Goal: Task Accomplishment & Management: Manage account settings

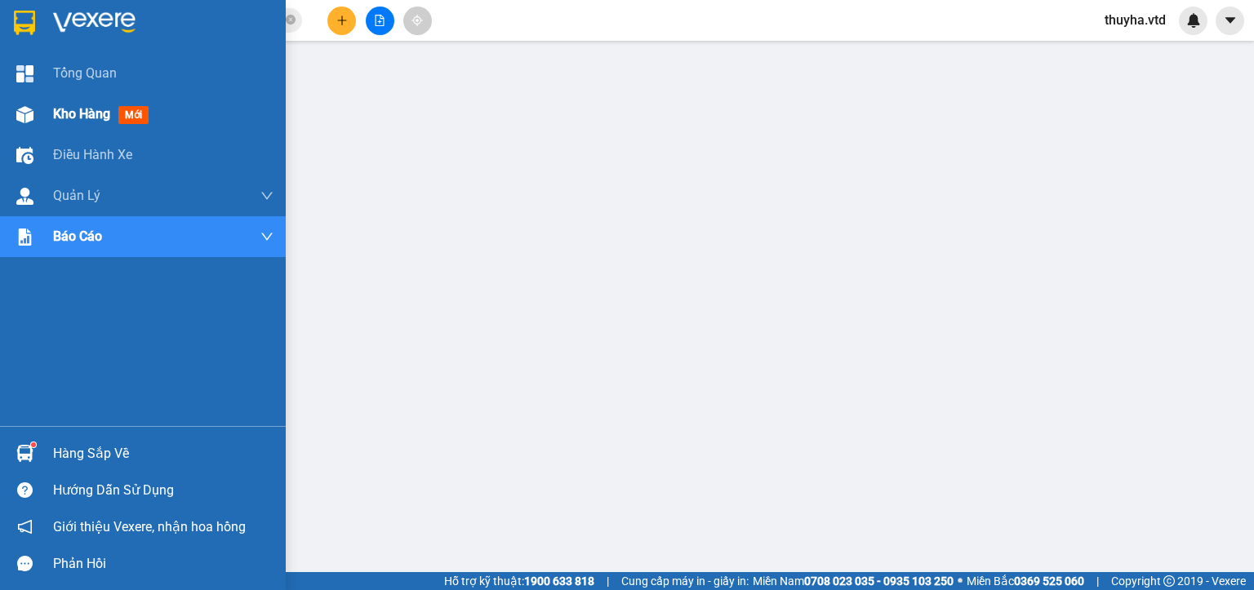
click at [42, 114] on div "Kho hàng mới" at bounding box center [143, 114] width 286 height 41
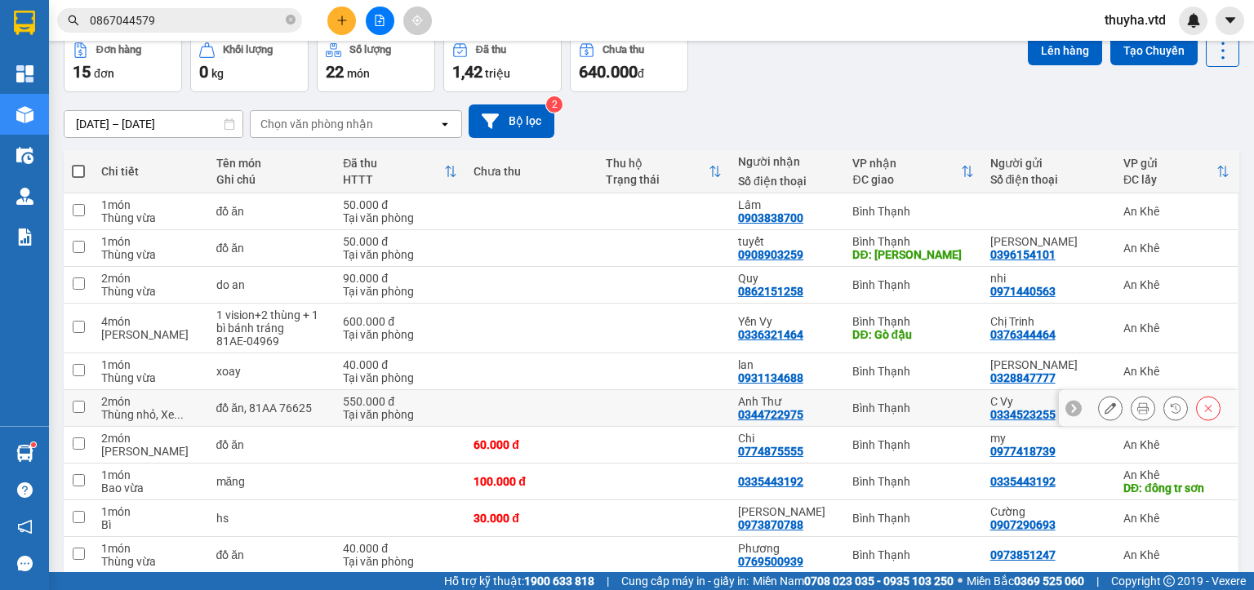
scroll to position [145, 0]
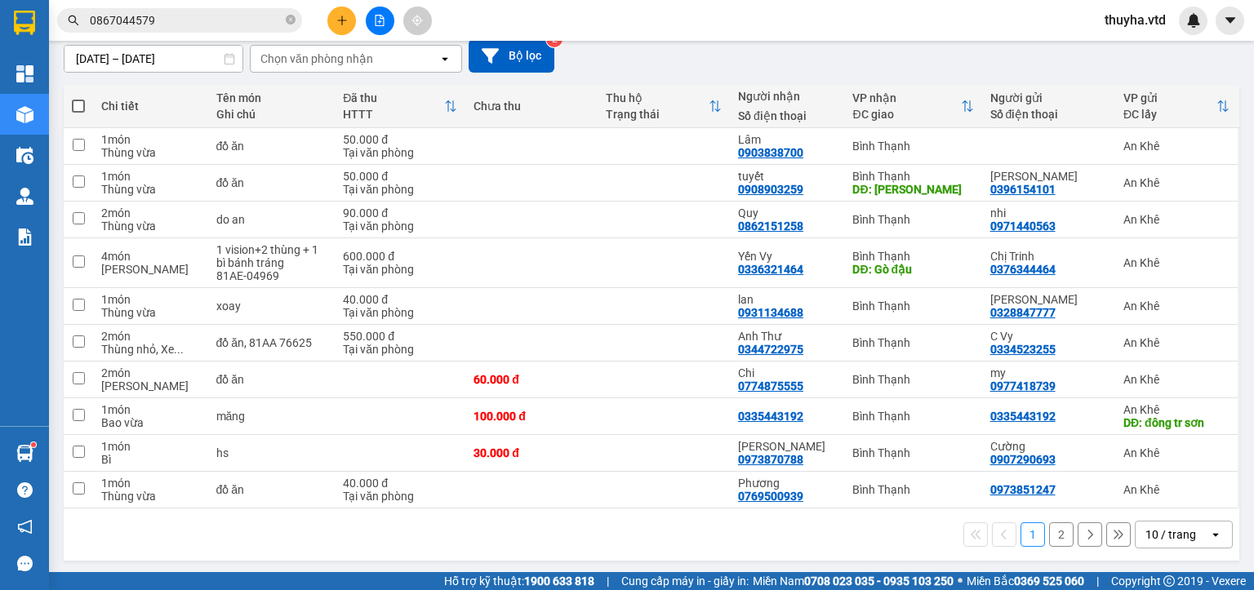
click at [1050, 536] on button "2" at bounding box center [1061, 534] width 24 height 24
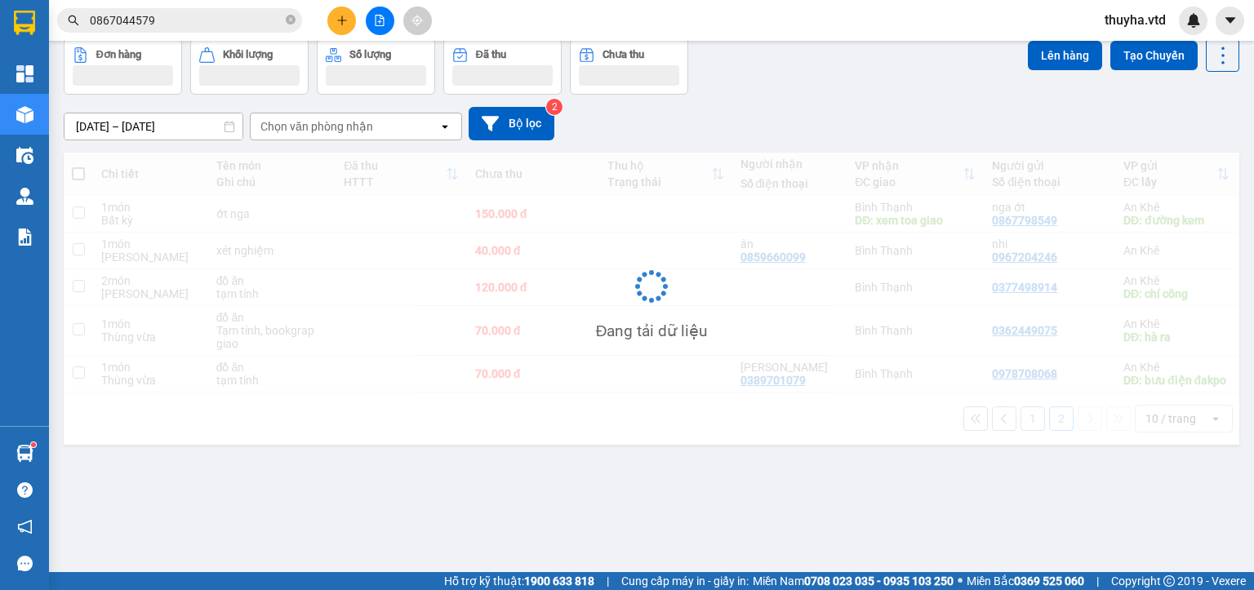
scroll to position [75, 0]
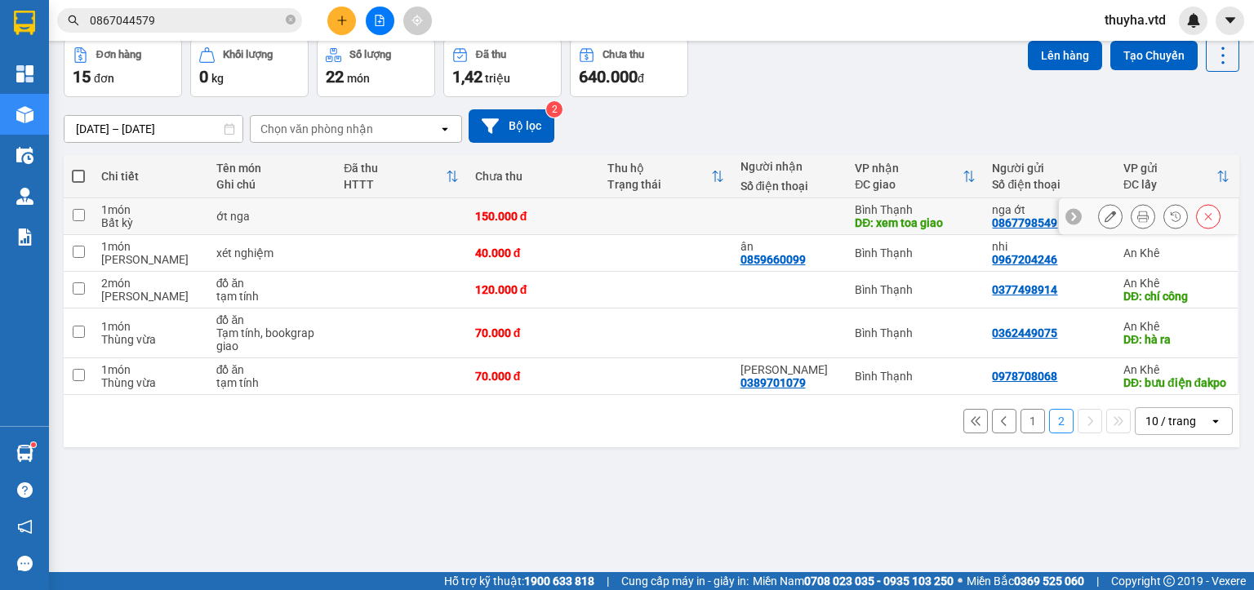
click at [1099, 211] on button at bounding box center [1110, 216] width 23 height 29
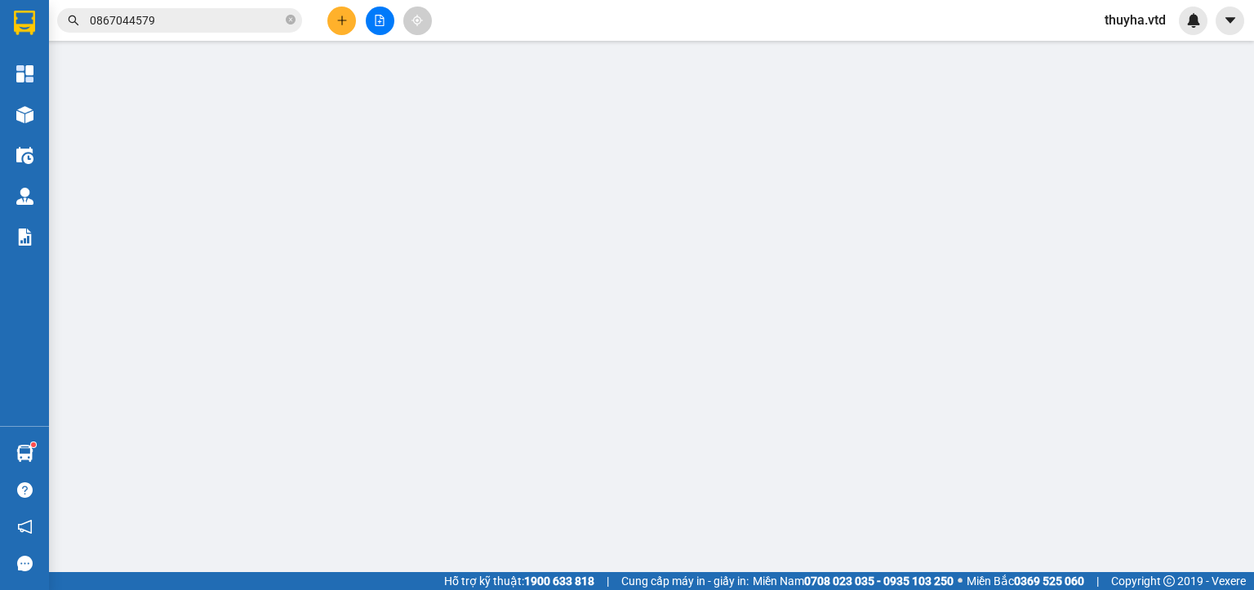
type input "0867798549"
type input "nga ớt"
type input "đường kem"
type input "xem toa giao"
type input "150.000"
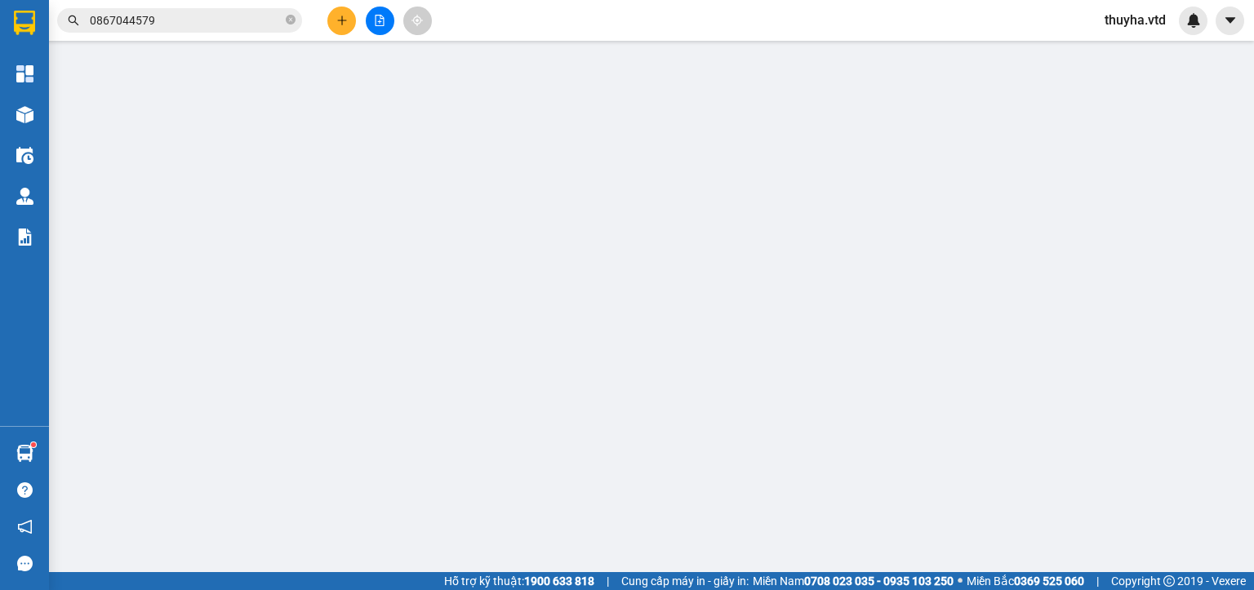
type input "150.000"
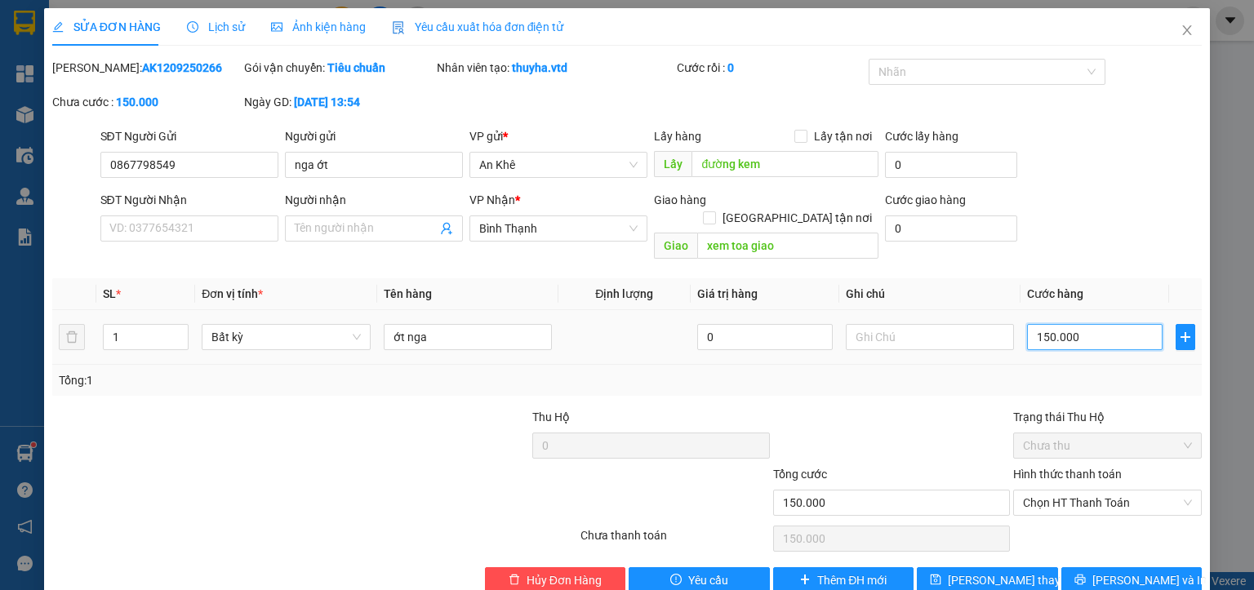
click at [1087, 325] on input "150.000" at bounding box center [1094, 337] width 135 height 26
type input "7"
type input "70"
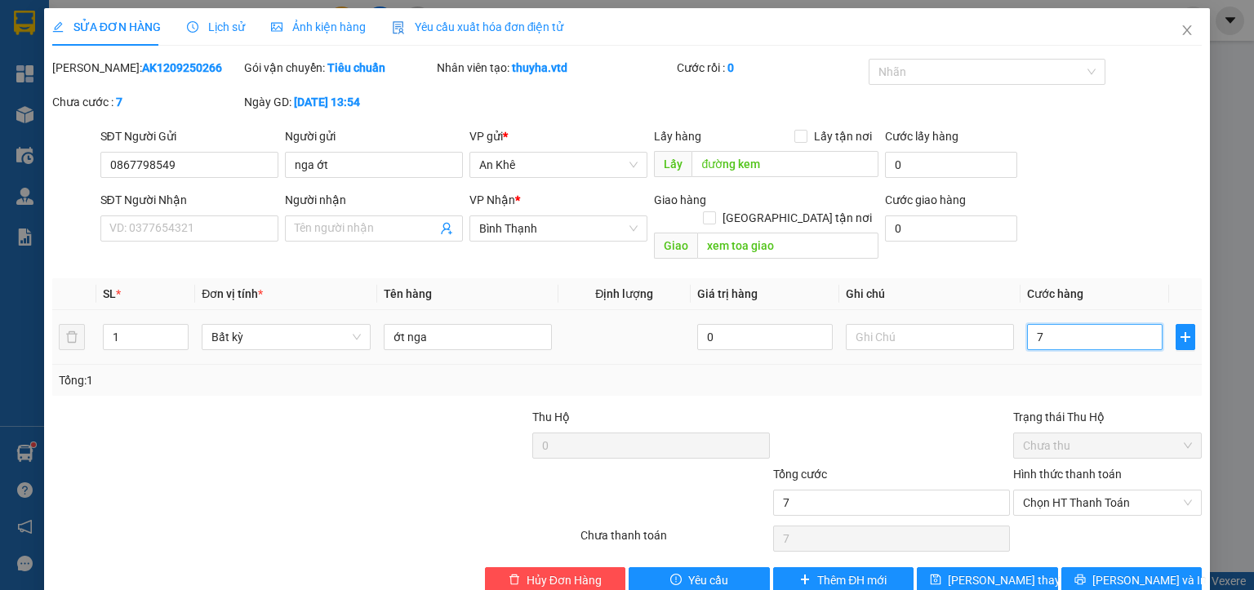
type input "70"
type input "700"
type input "7.000"
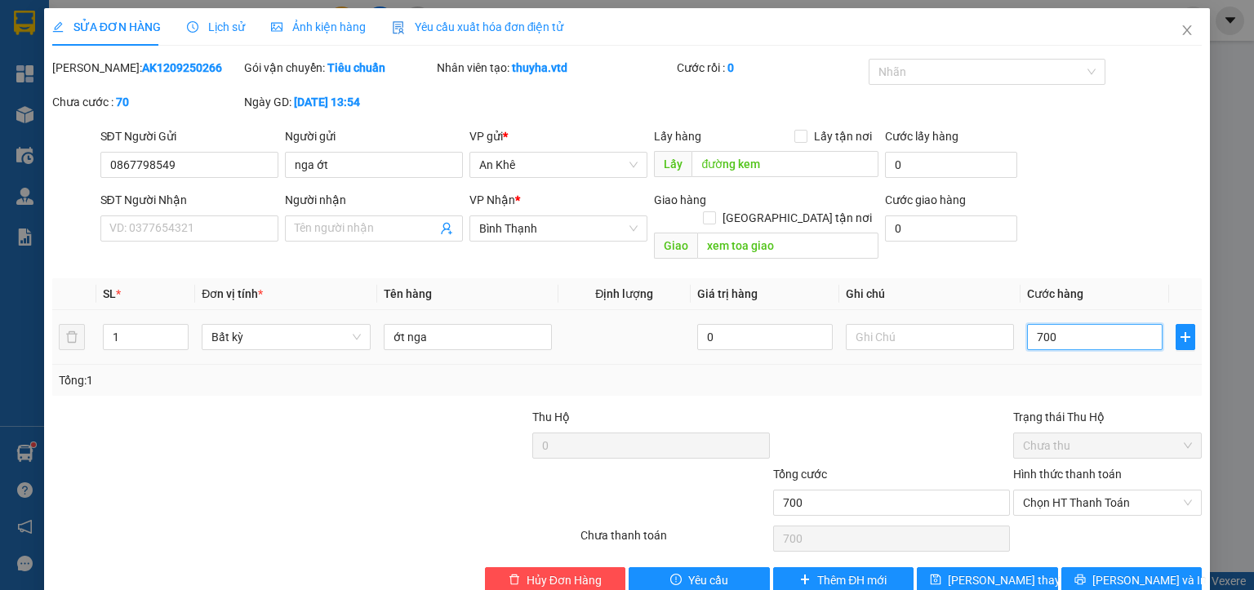
type input "7.000"
type input "70.000"
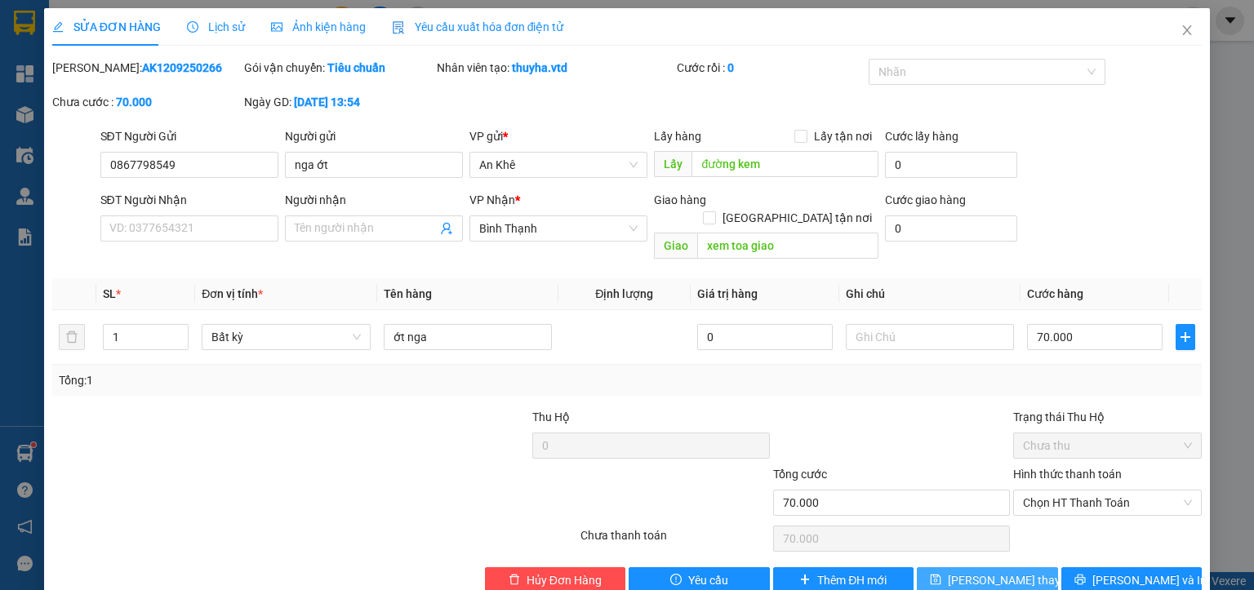
click at [970, 571] on span "Lưu thay đổi" at bounding box center [1013, 580] width 131 height 18
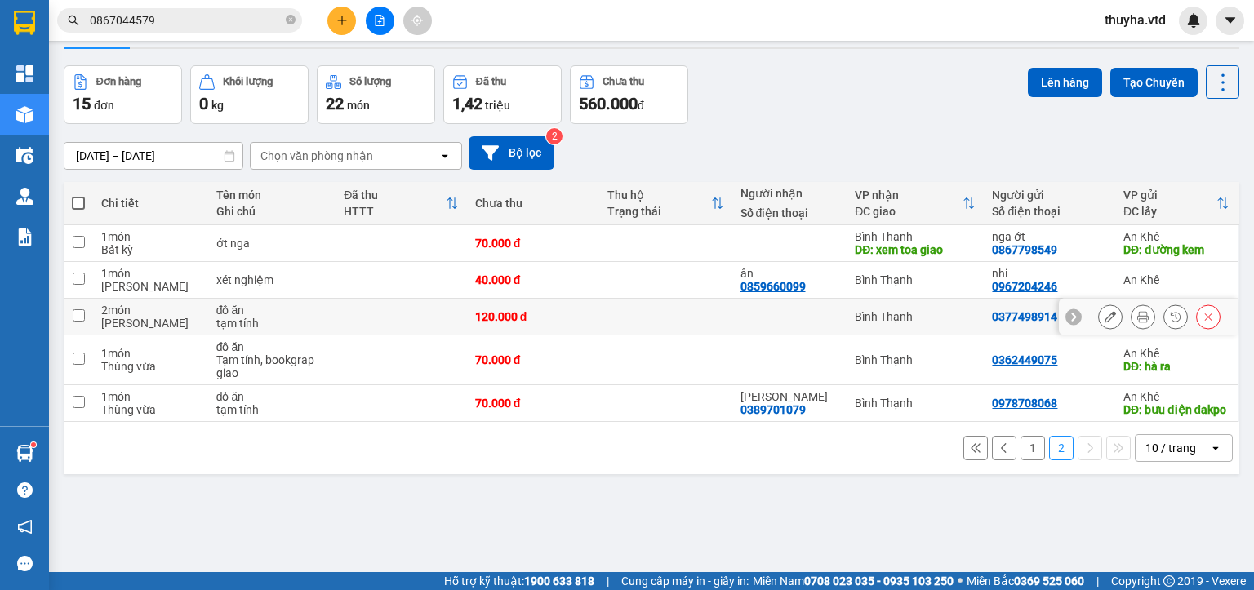
scroll to position [75, 0]
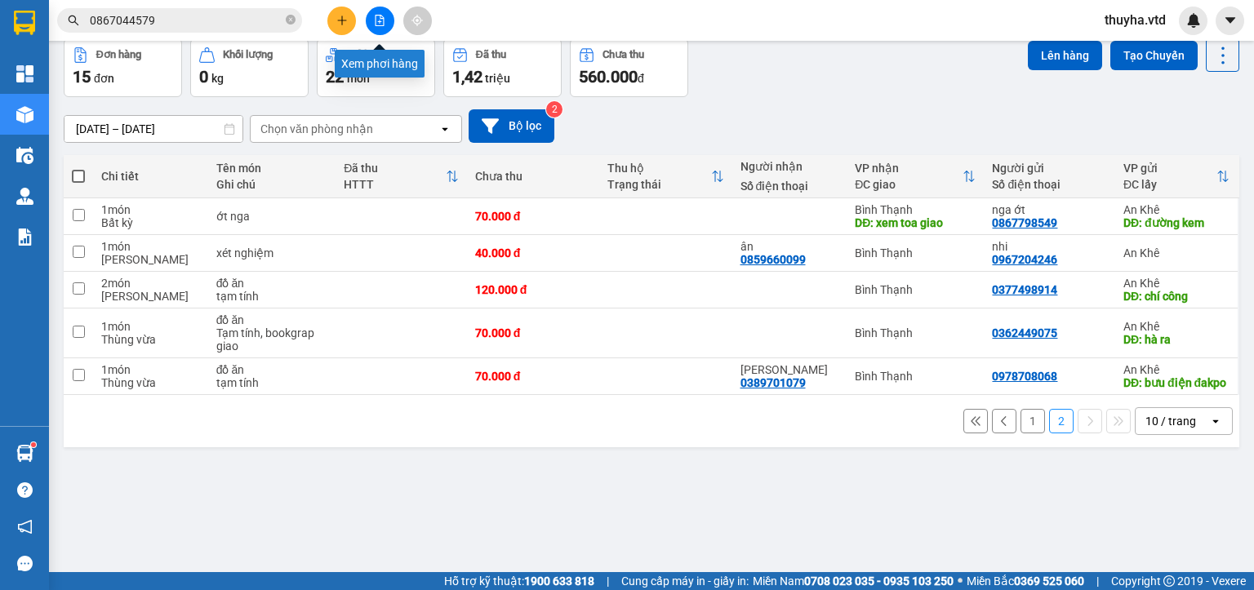
click at [384, 21] on icon "file-add" at bounding box center [379, 20] width 11 height 11
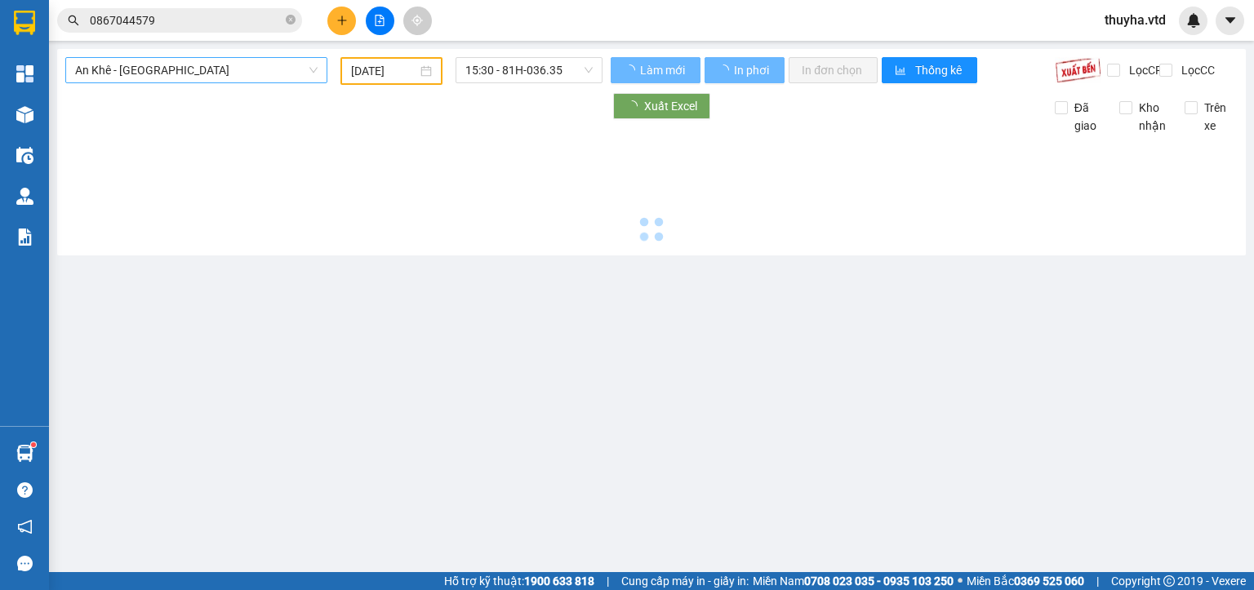
type input "[DATE]"
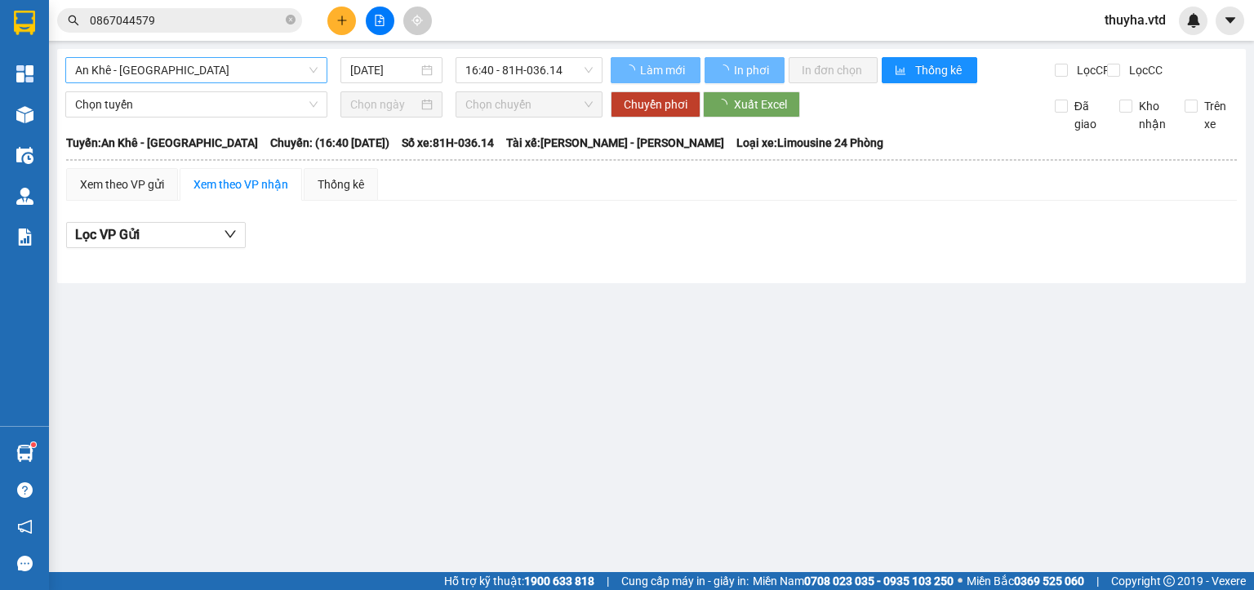
click at [174, 75] on span "An Khê - [GEOGRAPHIC_DATA]" at bounding box center [196, 70] width 242 height 24
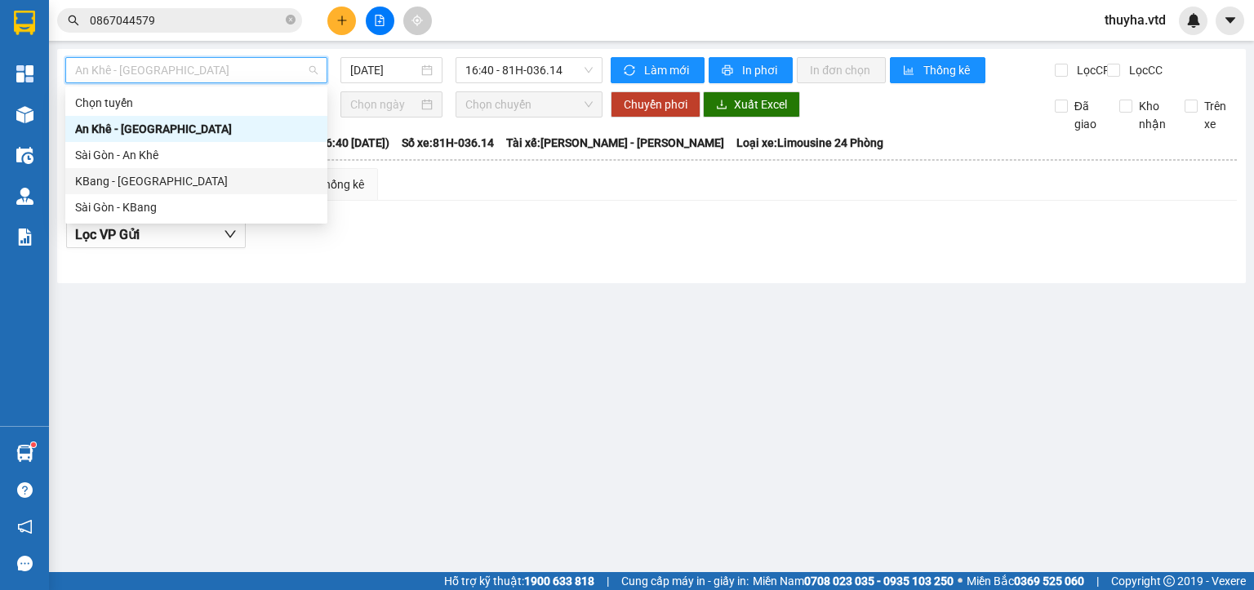
click at [118, 178] on div "KBang - [GEOGRAPHIC_DATA]" at bounding box center [196, 181] width 242 height 18
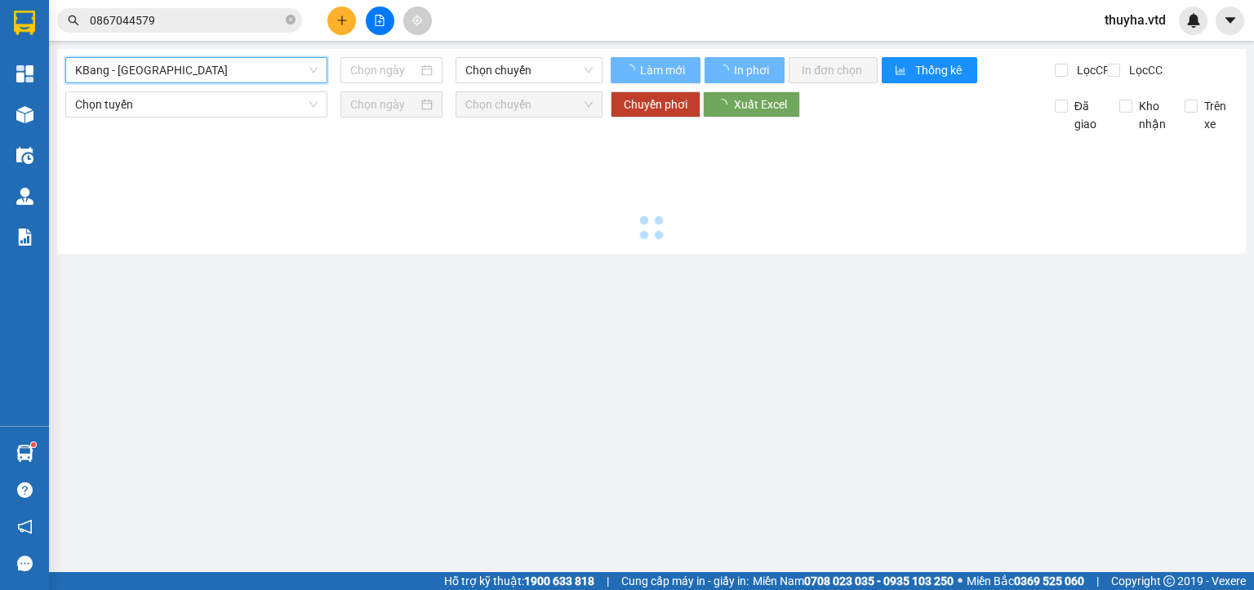
type input "[DATE]"
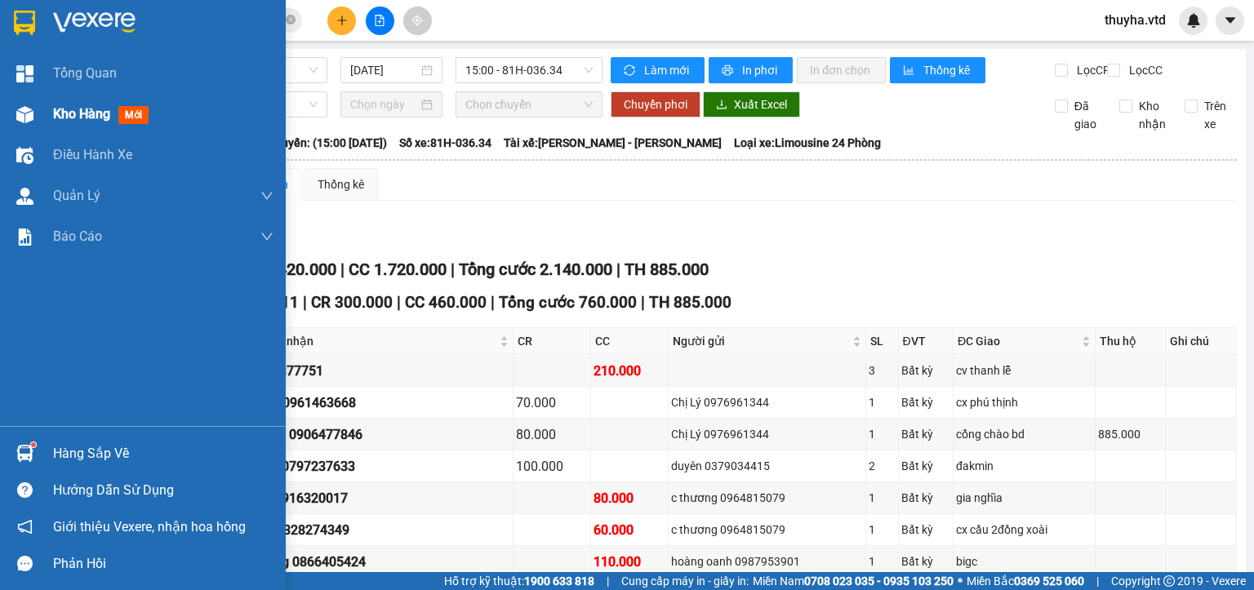
click at [37, 114] on div at bounding box center [25, 114] width 29 height 29
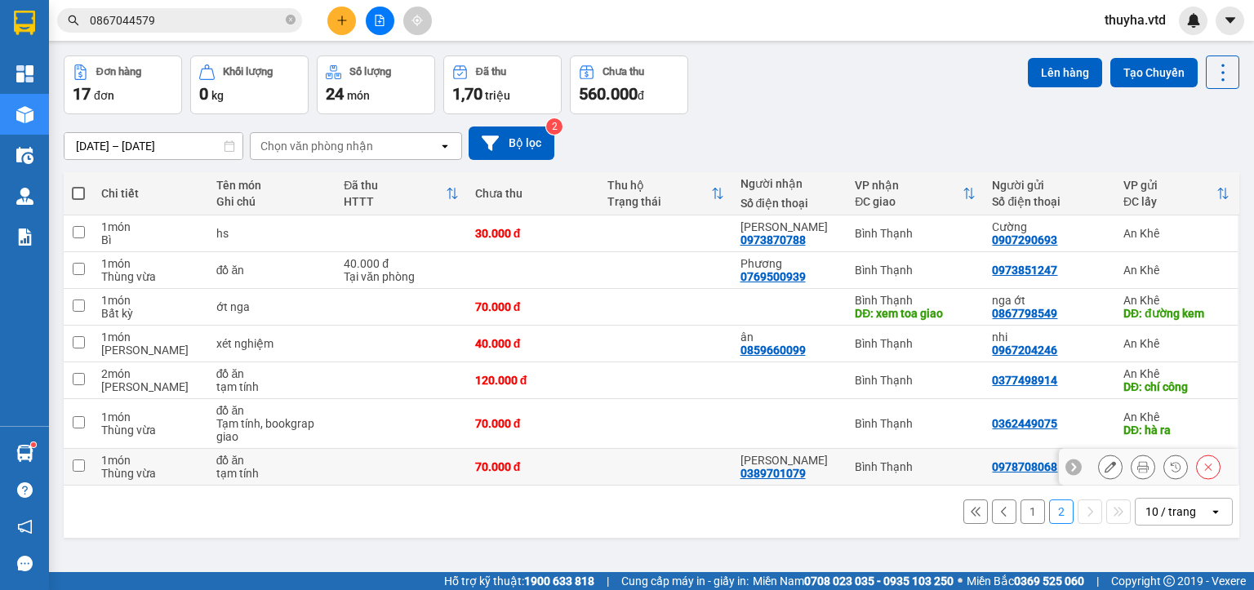
scroll to position [75, 0]
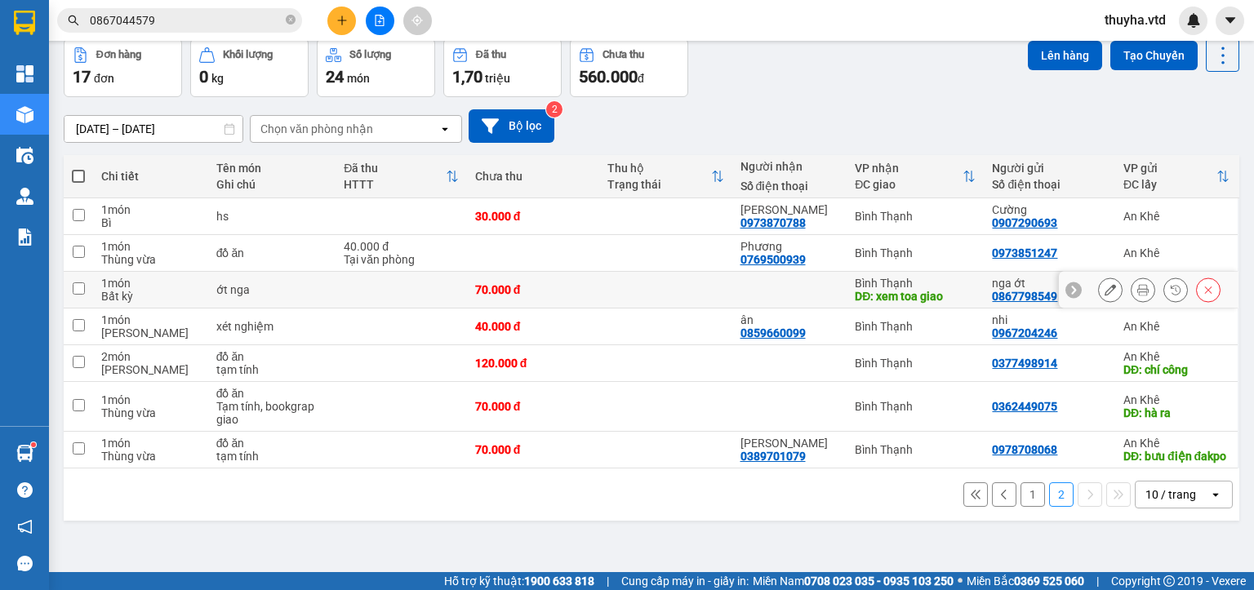
click at [73, 289] on input "checkbox" at bounding box center [79, 288] width 12 height 12
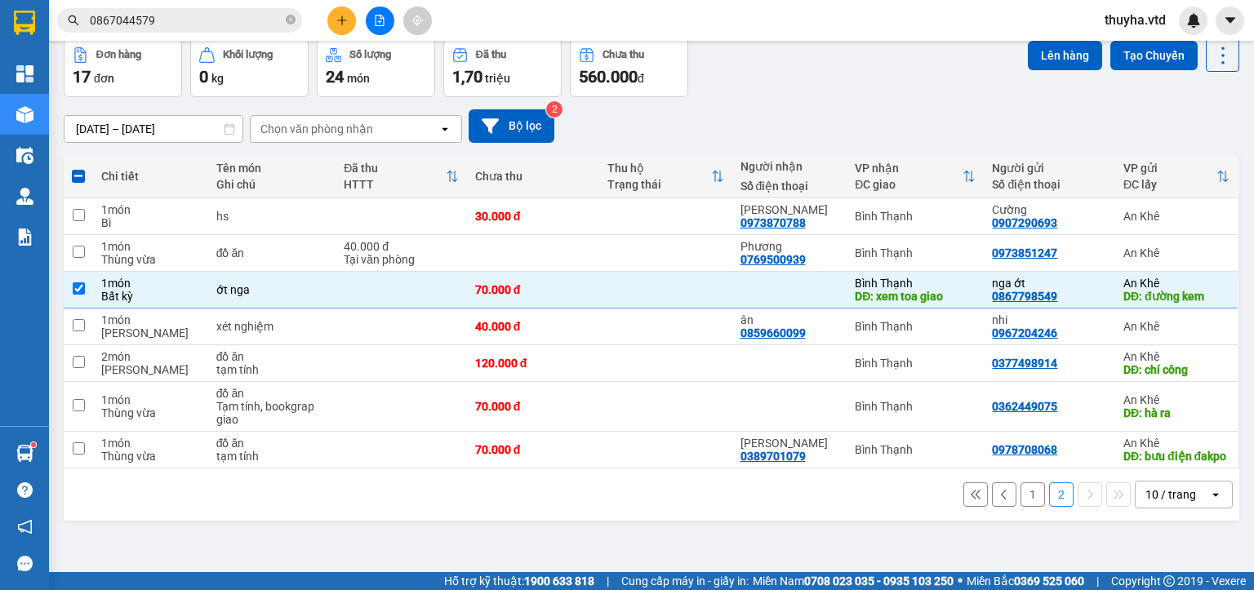
click at [1023, 507] on button "1" at bounding box center [1032, 494] width 24 height 24
checkbox input "false"
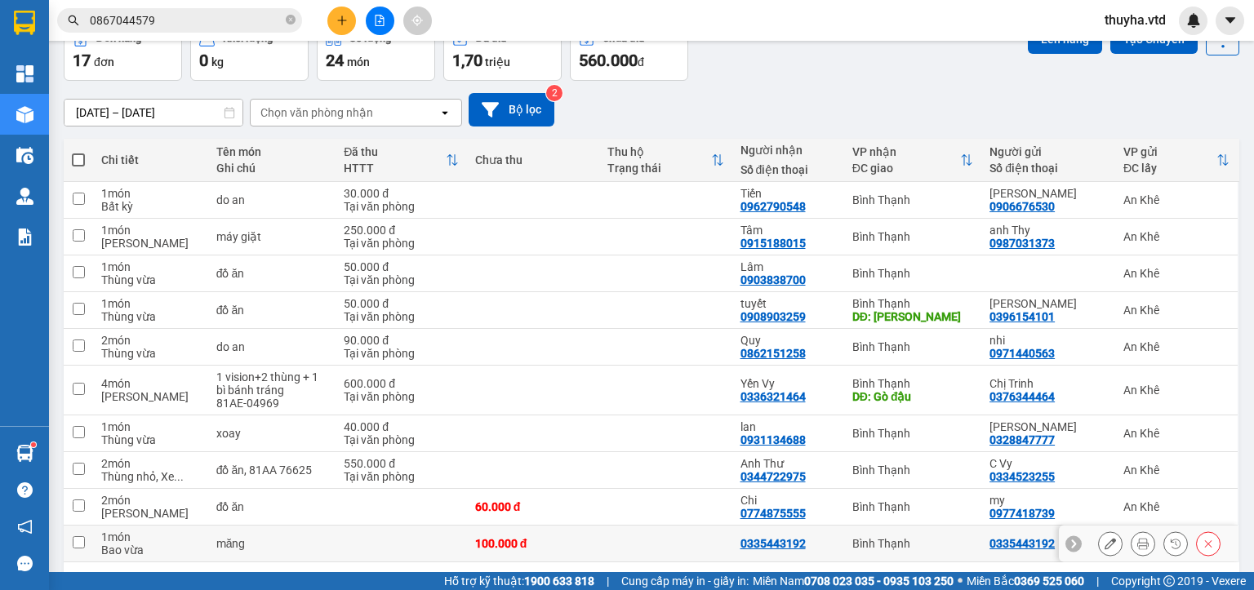
scroll to position [145, 0]
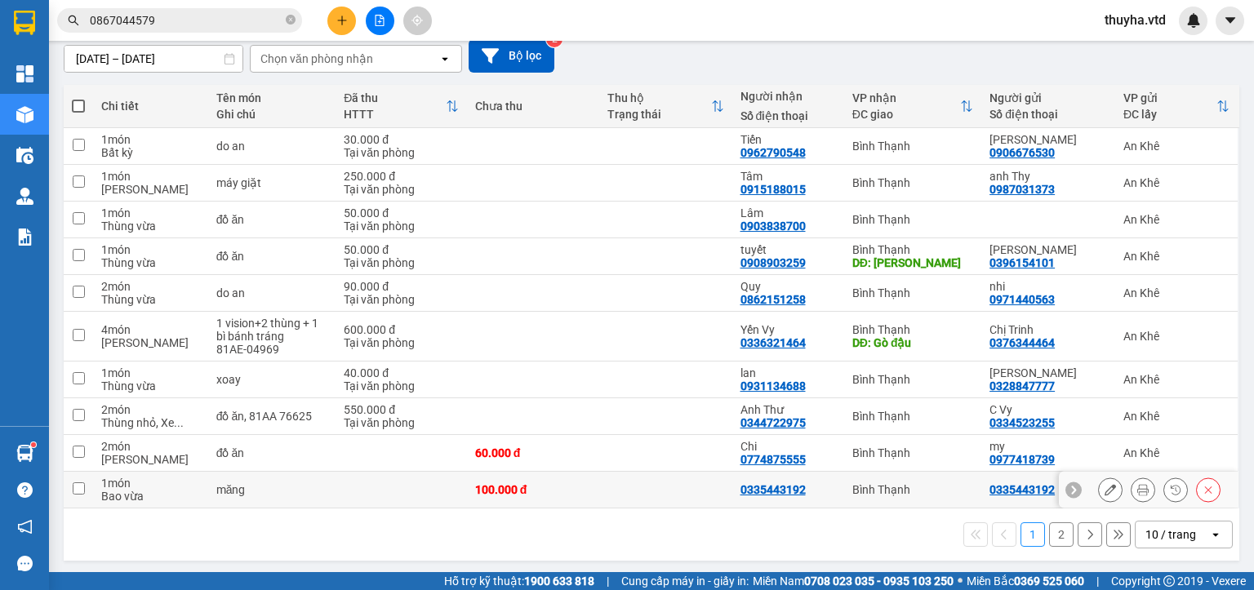
drag, startPoint x: 78, startPoint y: 486, endPoint x: 284, endPoint y: 512, distance: 207.2
click at [79, 486] on input "checkbox" at bounding box center [79, 488] width 12 height 12
checkbox input "true"
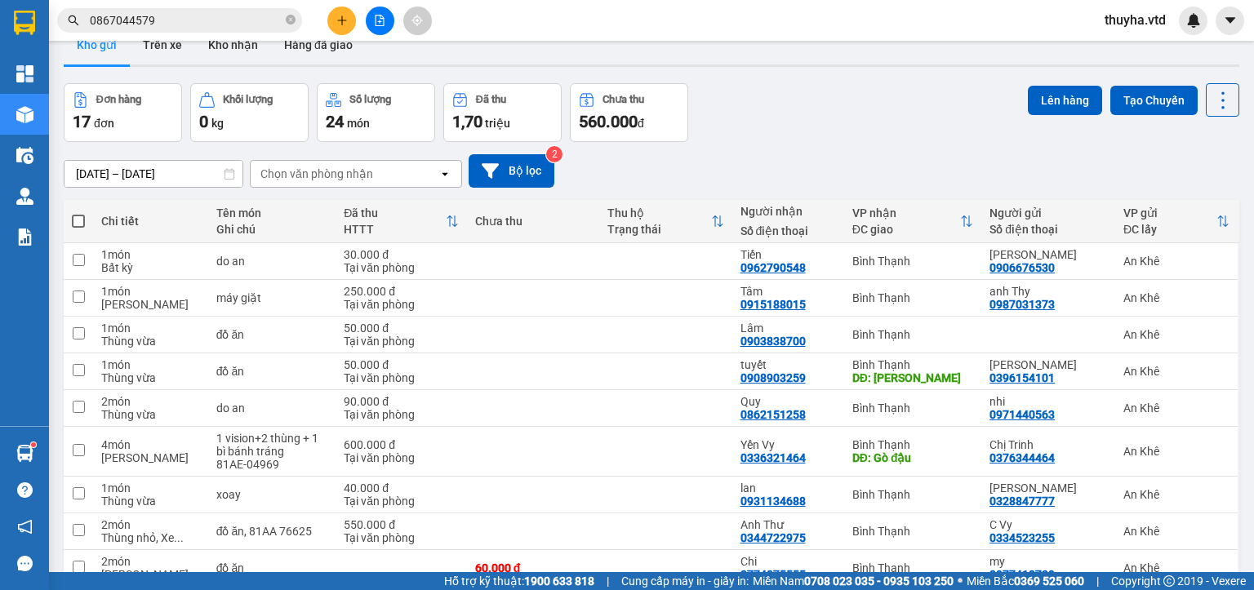
scroll to position [0, 0]
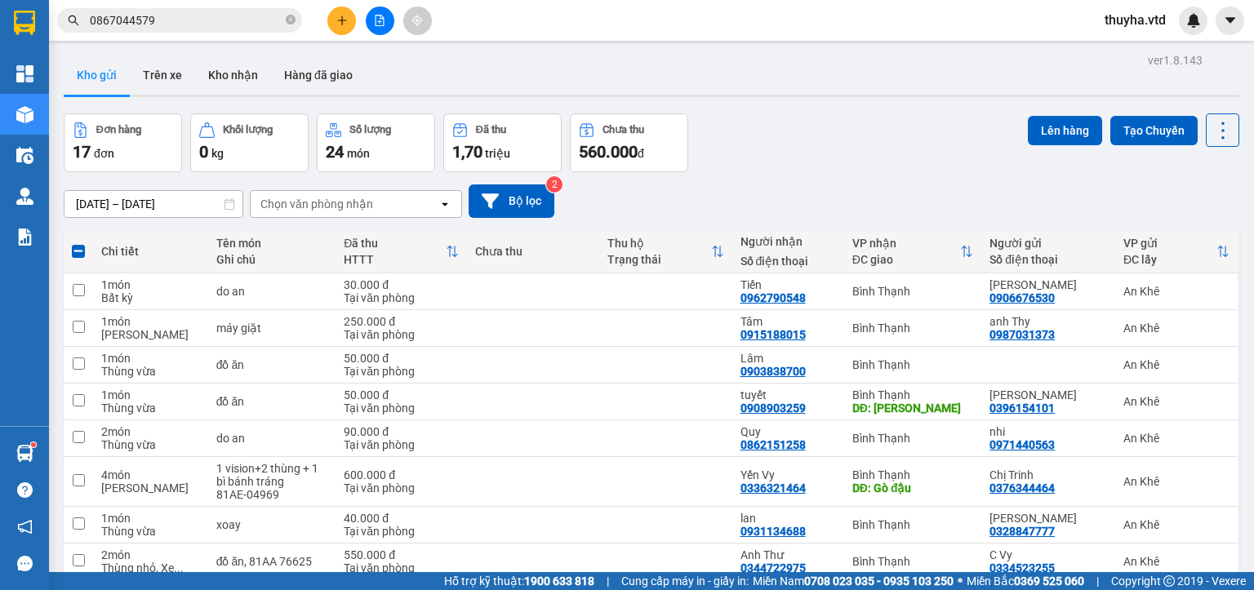
click at [1038, 145] on div "Lên hàng Tạo Chuyến" at bounding box center [1133, 129] width 211 height 33
click at [1035, 133] on button "Lên hàng" at bounding box center [1065, 130] width 74 height 29
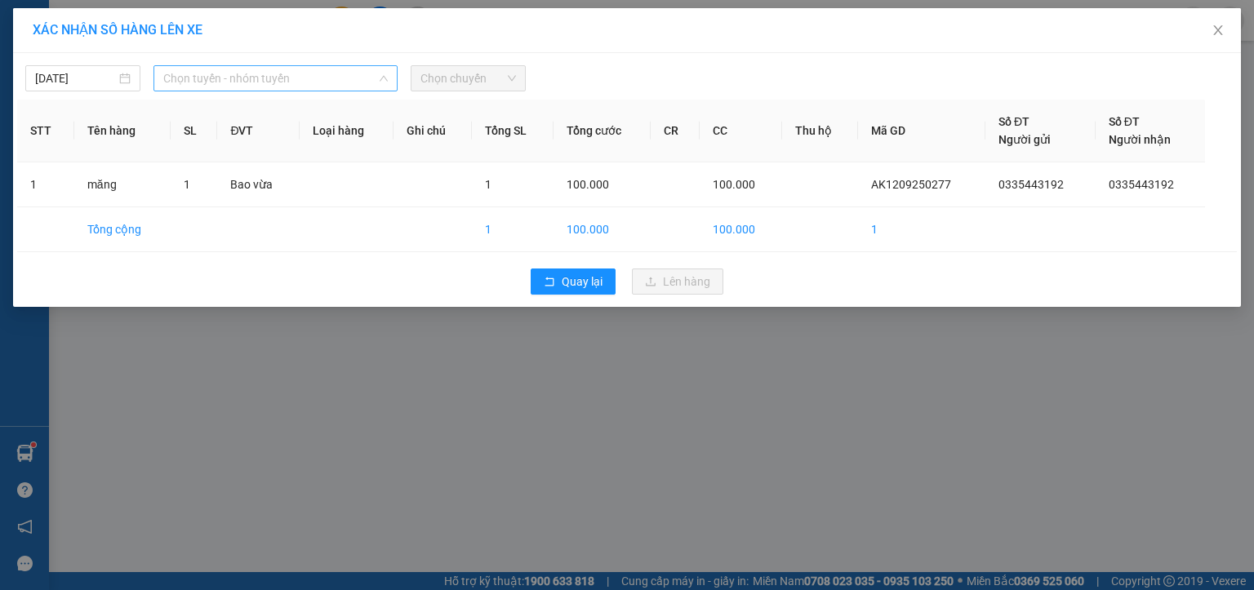
click at [176, 81] on span "Chọn tuyến - nhóm tuyến" at bounding box center [275, 78] width 224 height 24
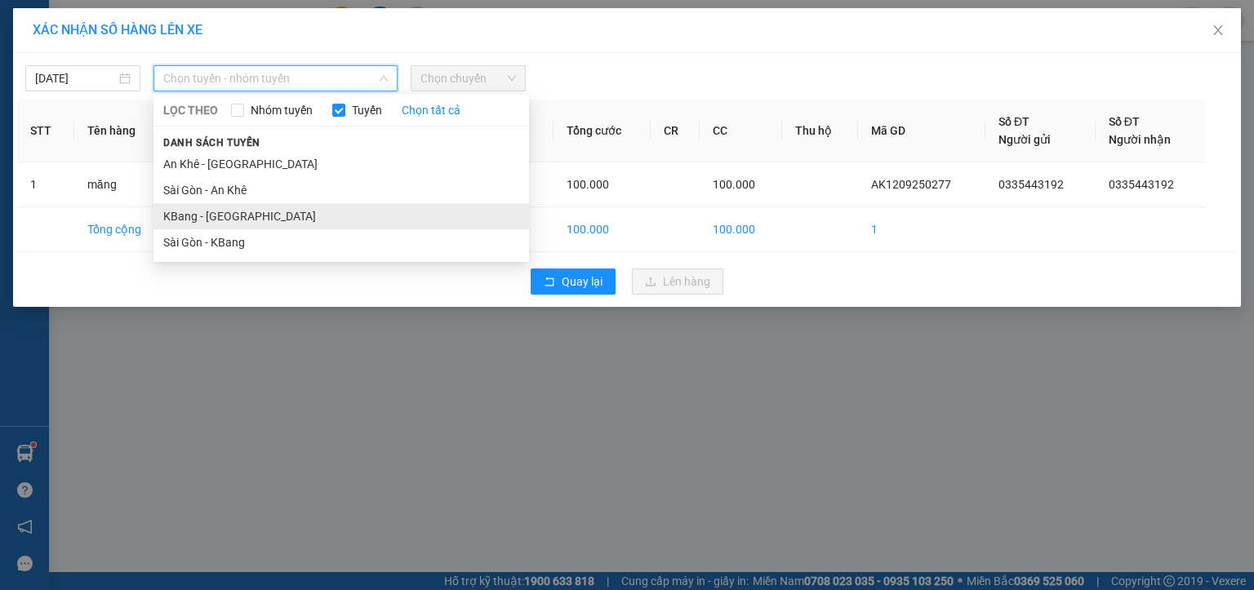
drag, startPoint x: 184, startPoint y: 217, endPoint x: 345, endPoint y: 145, distance: 176.8
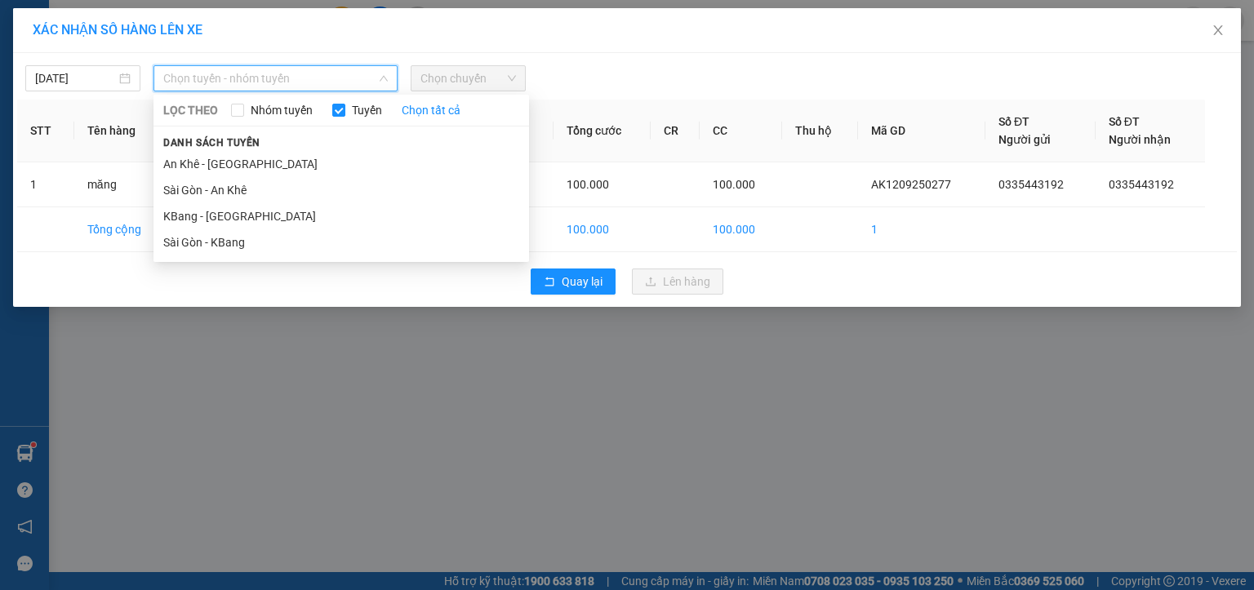
click at [184, 217] on li "KBang - [GEOGRAPHIC_DATA]" at bounding box center [340, 216] width 375 height 26
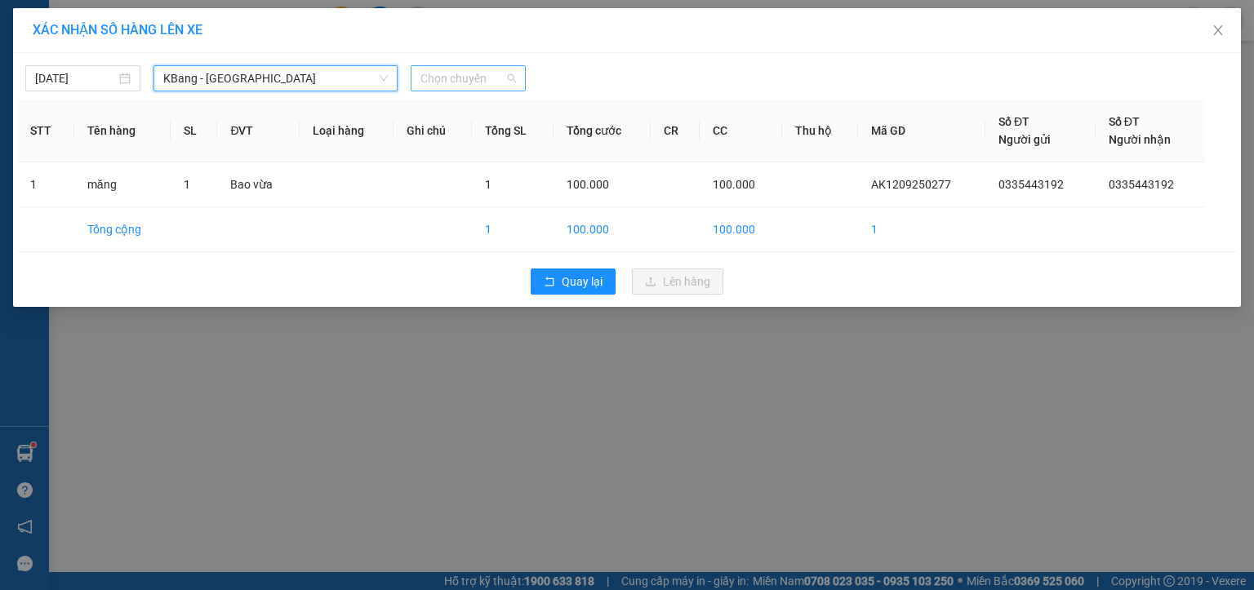
click at [438, 78] on span "Chọn chuyến" at bounding box center [467, 78] width 95 height 24
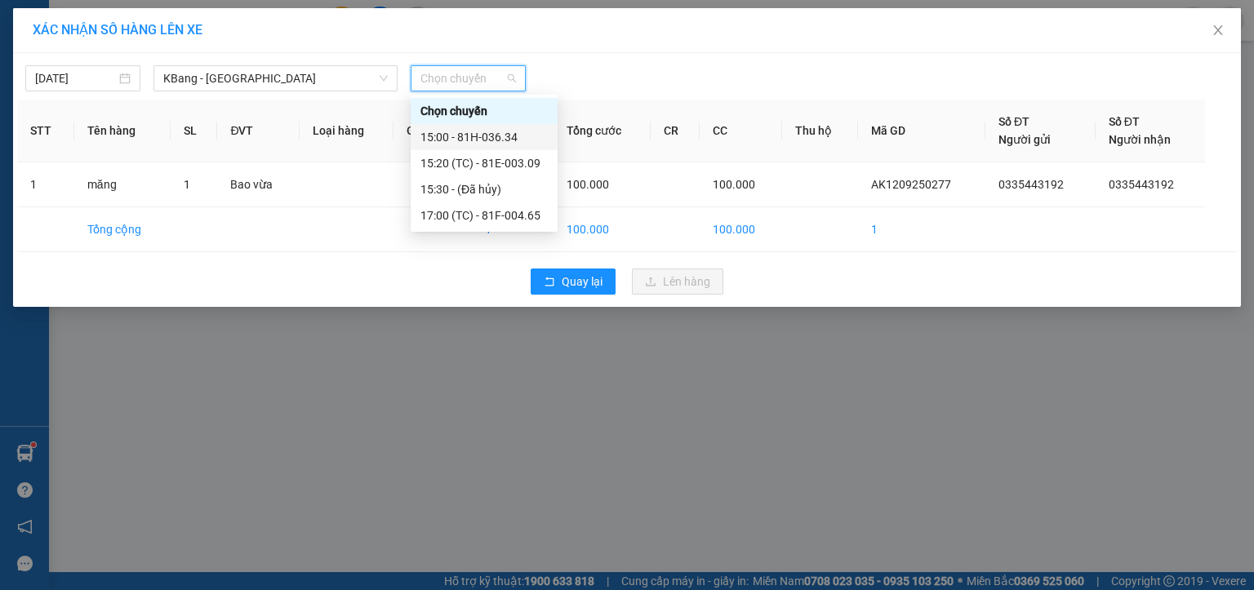
click at [473, 140] on div "15:00 - 81H-036.34" at bounding box center [483, 137] width 127 height 18
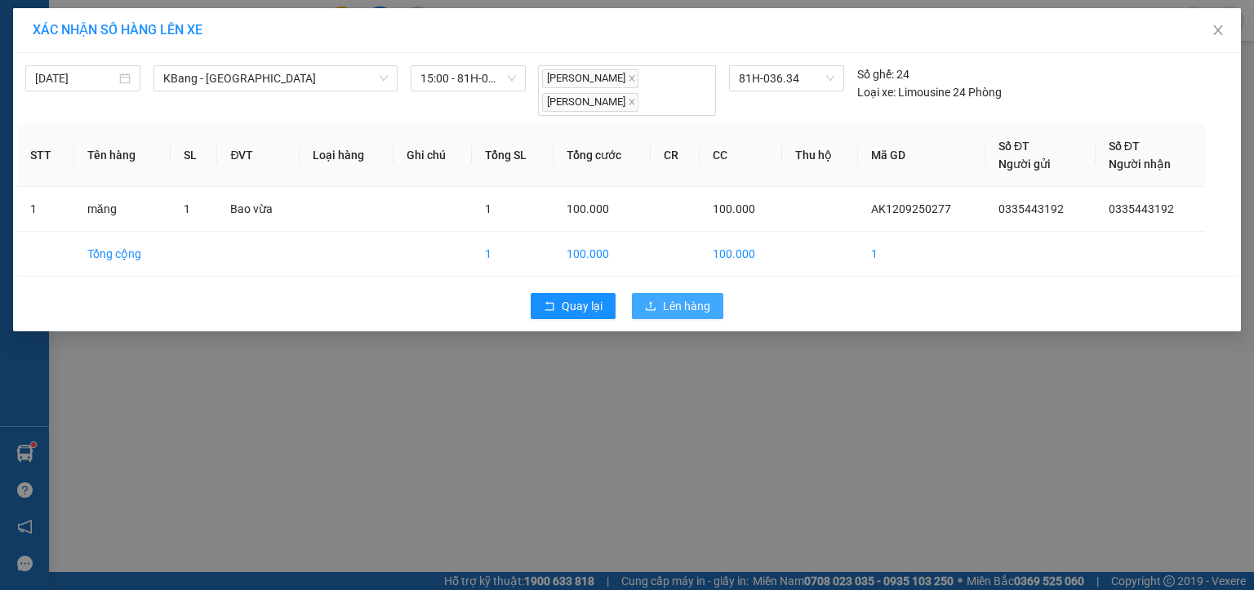
click at [684, 305] on span "Lên hàng" at bounding box center [686, 306] width 47 height 18
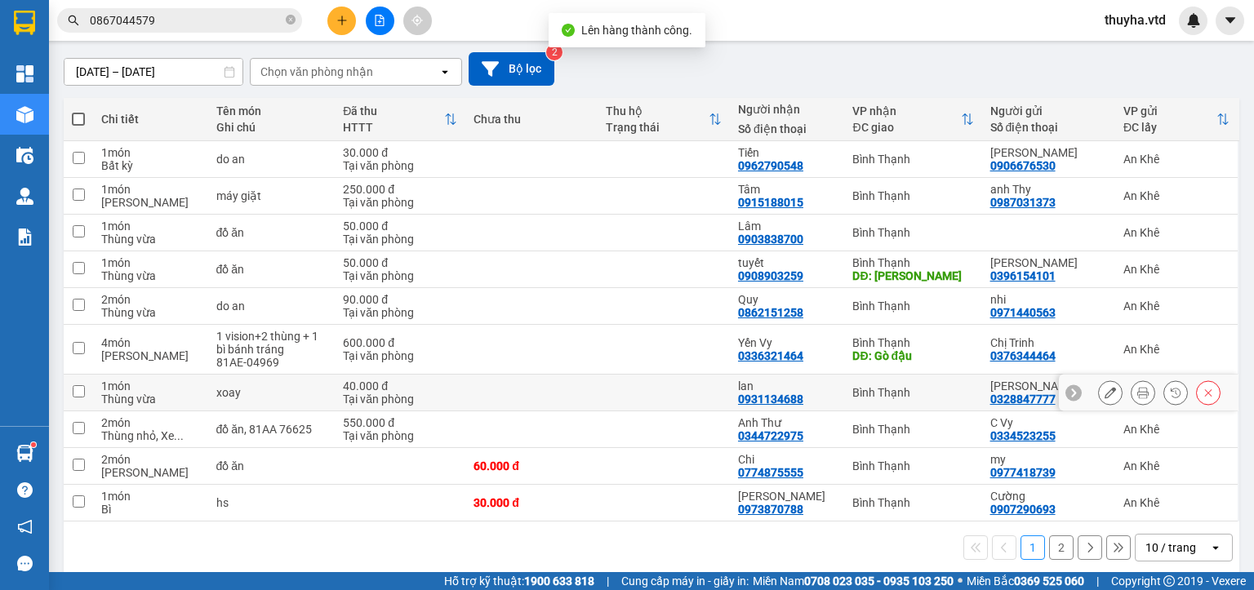
scroll to position [145, 0]
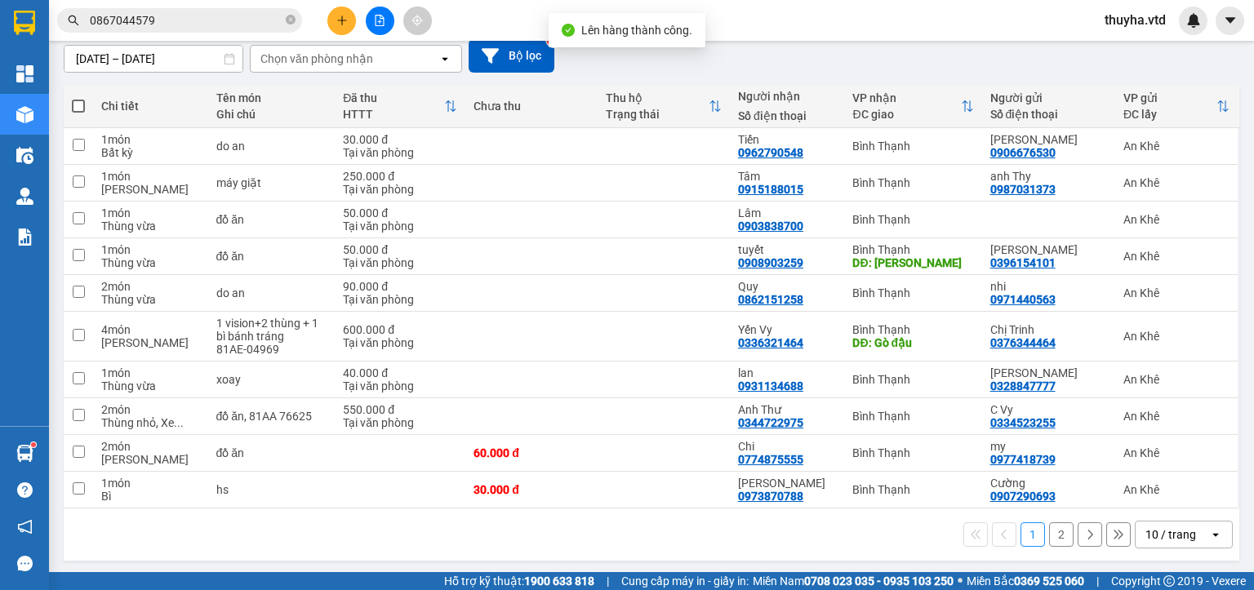
click at [1049, 529] on button "2" at bounding box center [1061, 534] width 24 height 24
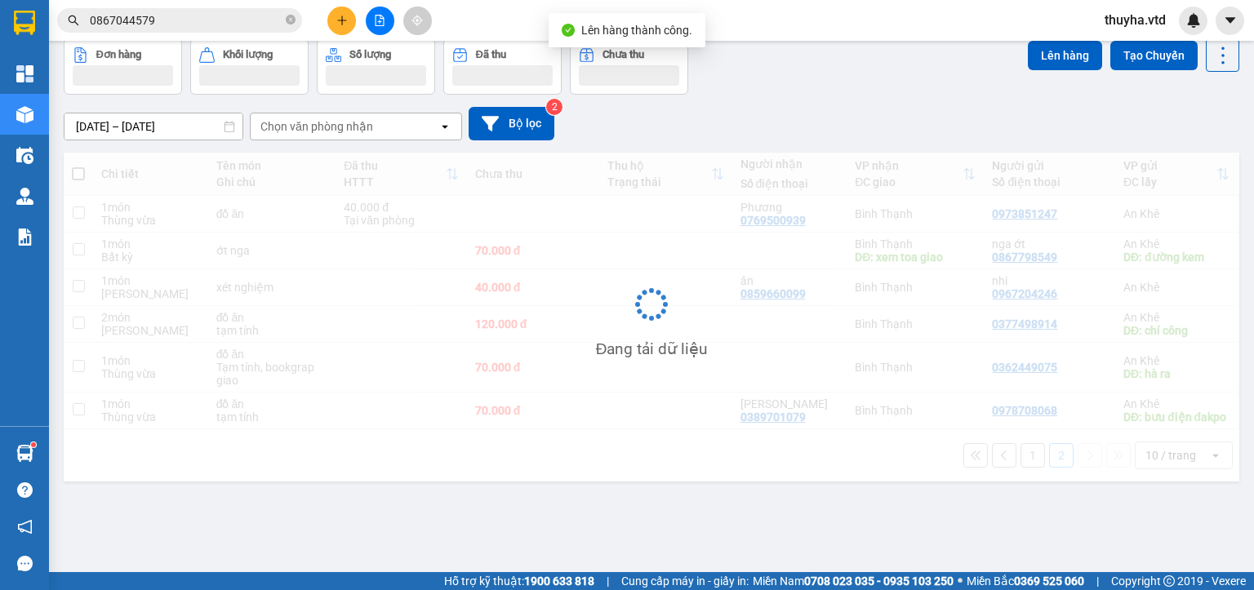
scroll to position [75, 0]
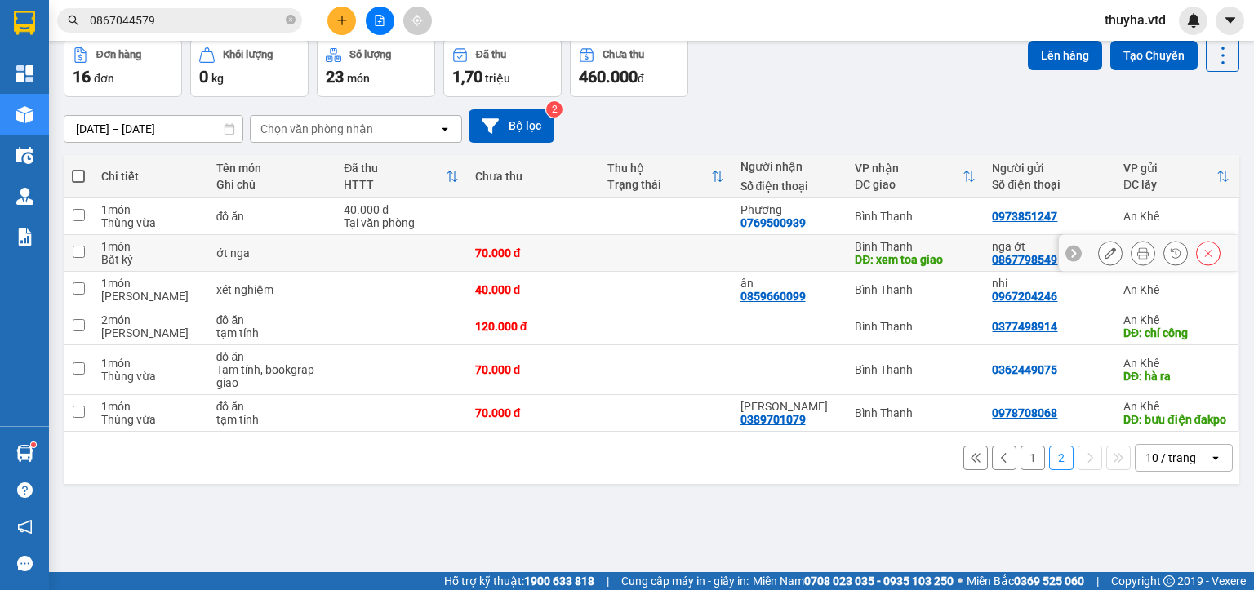
drag, startPoint x: 78, startPoint y: 246, endPoint x: 75, endPoint y: 291, distance: 45.0
click at [78, 249] on input "checkbox" at bounding box center [79, 252] width 12 height 12
checkbox input "true"
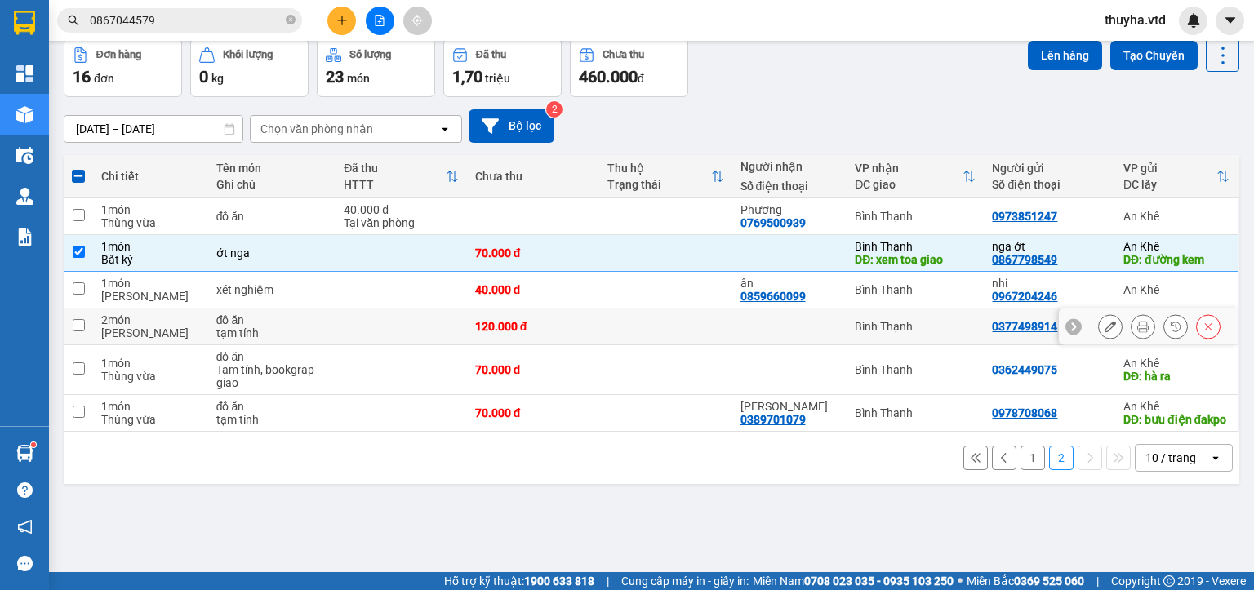
click at [78, 326] on input "checkbox" at bounding box center [79, 325] width 12 height 12
checkbox input "true"
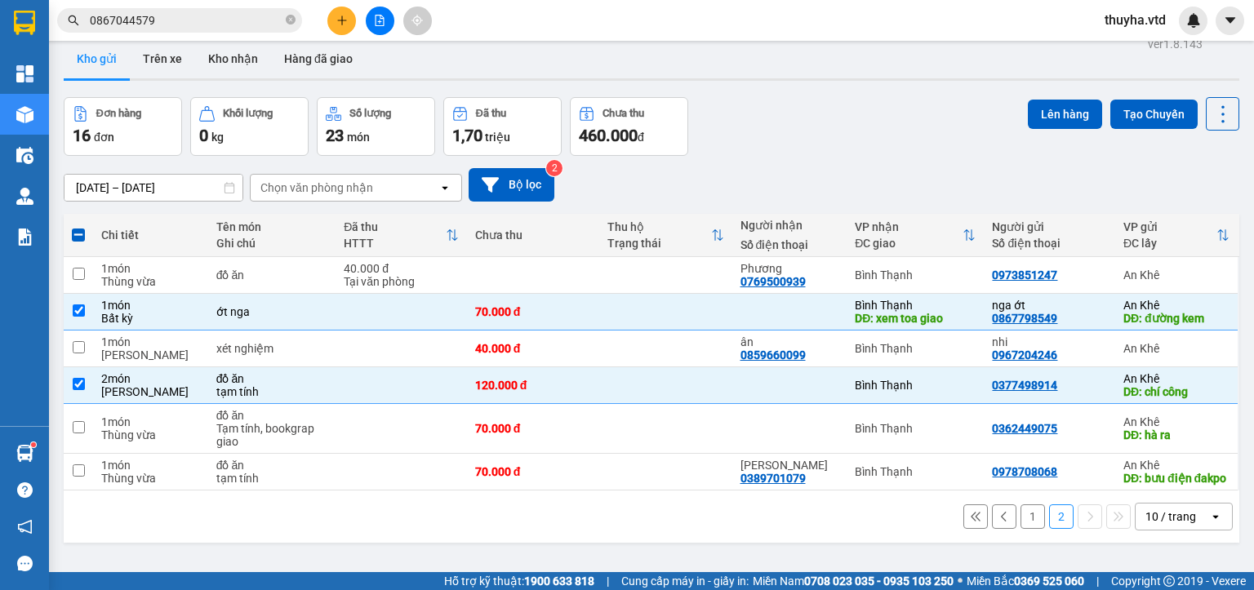
scroll to position [0, 0]
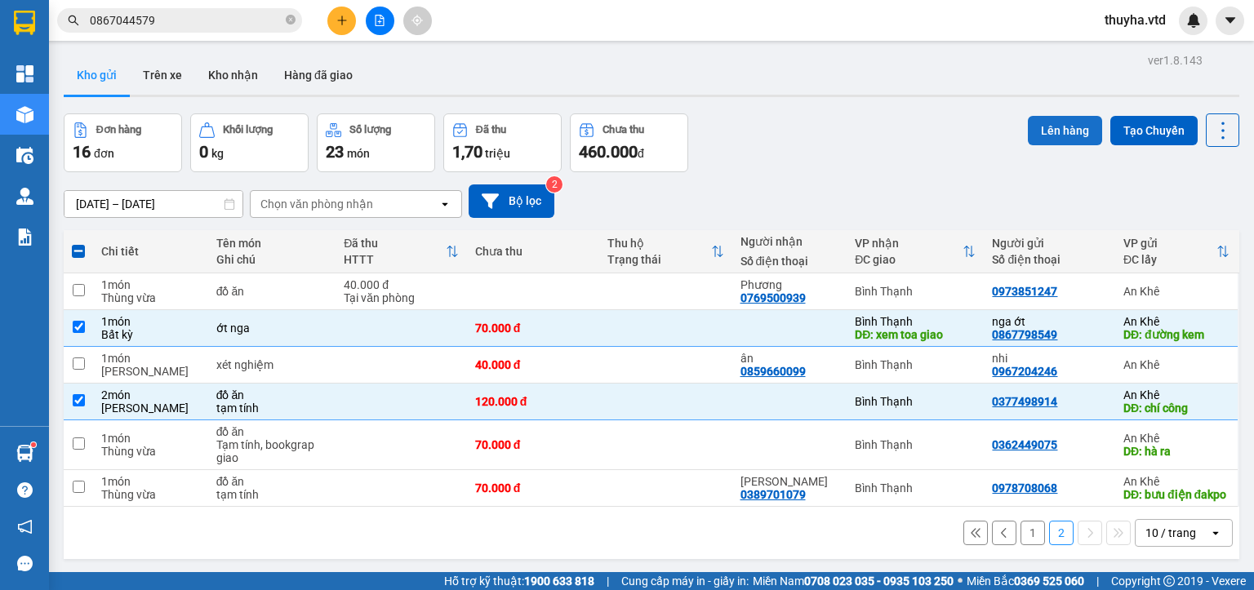
click at [1048, 127] on button "Lên hàng" at bounding box center [1065, 130] width 74 height 29
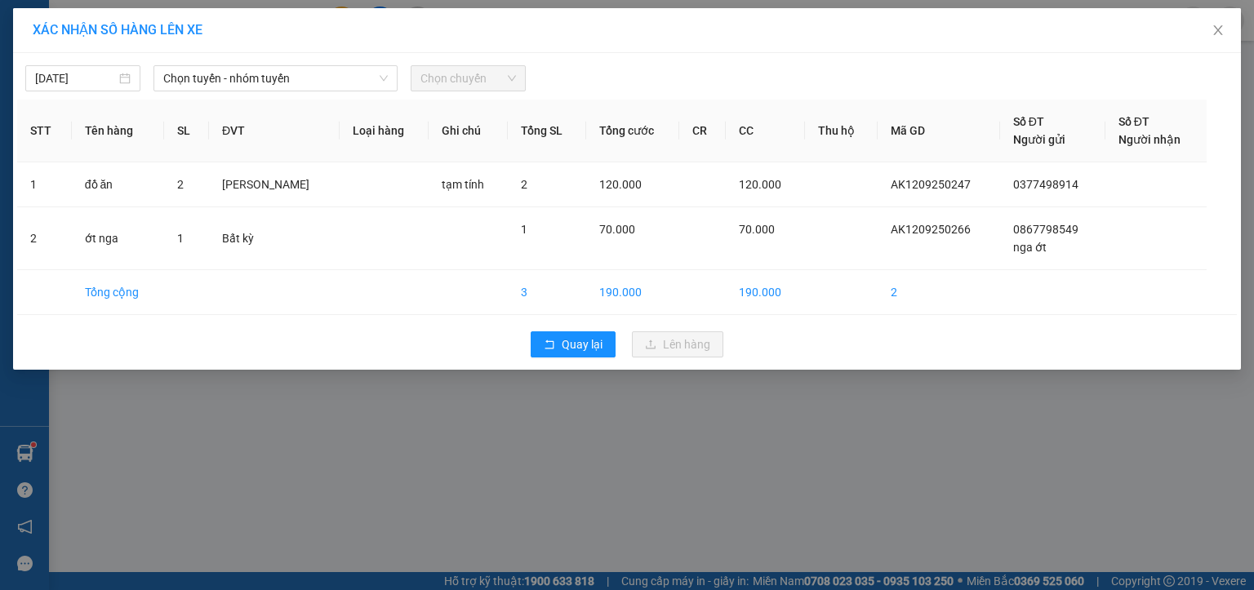
drag, startPoint x: 194, startPoint y: 79, endPoint x: 199, endPoint y: 91, distance: 13.2
click at [196, 79] on span "Chọn tuyến - nhóm tuyến" at bounding box center [275, 78] width 224 height 24
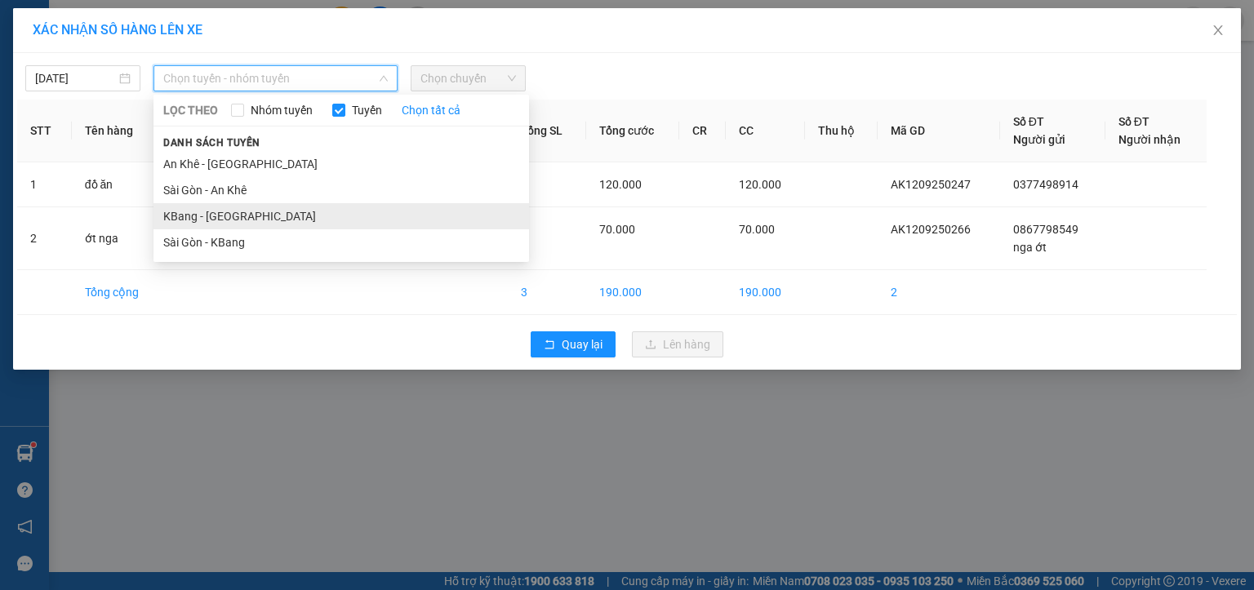
click at [179, 211] on li "KBang - [GEOGRAPHIC_DATA]" at bounding box center [340, 216] width 375 height 26
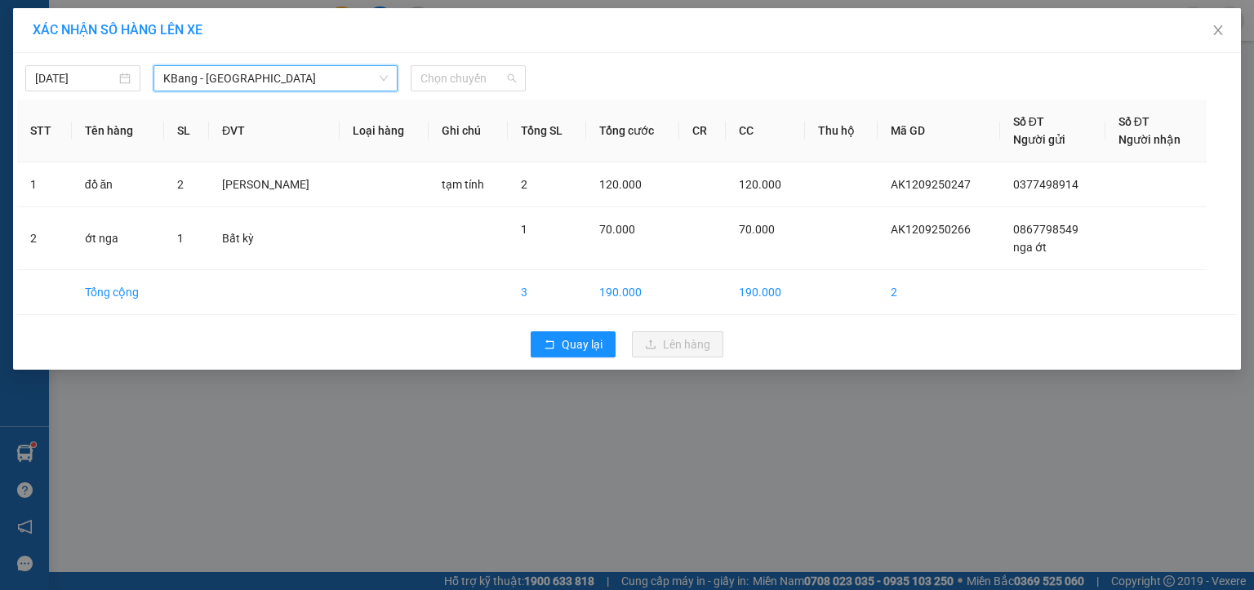
drag, startPoint x: 461, startPoint y: 80, endPoint x: 486, endPoint y: 96, distance: 29.4
click at [464, 80] on span "Chọn chuyến" at bounding box center [467, 78] width 95 height 24
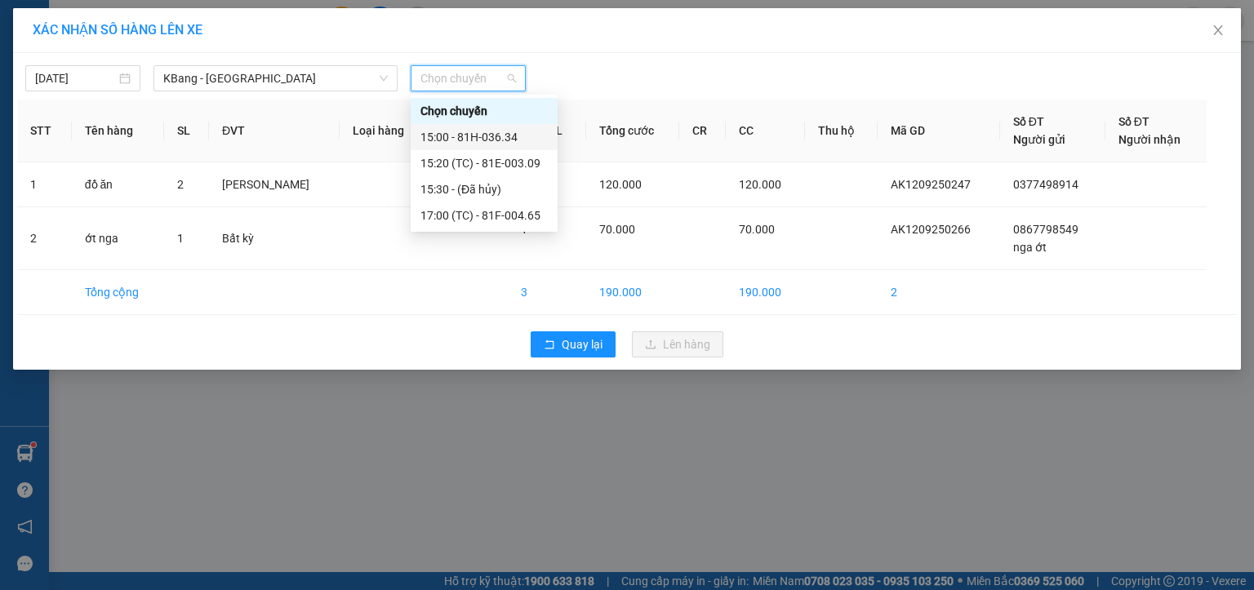
click at [490, 140] on div "15:00 - 81H-036.34" at bounding box center [483, 137] width 127 height 18
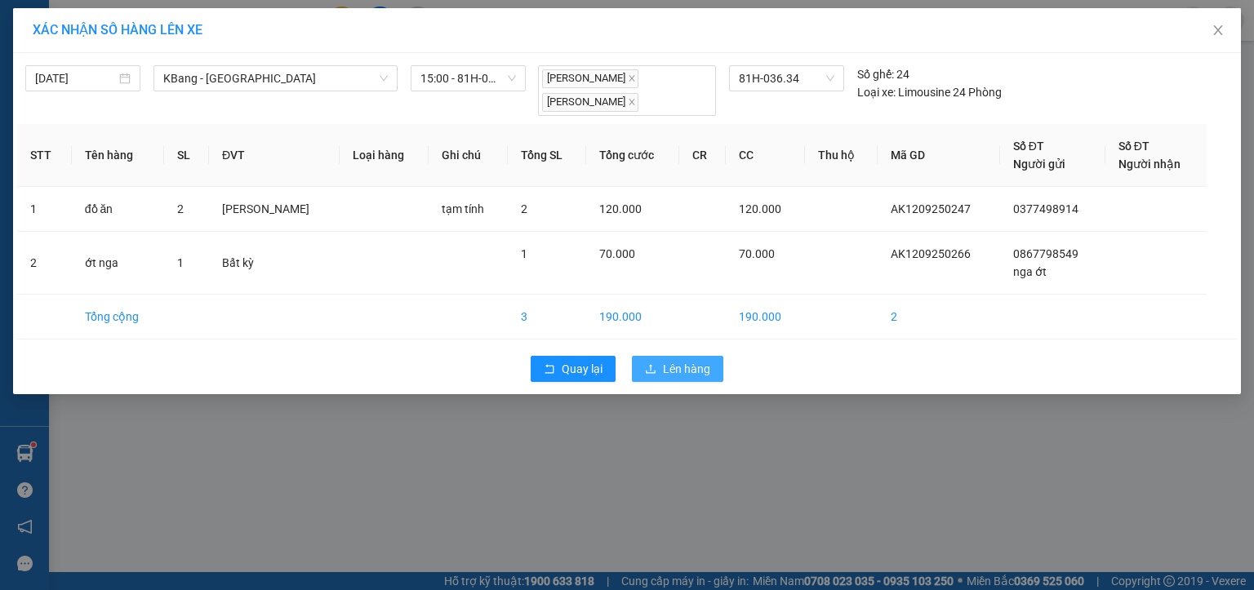
click at [686, 369] on span "Lên hàng" at bounding box center [686, 369] width 47 height 18
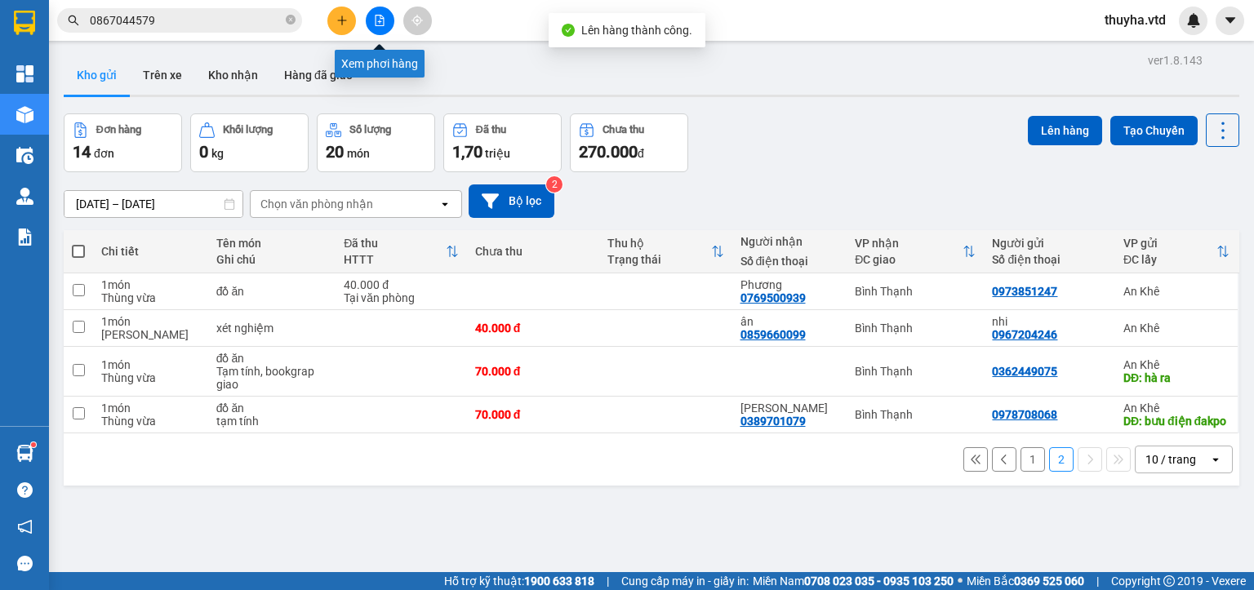
click at [375, 19] on icon "file-add" at bounding box center [379, 20] width 11 height 11
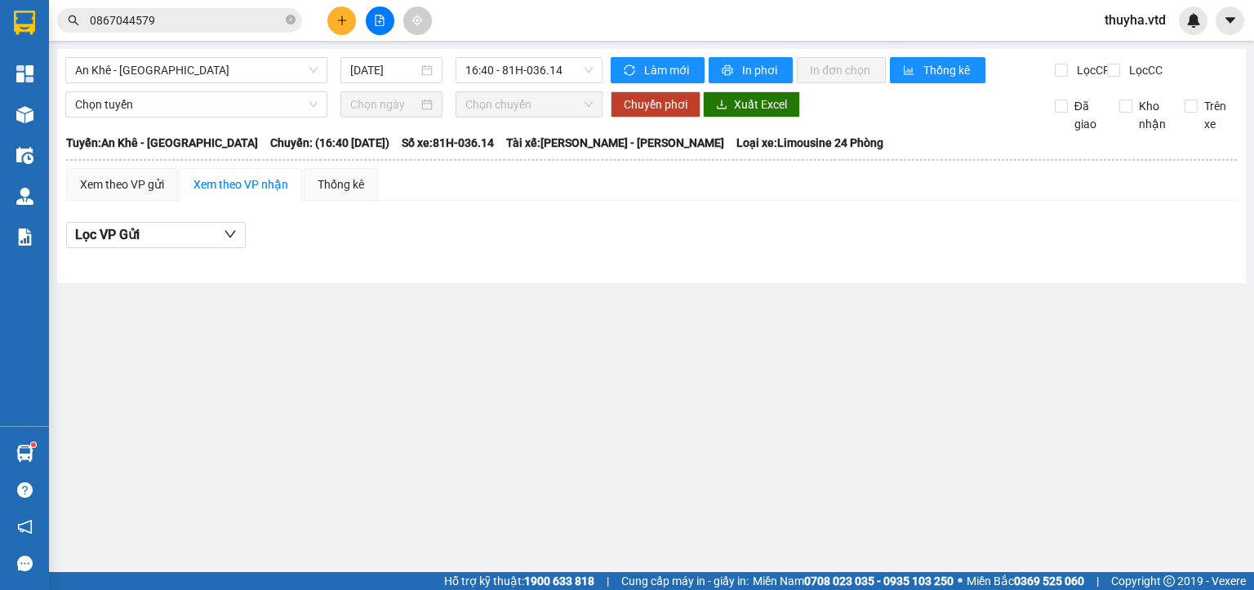
drag, startPoint x: 118, startPoint y: 66, endPoint x: 122, endPoint y: 83, distance: 17.6
click at [119, 73] on span "An Khê - [GEOGRAPHIC_DATA]" at bounding box center [196, 70] width 242 height 24
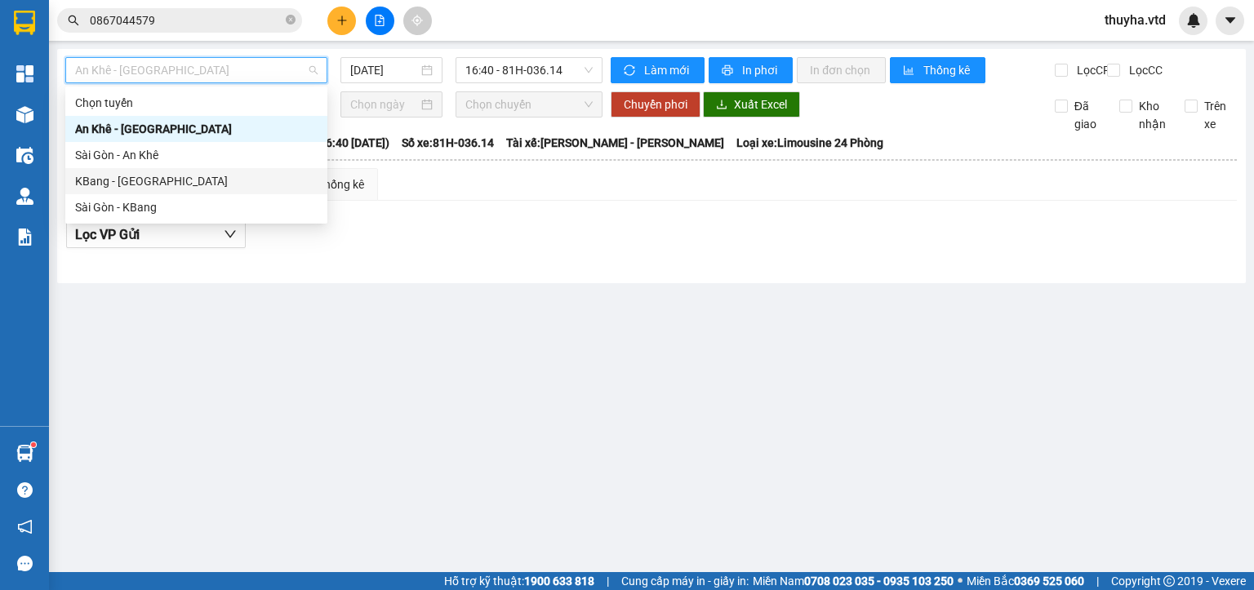
click at [114, 177] on div "KBang - [GEOGRAPHIC_DATA]" at bounding box center [196, 181] width 242 height 18
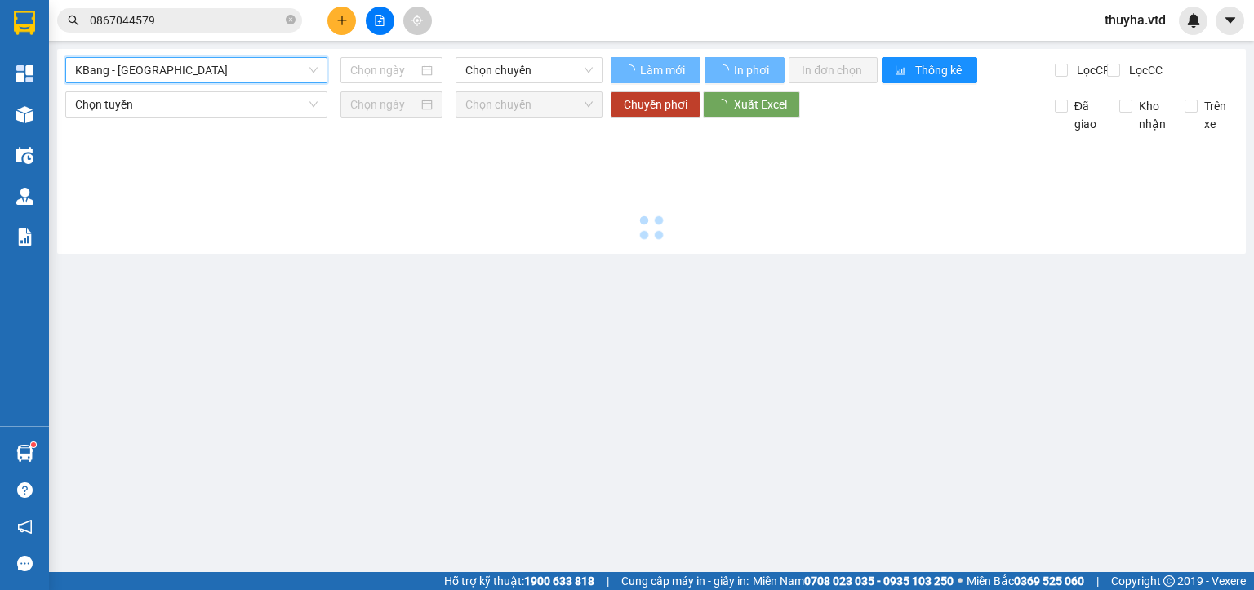
type input "[DATE]"
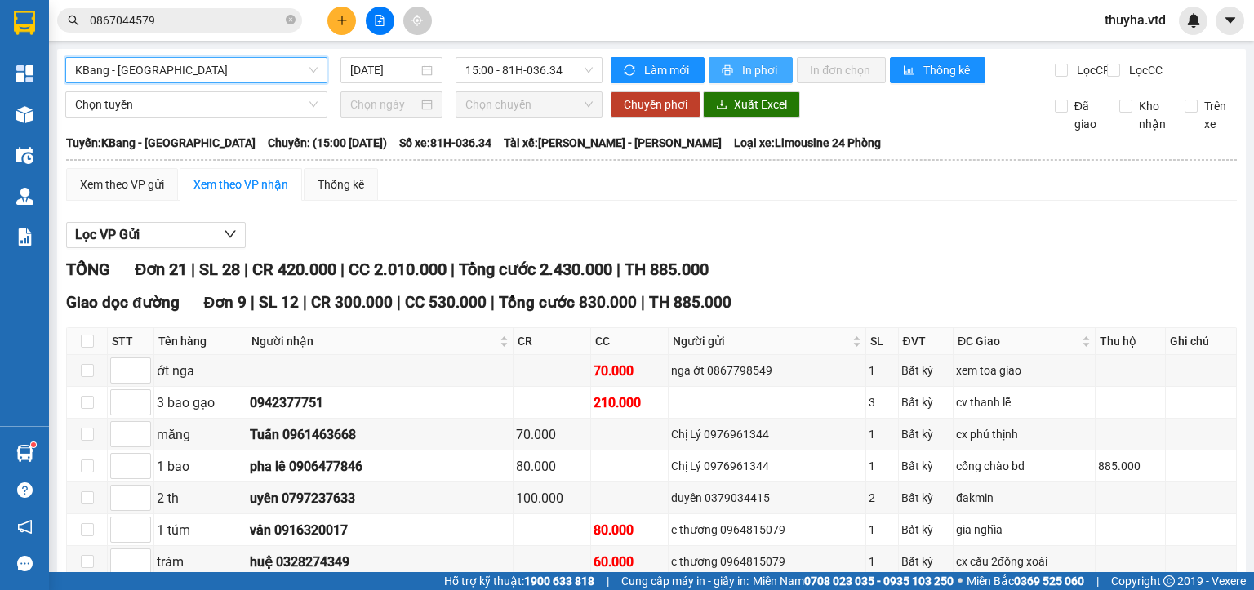
click at [743, 73] on span "In phơi" at bounding box center [761, 70] width 38 height 18
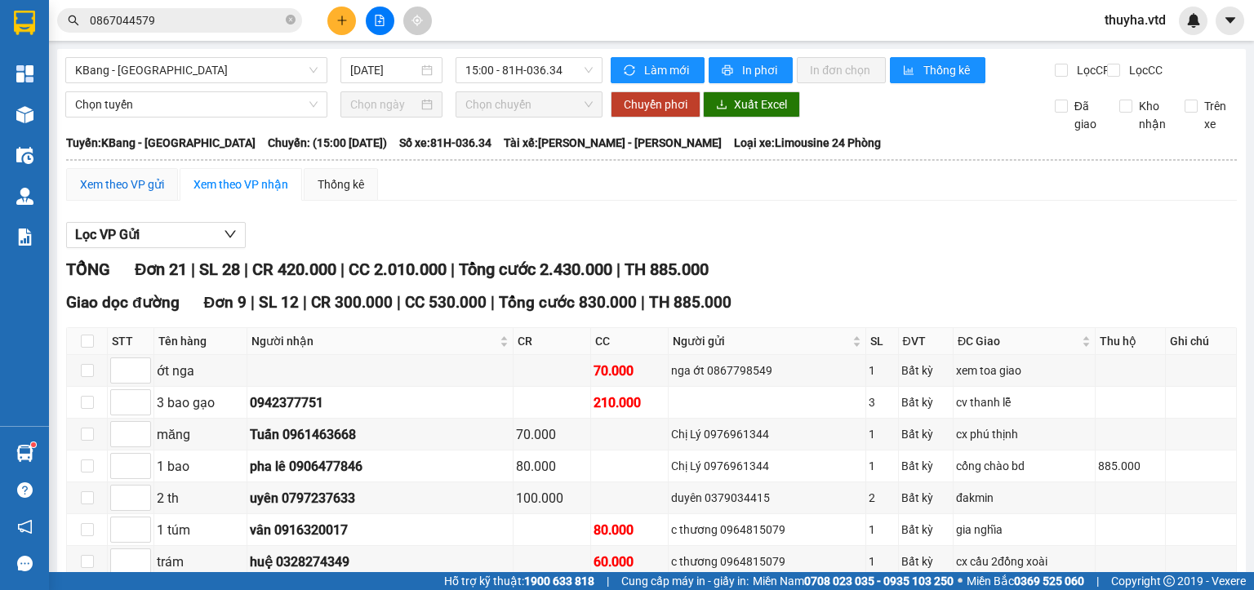
click at [134, 193] on div "Xem theo VP gửi" at bounding box center [122, 184] width 84 height 18
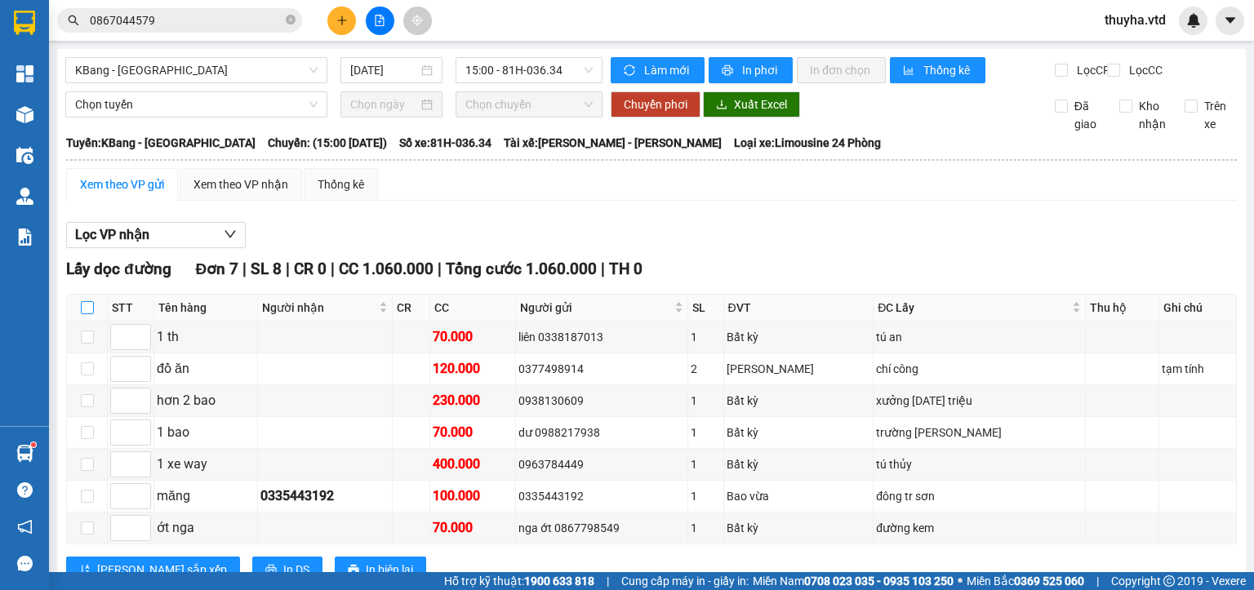
click at [86, 314] on input "checkbox" at bounding box center [87, 307] width 13 height 13
checkbox input "true"
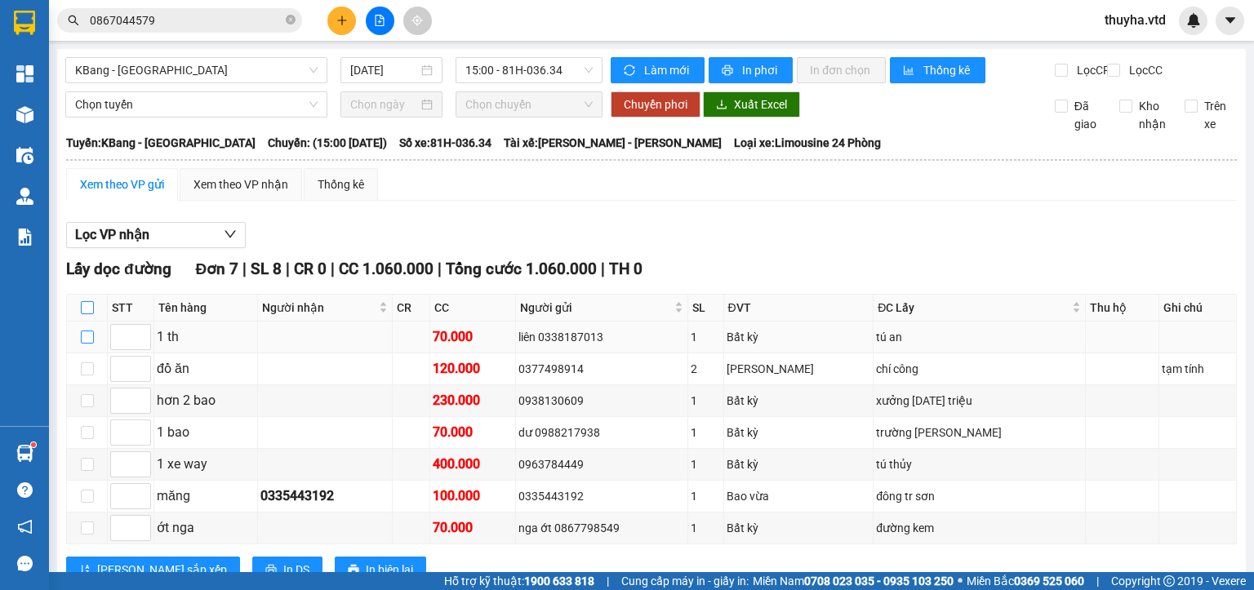
checkbox input "true"
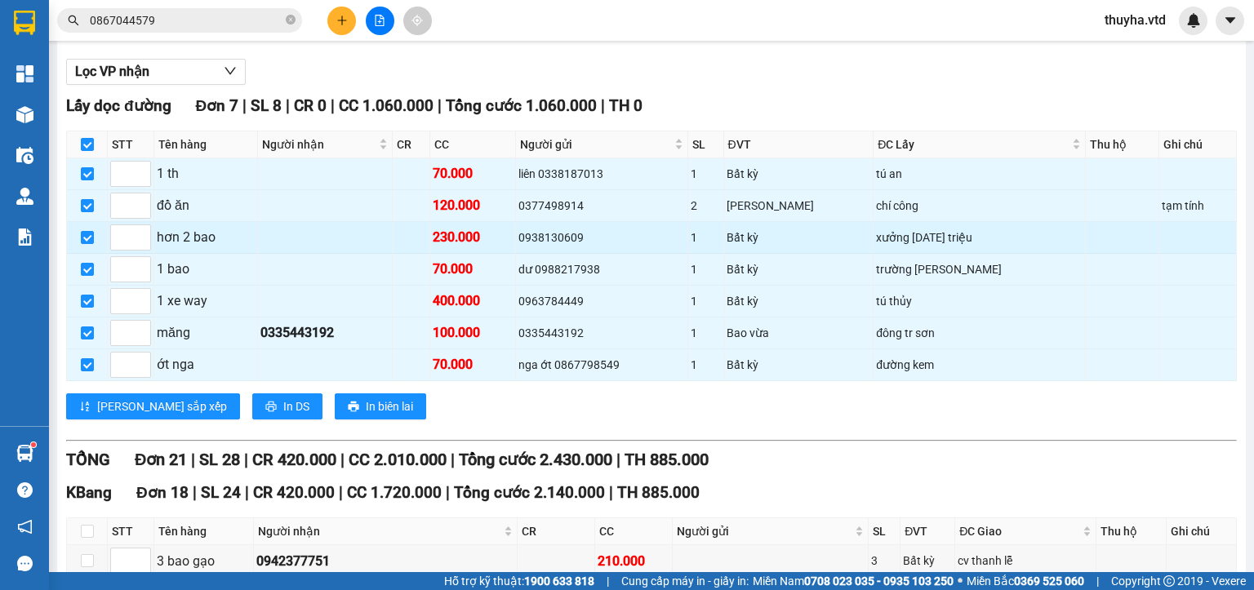
scroll to position [163, 0]
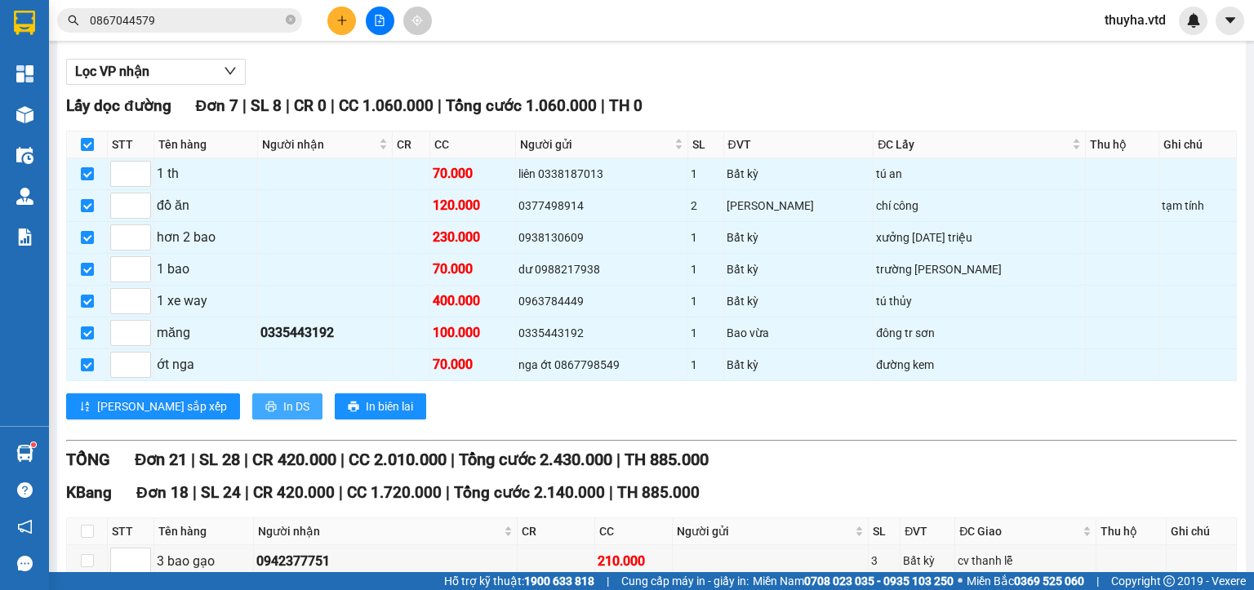
click at [252, 419] on button "In DS" at bounding box center [287, 406] width 70 height 26
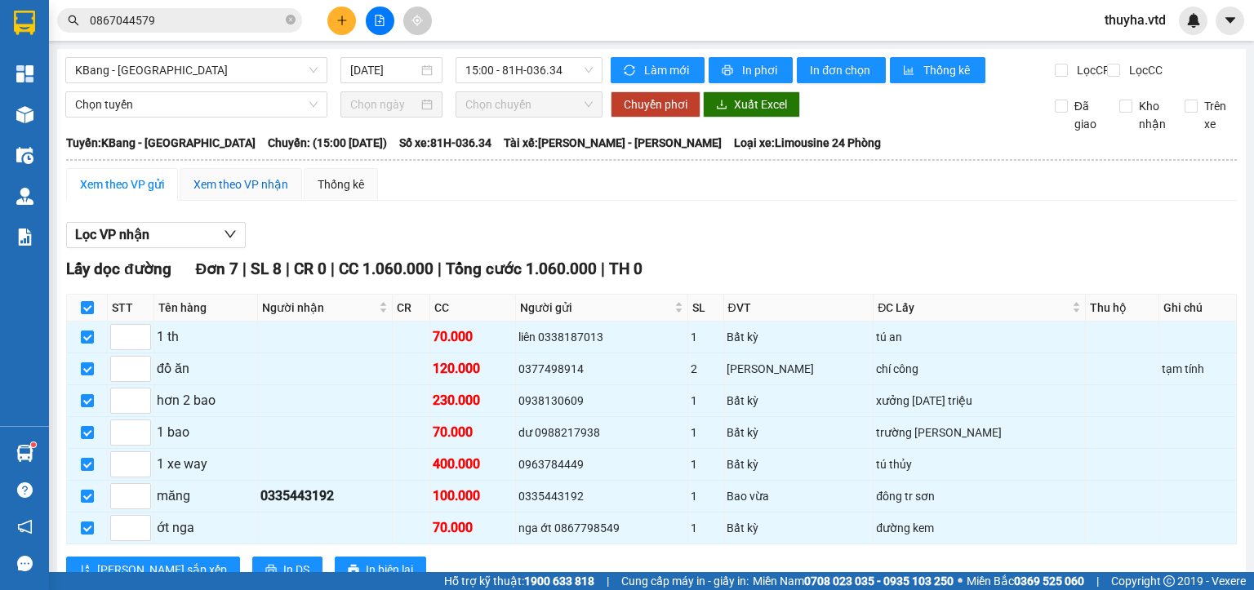
click at [242, 193] on div "Xem theo VP nhận" at bounding box center [240, 184] width 95 height 18
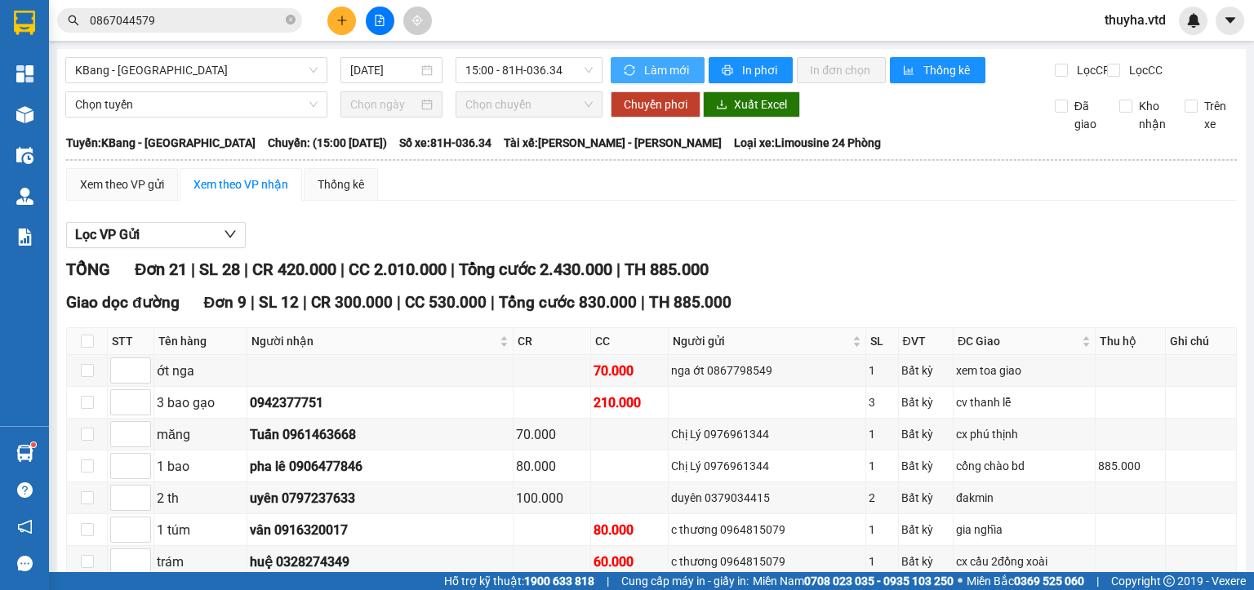
click at [667, 66] on span "Làm mới" at bounding box center [667, 70] width 47 height 18
click at [337, 18] on icon "plus" at bounding box center [341, 20] width 11 height 11
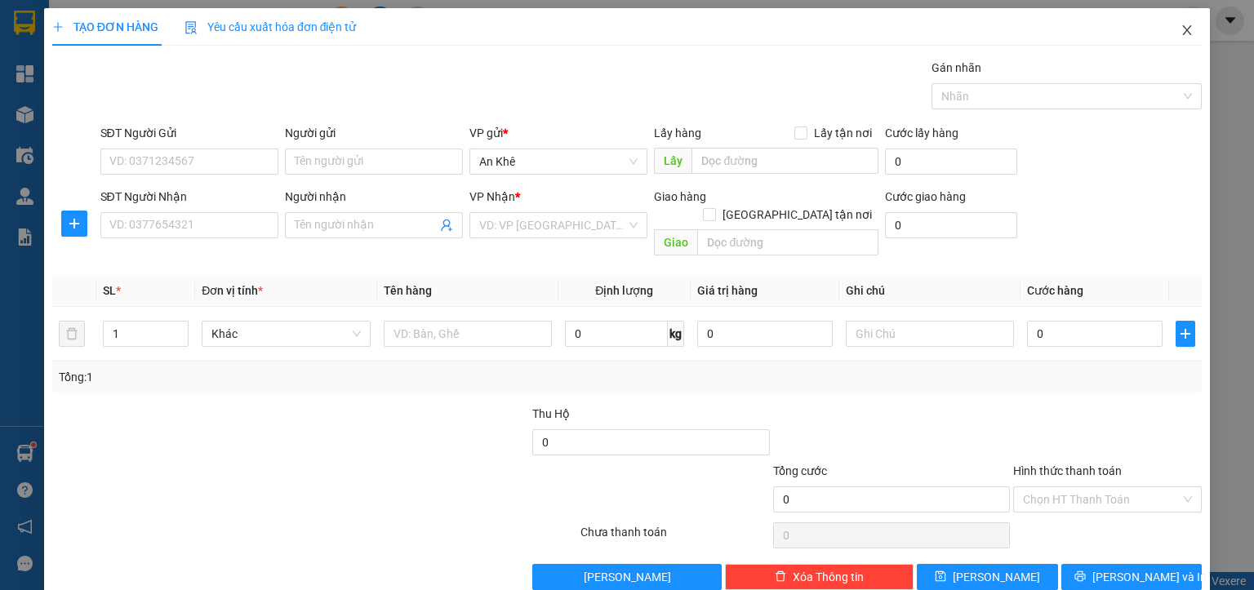
drag, startPoint x: 1172, startPoint y: 31, endPoint x: 75, endPoint y: 37, distance: 1097.0
click at [1180, 32] on icon "close" at bounding box center [1186, 30] width 13 height 13
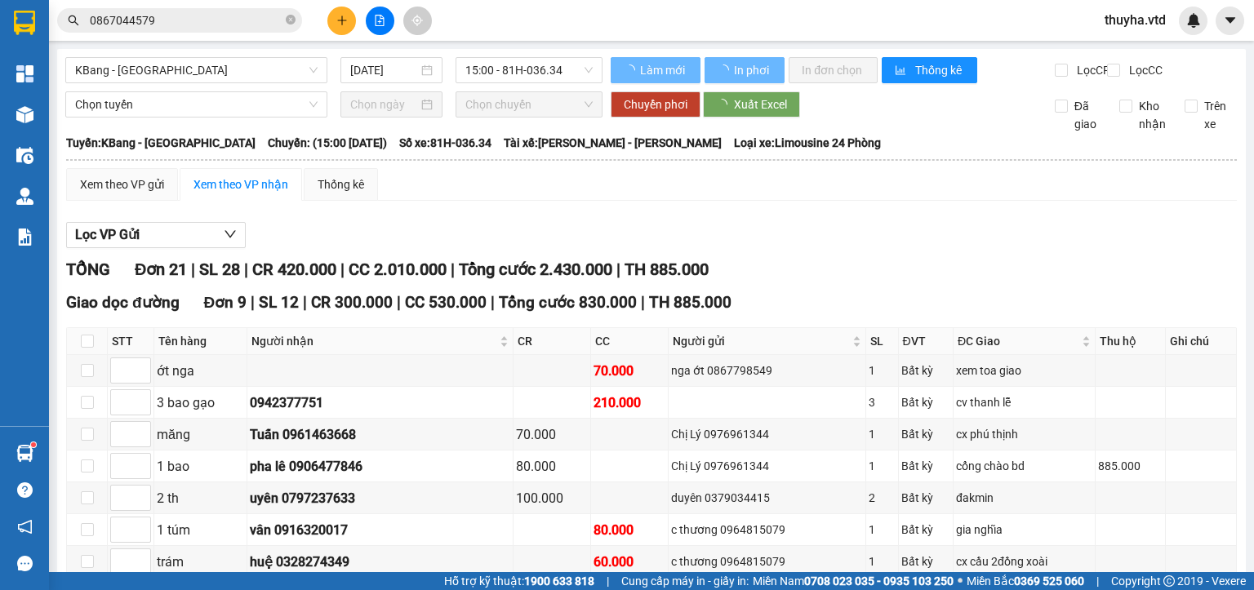
click at [159, 21] on input "0867044579" at bounding box center [186, 20] width 193 height 18
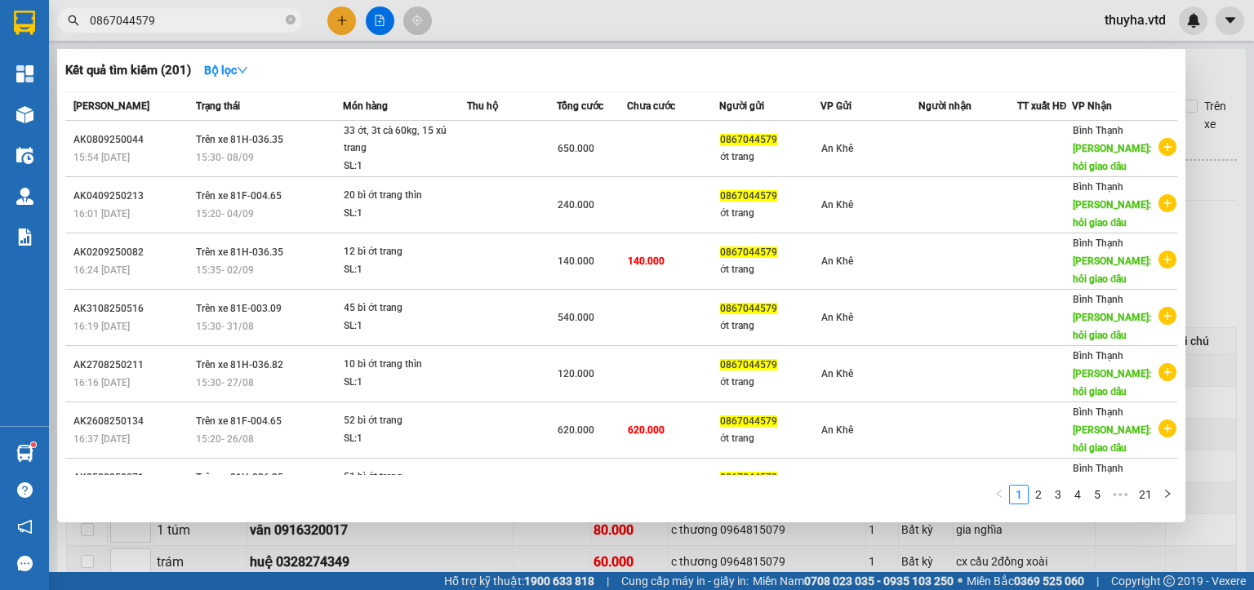
paste input "913447075"
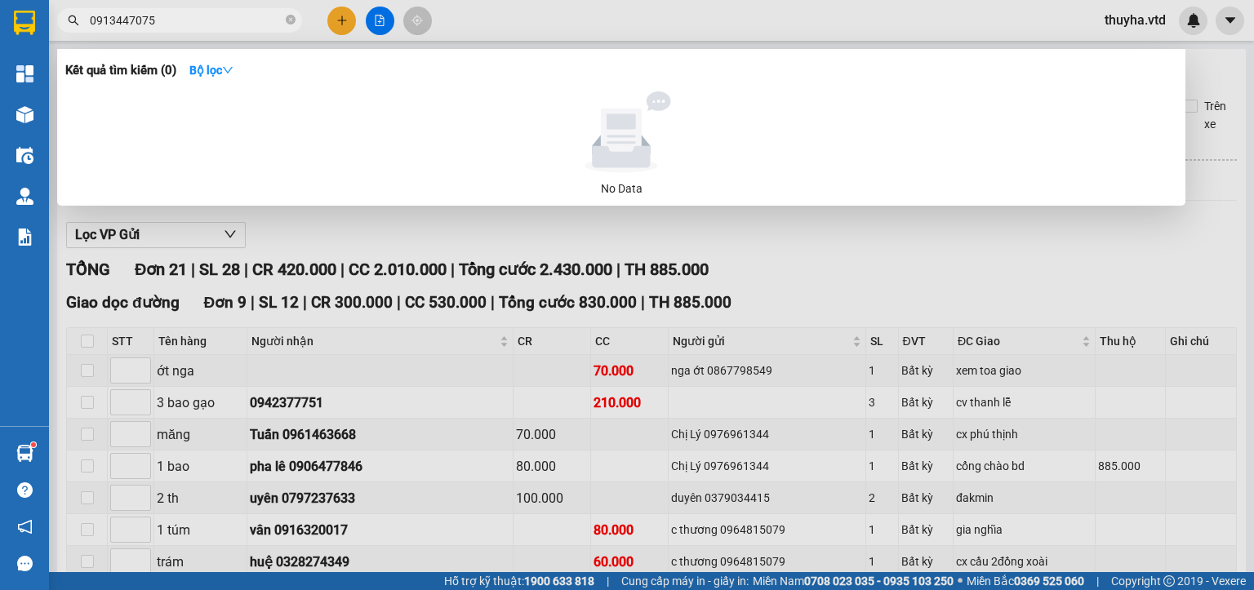
type input "0913447075"
click at [340, 20] on div at bounding box center [627, 295] width 1254 height 590
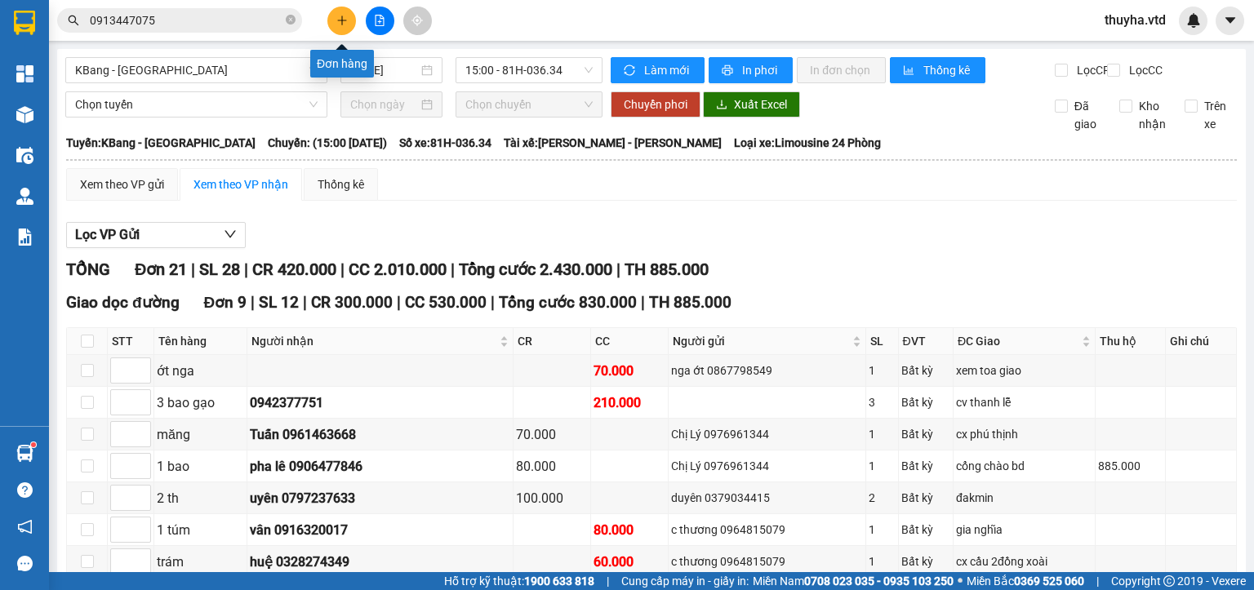
click at [340, 20] on icon "plus" at bounding box center [341, 20] width 11 height 11
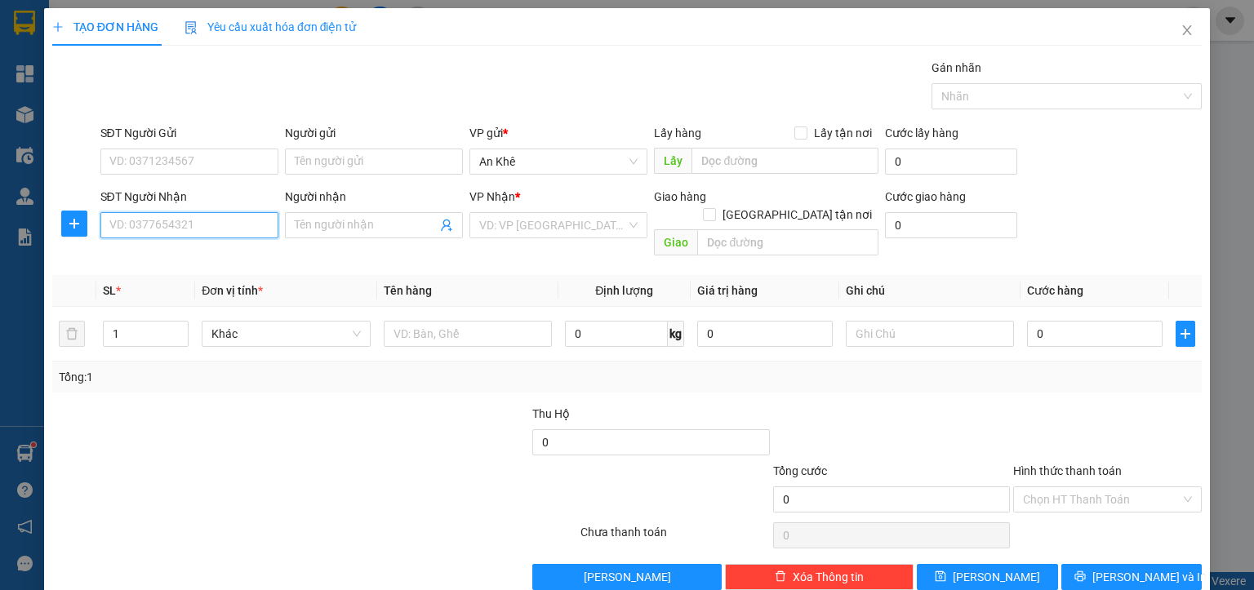
paste input "0913447075"
type input "0913447075"
click at [516, 216] on input "search" at bounding box center [552, 225] width 147 height 24
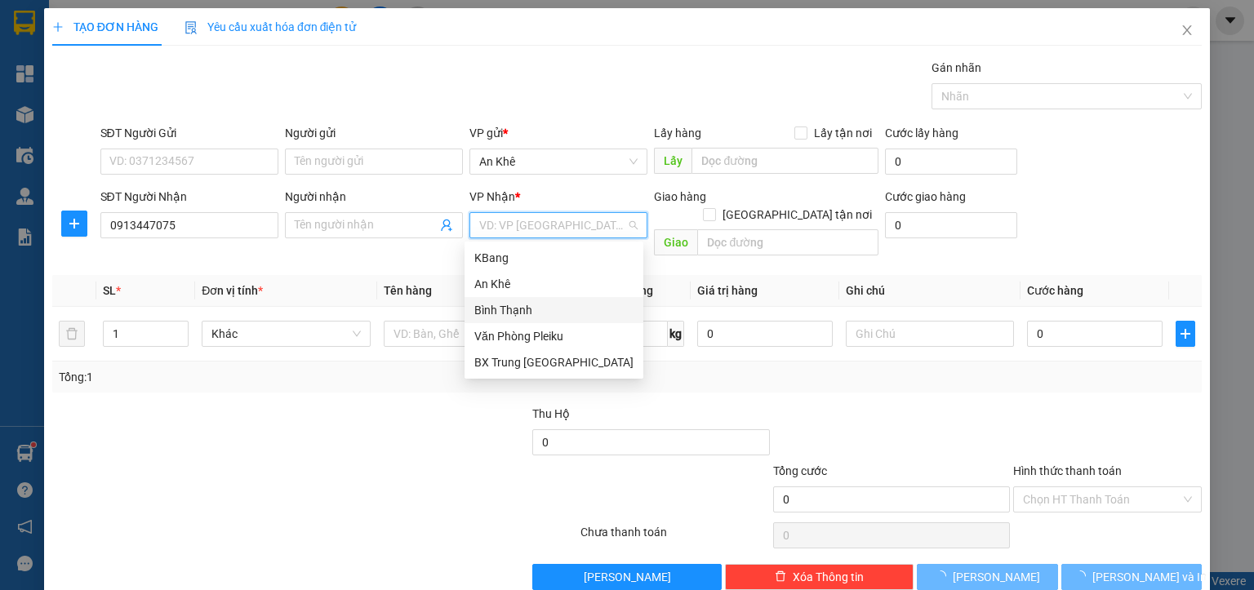
click at [511, 313] on div "Bình Thạnh" at bounding box center [553, 310] width 159 height 18
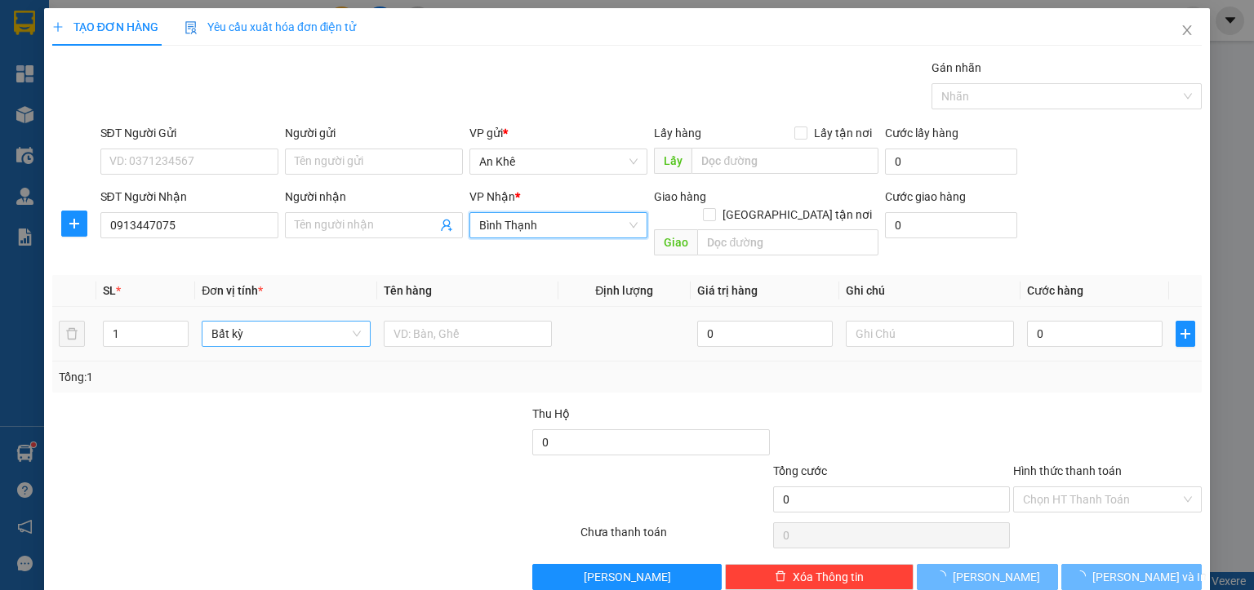
click at [245, 322] on span "Bất kỳ" at bounding box center [285, 334] width 149 height 24
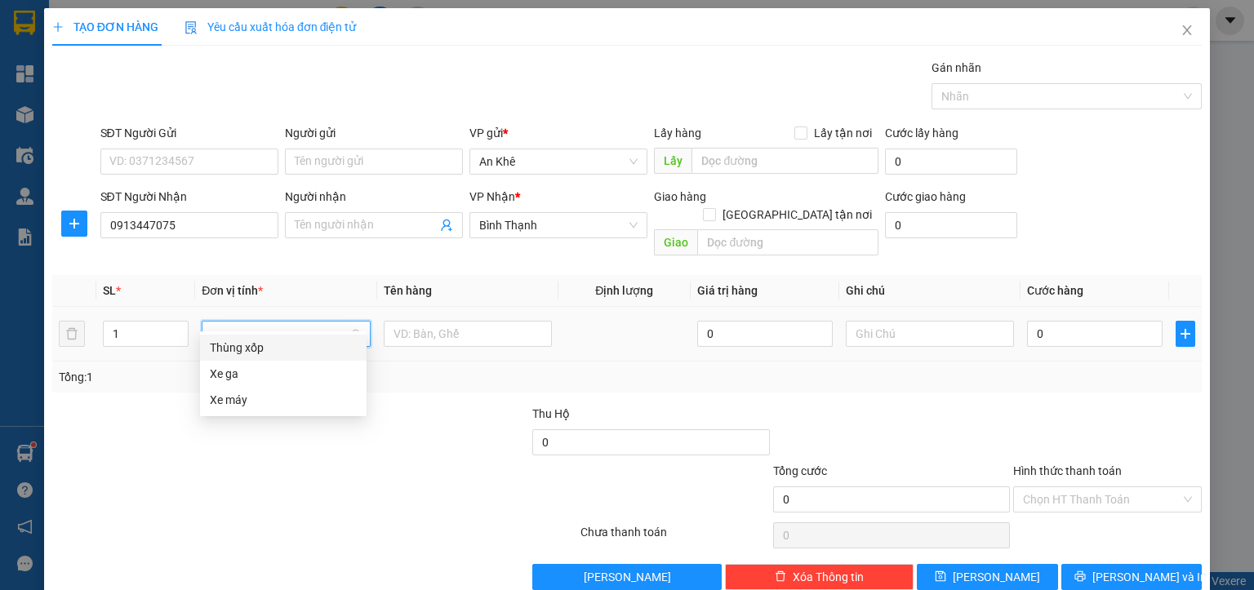
type input "xe"
click at [239, 375] on div "Xe máy" at bounding box center [283, 374] width 147 height 18
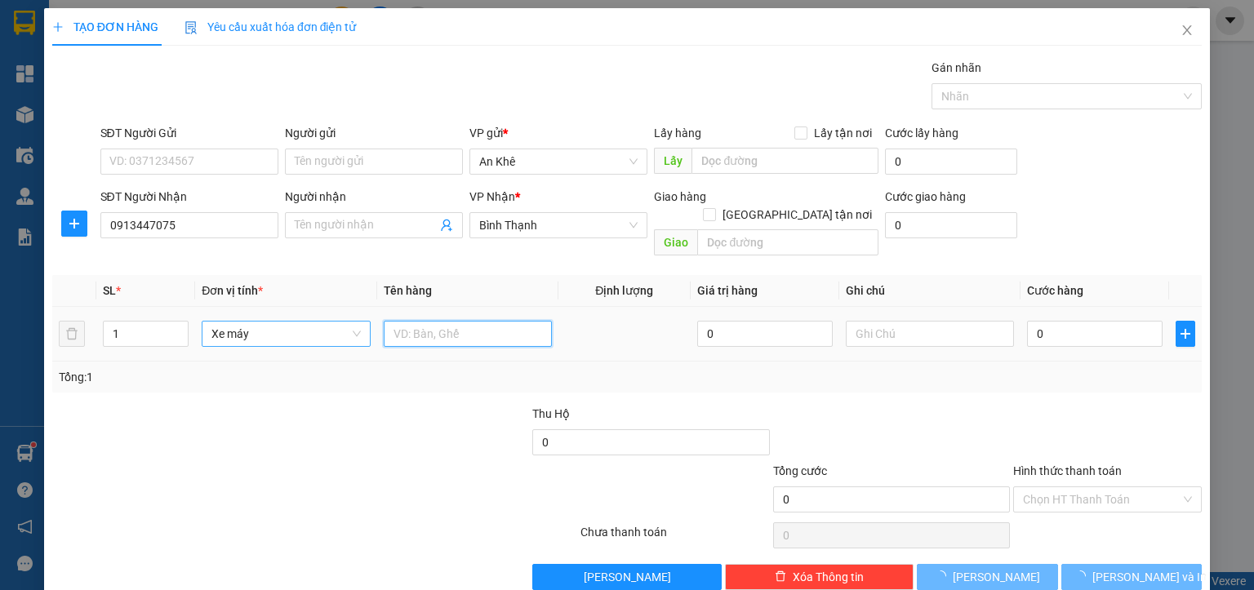
click at [411, 321] on input "text" at bounding box center [468, 334] width 168 height 26
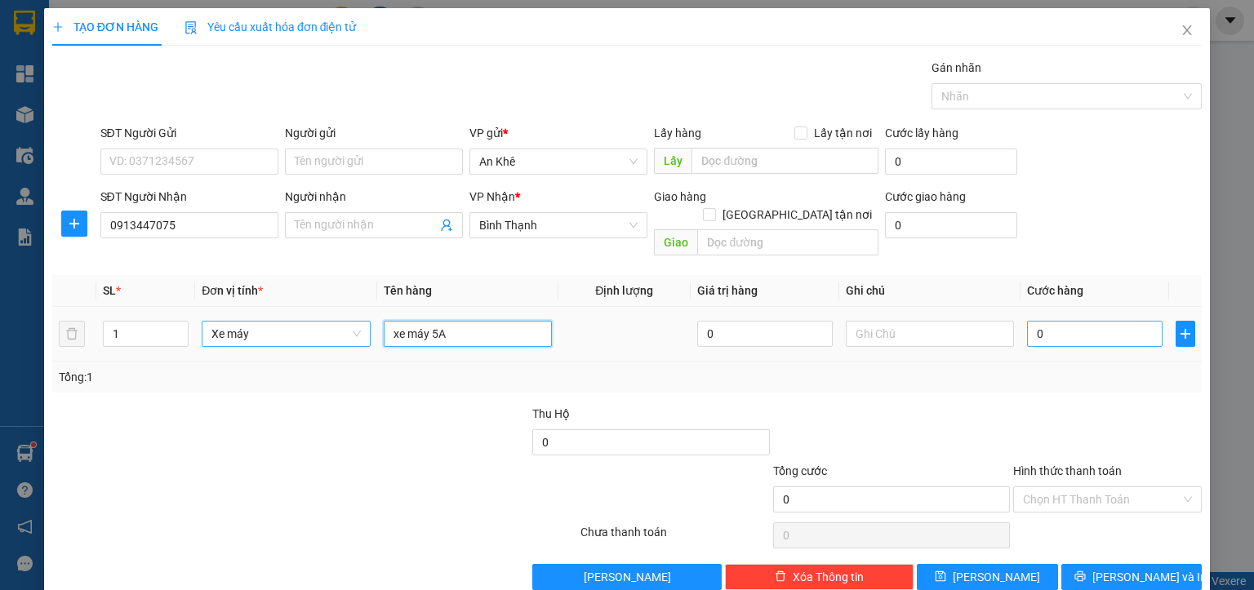
type input "xe máy 5A"
type input "4"
type input "45"
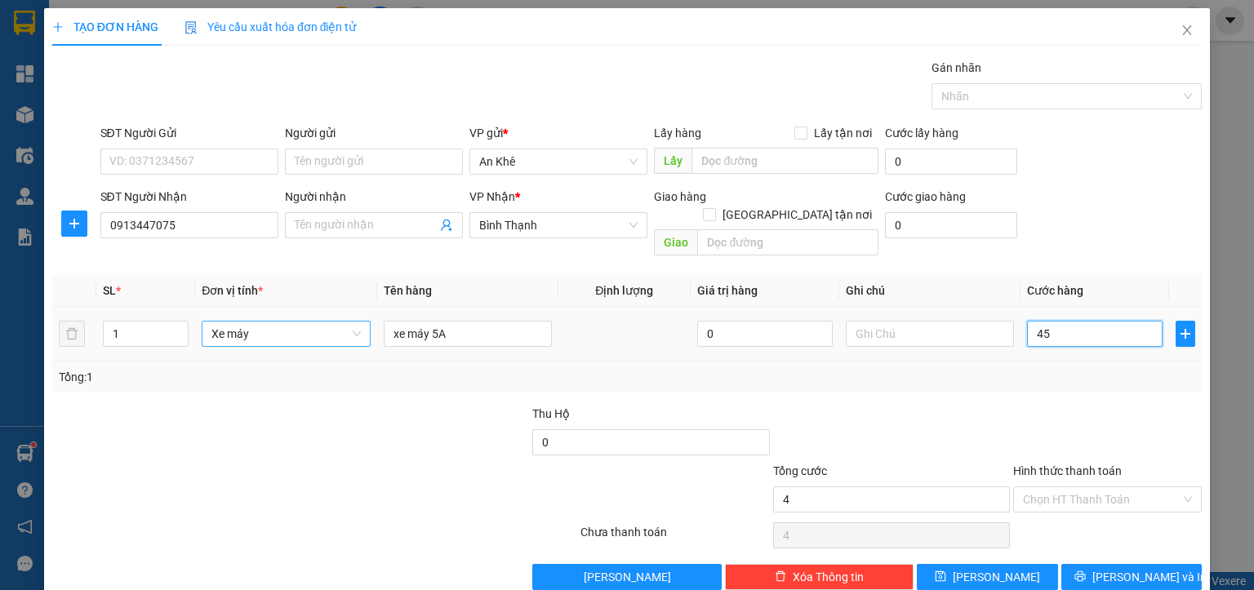
type input "45"
type input "450"
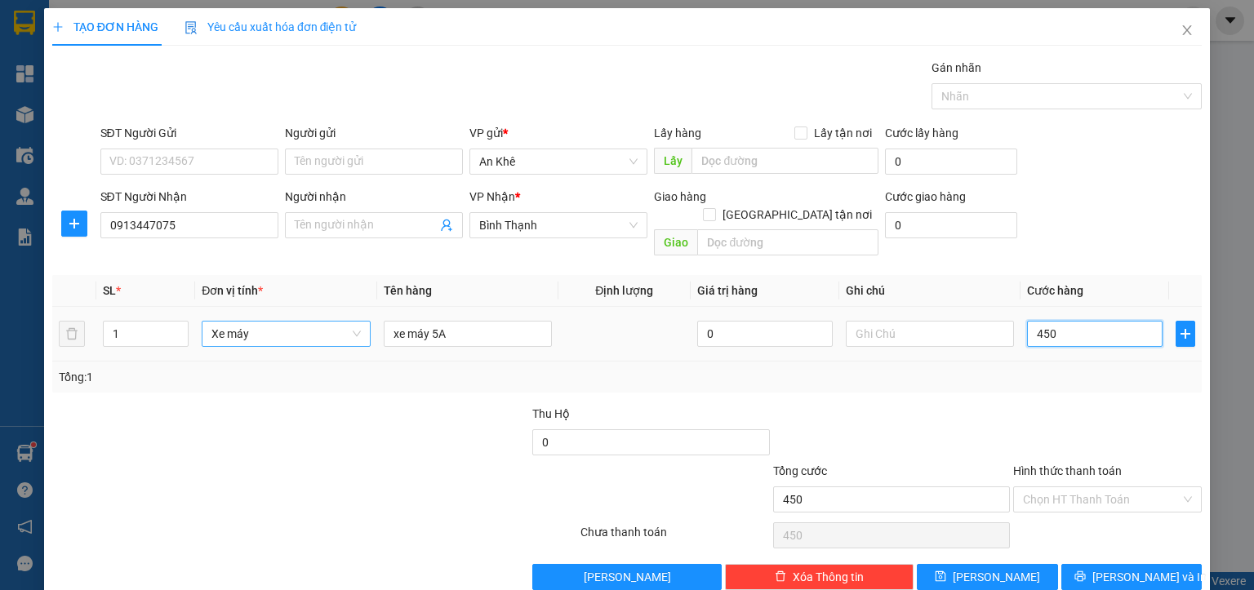
type input "4.500"
type input "45.000"
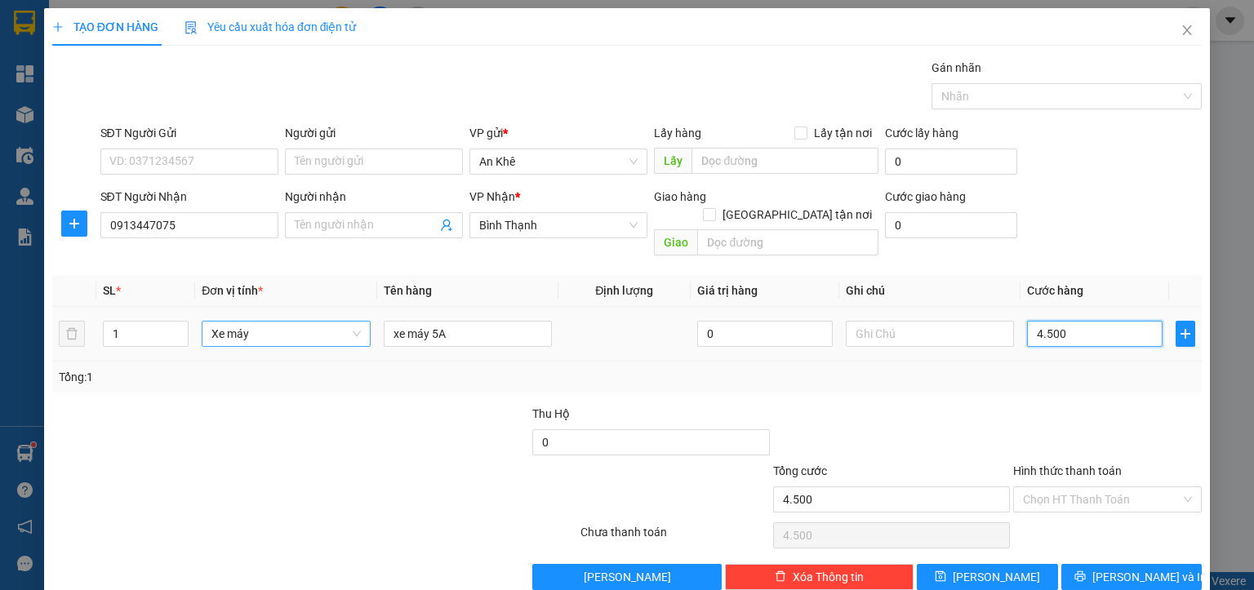
type input "45.000"
type input "450.000"
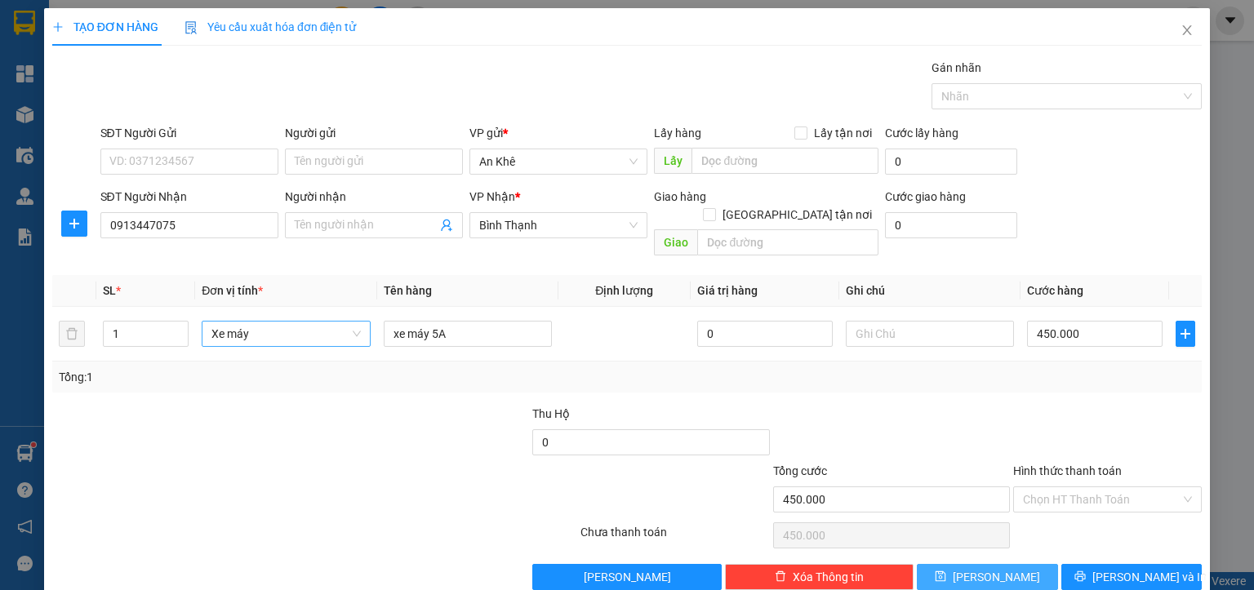
click at [946, 571] on icon "save" at bounding box center [940, 576] width 11 height 11
type input "0"
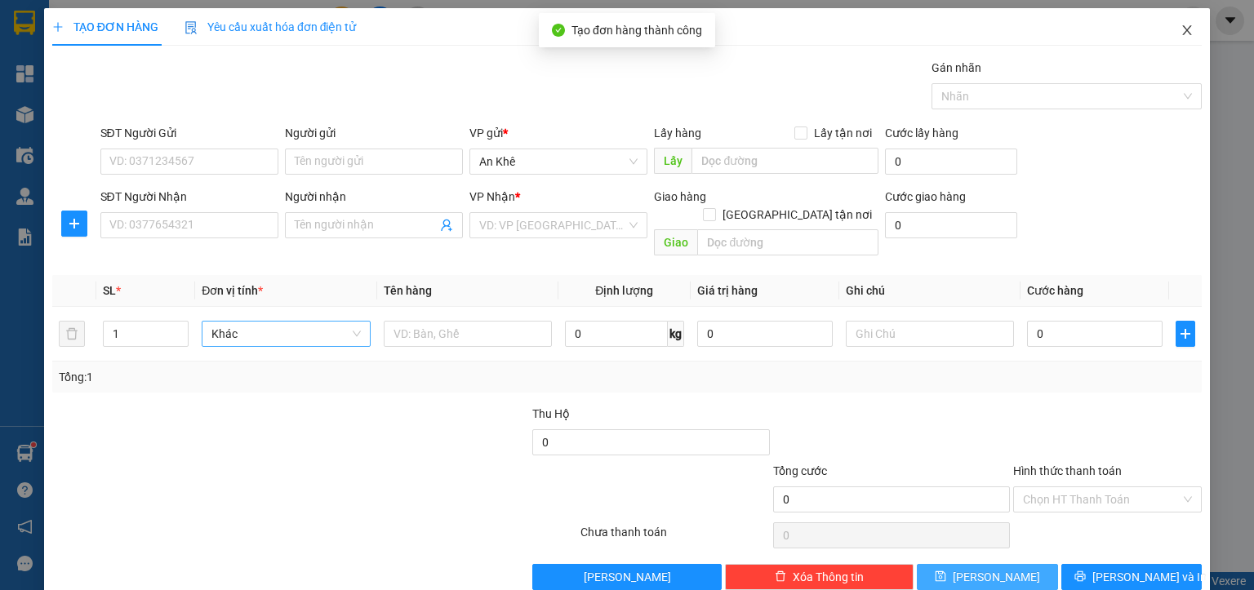
click at [1183, 31] on icon "close" at bounding box center [1187, 30] width 9 height 10
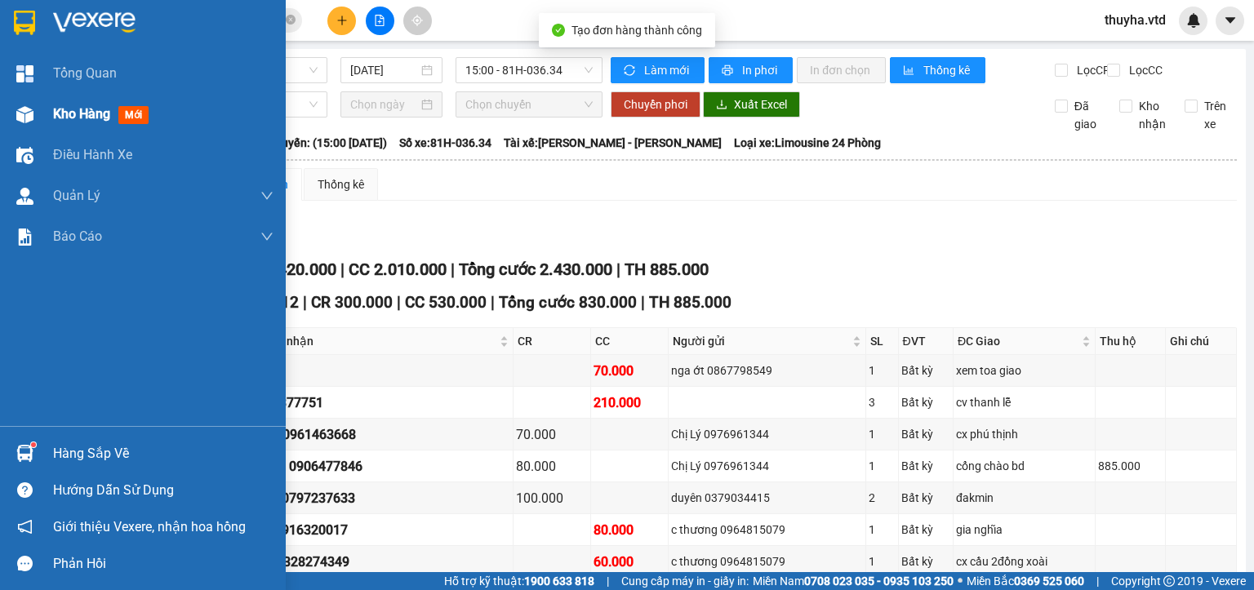
click at [38, 113] on div at bounding box center [25, 114] width 29 height 29
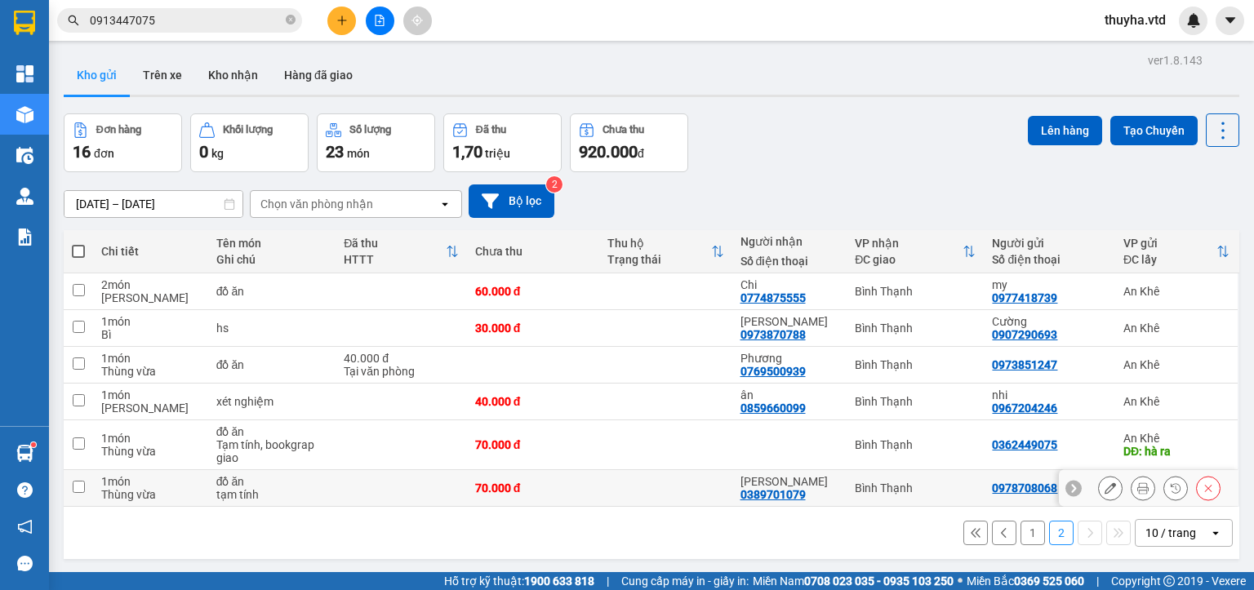
scroll to position [75, 0]
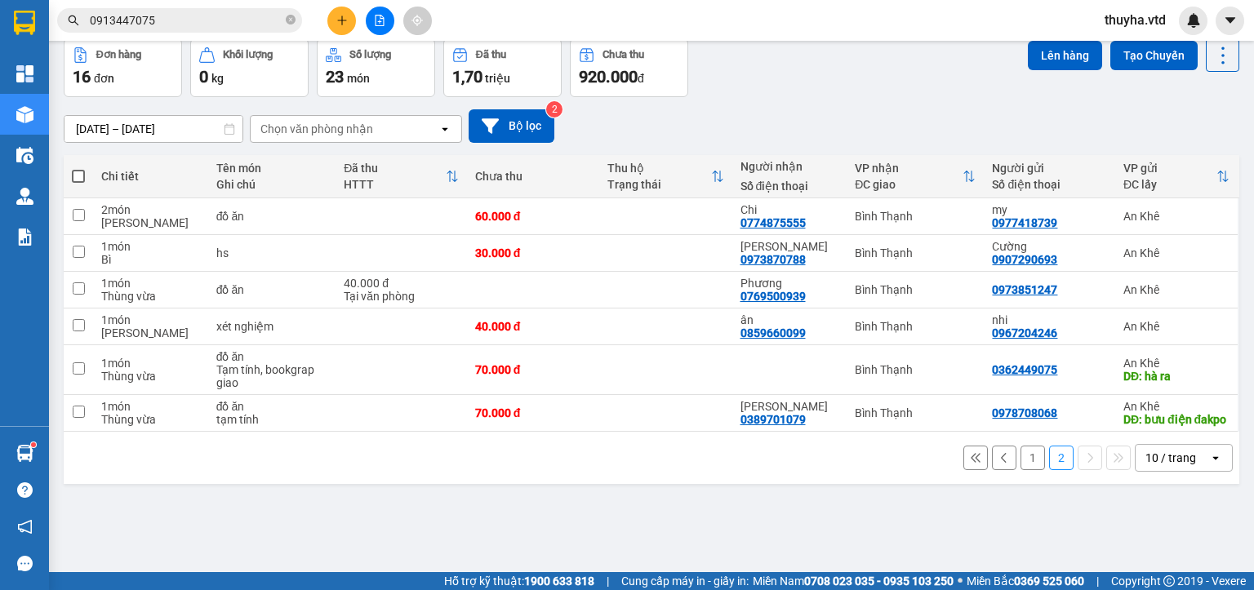
click at [1020, 470] on button "1" at bounding box center [1032, 458] width 24 height 24
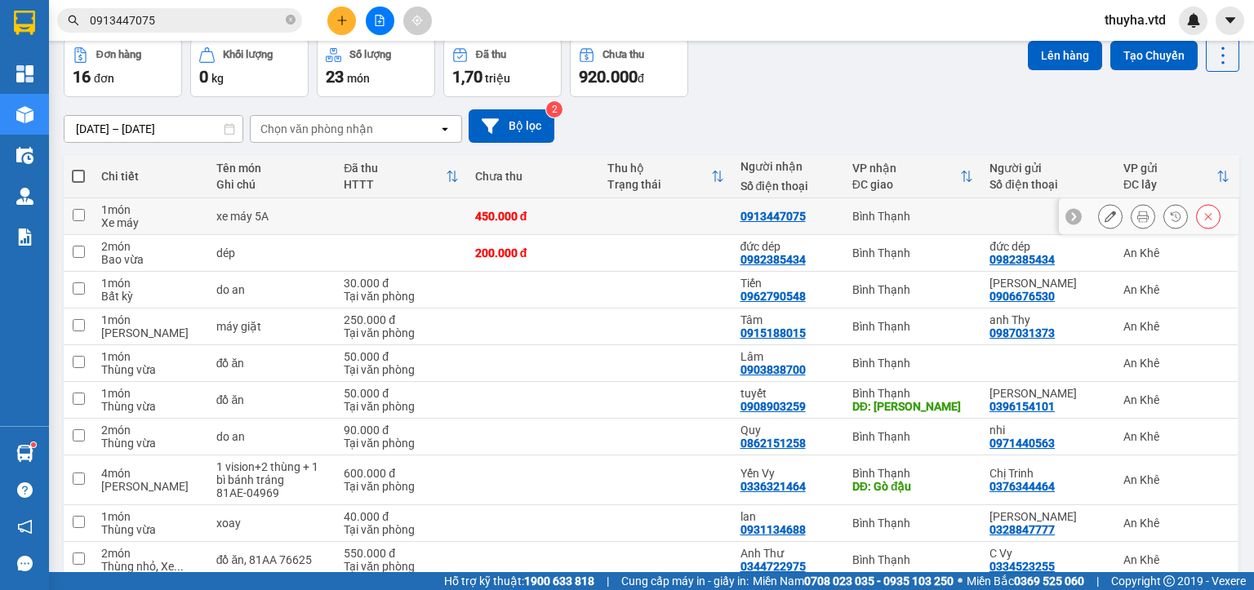
drag, startPoint x: 77, startPoint y: 214, endPoint x: 102, endPoint y: 215, distance: 25.4
click at [79, 215] on input "checkbox" at bounding box center [79, 215] width 12 height 12
checkbox input "true"
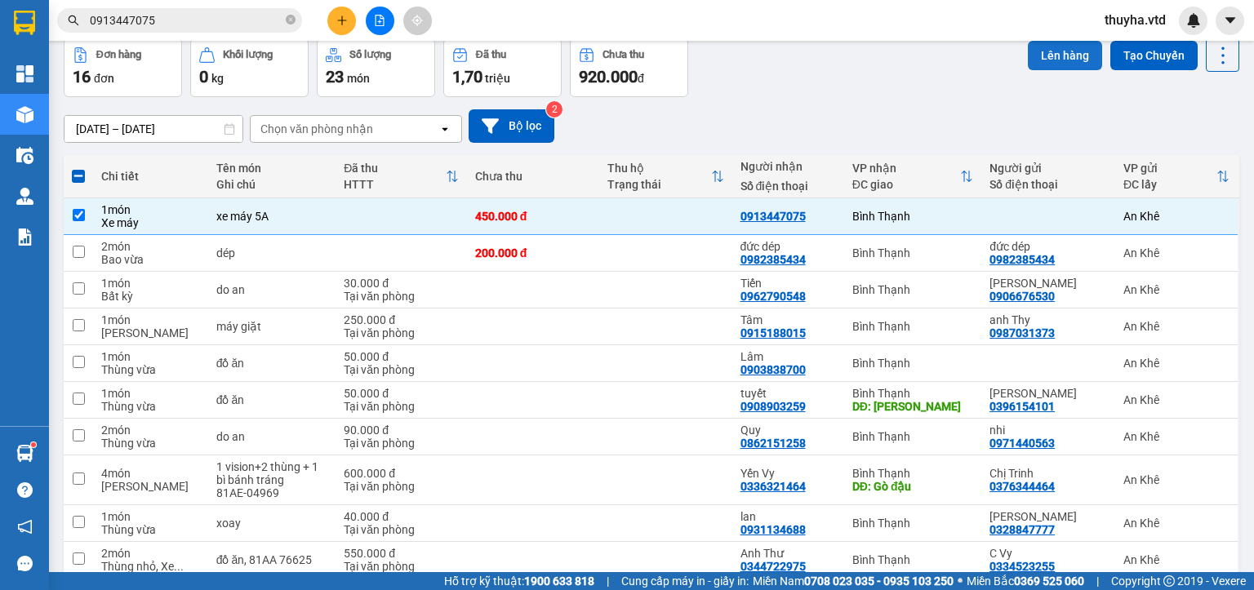
click at [1039, 54] on button "Lên hàng" at bounding box center [1065, 55] width 74 height 29
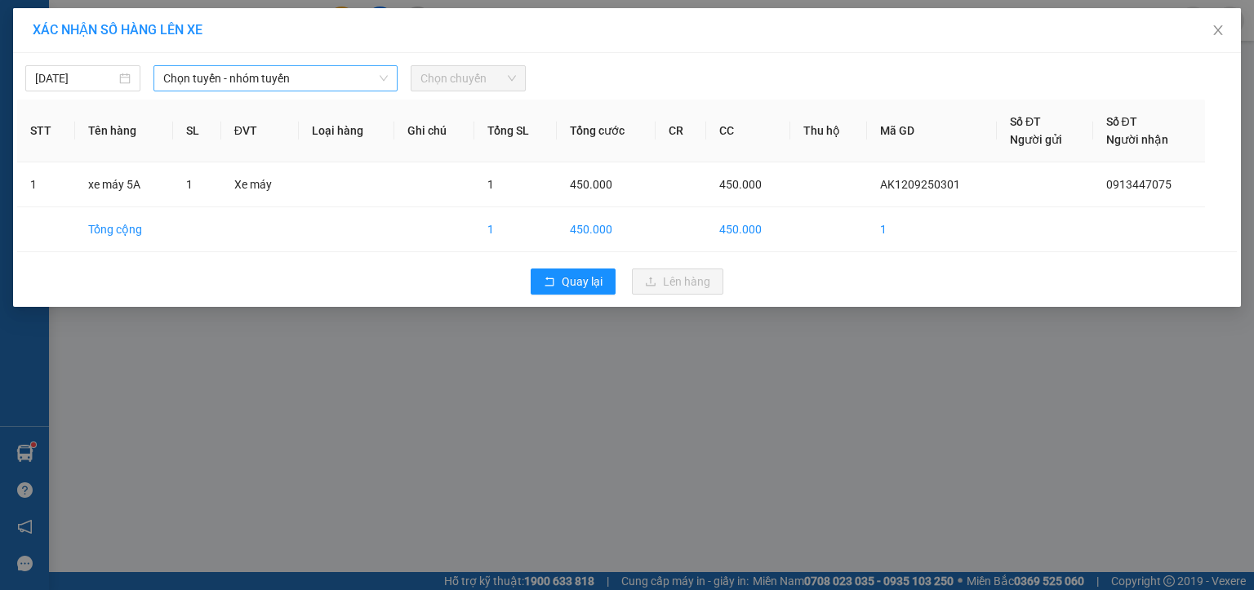
click at [243, 82] on span "Chọn tuyến - nhóm tuyến" at bounding box center [275, 78] width 224 height 24
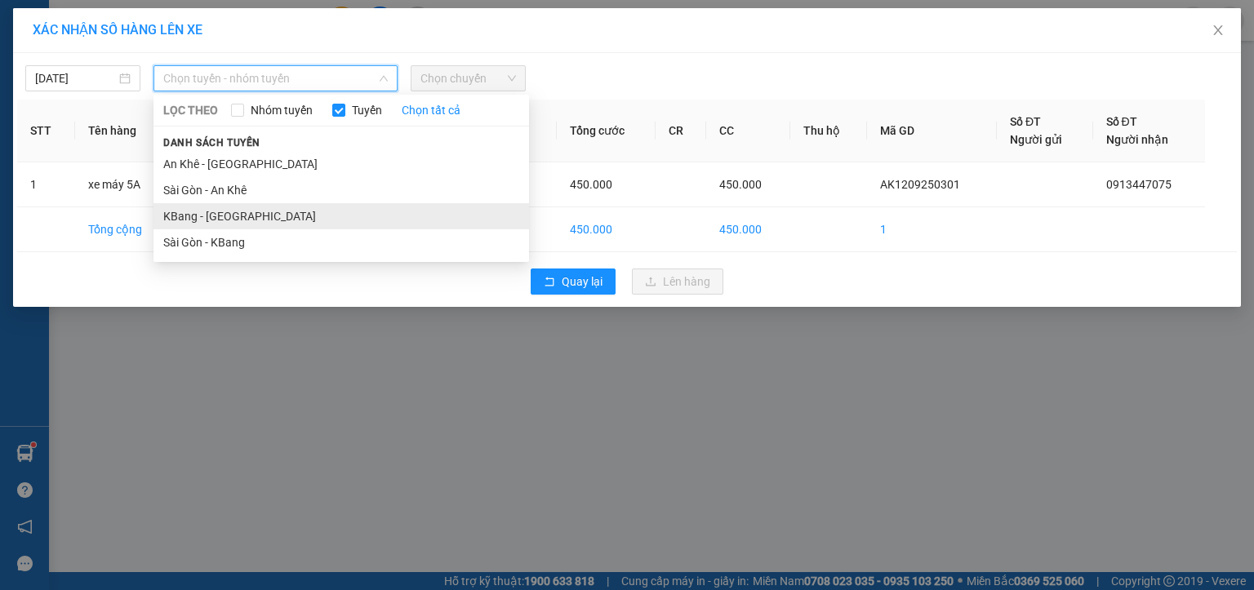
drag, startPoint x: 193, startPoint y: 212, endPoint x: 291, endPoint y: 167, distance: 107.3
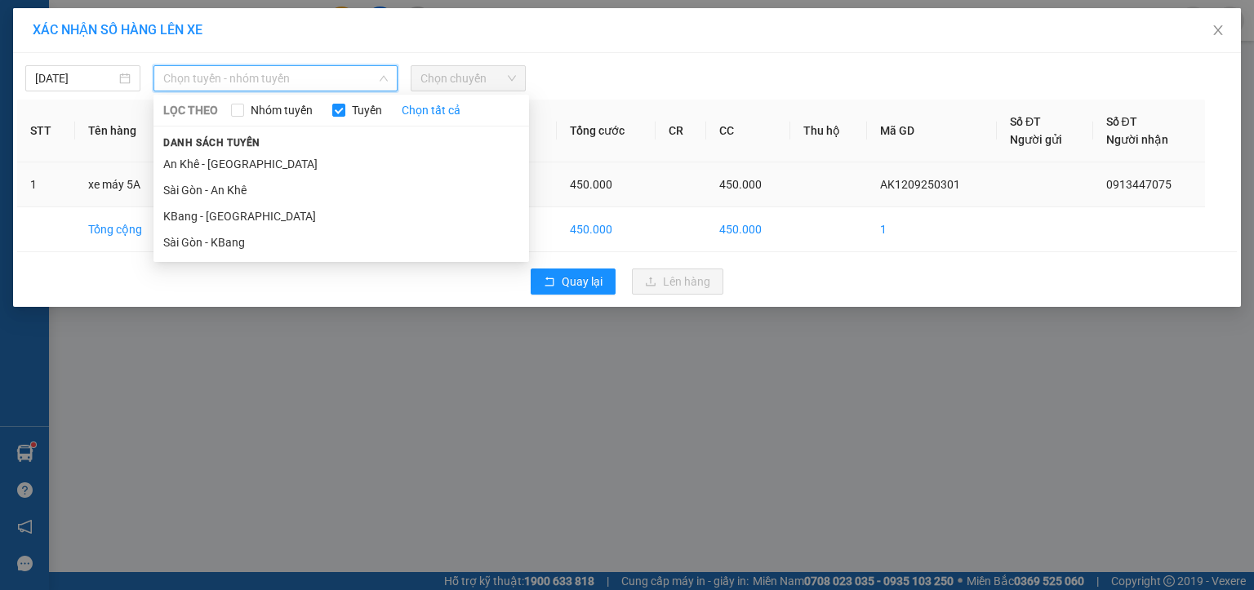
click at [194, 212] on li "KBang - [GEOGRAPHIC_DATA]" at bounding box center [340, 216] width 375 height 26
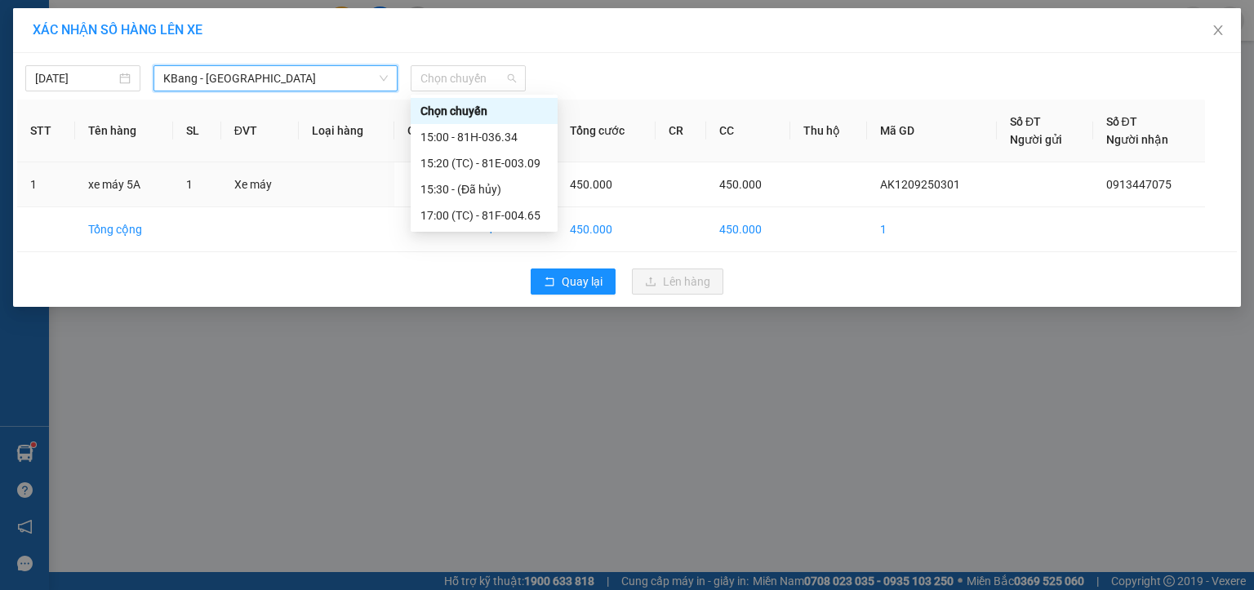
drag, startPoint x: 460, startPoint y: 73, endPoint x: 487, endPoint y: 92, distance: 34.0
click at [461, 73] on span "Chọn chuyến" at bounding box center [467, 78] width 95 height 24
click at [496, 134] on div "15:00 - 81H-036.34" at bounding box center [483, 137] width 127 height 18
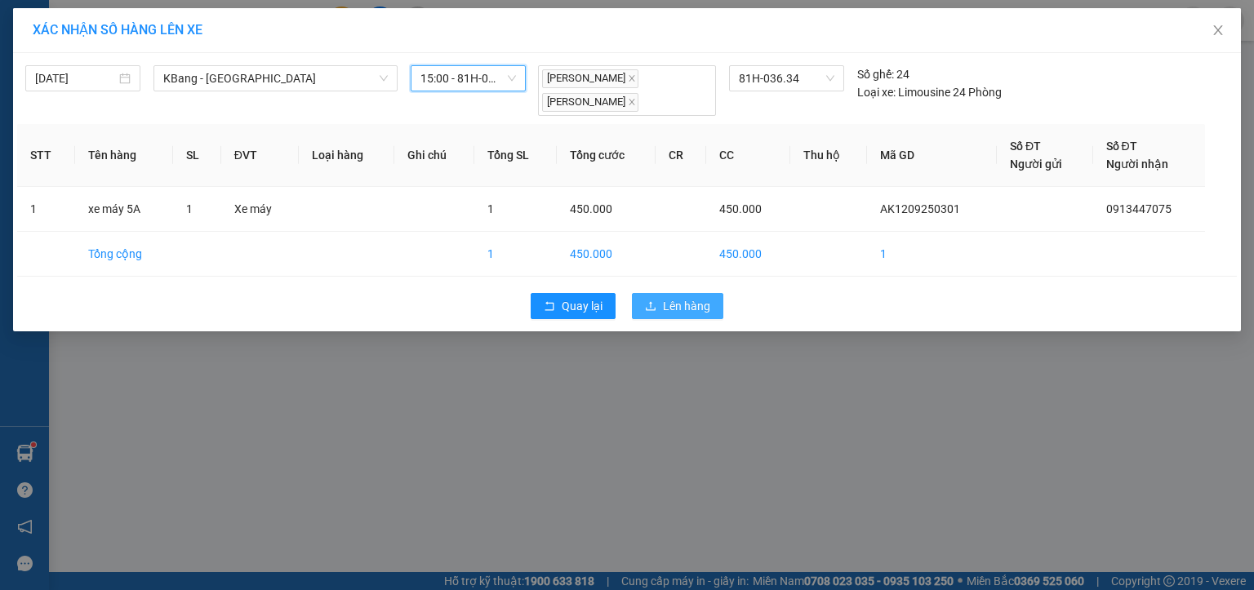
click at [694, 300] on span "Lên hàng" at bounding box center [686, 306] width 47 height 18
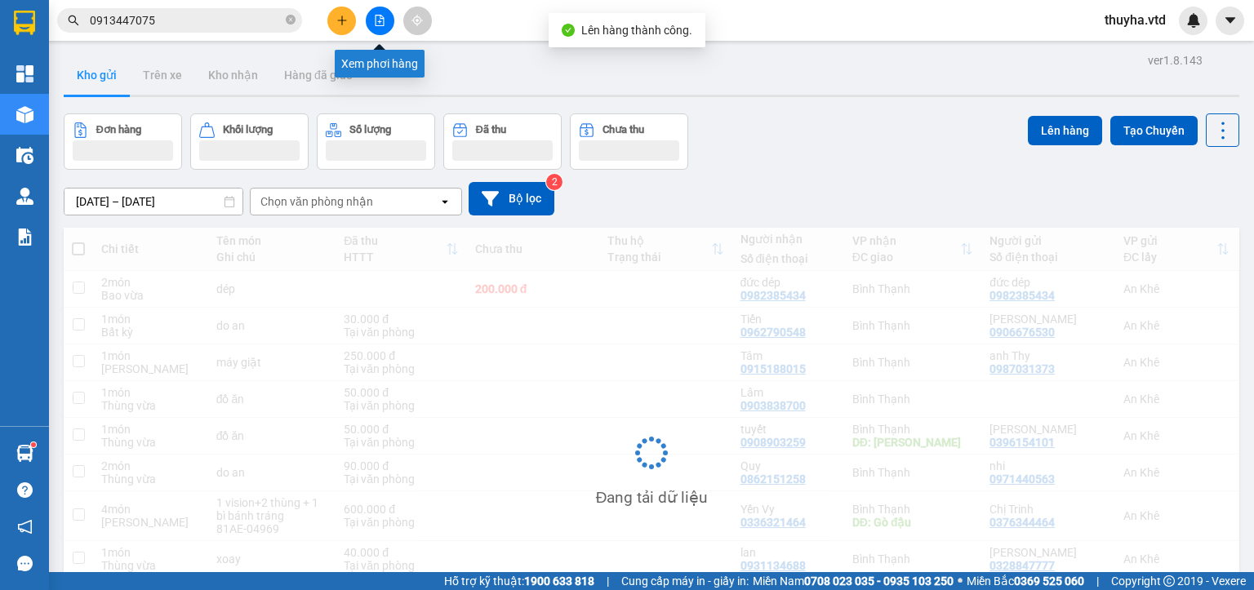
click at [379, 21] on icon "file-add" at bounding box center [379, 20] width 9 height 11
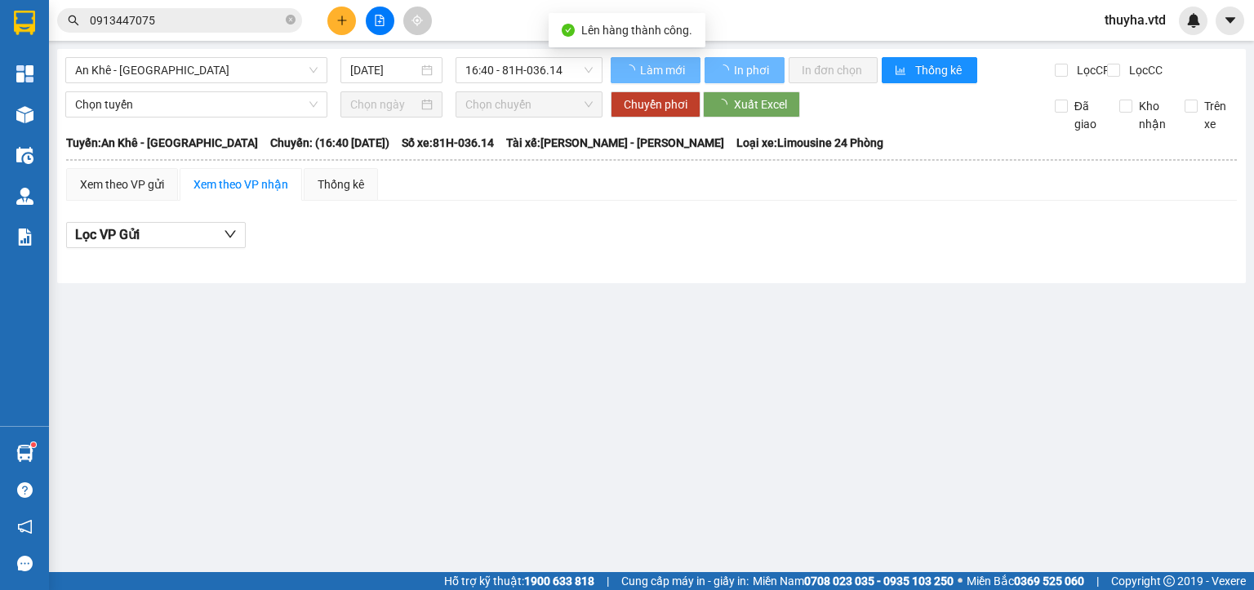
drag, startPoint x: 180, startPoint y: 70, endPoint x: 170, endPoint y: 85, distance: 17.7
click at [178, 73] on span "An Khê - [GEOGRAPHIC_DATA]" at bounding box center [196, 70] width 242 height 24
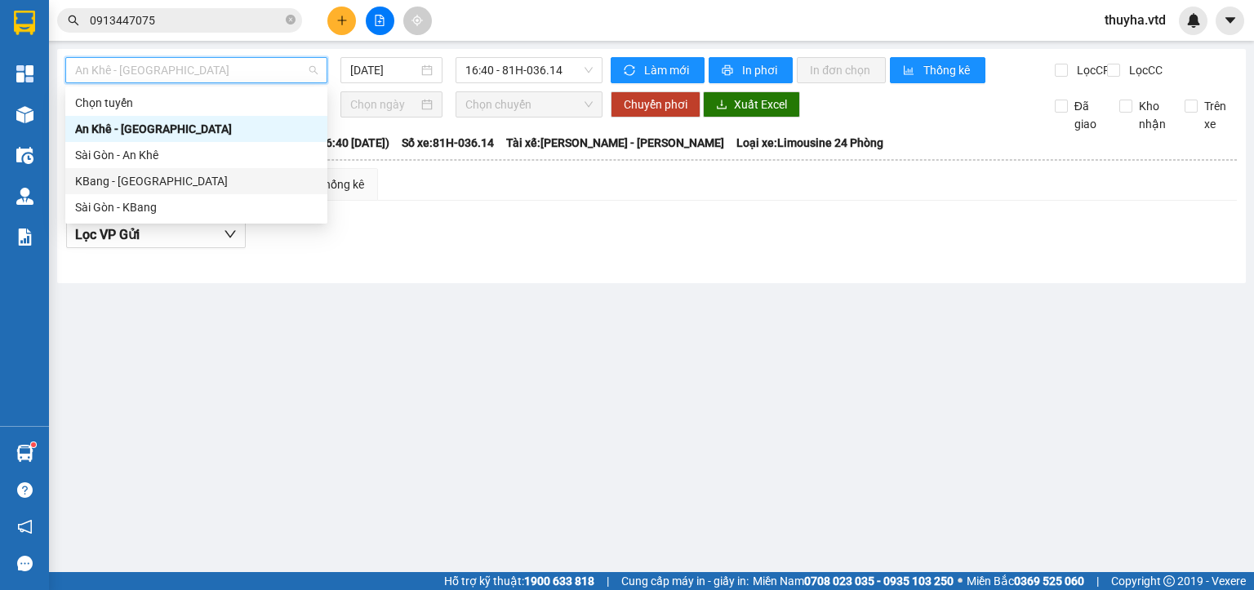
click at [104, 189] on div "KBang - [GEOGRAPHIC_DATA]" at bounding box center [196, 181] width 242 height 18
type input "[DATE]"
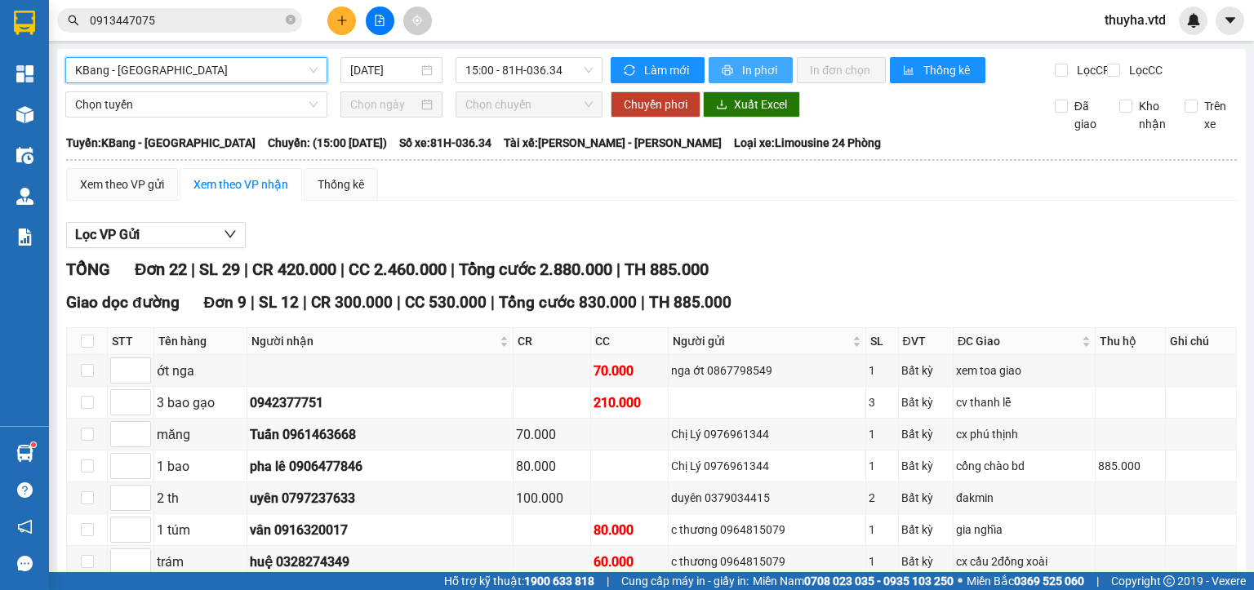
click at [732, 66] on button "In phơi" at bounding box center [750, 70] width 84 height 26
click at [335, 18] on button at bounding box center [341, 21] width 29 height 29
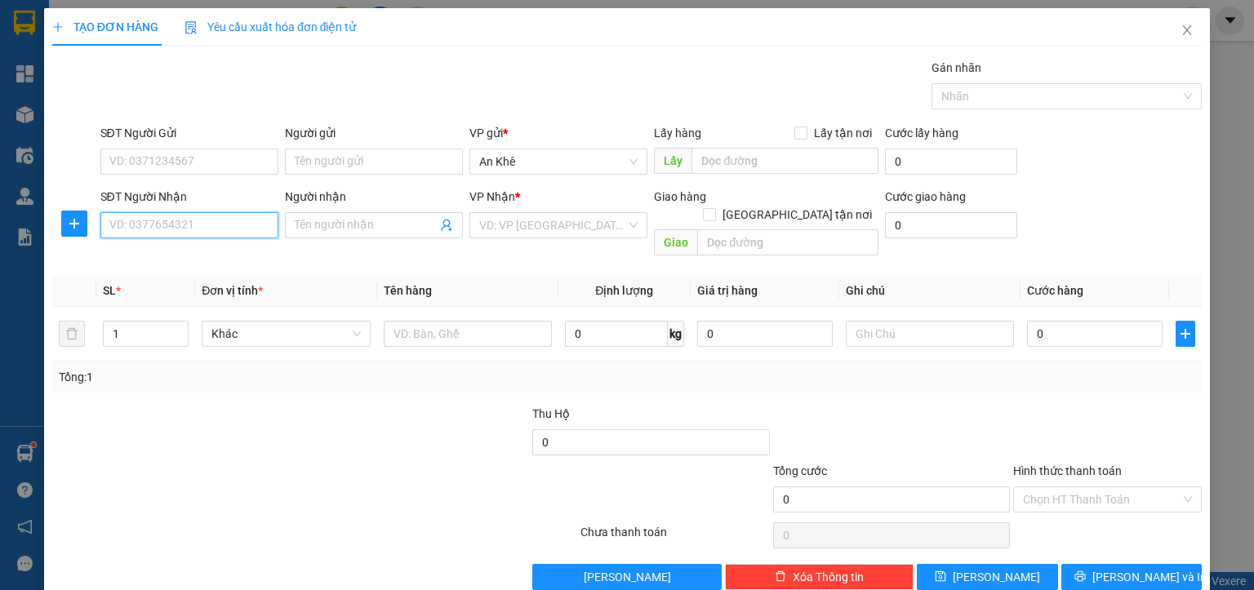
paste input "0899040421"
type input "0899040421"
click at [517, 240] on div "VP Nhận * VD: VP Sài Gòn" at bounding box center [558, 216] width 178 height 57
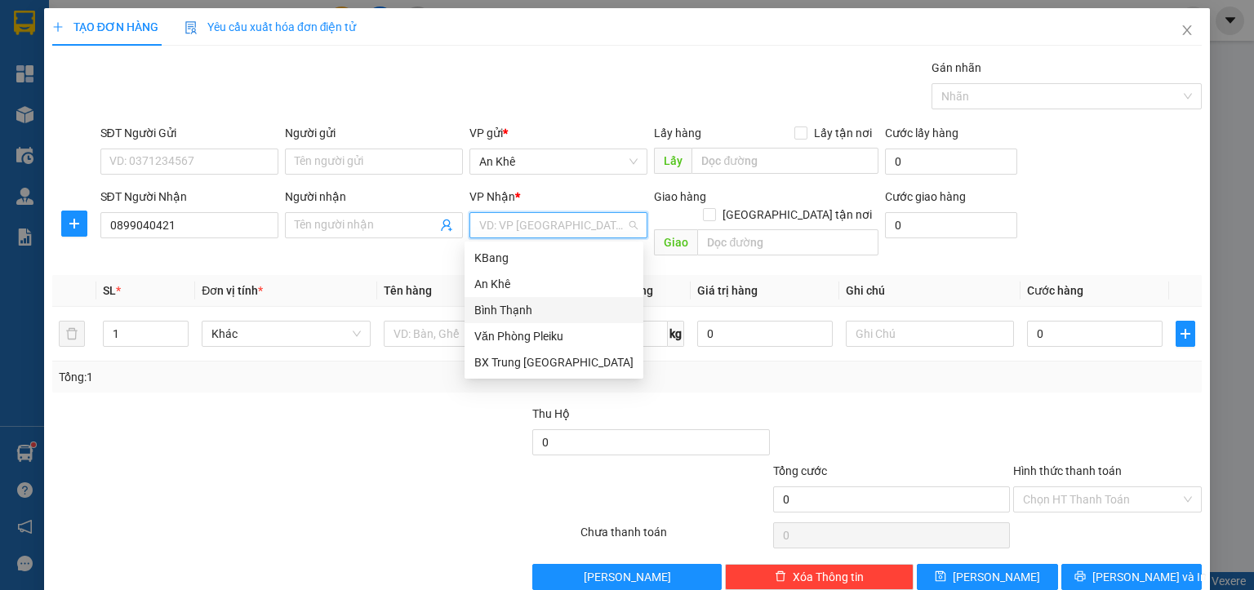
drag, startPoint x: 518, startPoint y: 313, endPoint x: 299, endPoint y: 312, distance: 219.6
click at [517, 312] on div "Bình Thạnh" at bounding box center [553, 310] width 159 height 18
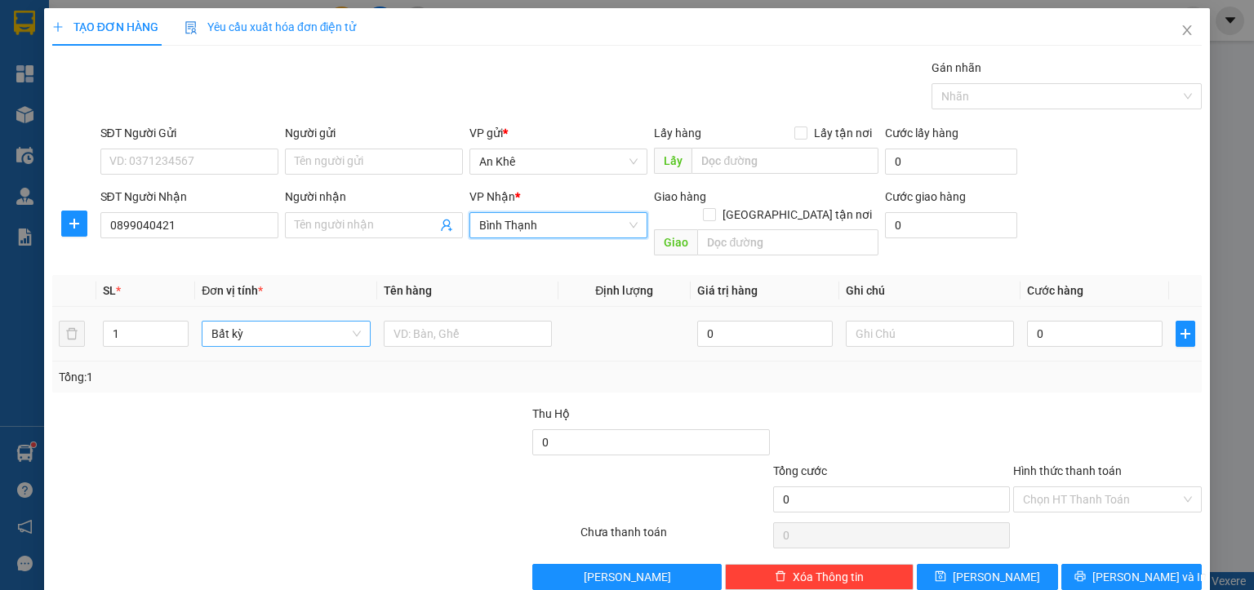
click at [282, 322] on span "Bất kỳ" at bounding box center [285, 334] width 149 height 24
type input "xe"
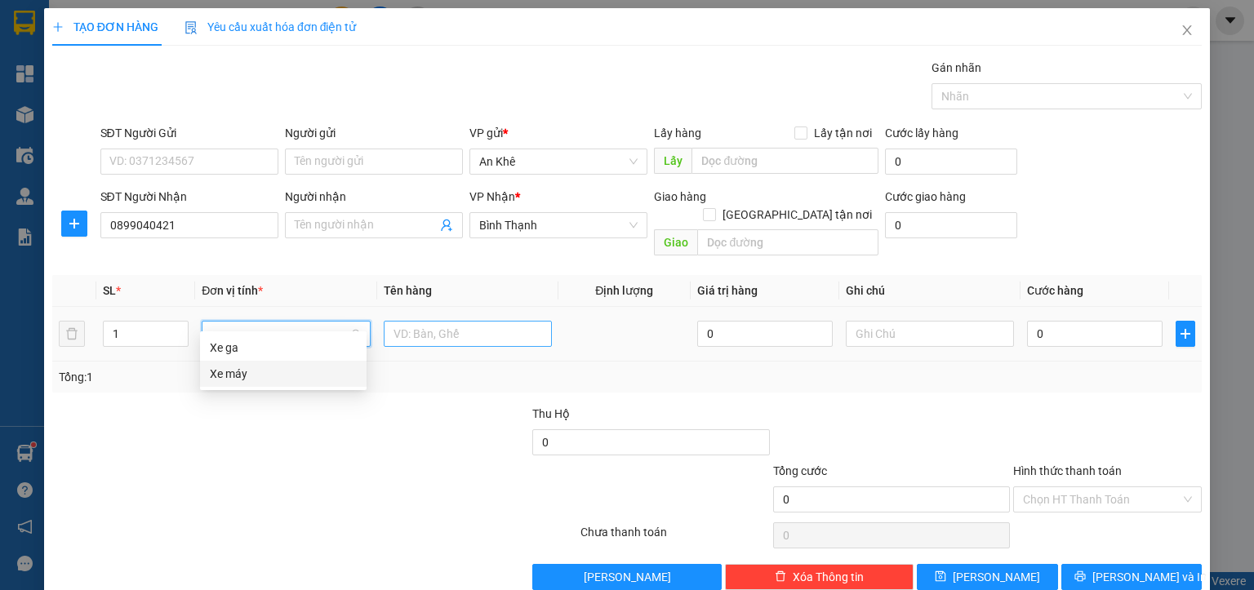
drag, startPoint x: 246, startPoint y: 374, endPoint x: 402, endPoint y: 318, distance: 164.7
click at [247, 374] on div "Xe máy" at bounding box center [283, 374] width 147 height 18
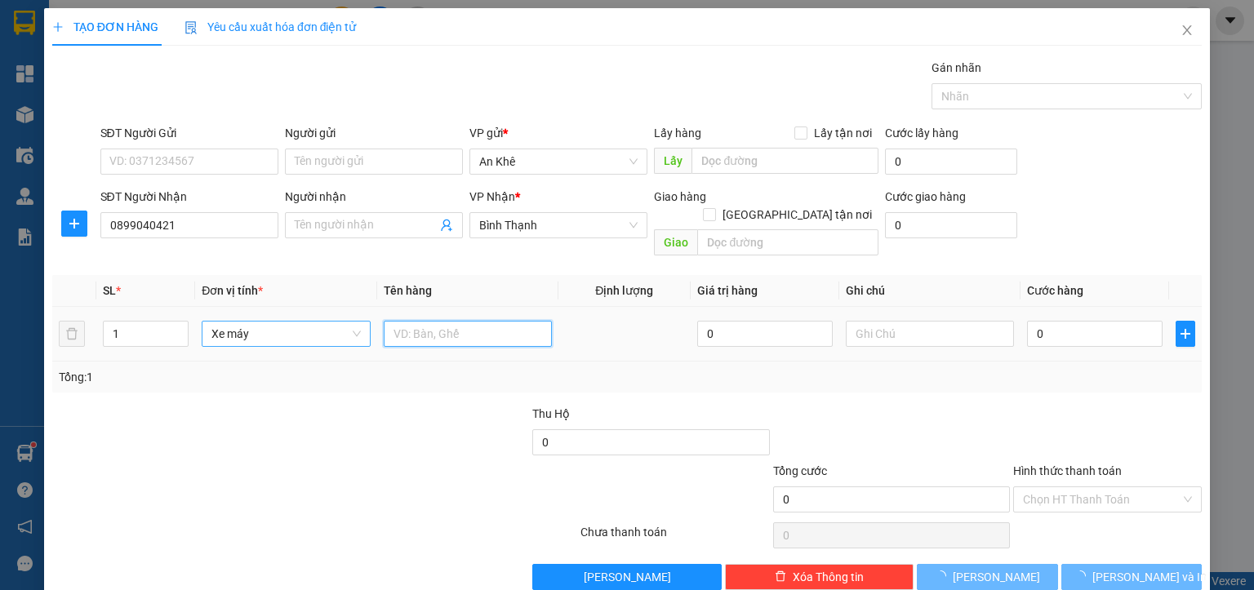
click at [438, 321] on input "text" at bounding box center [468, 334] width 168 height 26
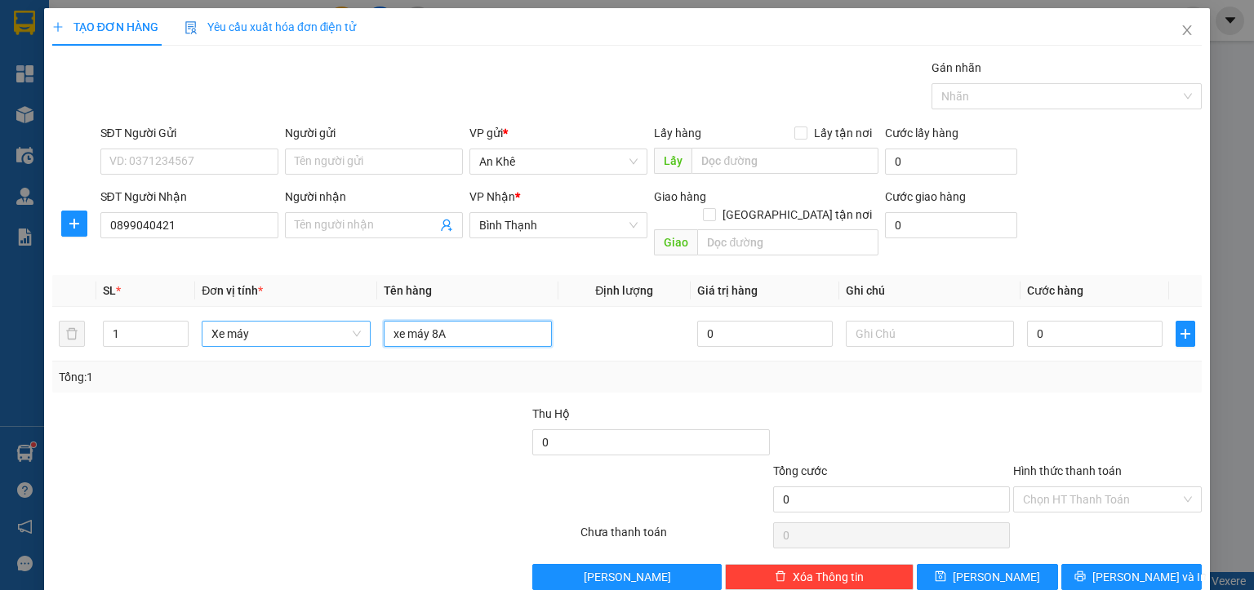
type input "xe máy 8A"
click at [1084, 321] on input "0" at bounding box center [1094, 334] width 135 height 26
type input "4"
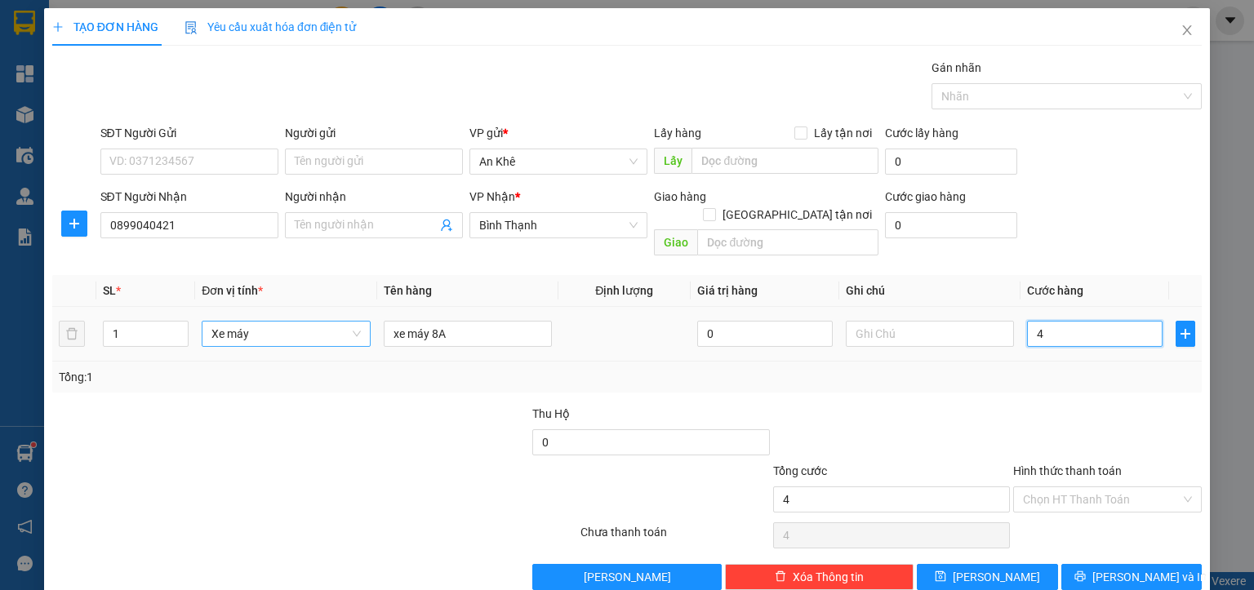
type input "40"
type input "400"
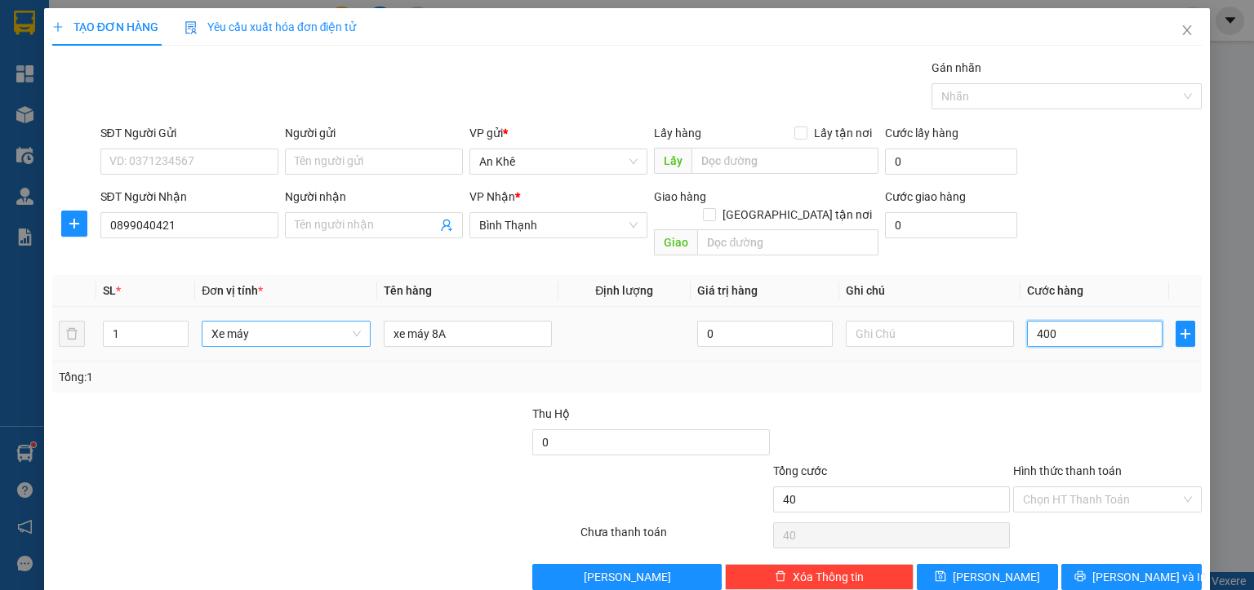
type input "400"
type input "4.000"
type input "40.000"
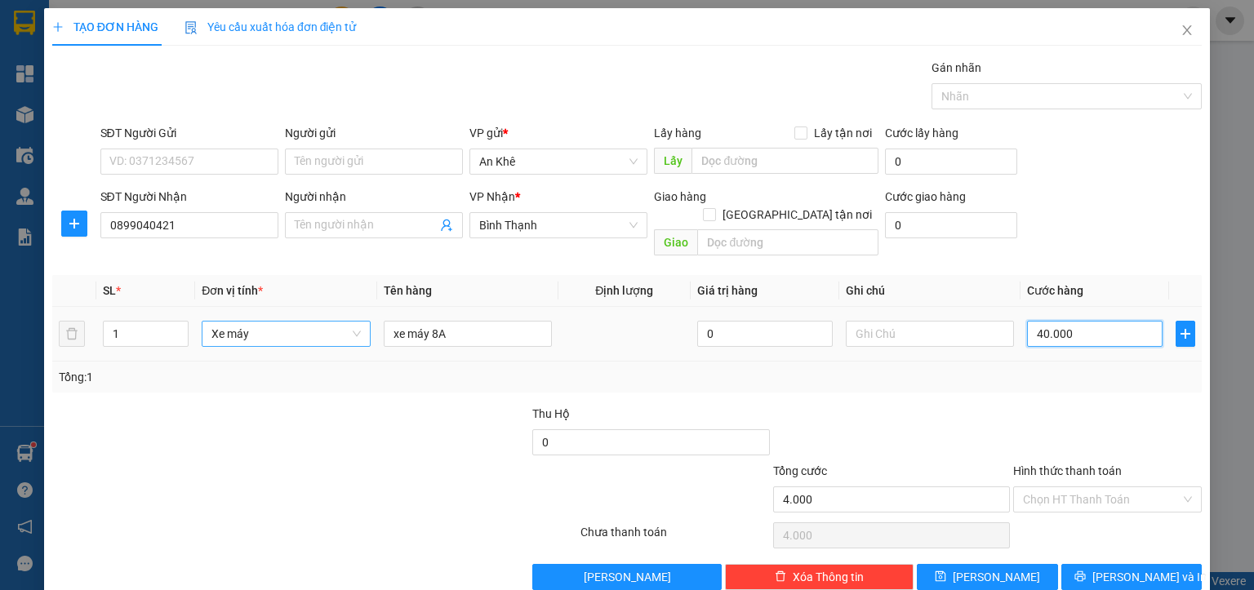
type input "40.000"
type input "400.000"
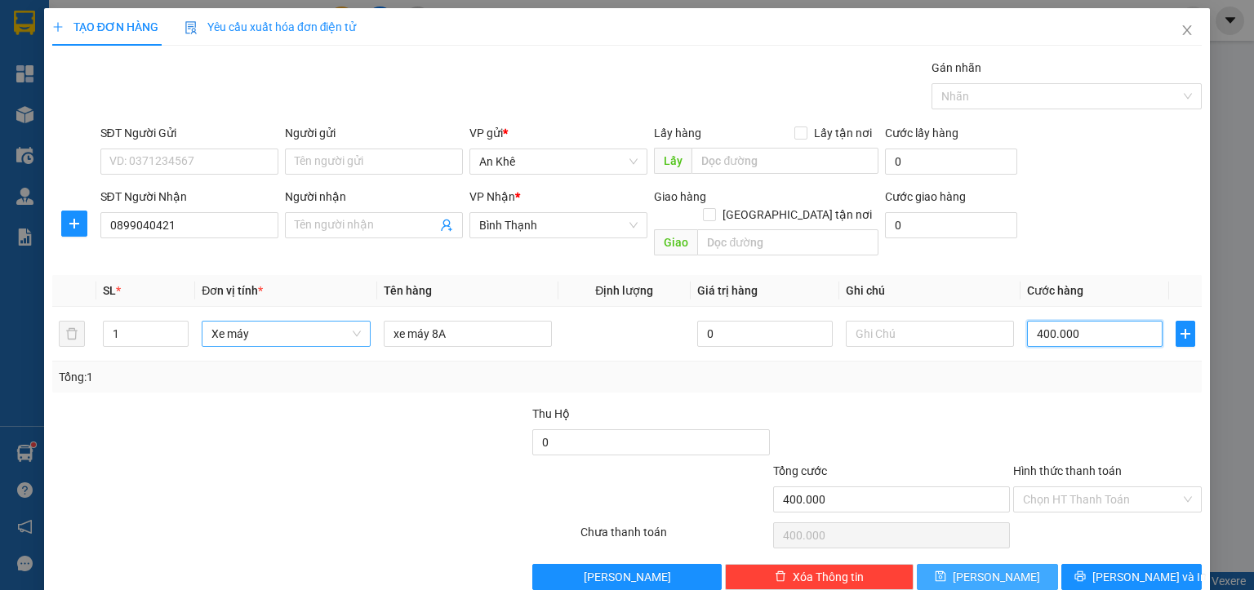
type input "400.000"
click at [971, 564] on button "Lưu" at bounding box center [987, 577] width 141 height 26
type input "0"
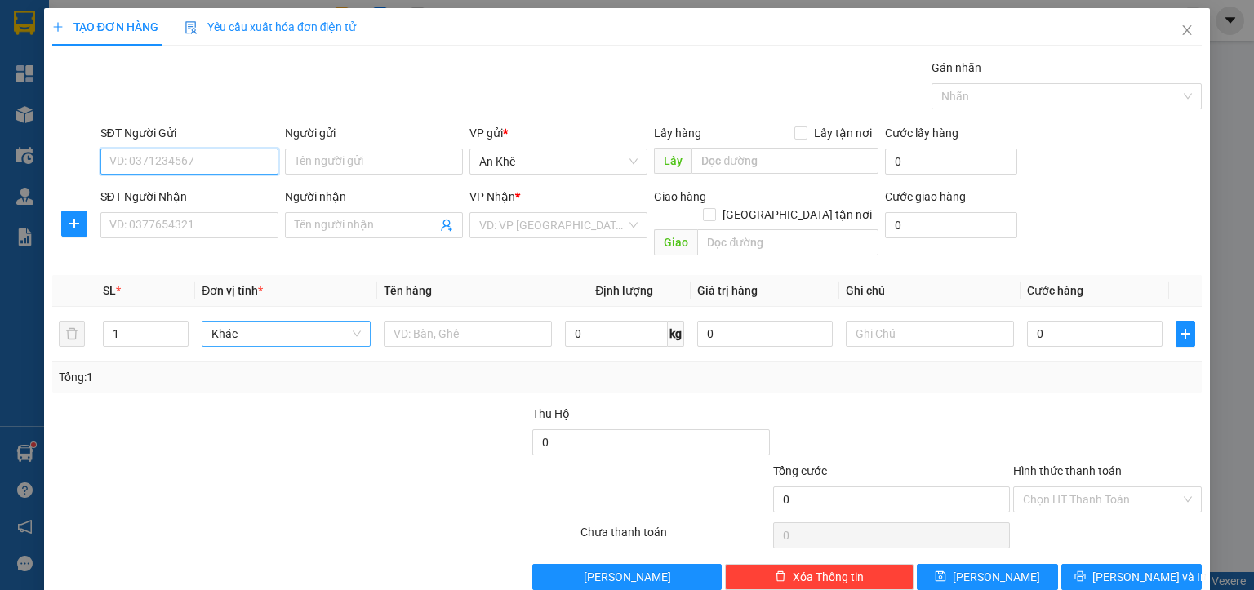
click at [177, 158] on input "SĐT Người Gửi" at bounding box center [189, 162] width 178 height 26
paste input "0915814733"
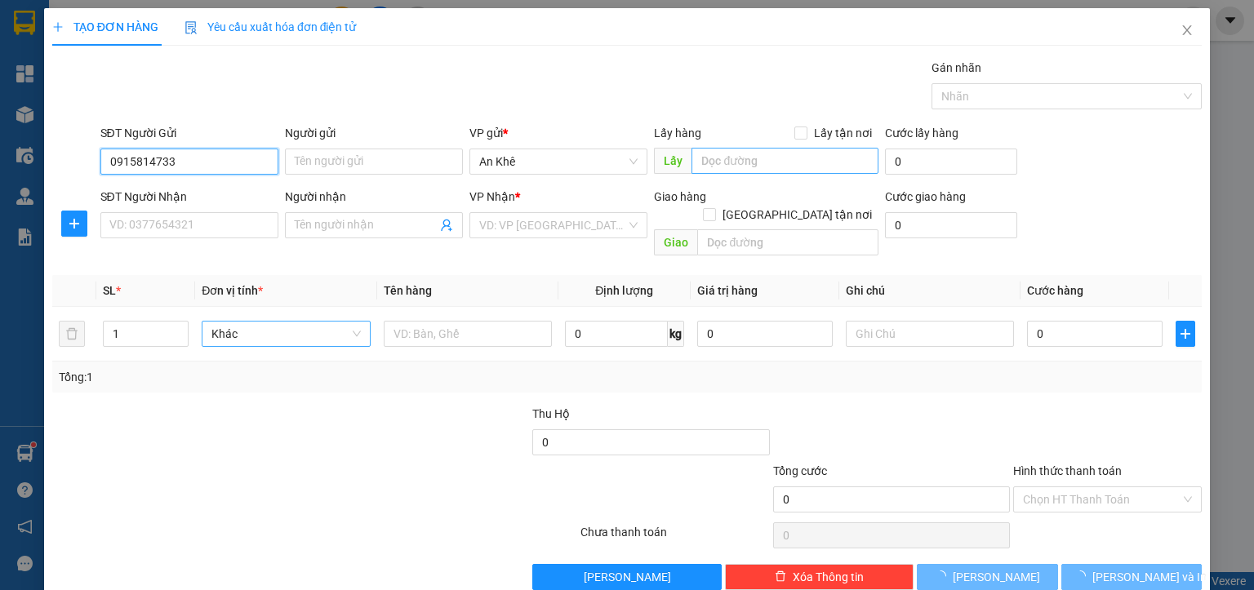
type input "0915814733"
click at [705, 165] on input "text" at bounding box center [784, 161] width 187 height 26
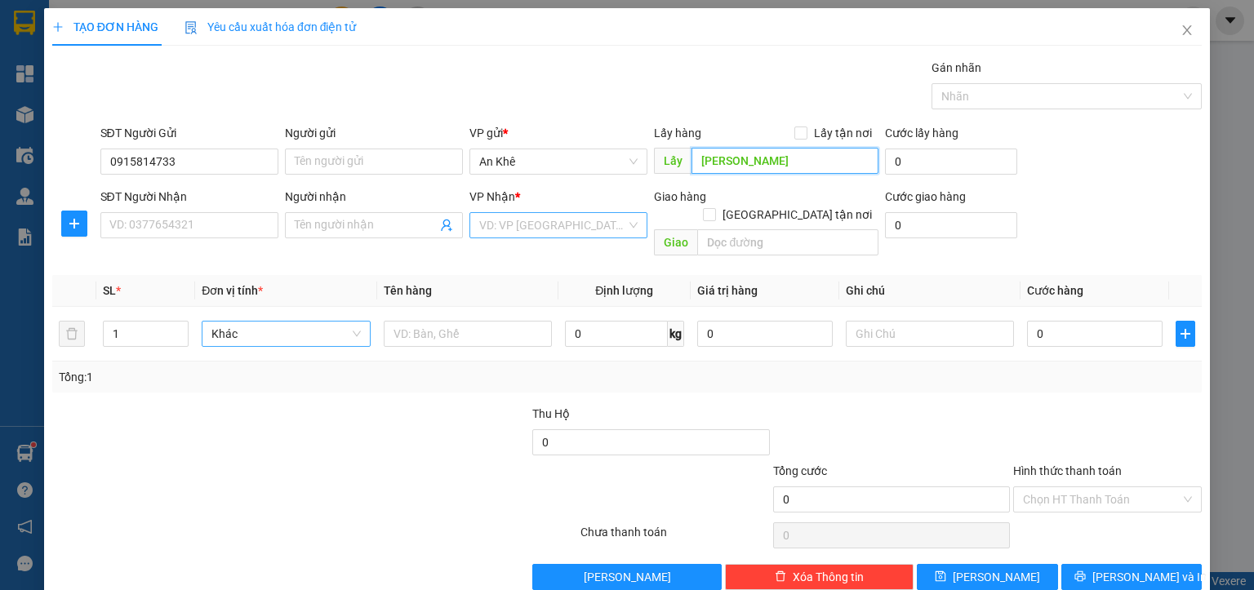
type input "Gia Lai"
click at [513, 233] on input "search" at bounding box center [552, 225] width 147 height 24
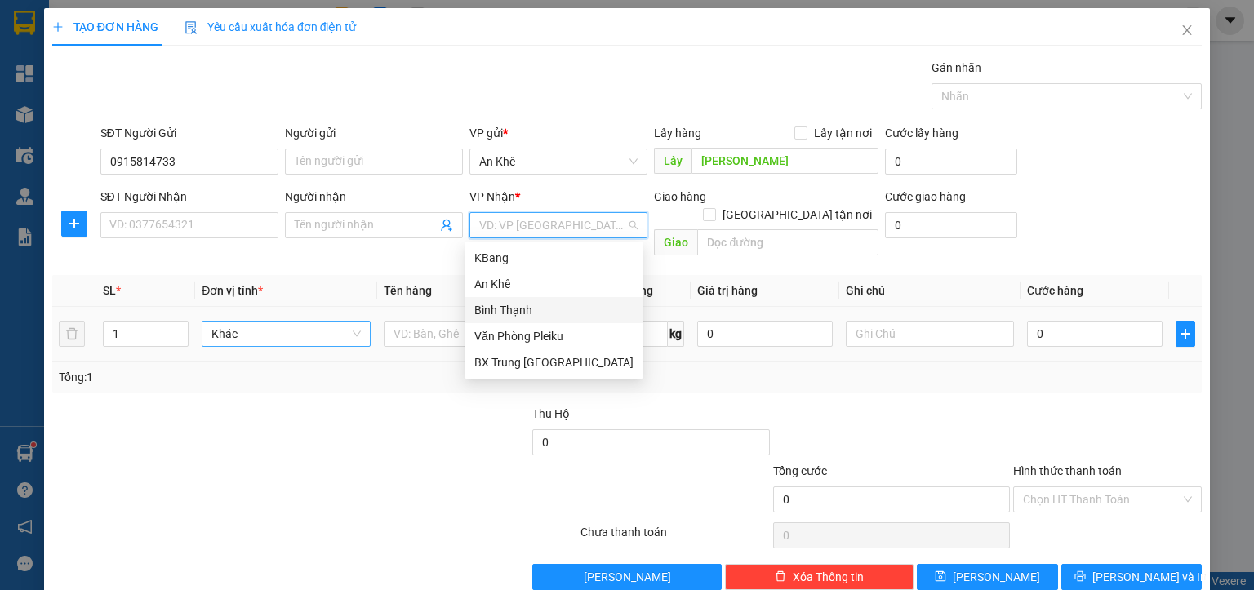
drag, startPoint x: 511, startPoint y: 309, endPoint x: 462, endPoint y: 331, distance: 53.4
click at [517, 314] on div "Bình Thạnh" at bounding box center [553, 310] width 159 height 18
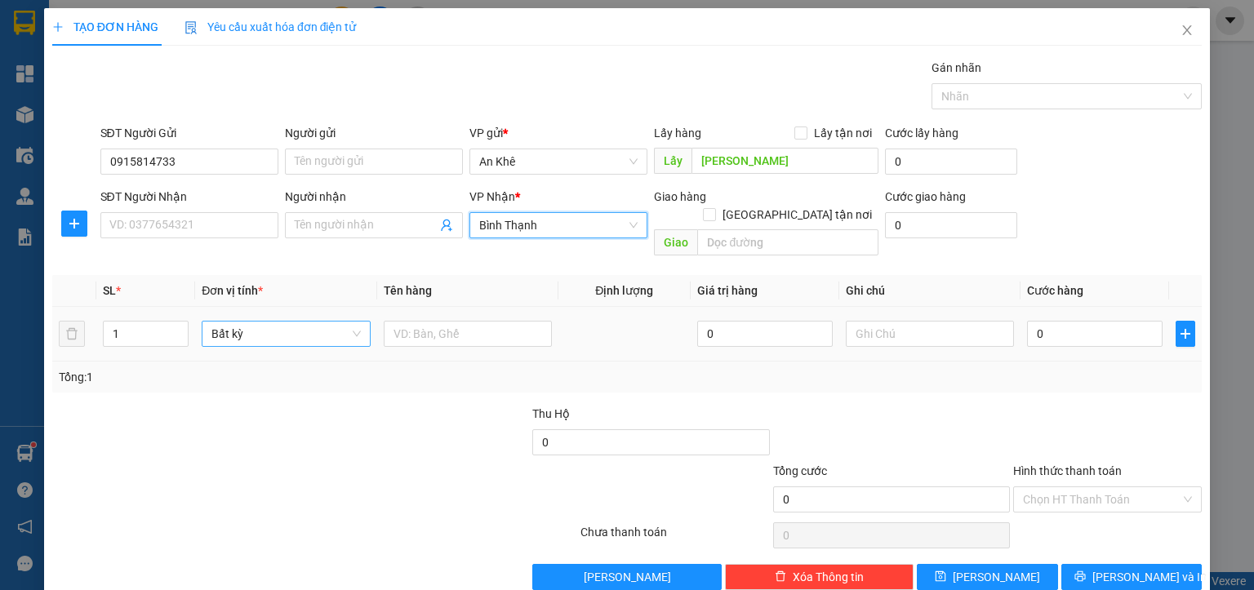
click at [231, 322] on span "Bất kỳ" at bounding box center [285, 334] width 149 height 24
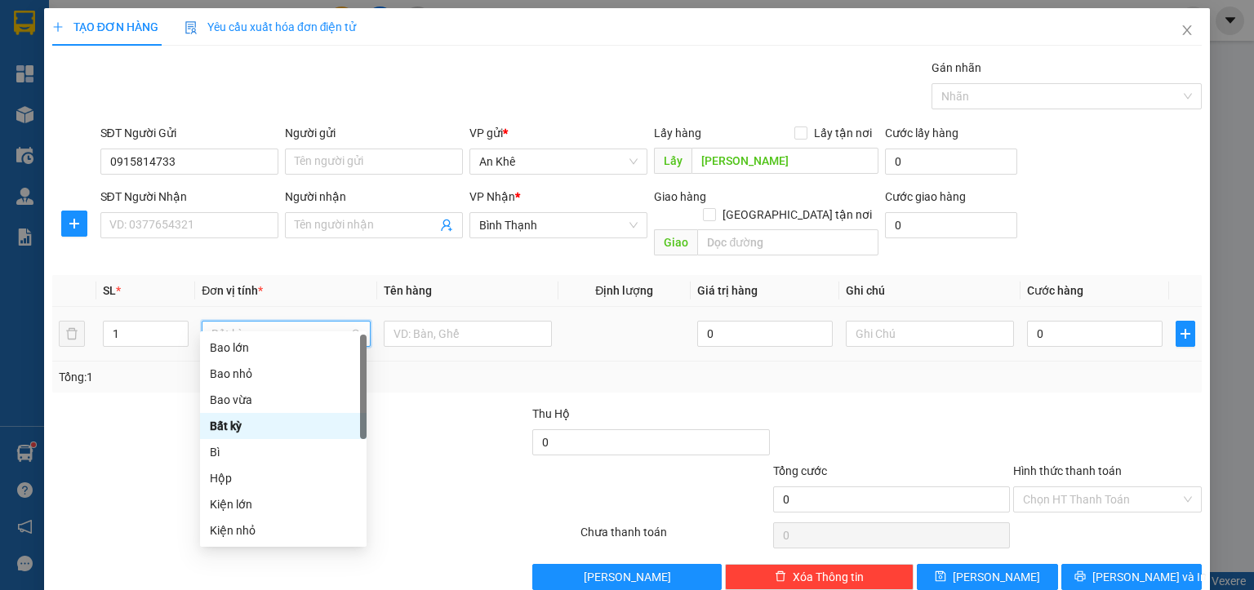
type input "xe"
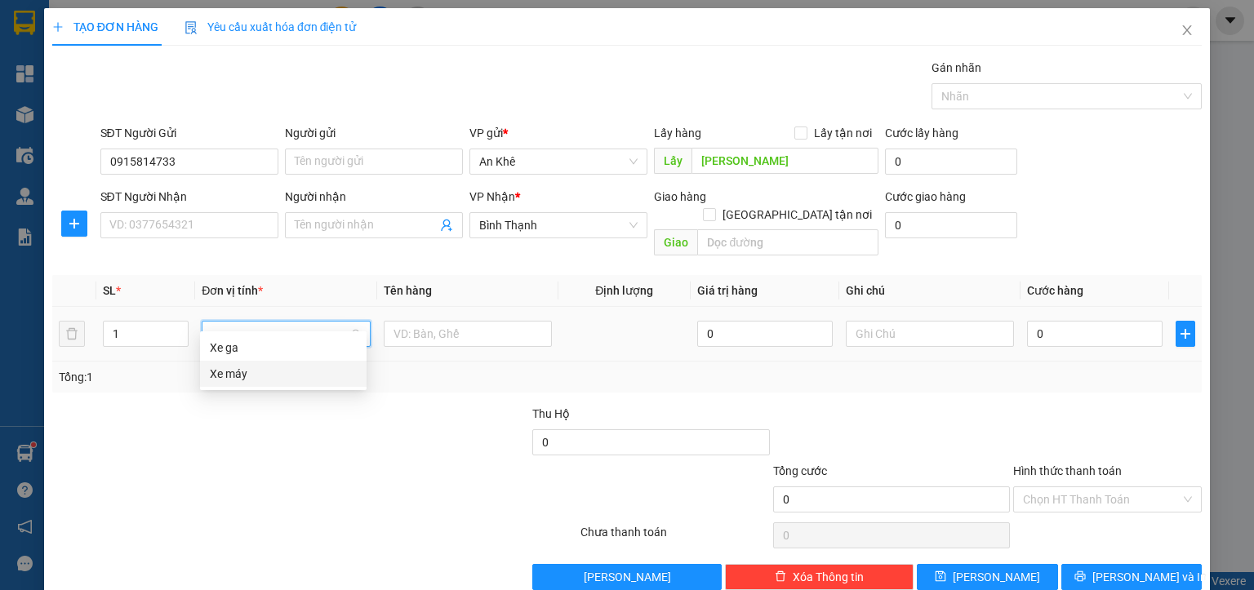
drag, startPoint x: 224, startPoint y: 374, endPoint x: 336, endPoint y: 349, distance: 115.3
click at [226, 374] on div "Xe máy" at bounding box center [283, 374] width 147 height 18
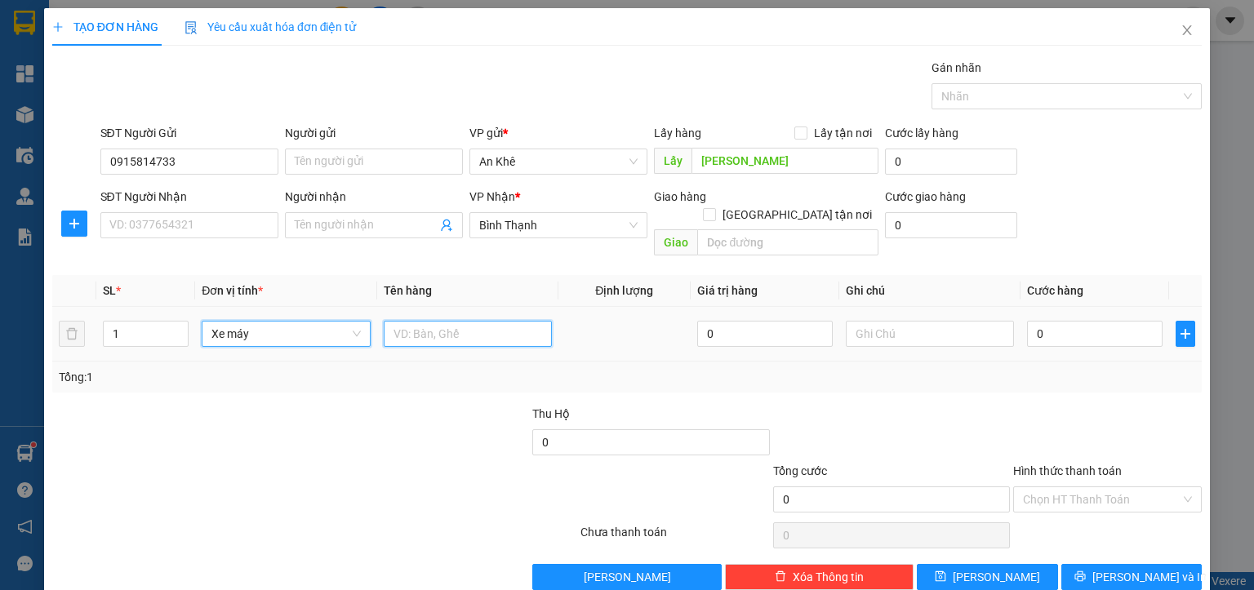
click at [417, 321] on input "text" at bounding box center [468, 334] width 168 height 26
type input "xe máy 16B"
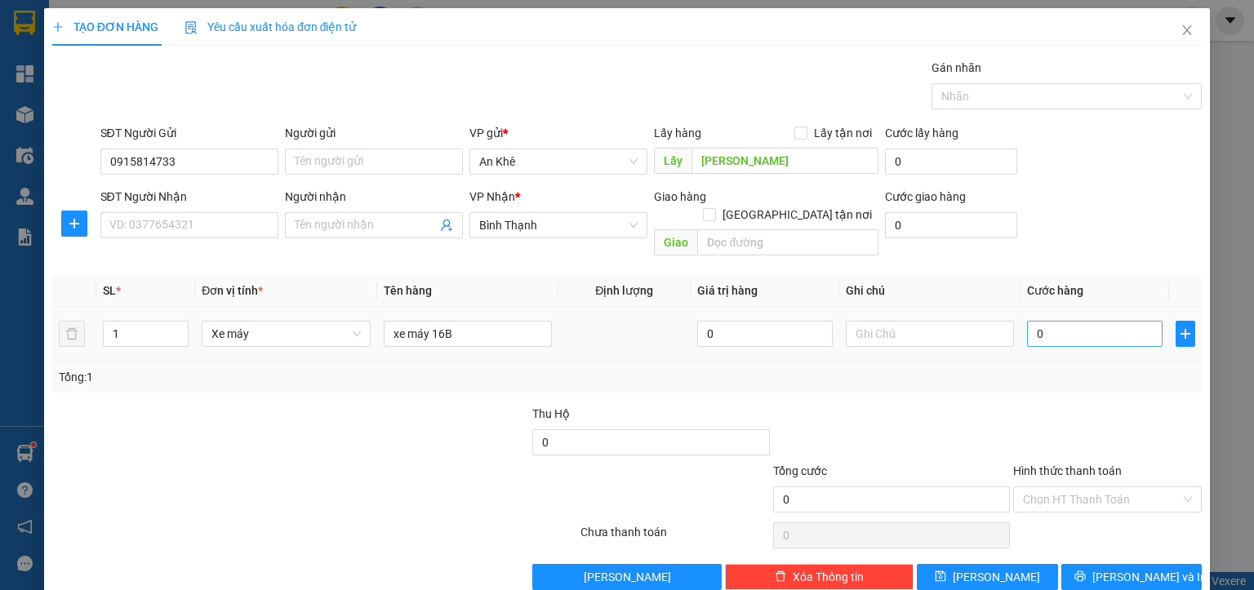
drag, startPoint x: 1077, startPoint y: 331, endPoint x: 1053, endPoint y: 319, distance: 27.4
click at [1074, 331] on td "0" at bounding box center [1094, 334] width 149 height 55
click at [1051, 321] on input "0" at bounding box center [1094, 334] width 135 height 26
type input "4"
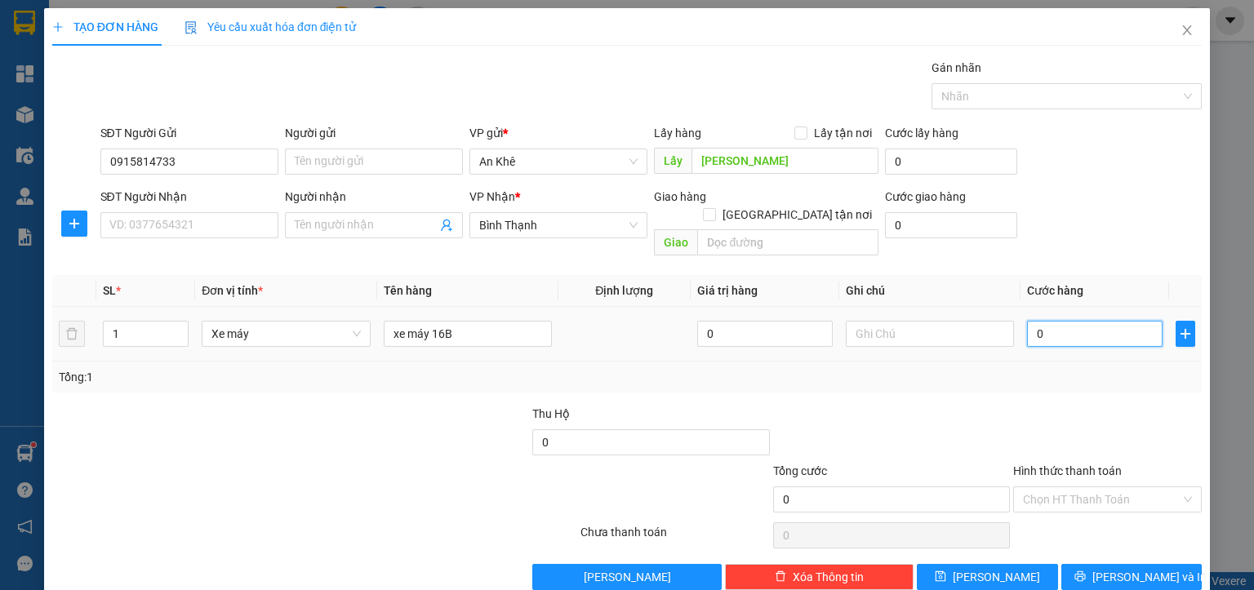
type input "4"
type input "40"
type input "400"
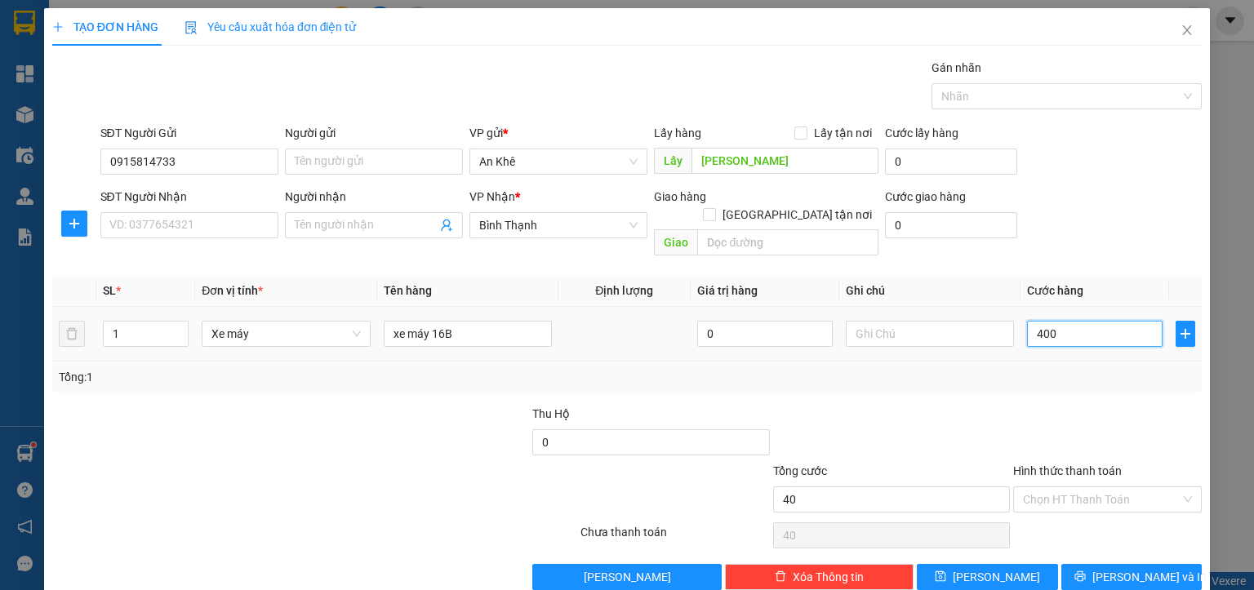
type input "400"
type input "4.000"
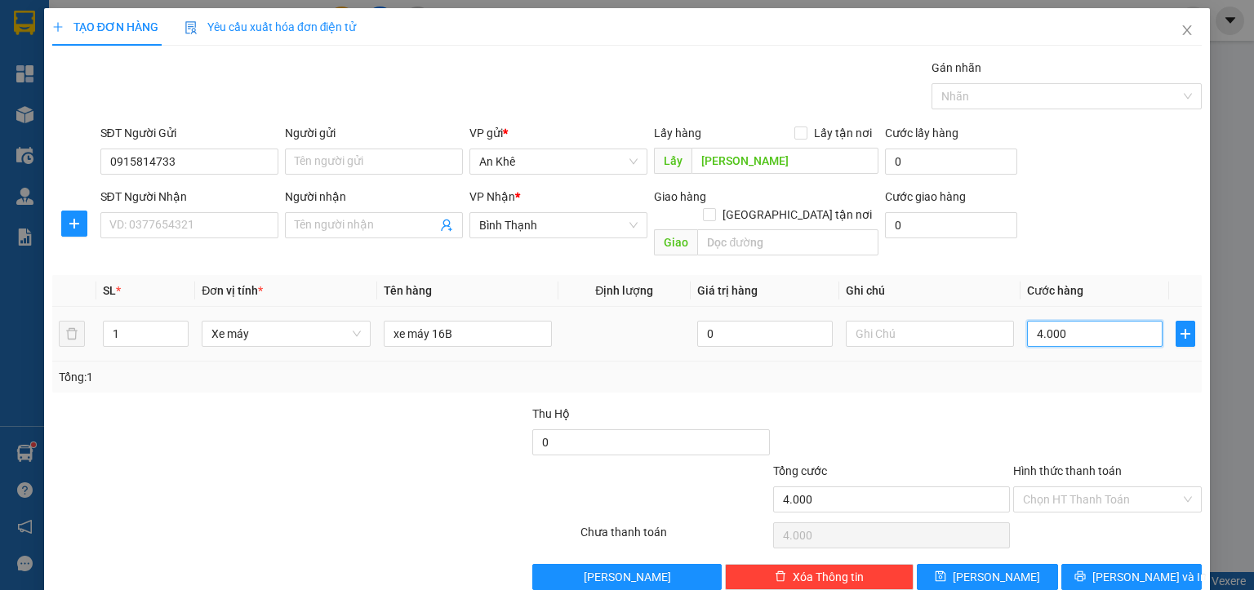
type input "40.000"
type input "400.000"
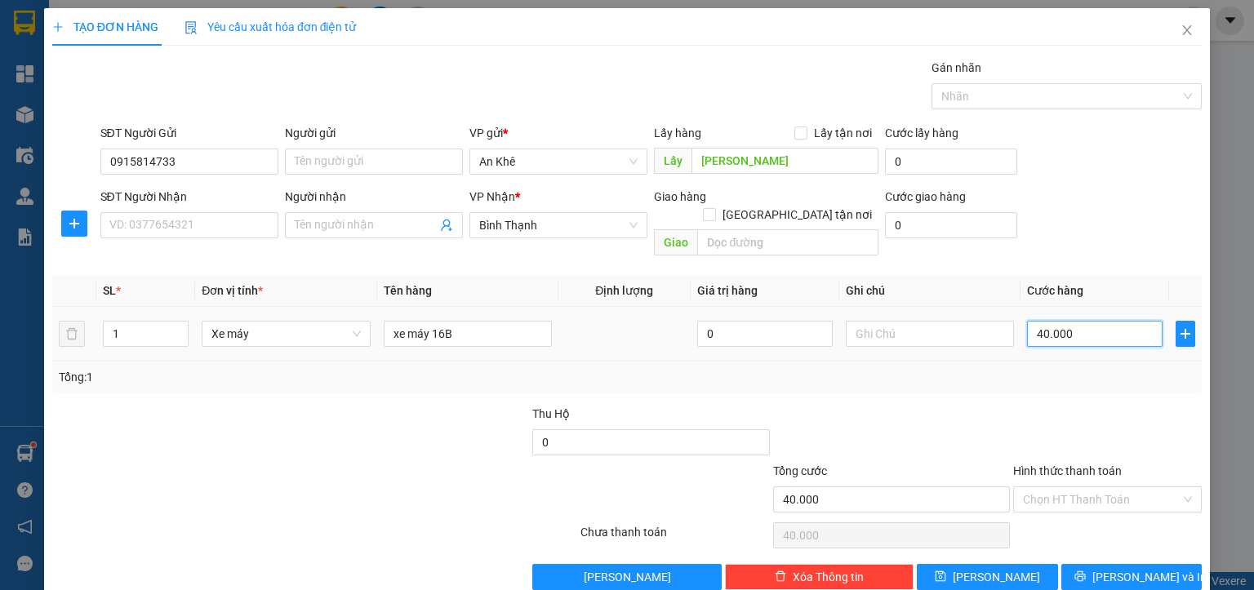
type input "400.000"
click at [946, 571] on icon "save" at bounding box center [940, 576] width 11 height 11
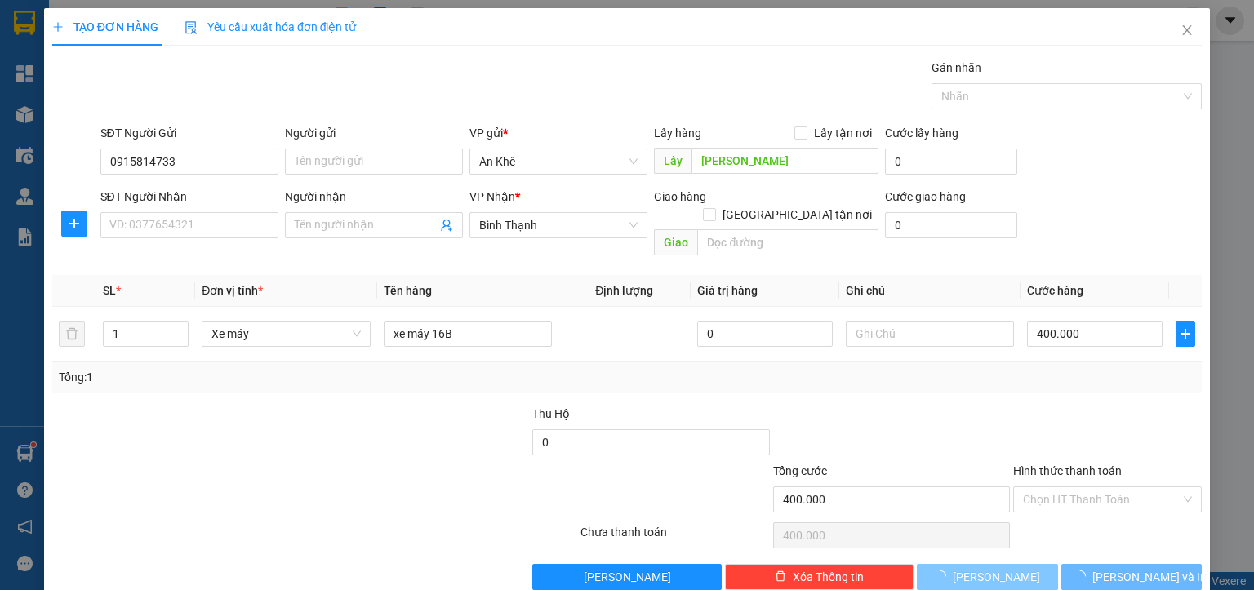
type input "0"
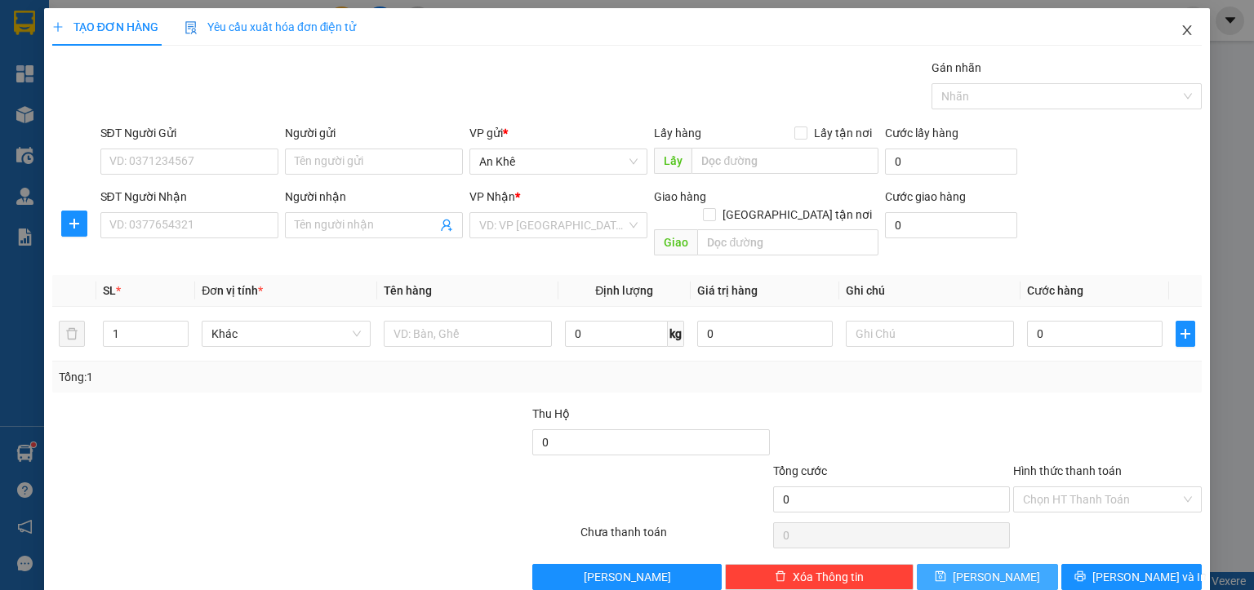
click at [1180, 34] on icon "close" at bounding box center [1186, 30] width 13 height 13
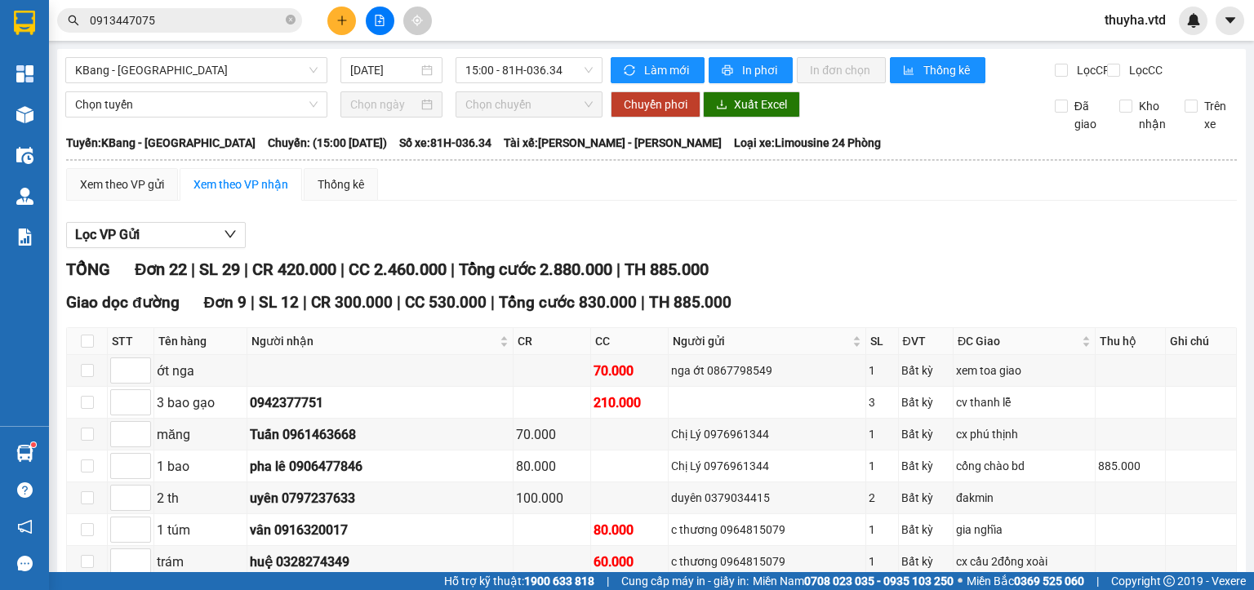
click at [51, 114] on main "KBang - Sài Gòn 12/09/2025 15:00 - 81H-036.34 Làm mới In phơi In đơn chọn Thống…" at bounding box center [627, 286] width 1254 height 572
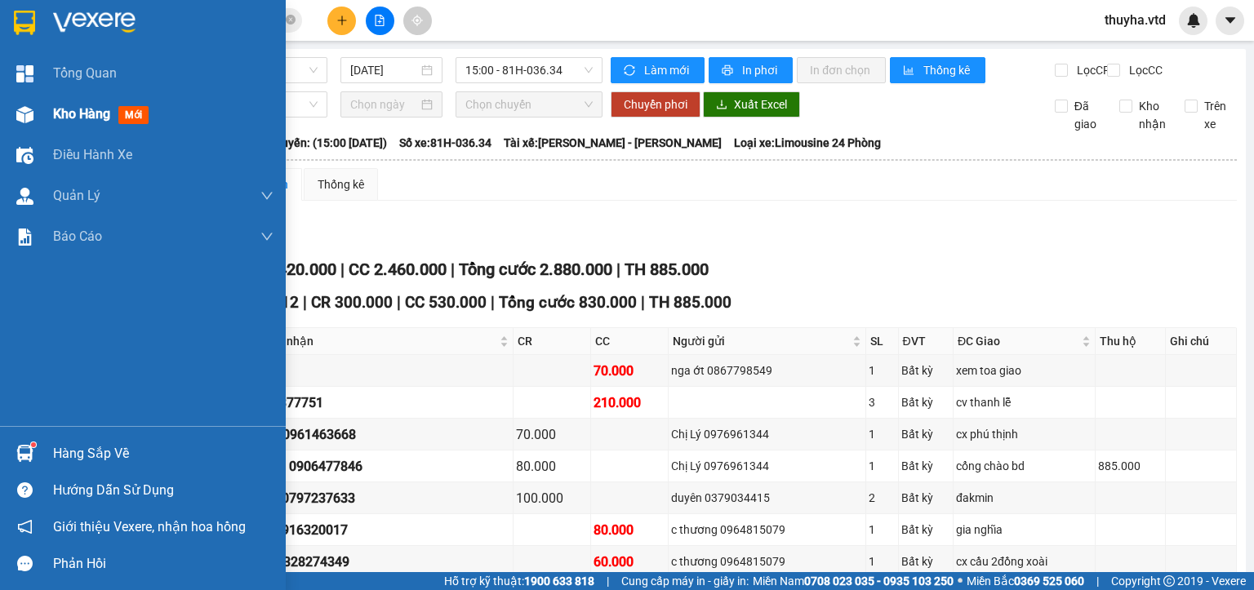
click at [30, 113] on img at bounding box center [24, 114] width 17 height 17
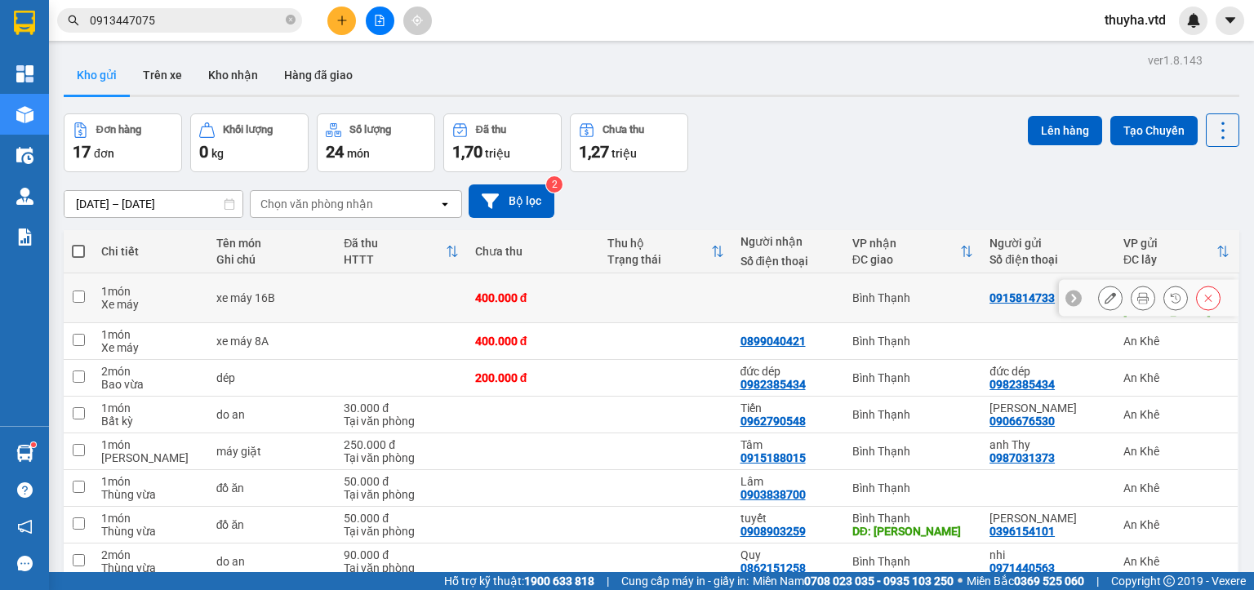
drag, startPoint x: 78, startPoint y: 282, endPoint x: 83, endPoint y: 315, distance: 33.0
click at [79, 285] on td at bounding box center [78, 298] width 29 height 50
checkbox input "true"
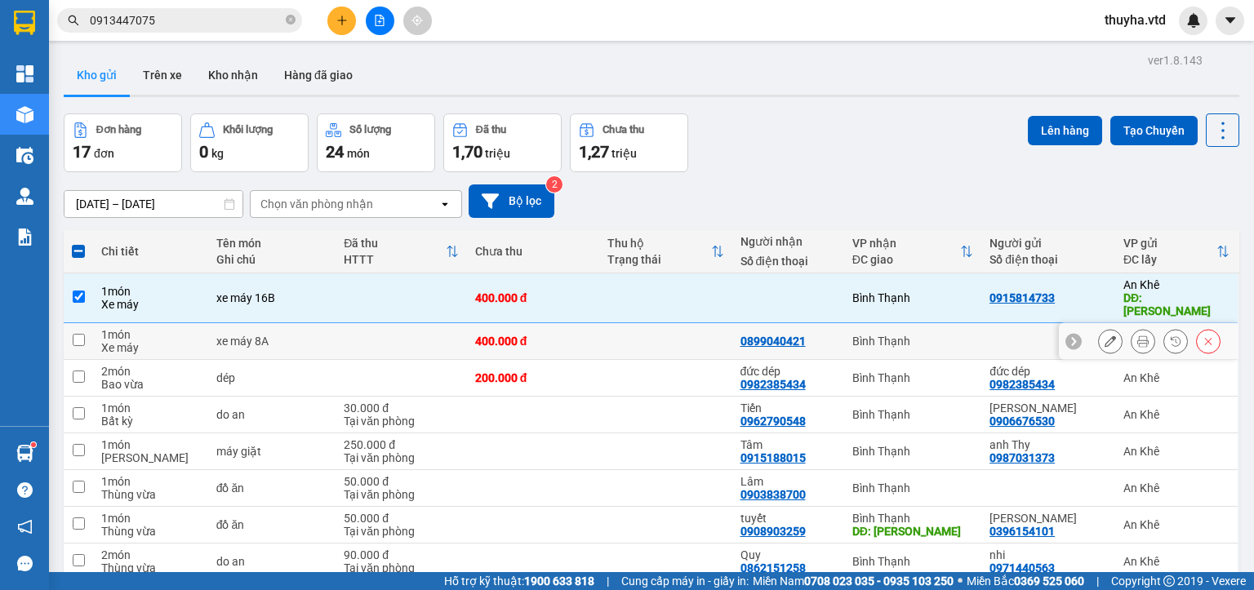
click at [78, 334] on input "checkbox" at bounding box center [79, 340] width 12 height 12
checkbox input "true"
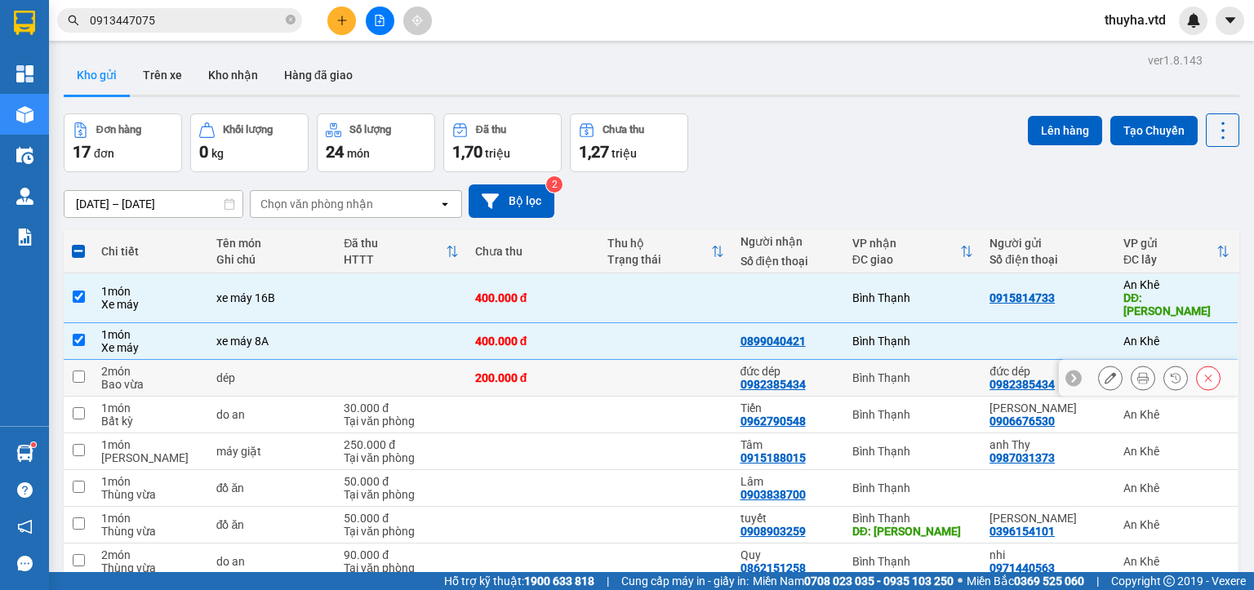
click at [75, 371] on input "checkbox" at bounding box center [79, 377] width 12 height 12
checkbox input "true"
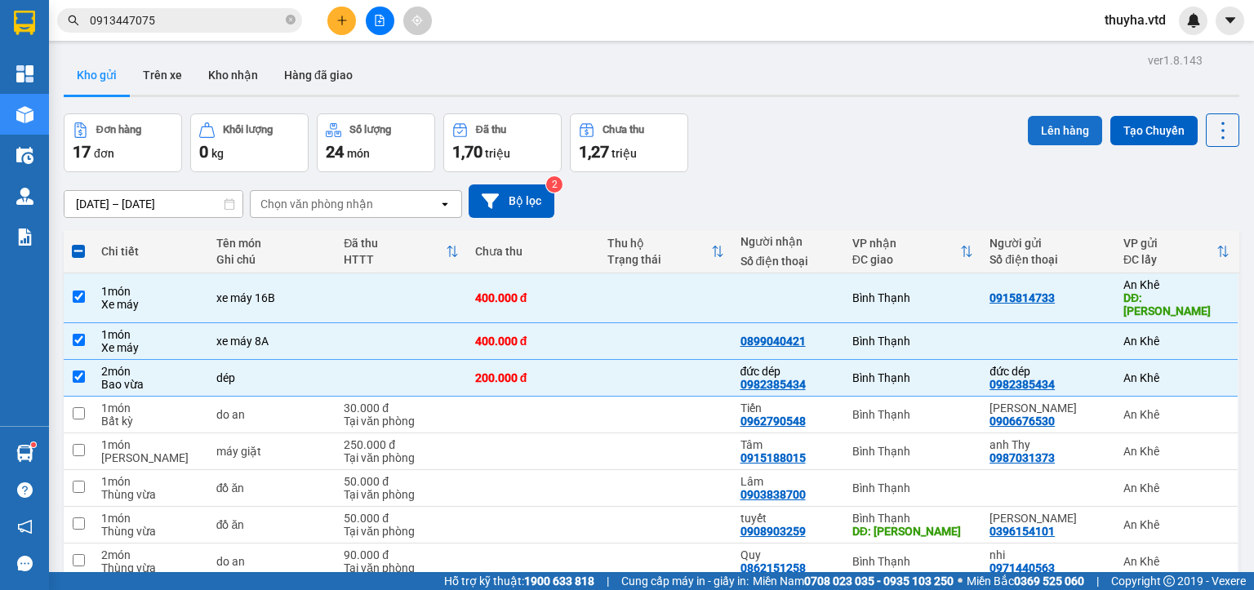
click at [1053, 131] on button "Lên hàng" at bounding box center [1065, 130] width 74 height 29
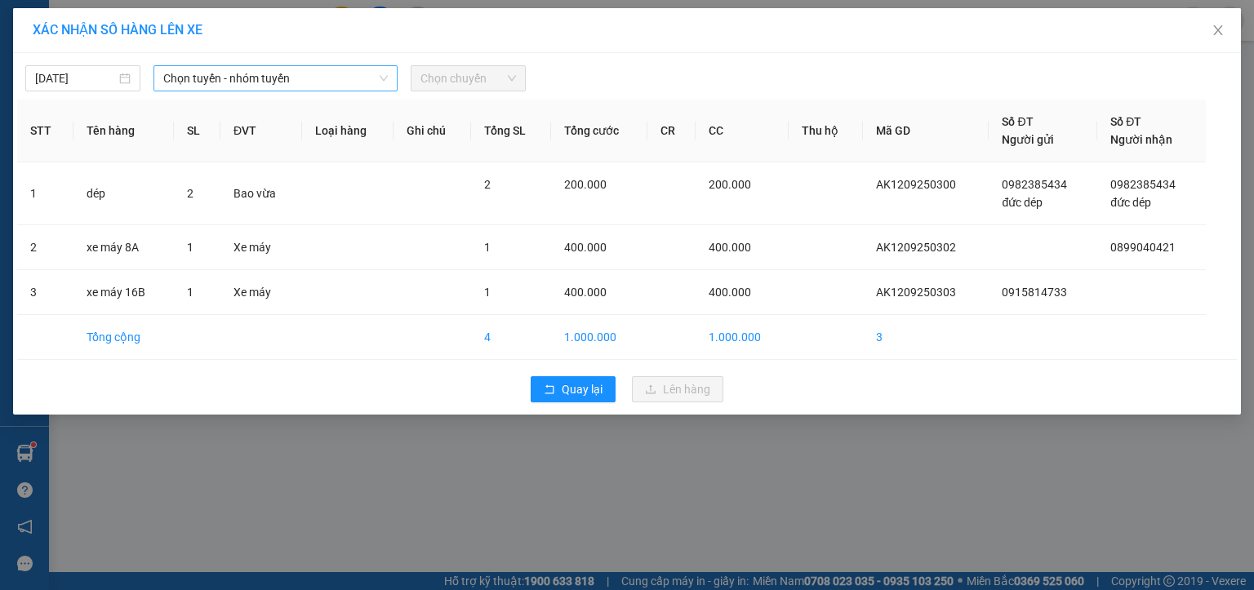
click at [224, 79] on span "Chọn tuyến - nhóm tuyến" at bounding box center [275, 78] width 224 height 24
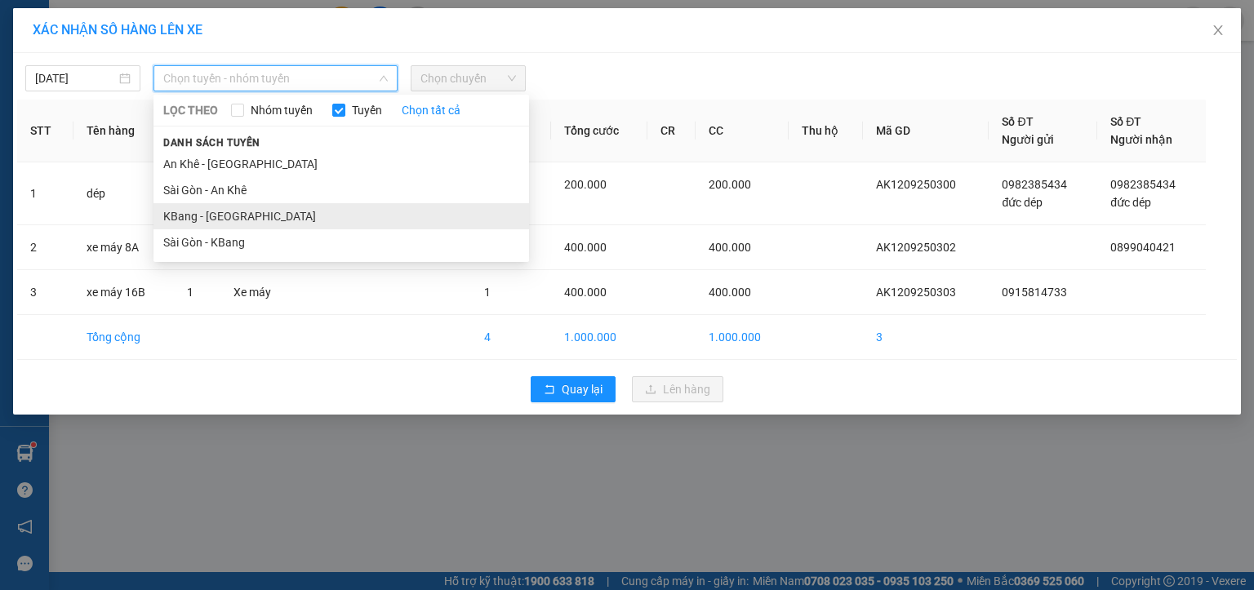
drag, startPoint x: 202, startPoint y: 213, endPoint x: 372, endPoint y: 141, distance: 184.3
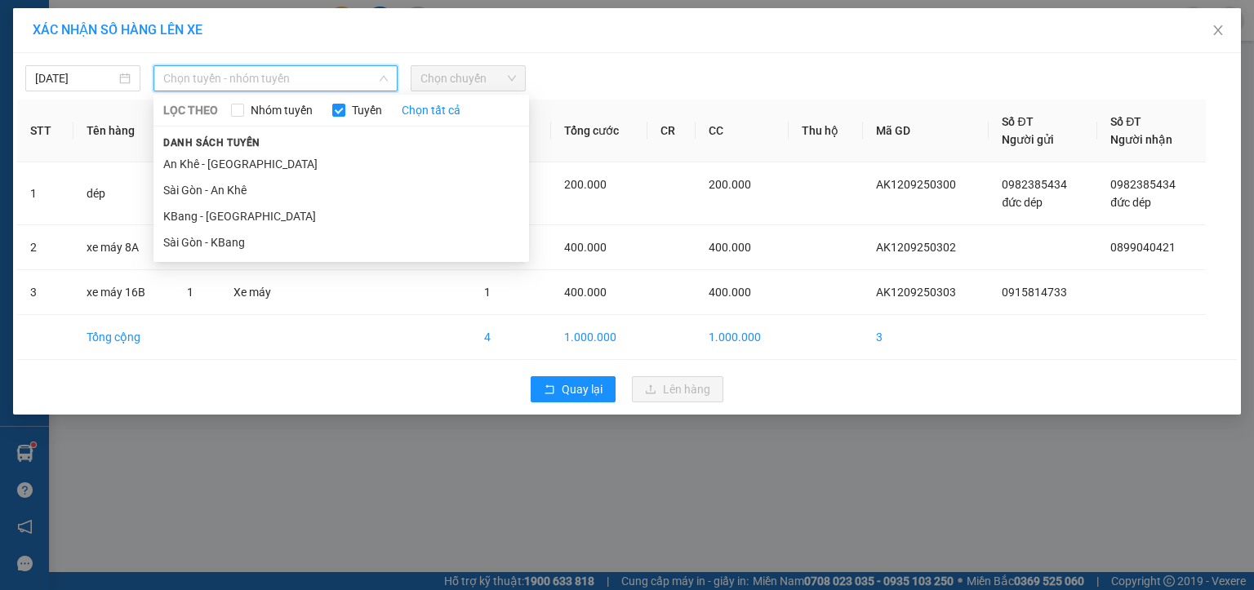
click at [202, 213] on li "KBang - [GEOGRAPHIC_DATA]" at bounding box center [340, 216] width 375 height 26
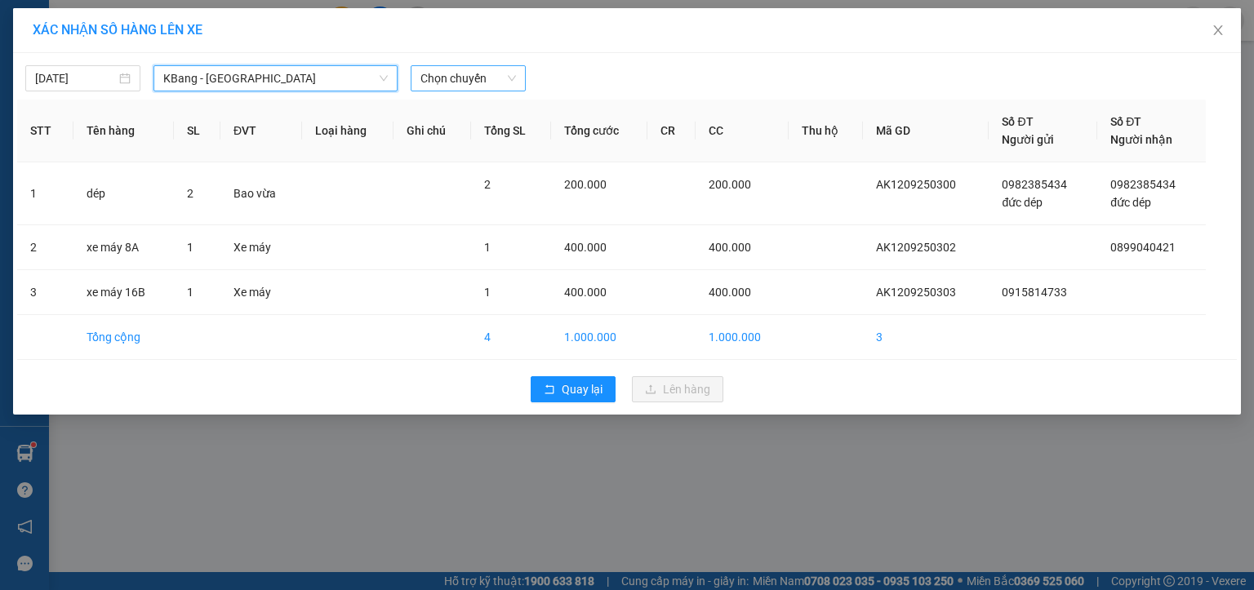
click at [440, 87] on span "Chọn chuyến" at bounding box center [467, 78] width 95 height 24
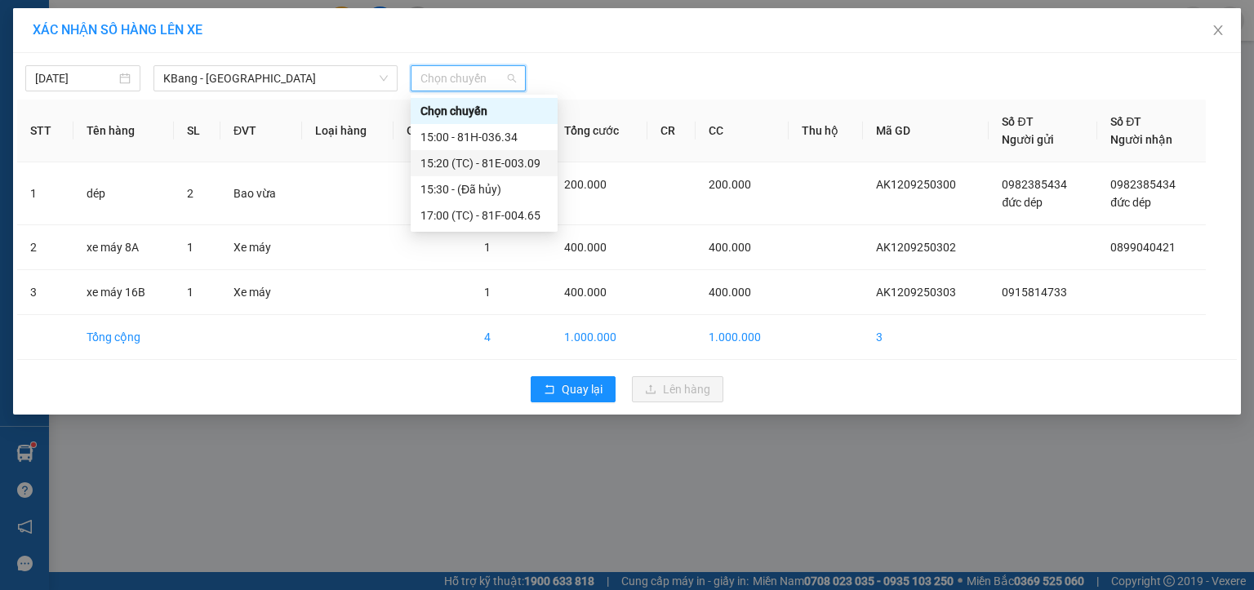
click at [490, 162] on div "15:20 (TC) - 81E-003.09" at bounding box center [483, 163] width 127 height 18
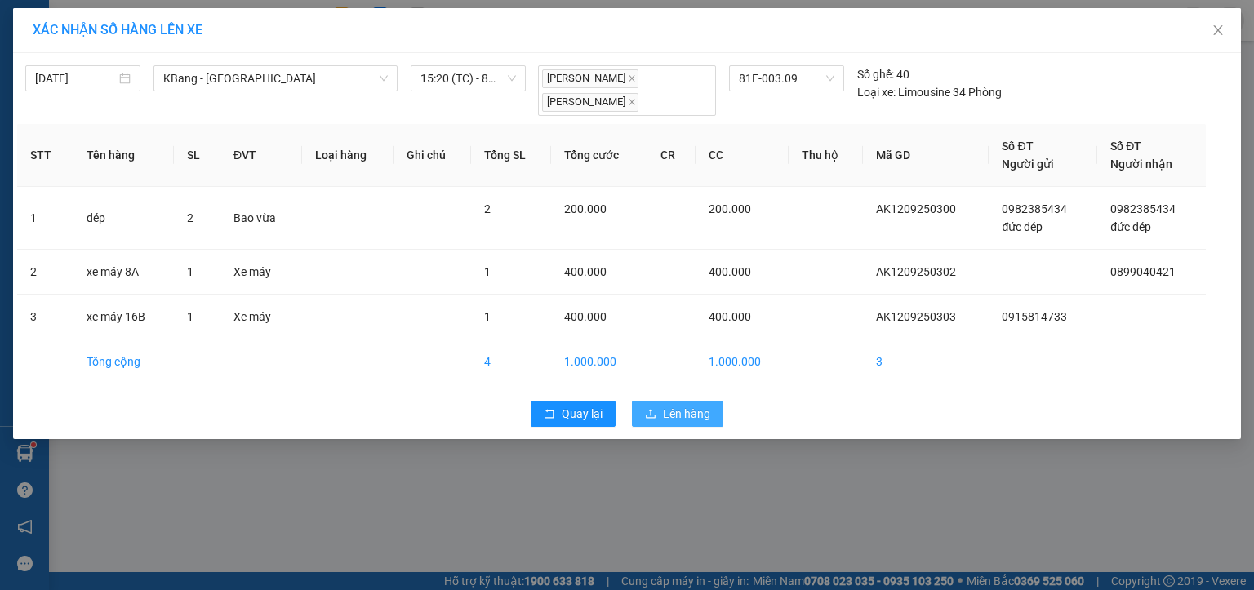
click at [695, 409] on span "Lên hàng" at bounding box center [686, 414] width 47 height 18
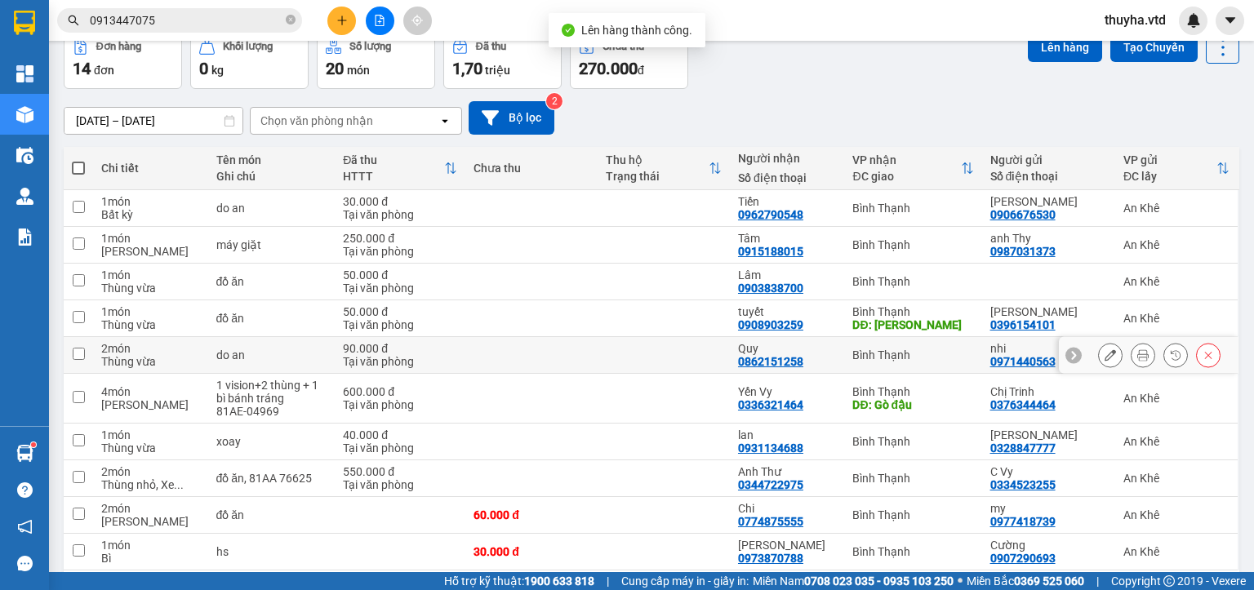
scroll to position [145, 0]
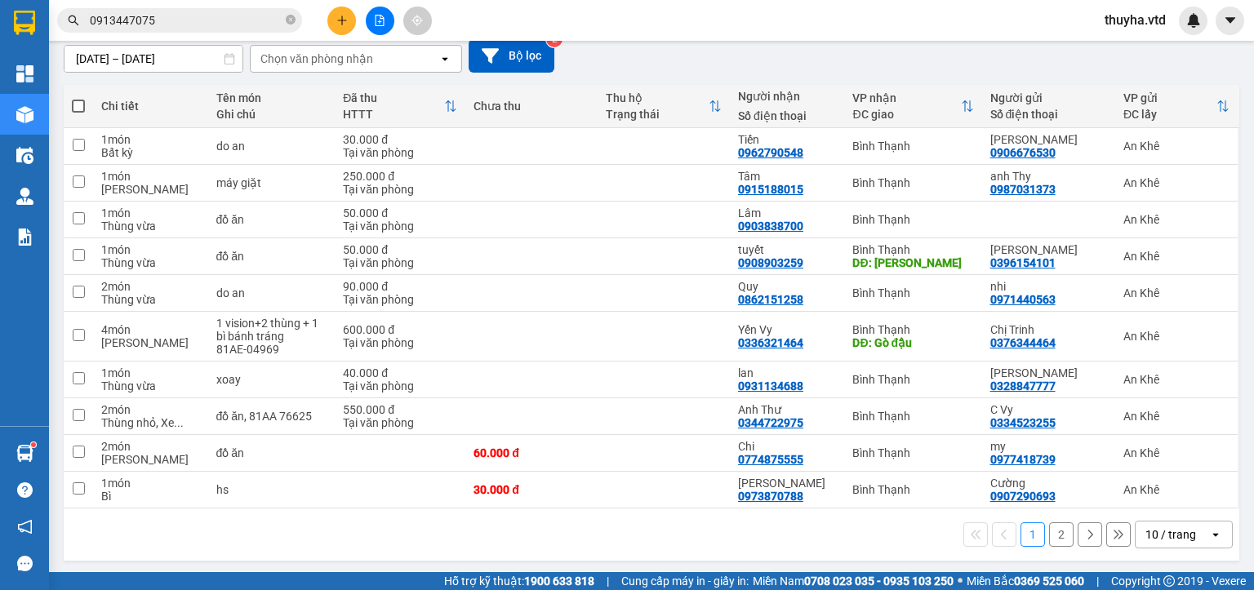
click at [82, 103] on span at bounding box center [78, 106] width 13 height 13
click at [78, 98] on input "checkbox" at bounding box center [78, 98] width 0 height 0
checkbox input "true"
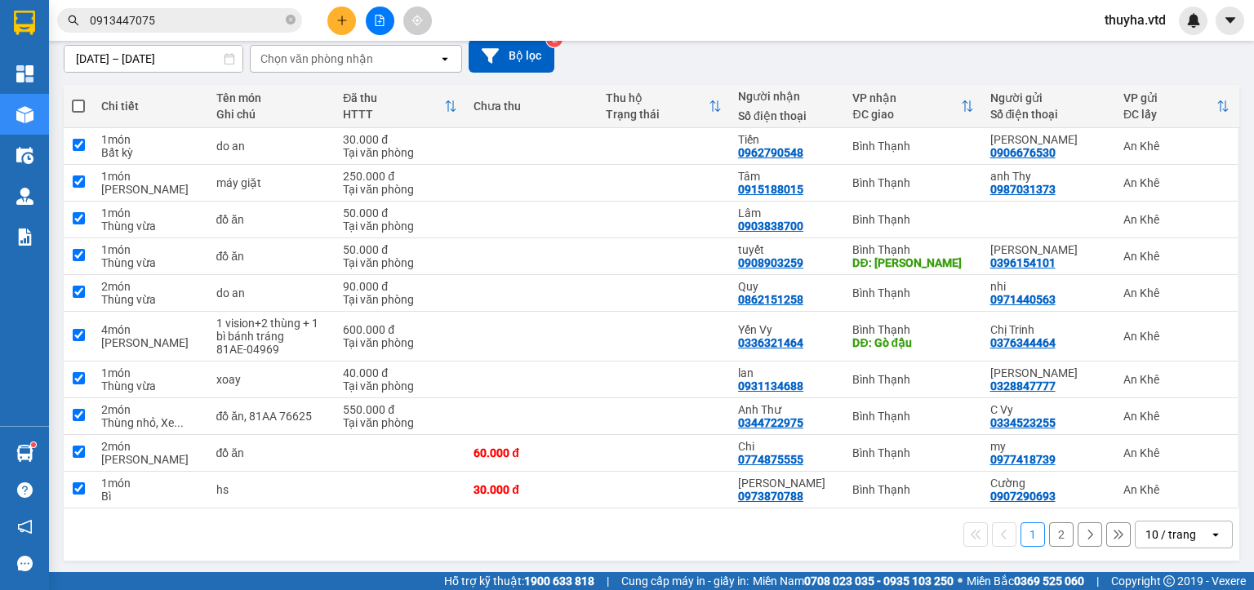
checkbox input "true"
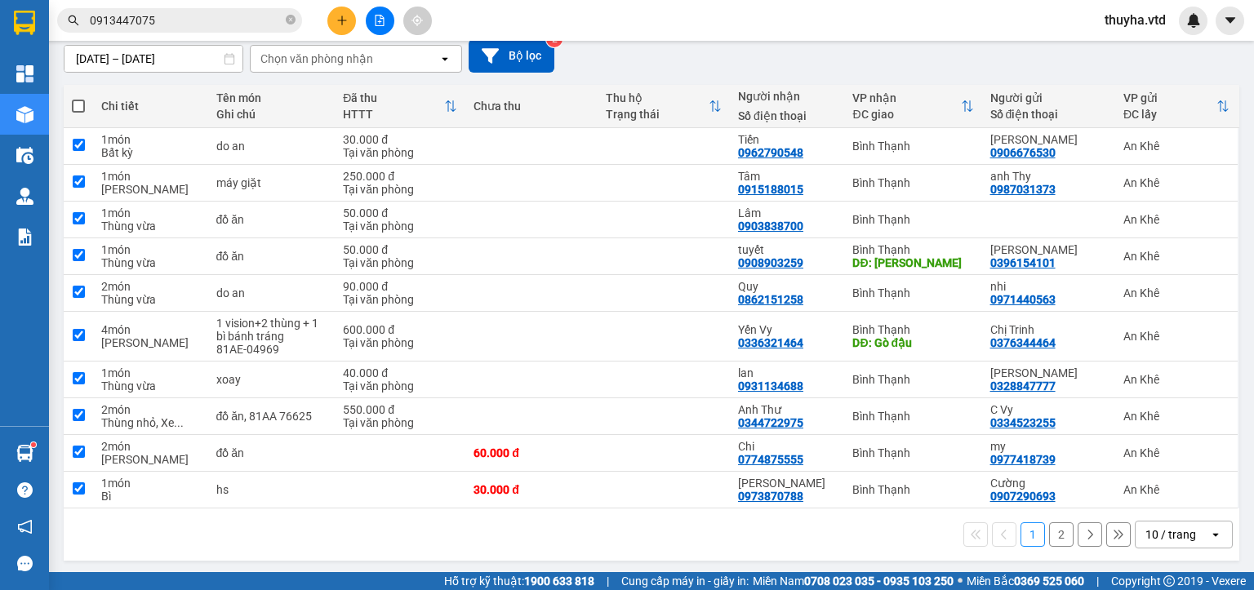
checkbox input "true"
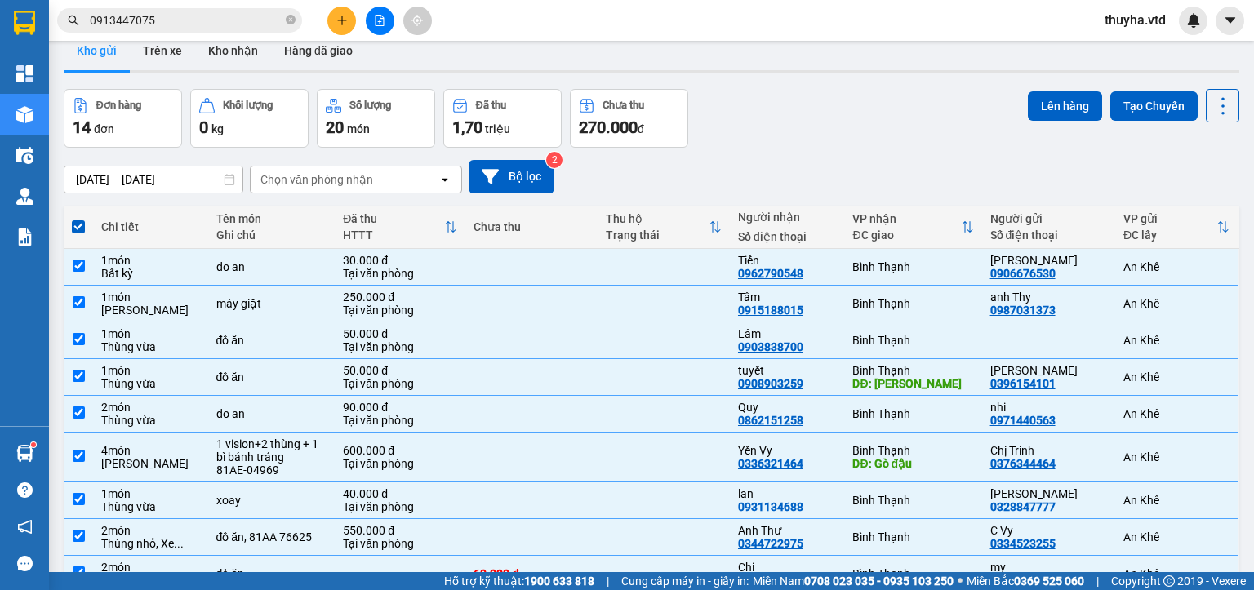
scroll to position [0, 0]
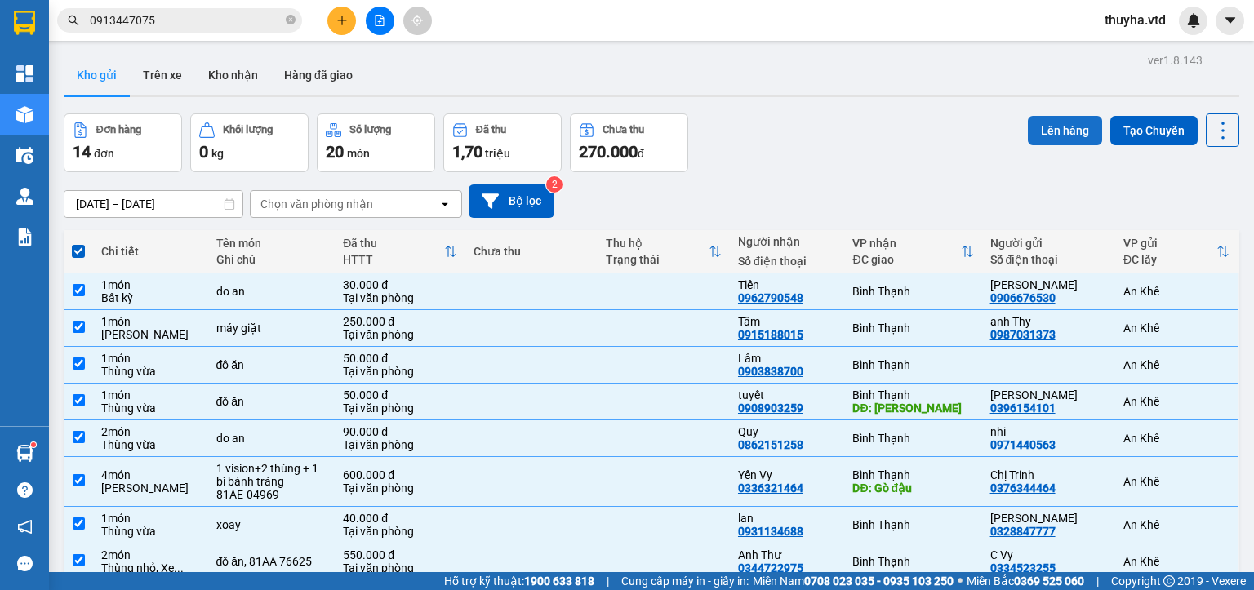
click at [1044, 136] on button "Lên hàng" at bounding box center [1065, 130] width 74 height 29
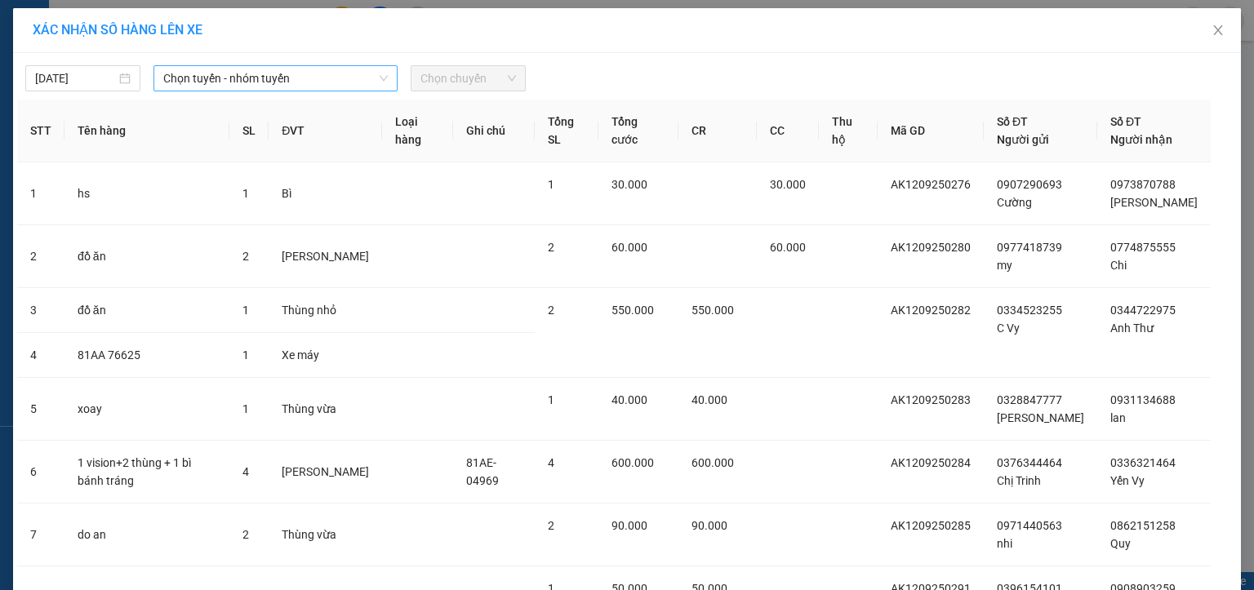
click at [211, 80] on span "Chọn tuyến - nhóm tuyến" at bounding box center [275, 78] width 224 height 24
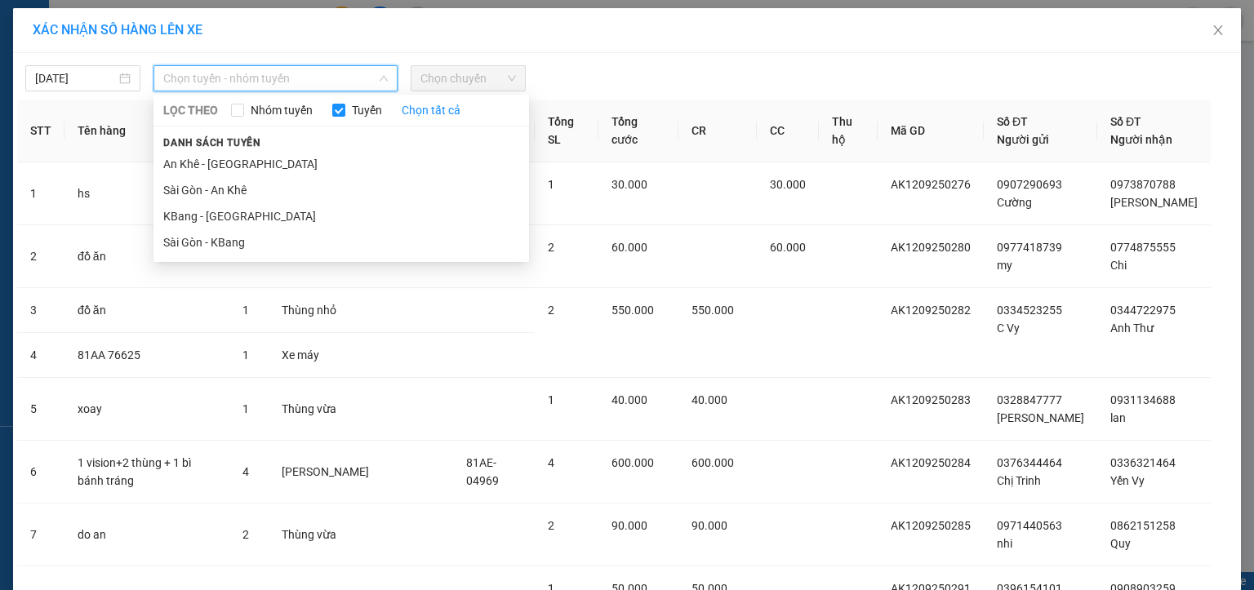
drag, startPoint x: 197, startPoint y: 162, endPoint x: 309, endPoint y: 142, distance: 113.5
click at [197, 162] on li "An Khê - [GEOGRAPHIC_DATA]" at bounding box center [340, 164] width 375 height 26
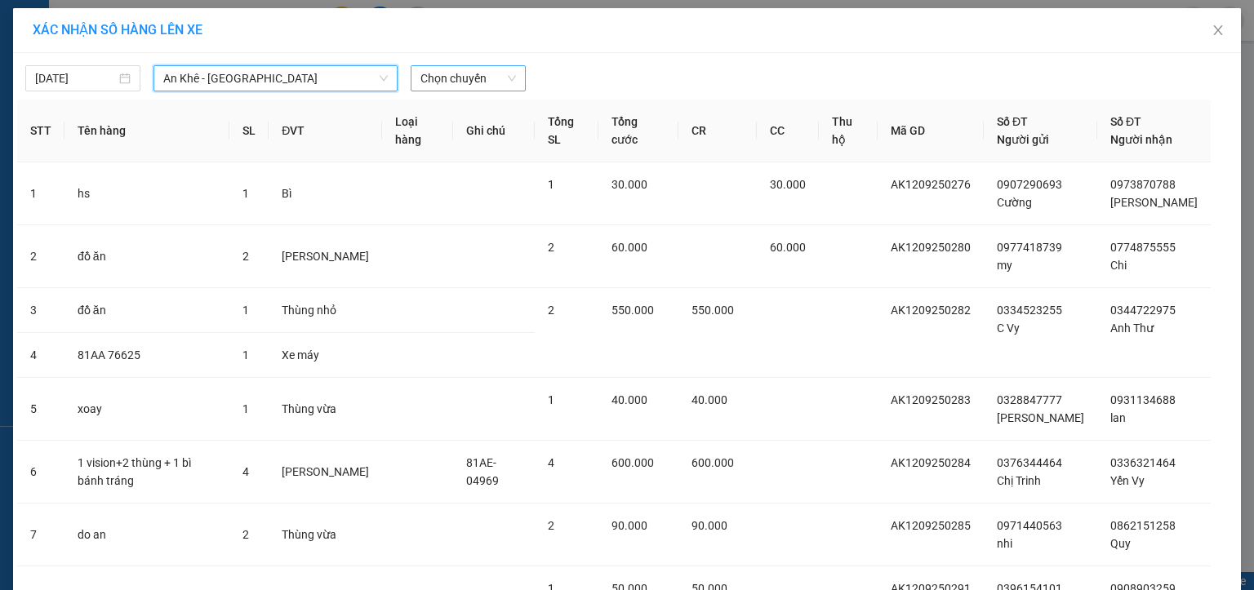
click at [433, 83] on span "Chọn chuyến" at bounding box center [467, 78] width 95 height 24
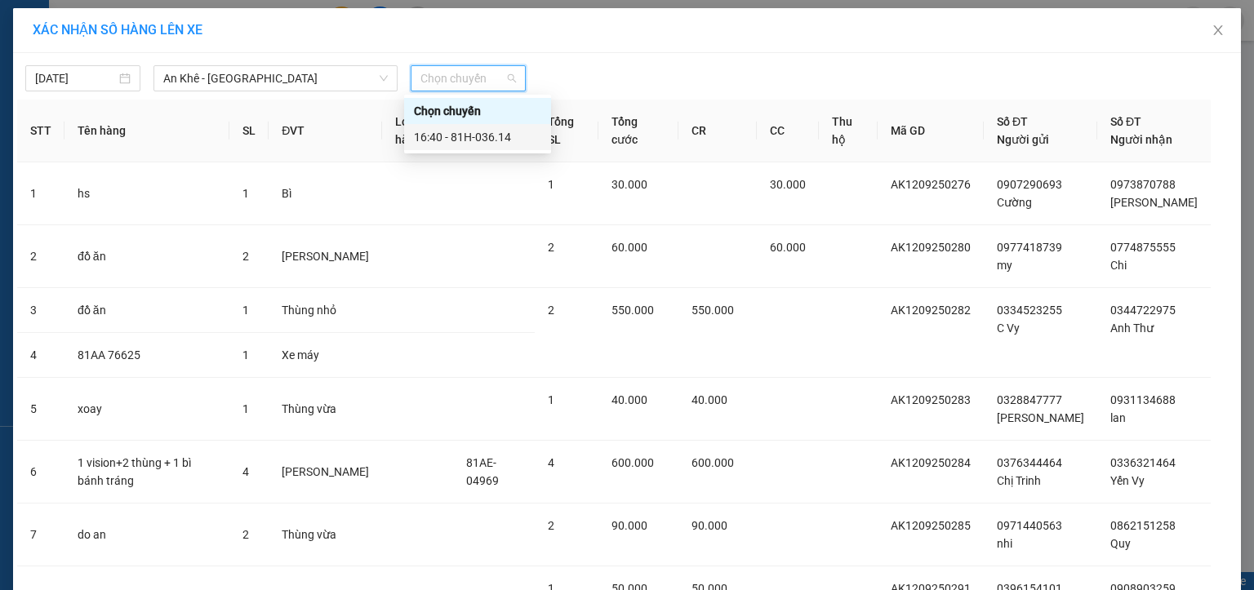
click at [482, 135] on div "16:40 - 81H-036.14" at bounding box center [477, 137] width 127 height 18
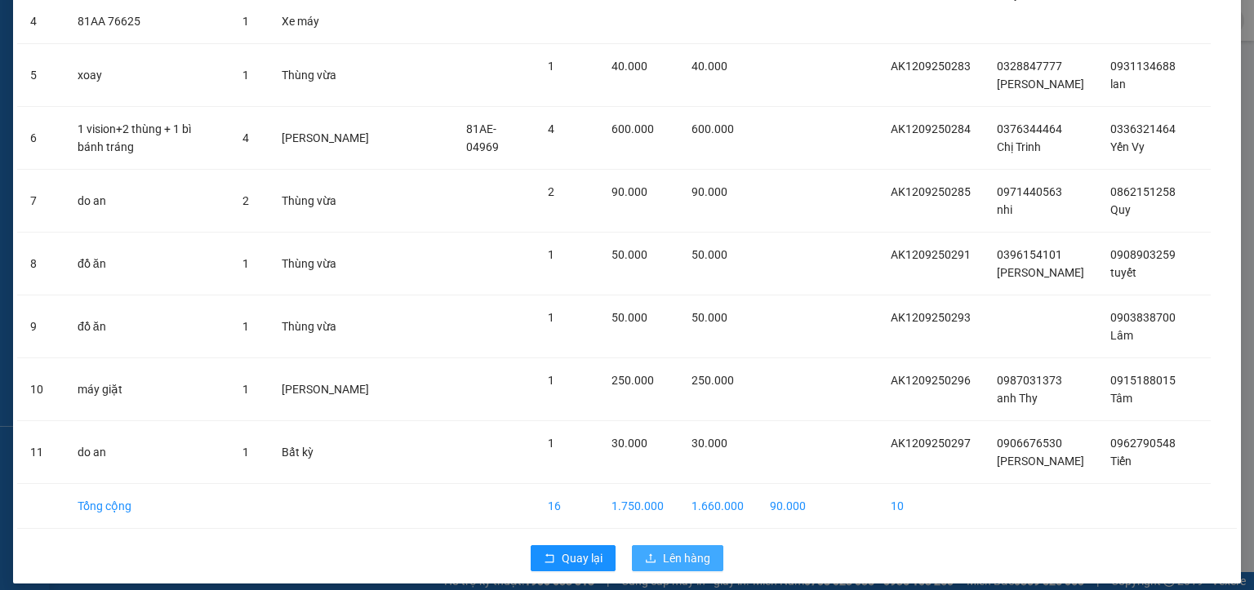
scroll to position [367, 0]
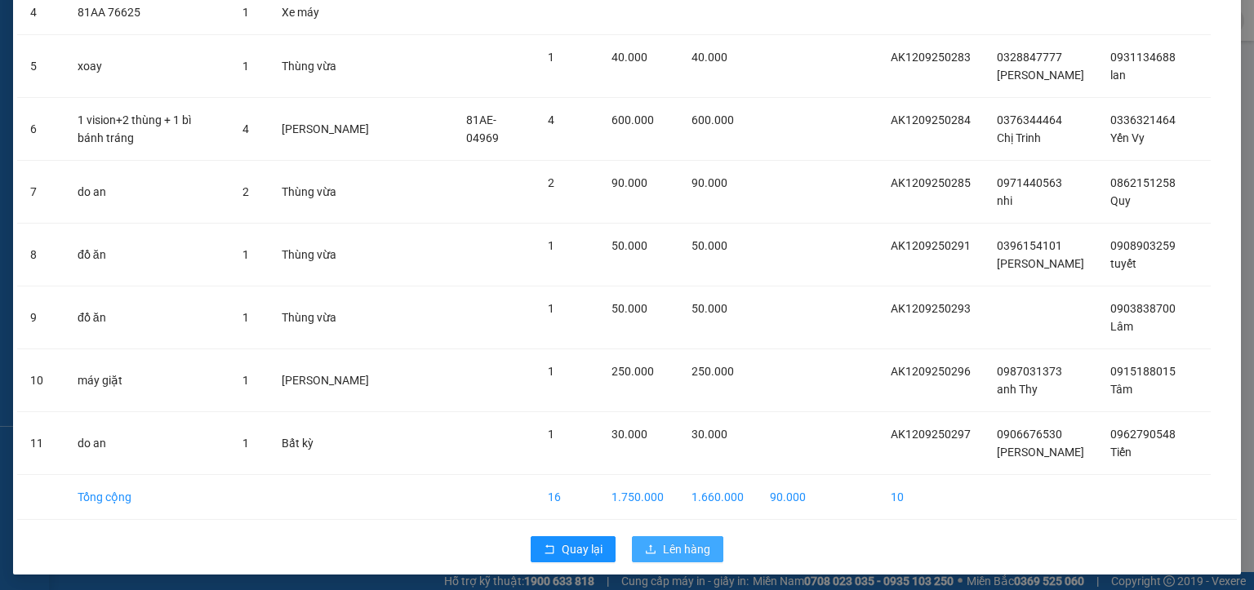
click at [668, 553] on span "Lên hàng" at bounding box center [686, 549] width 47 height 18
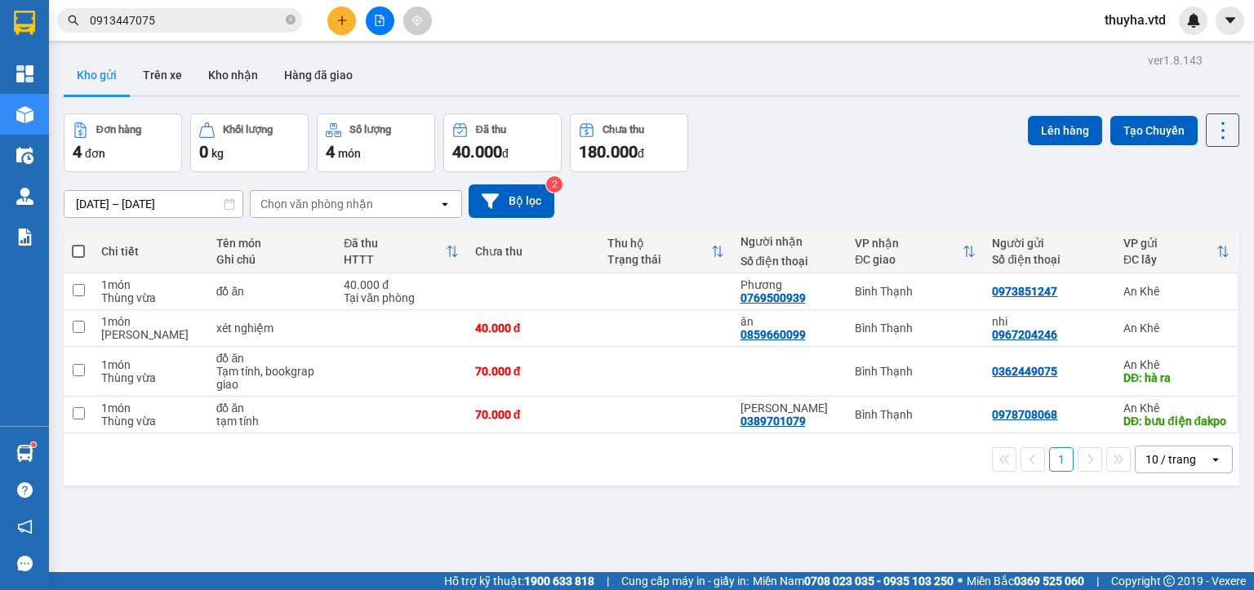
click at [78, 246] on span at bounding box center [78, 251] width 13 height 13
click at [78, 243] on input "checkbox" at bounding box center [78, 243] width 0 height 0
checkbox input "true"
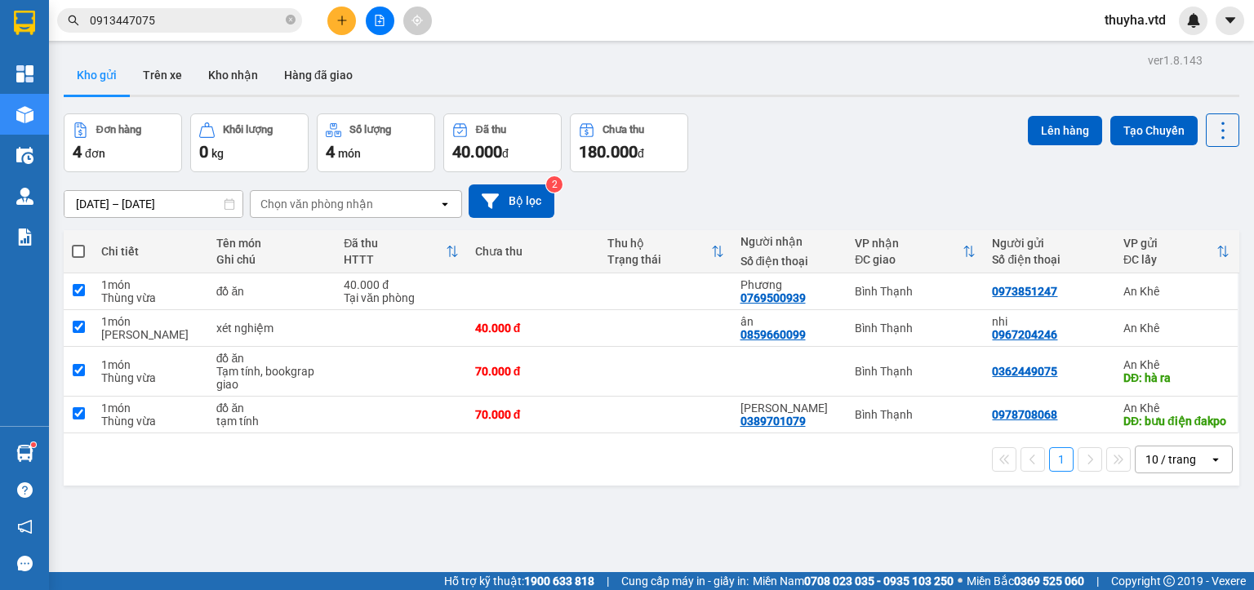
checkbox input "true"
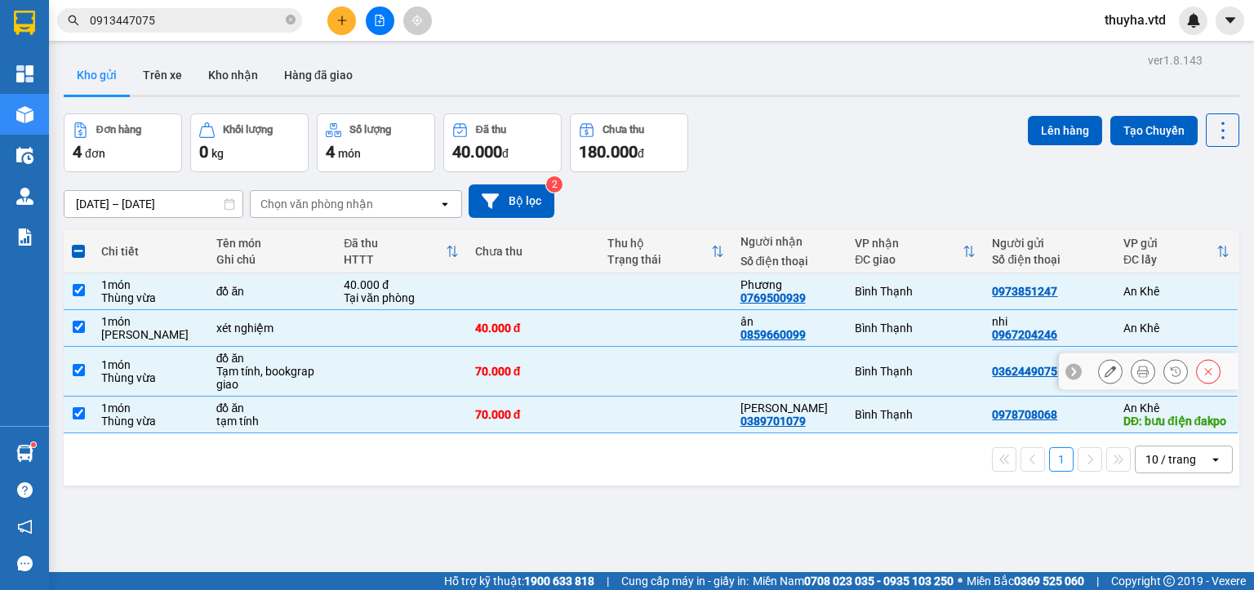
drag, startPoint x: 81, startPoint y: 367, endPoint x: 81, endPoint y: 407, distance: 40.0
click at [81, 368] on input "checkbox" at bounding box center [79, 370] width 12 height 12
checkbox input "false"
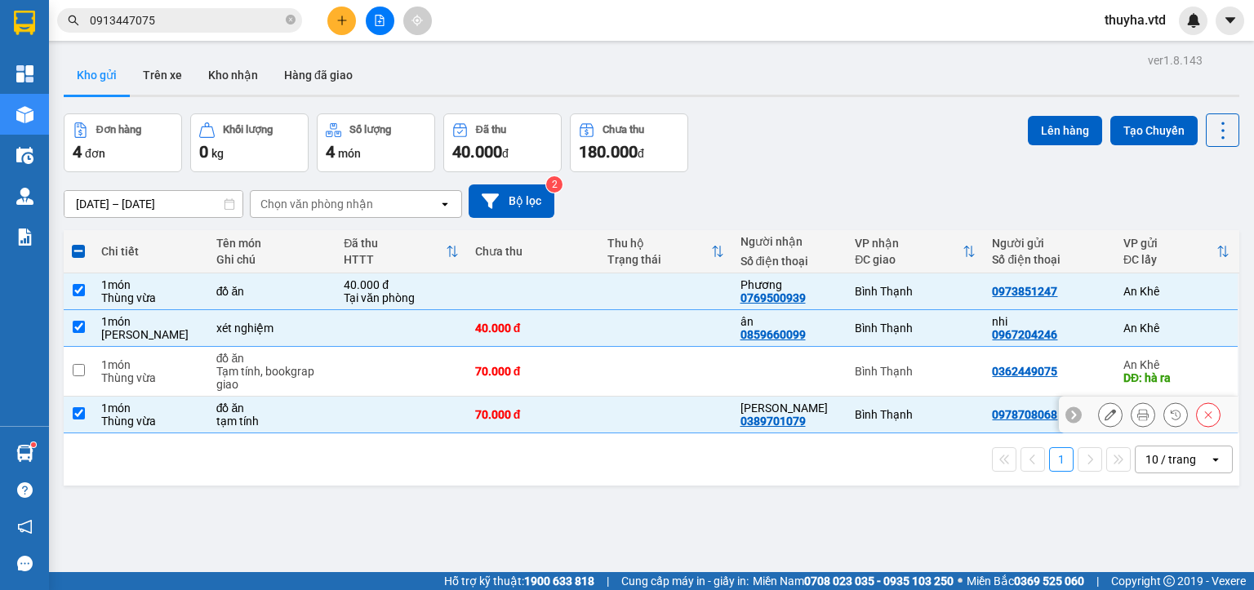
click at [80, 420] on input "checkbox" at bounding box center [79, 413] width 12 height 12
checkbox input "false"
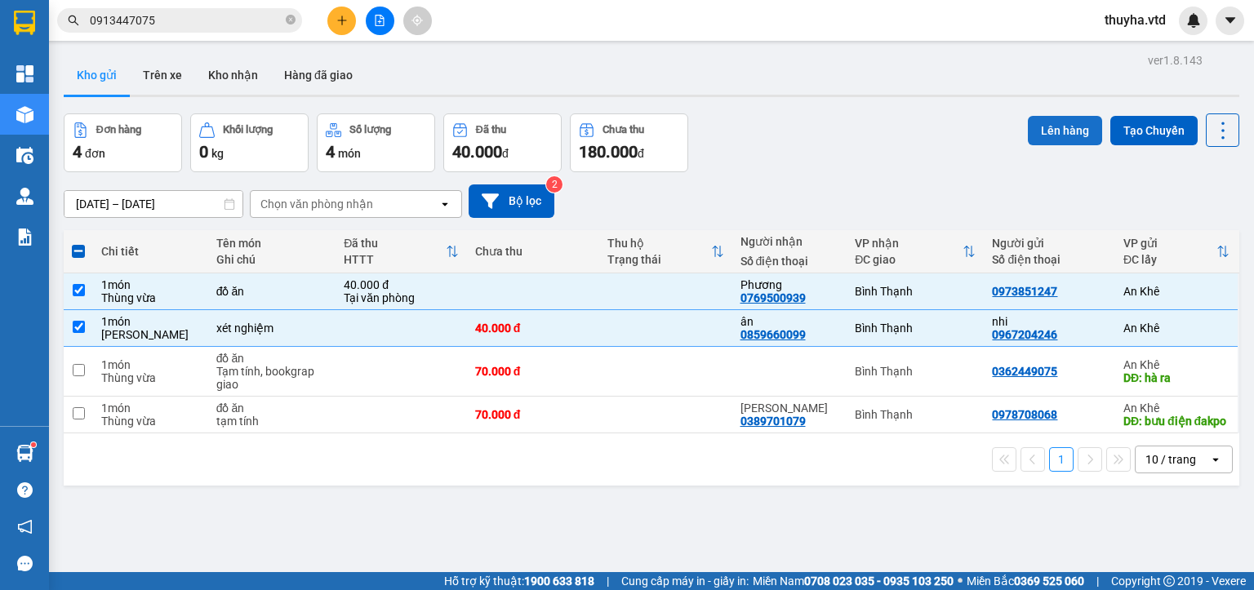
click at [1050, 131] on button "Lên hàng" at bounding box center [1065, 130] width 74 height 29
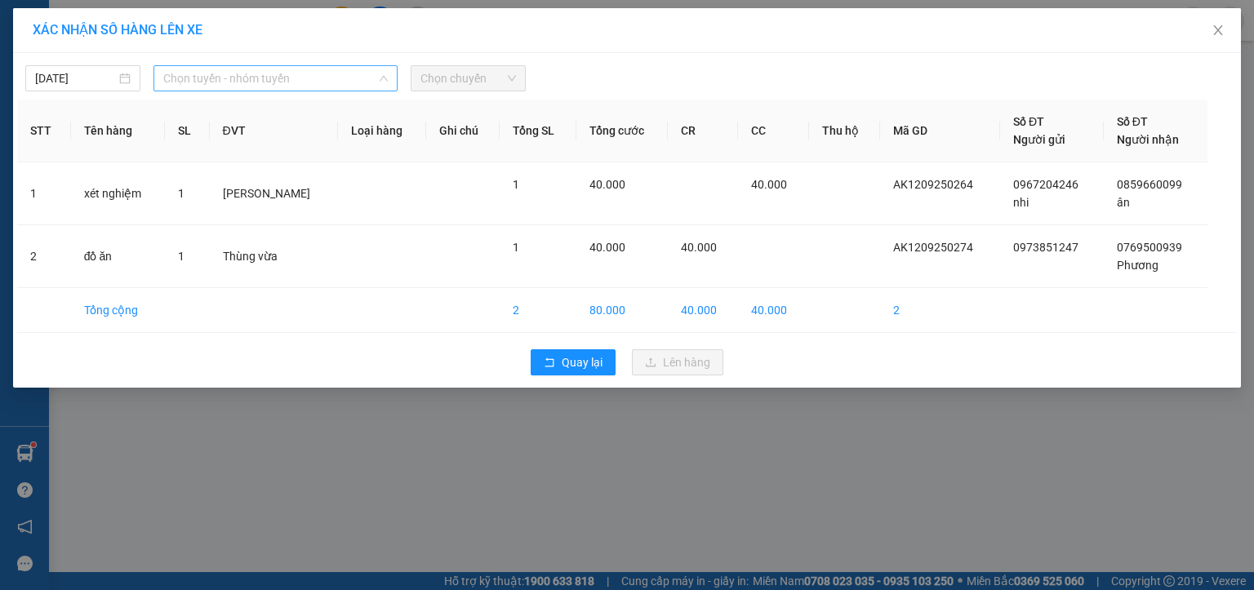
click at [281, 84] on span "Chọn tuyến - nhóm tuyến" at bounding box center [275, 78] width 224 height 24
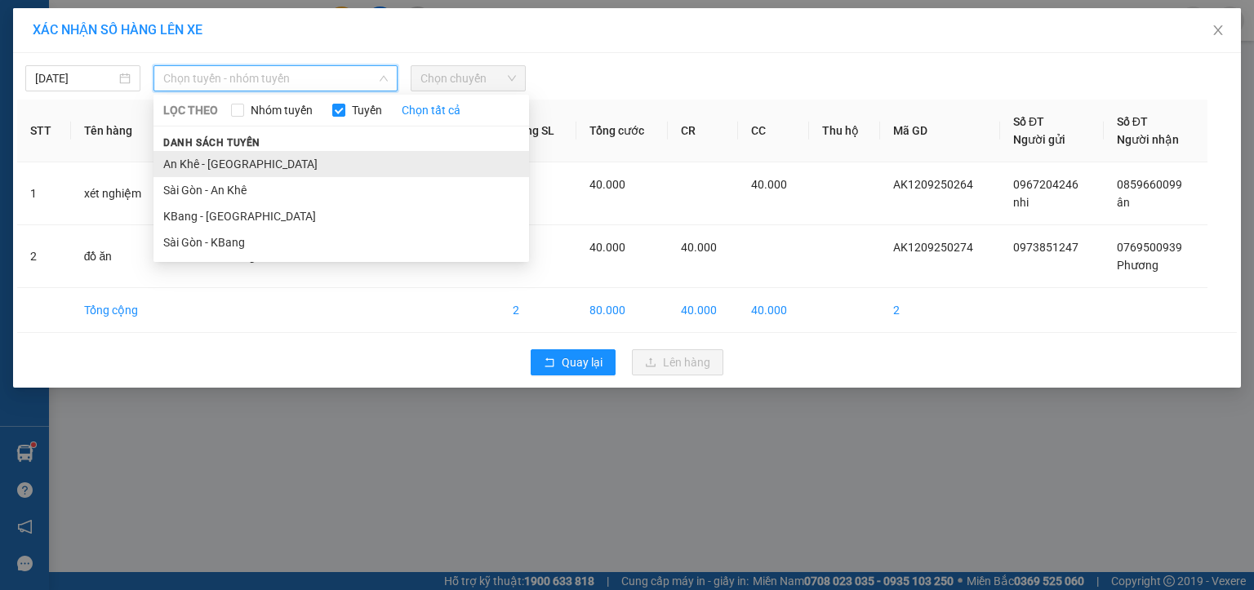
click at [201, 166] on li "An Khê - [GEOGRAPHIC_DATA]" at bounding box center [340, 164] width 375 height 26
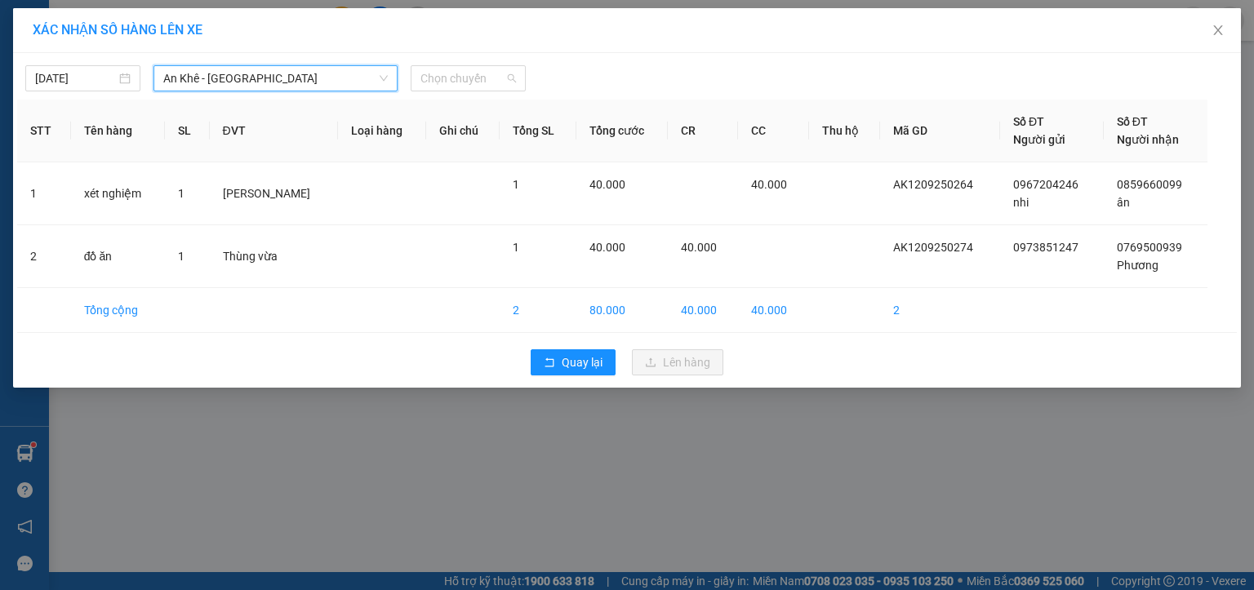
drag, startPoint x: 451, startPoint y: 77, endPoint x: 473, endPoint y: 113, distance: 42.6
click at [453, 78] on span "Chọn chuyến" at bounding box center [467, 78] width 95 height 24
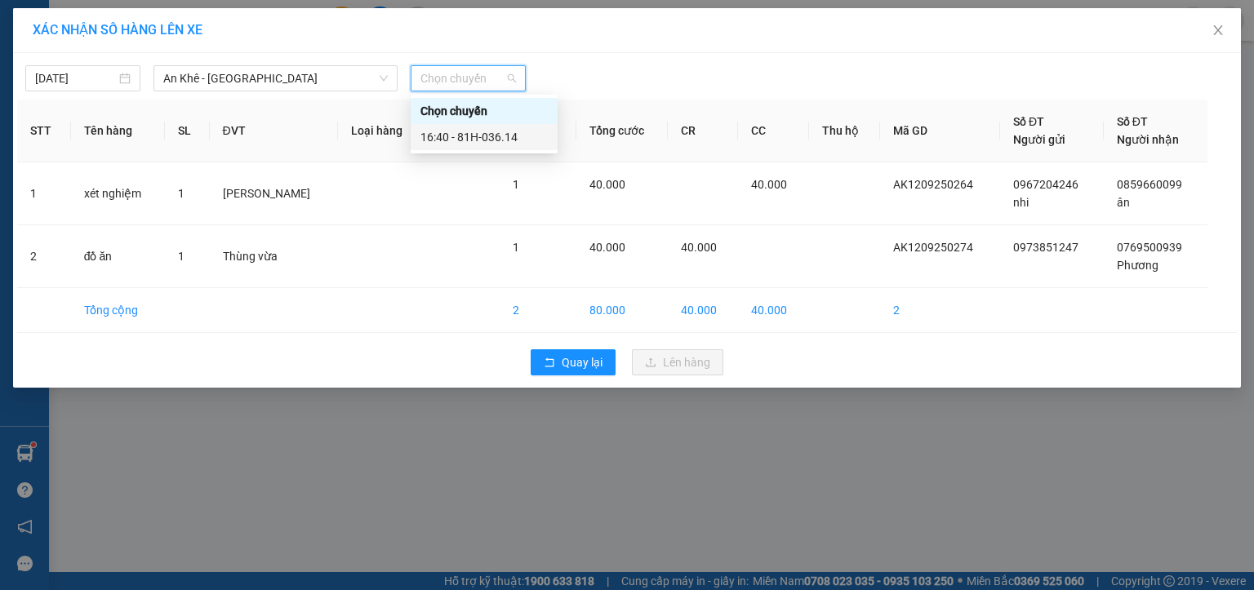
drag, startPoint x: 484, startPoint y: 137, endPoint x: 506, endPoint y: 171, distance: 40.8
click at [485, 137] on div "16:40 - 81H-036.14" at bounding box center [483, 137] width 127 height 18
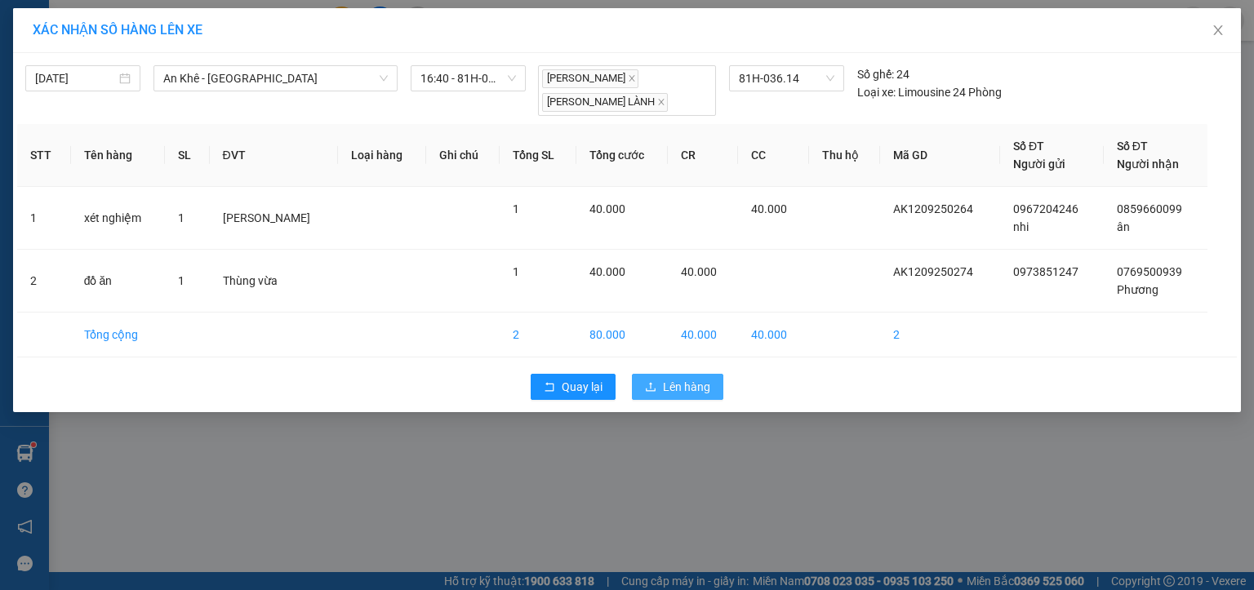
click at [661, 387] on button "Lên hàng" at bounding box center [677, 387] width 91 height 26
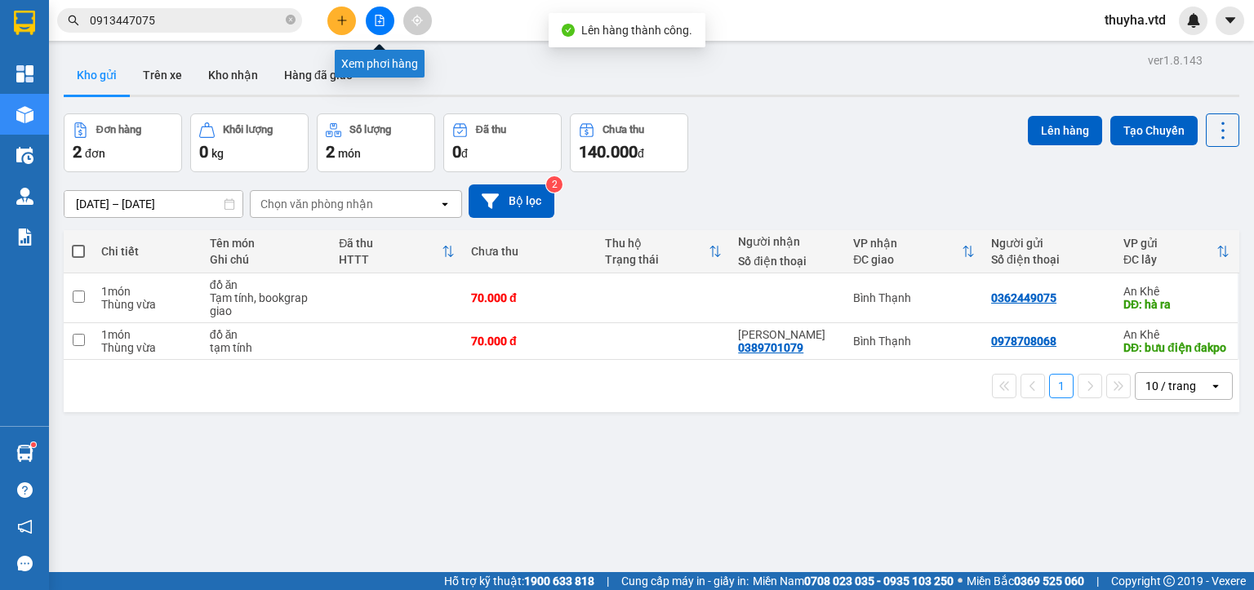
click at [377, 16] on icon "file-add" at bounding box center [379, 20] width 11 height 11
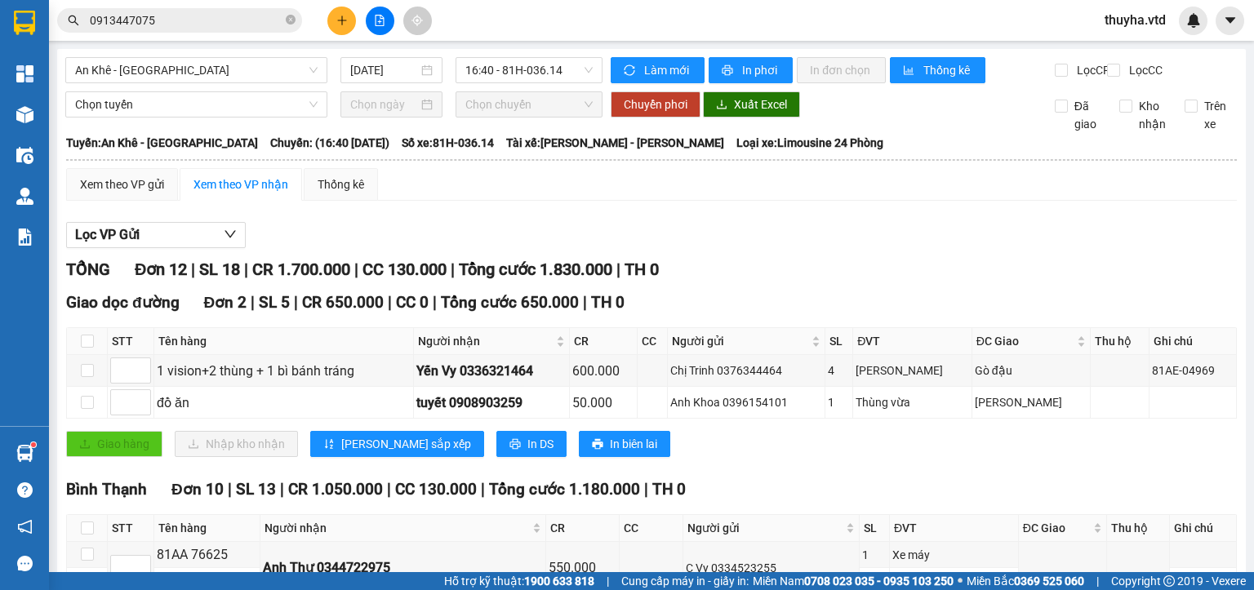
click at [336, 17] on icon "plus" at bounding box center [341, 20] width 11 height 11
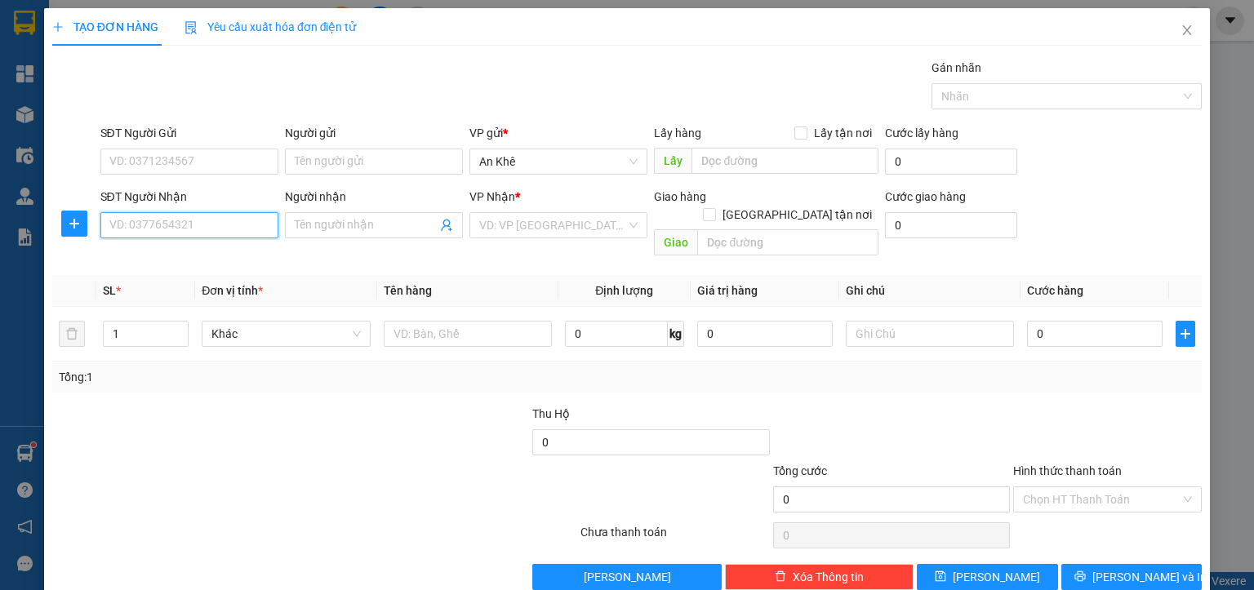
paste input "0905070299"
type input "0905070299"
click at [510, 227] on input "search" at bounding box center [552, 225] width 147 height 24
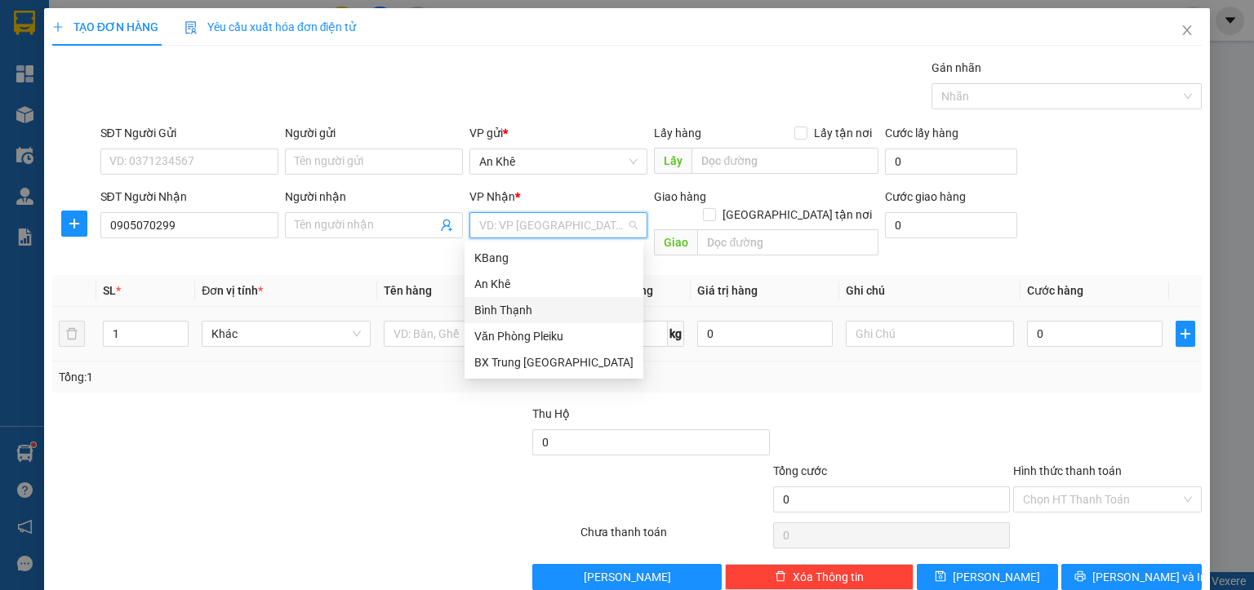
drag, startPoint x: 509, startPoint y: 308, endPoint x: 371, endPoint y: 326, distance: 139.2
click at [509, 309] on div "Bình Thạnh" at bounding box center [553, 310] width 159 height 18
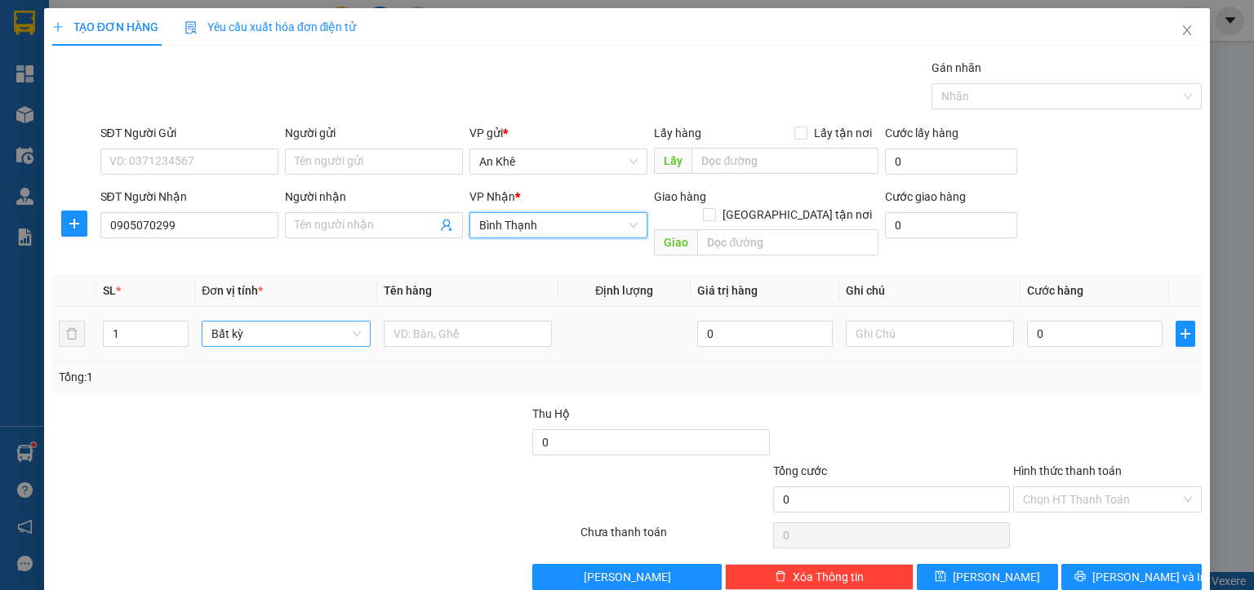
click at [256, 322] on span "Bất kỳ" at bounding box center [285, 334] width 149 height 24
type input "xe"
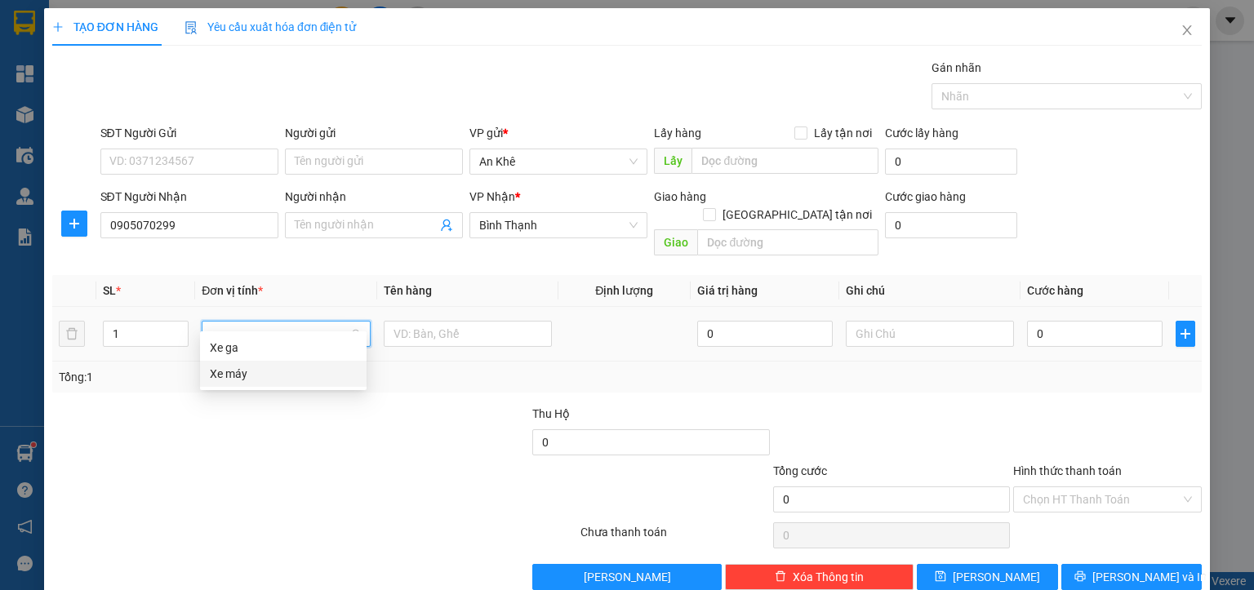
click at [255, 365] on div "Xe máy" at bounding box center [283, 374] width 147 height 18
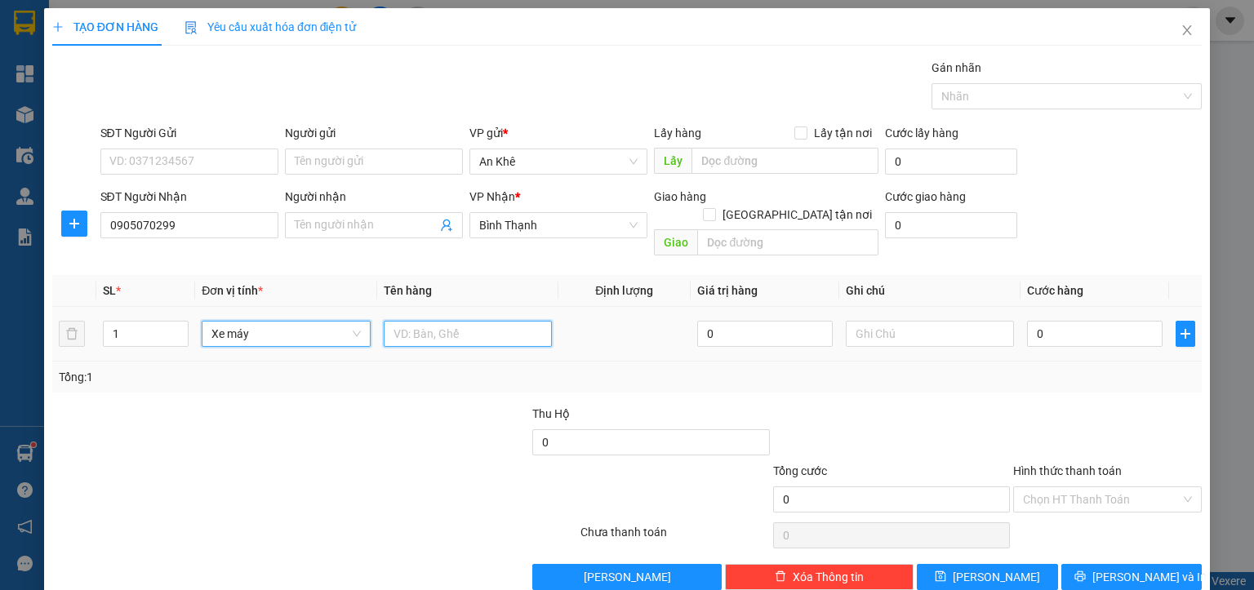
click at [436, 321] on input "text" at bounding box center [468, 334] width 168 height 26
type input "xe may 5A"
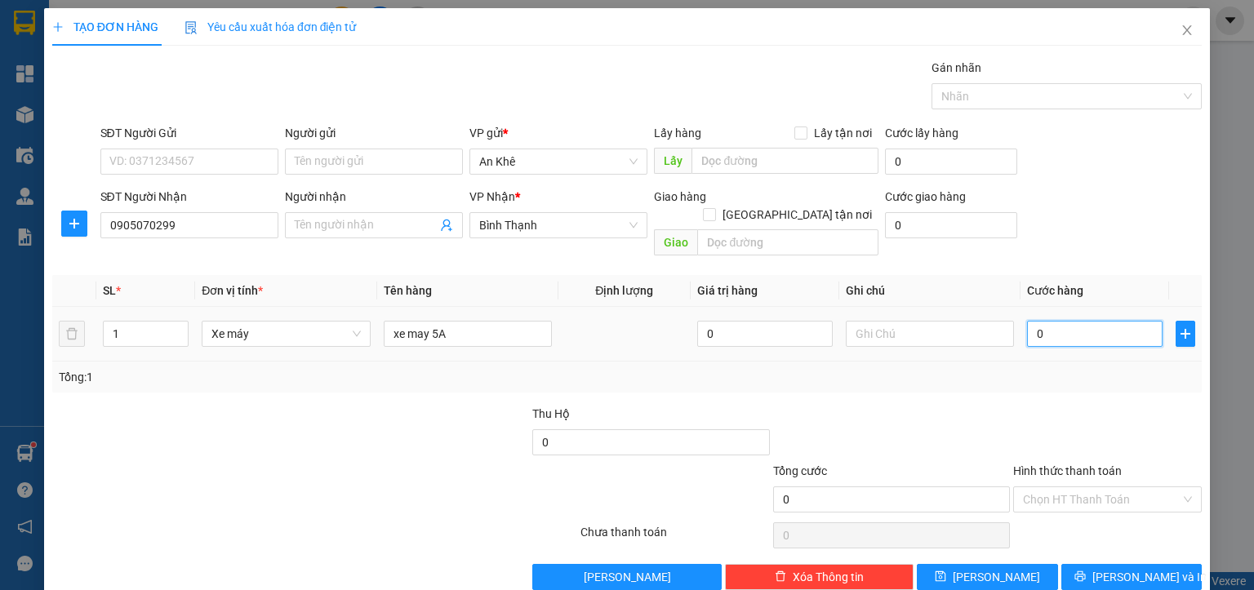
click at [1071, 321] on input "0" at bounding box center [1094, 334] width 135 height 26
type input "5"
type input "50"
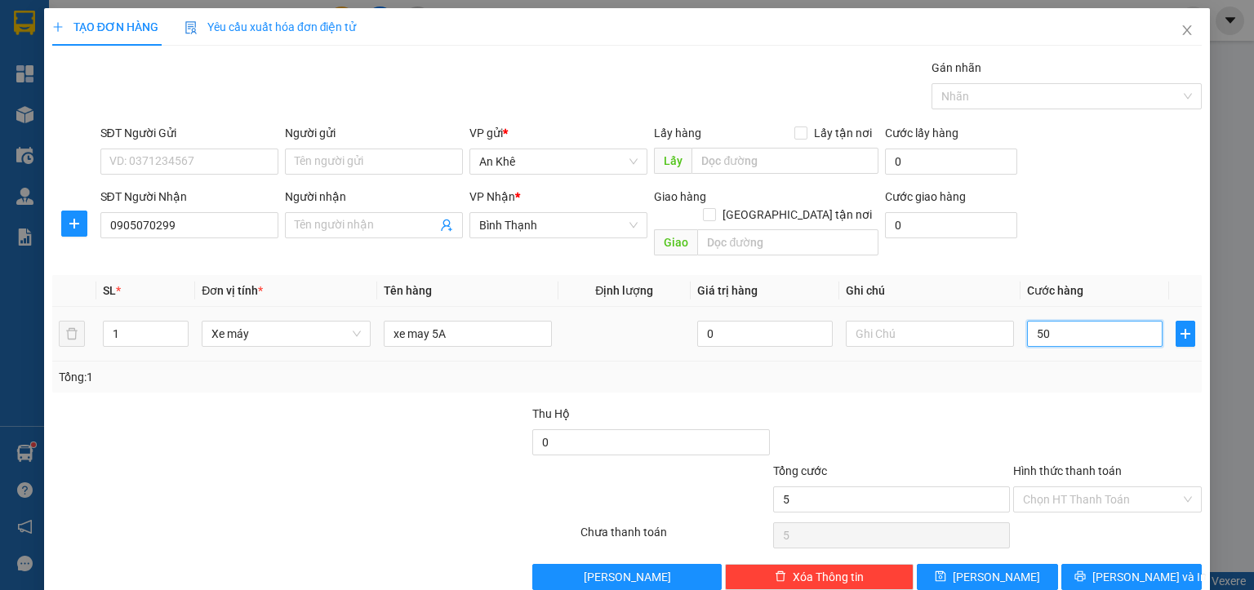
type input "50"
type input "500"
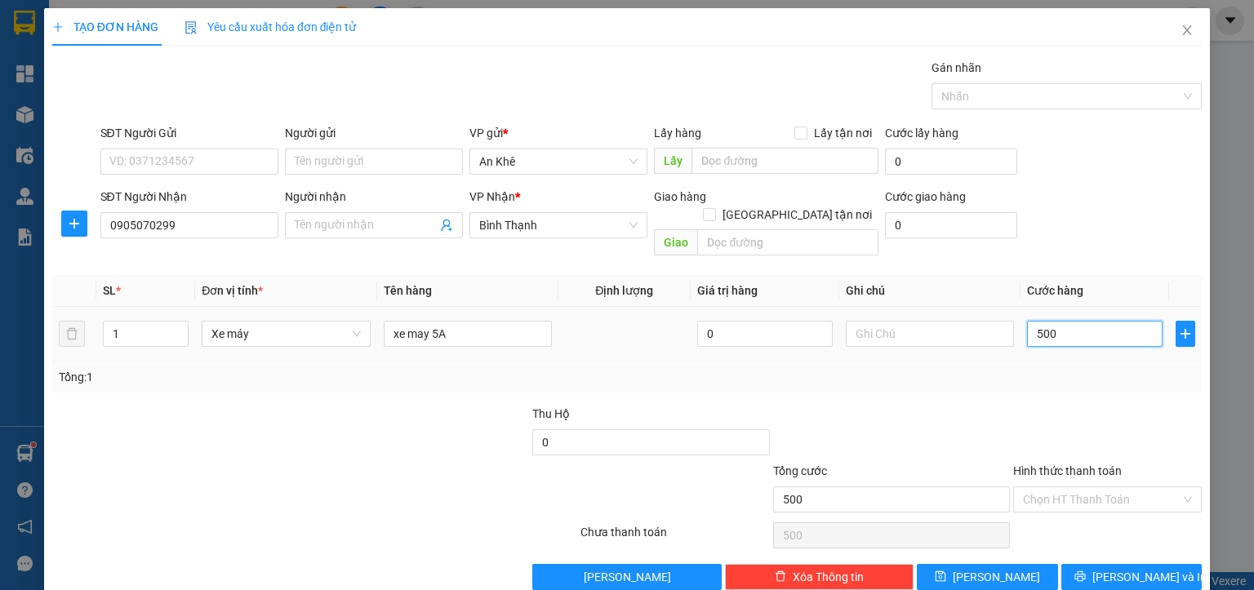
type input "5.000"
type input "50.000"
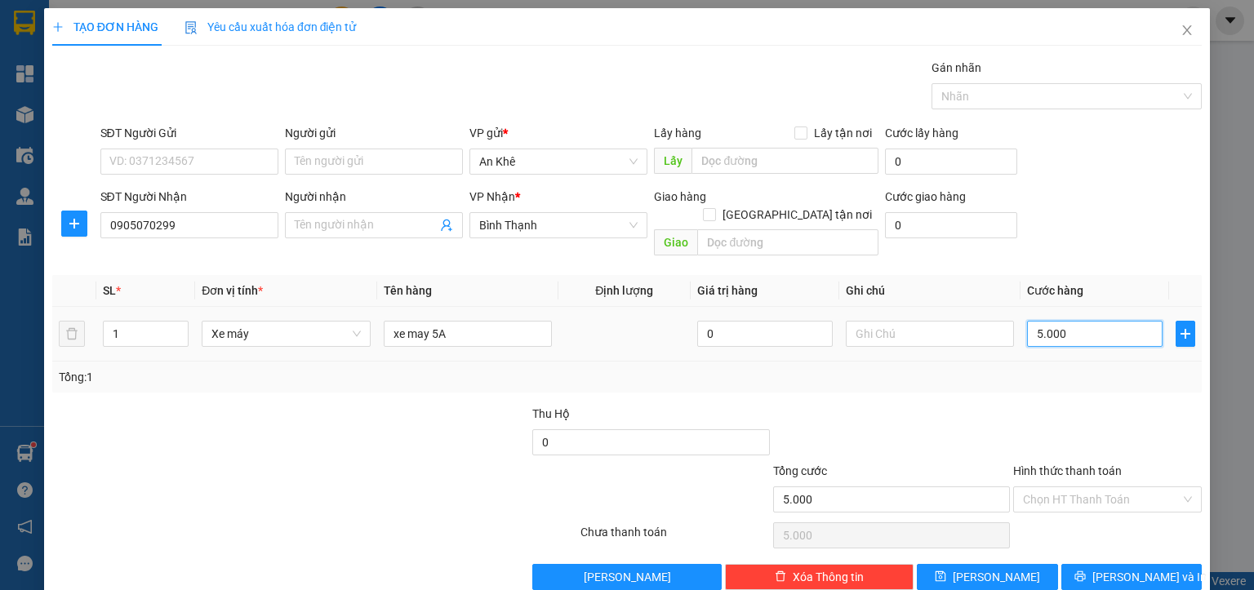
type input "50.000"
type input "500.000"
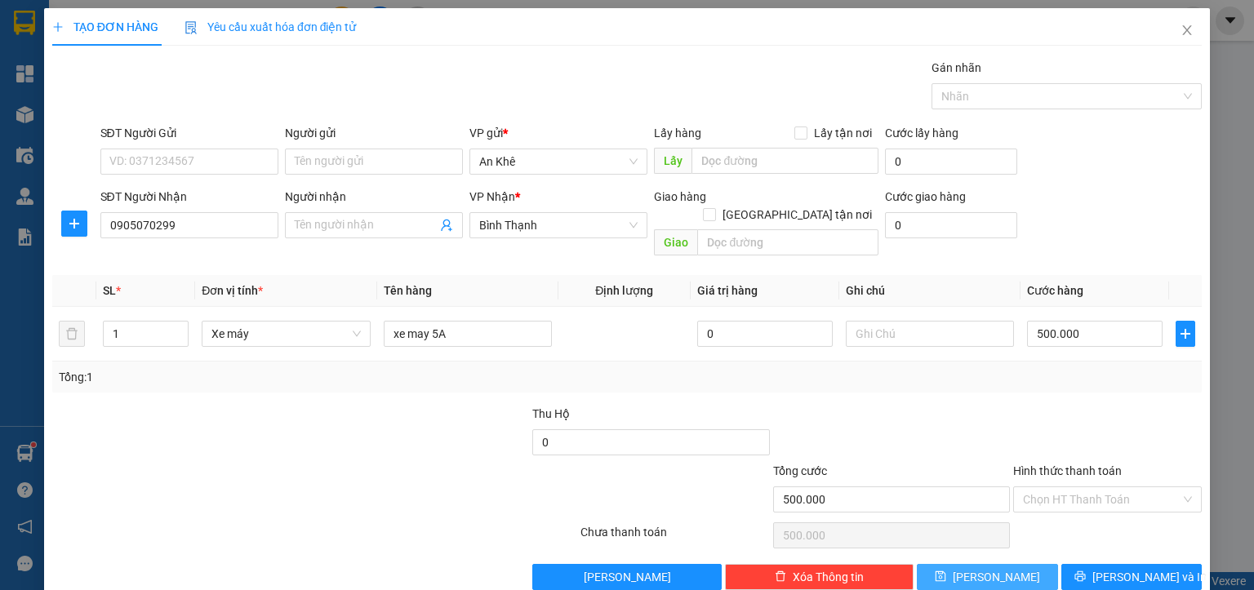
click at [999, 564] on button "Lưu" at bounding box center [987, 577] width 141 height 26
type input "0"
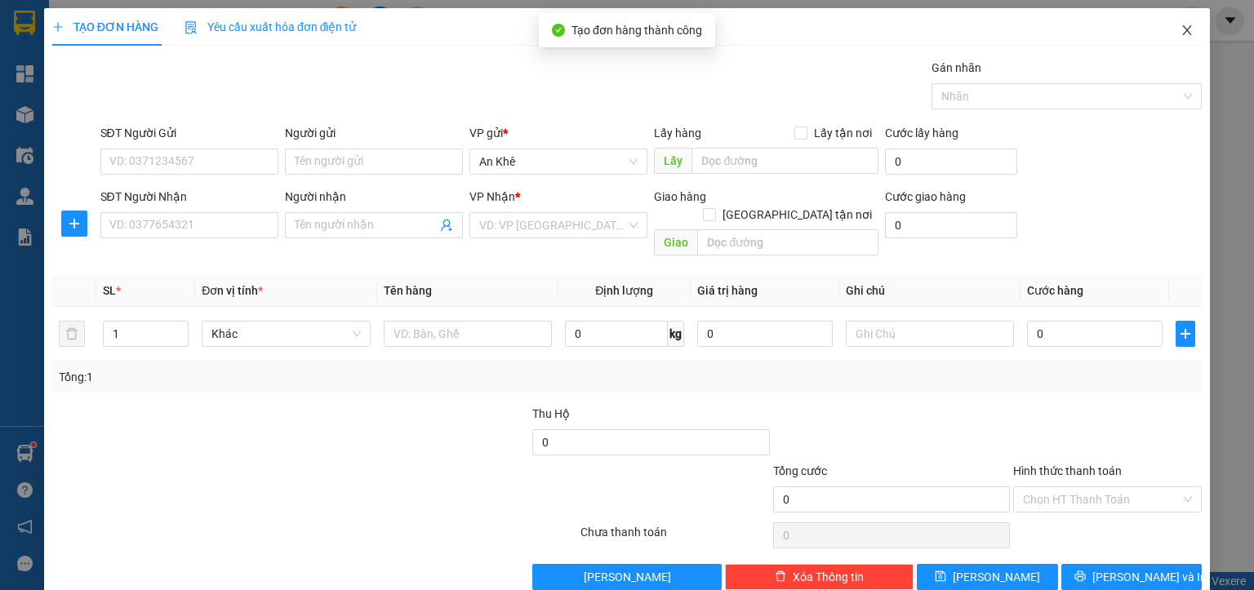
click at [1183, 33] on icon "close" at bounding box center [1187, 30] width 9 height 10
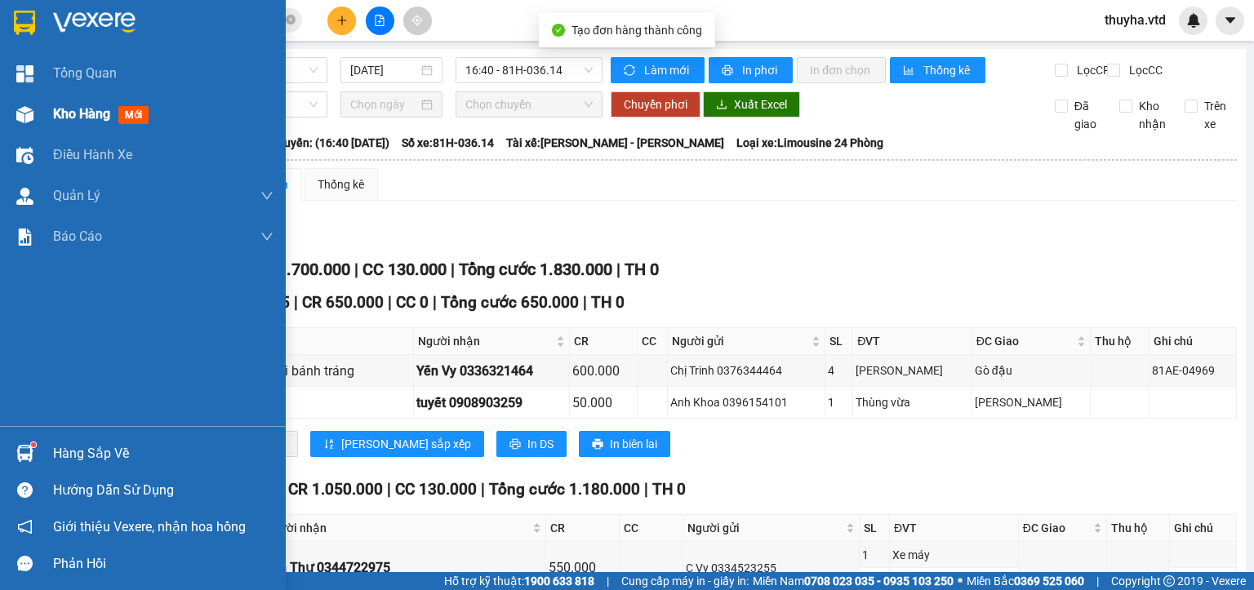
click at [32, 118] on img at bounding box center [24, 114] width 17 height 17
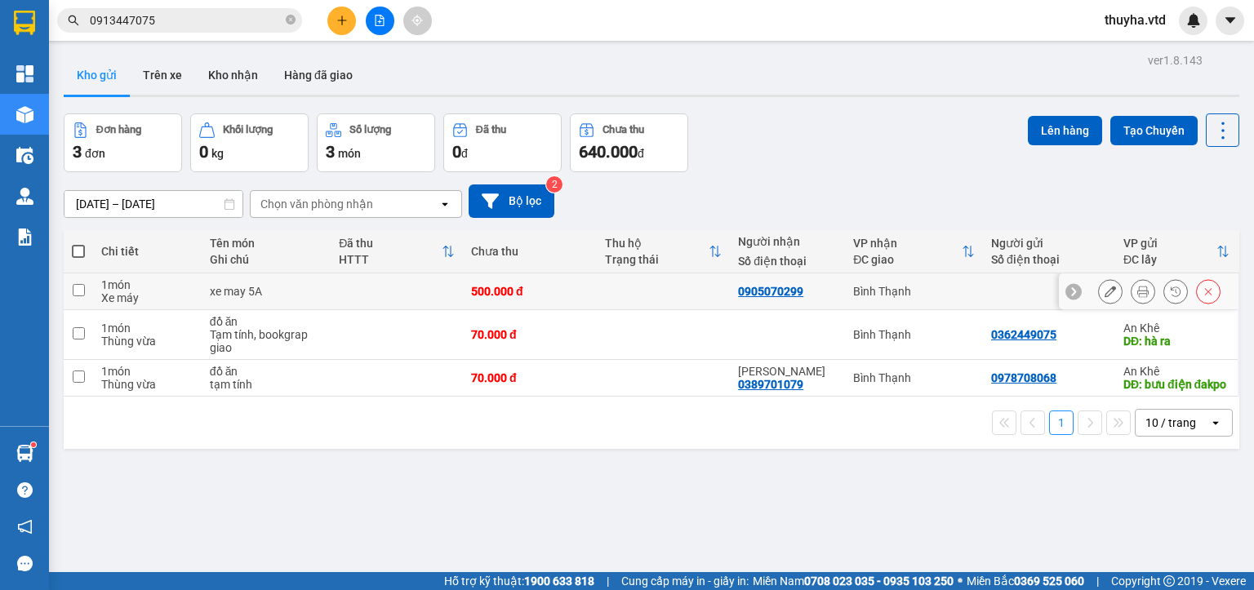
click at [78, 293] on input "checkbox" at bounding box center [79, 290] width 12 height 12
checkbox input "true"
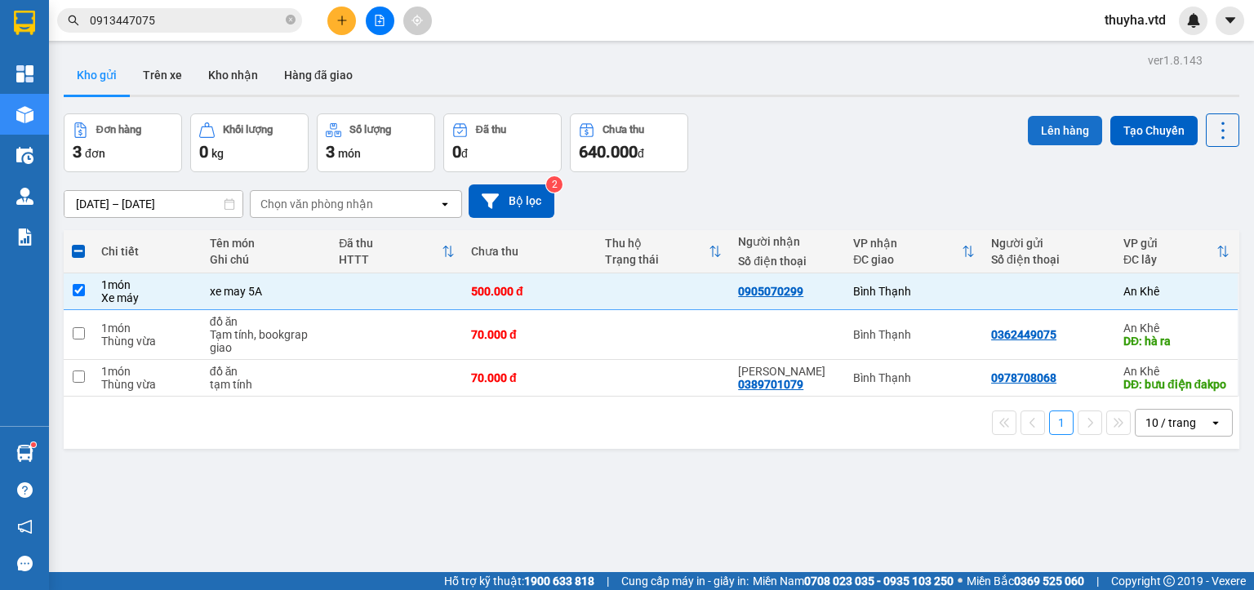
click at [1032, 135] on button "Lên hàng" at bounding box center [1065, 130] width 74 height 29
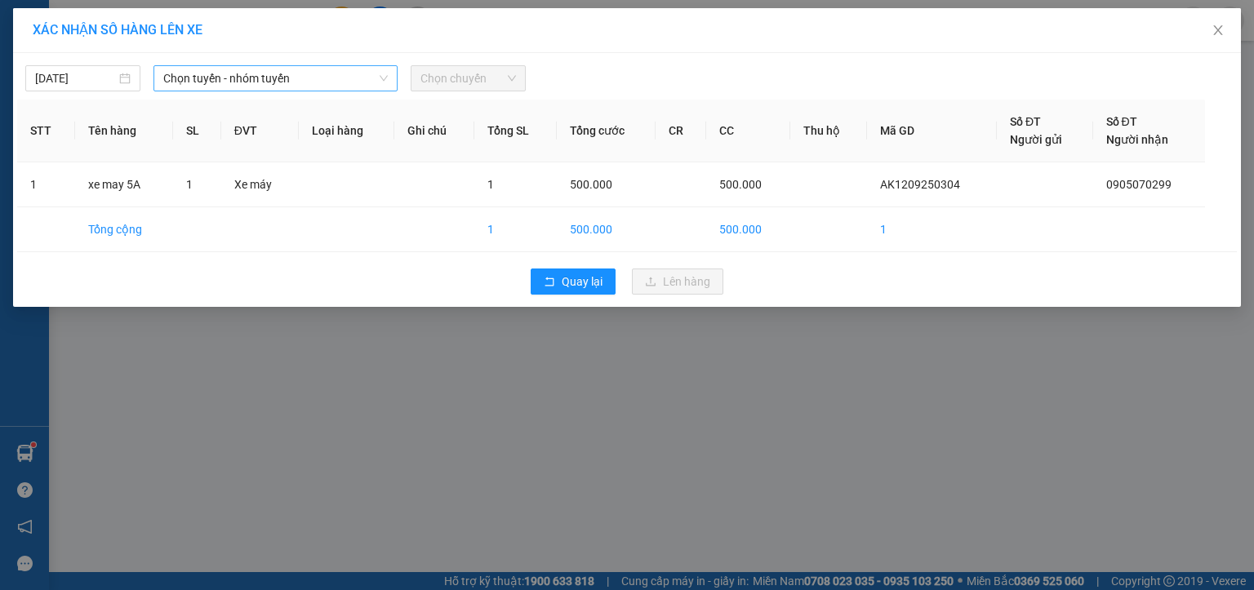
click at [210, 78] on span "Chọn tuyến - nhóm tuyến" at bounding box center [275, 78] width 224 height 24
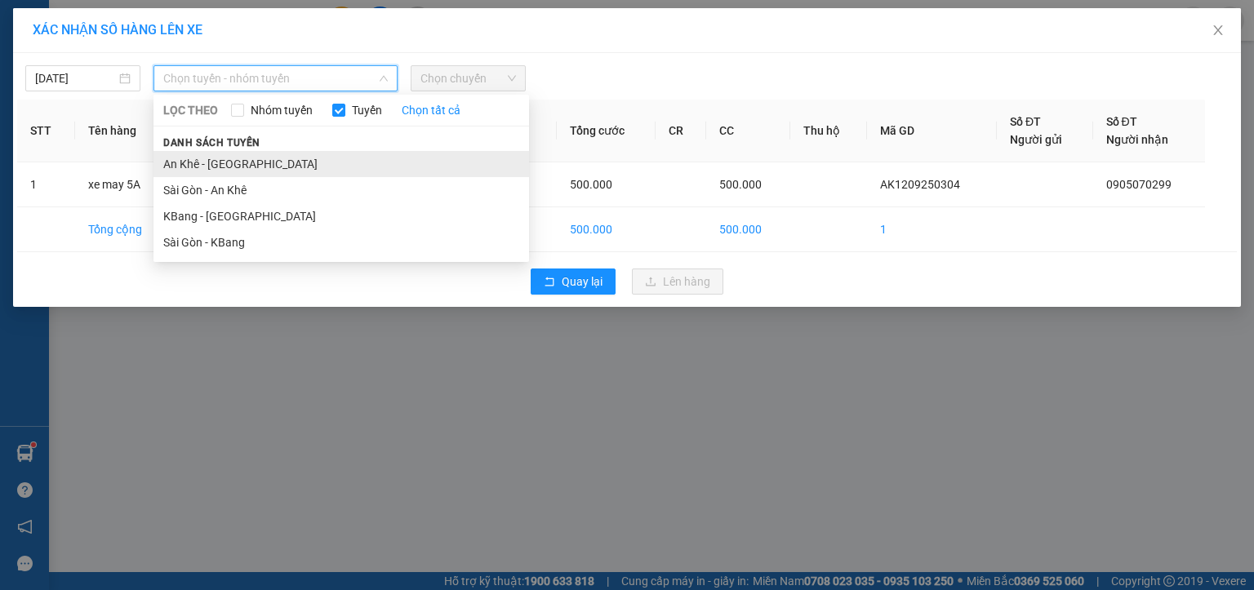
click at [215, 172] on li "An Khê - [GEOGRAPHIC_DATA]" at bounding box center [340, 164] width 375 height 26
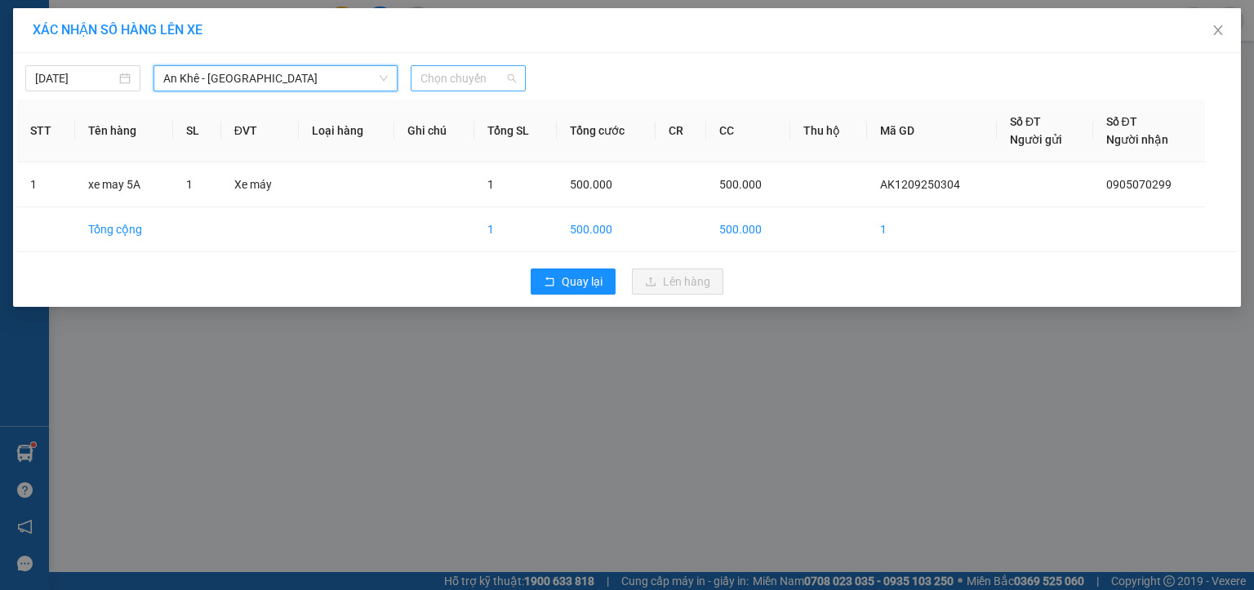
drag, startPoint x: 452, startPoint y: 81, endPoint x: 490, endPoint y: 100, distance: 42.3
click at [453, 81] on span "Chọn chuyến" at bounding box center [467, 78] width 95 height 24
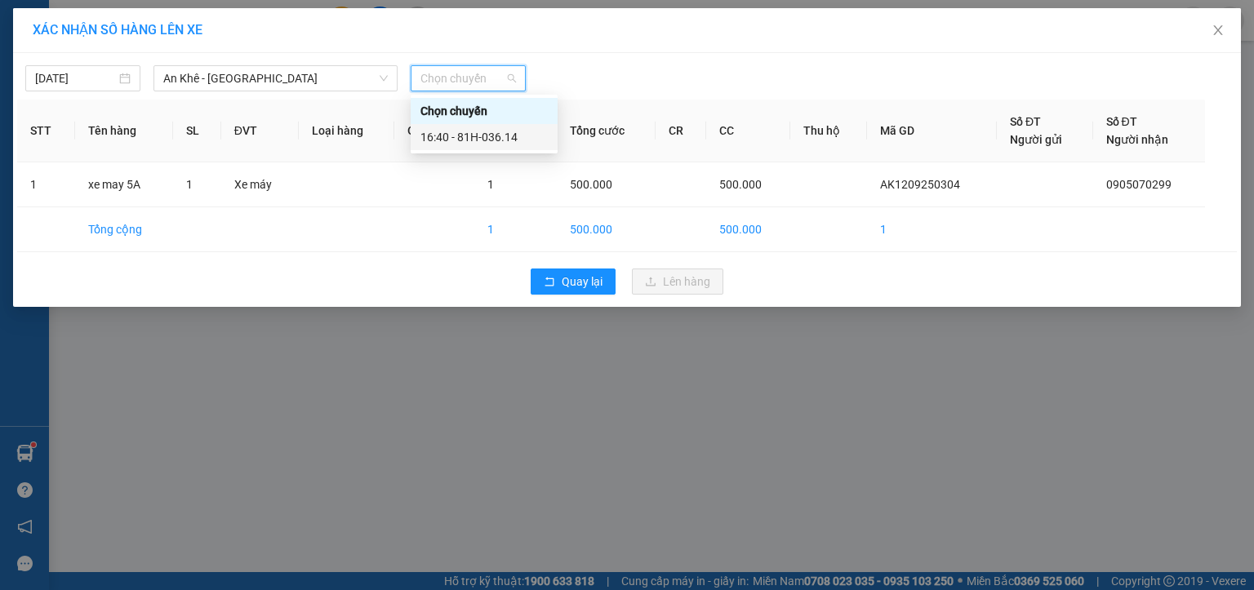
click at [508, 142] on div "16:40 - 81H-036.14" at bounding box center [483, 137] width 127 height 18
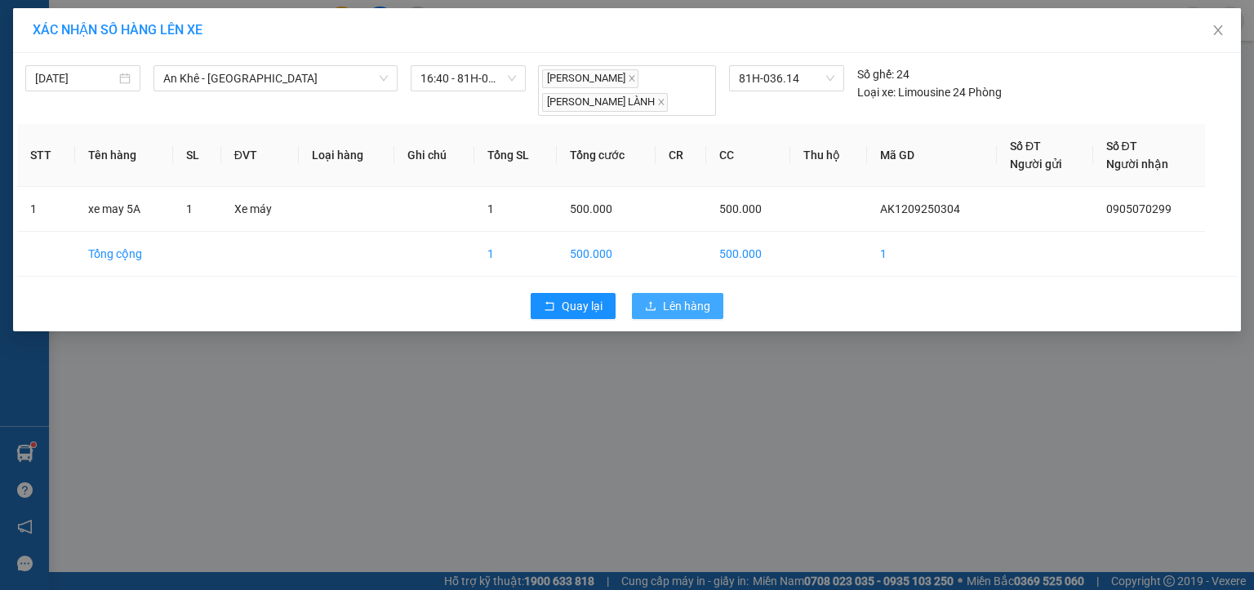
click at [656, 300] on icon "upload" at bounding box center [650, 305] width 11 height 11
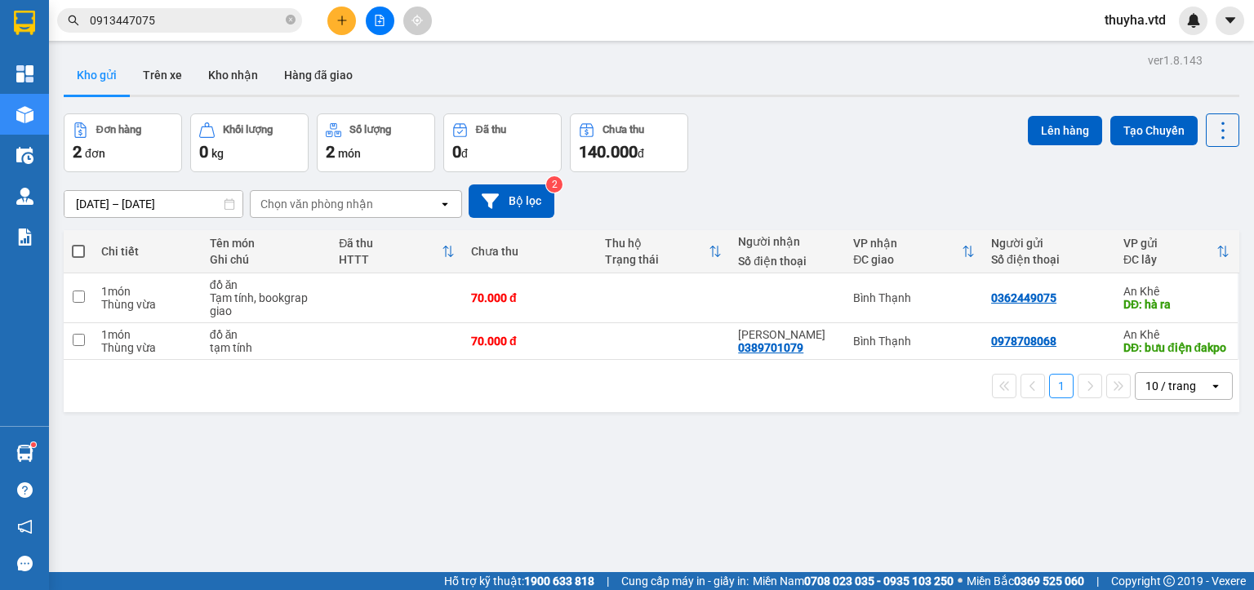
click at [78, 246] on span at bounding box center [78, 251] width 13 height 13
click at [78, 243] on input "checkbox" at bounding box center [78, 243] width 0 height 0
checkbox input "true"
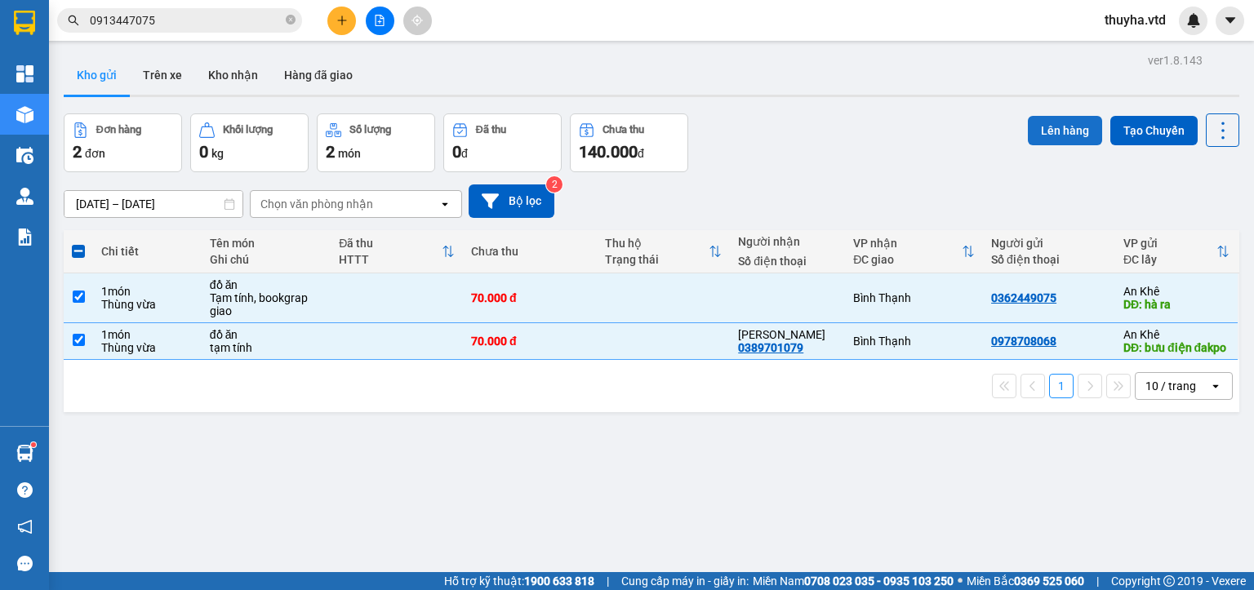
click at [1068, 133] on button "Lên hàng" at bounding box center [1065, 130] width 74 height 29
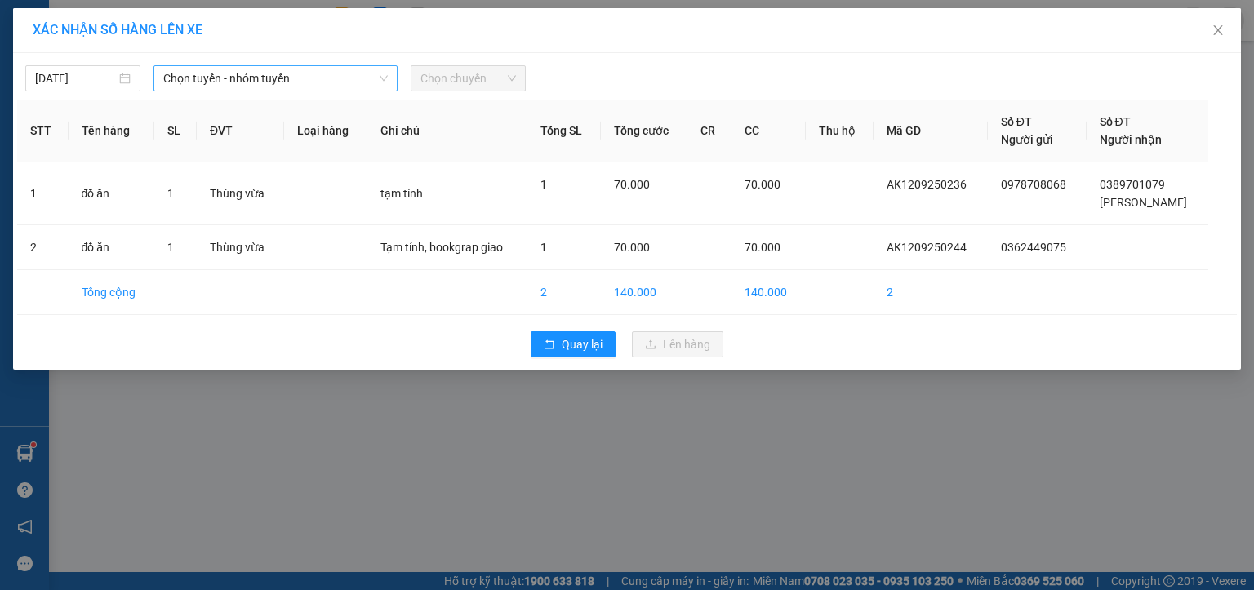
click at [199, 82] on span "Chọn tuyến - nhóm tuyến" at bounding box center [275, 78] width 224 height 24
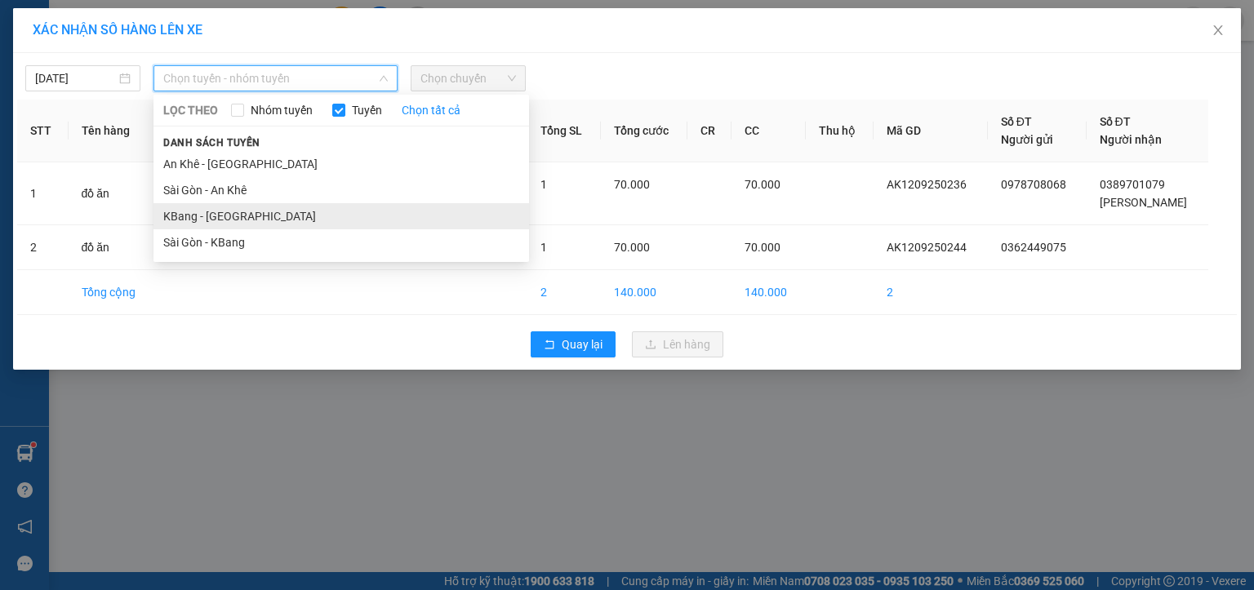
click at [187, 218] on li "KBang - [GEOGRAPHIC_DATA]" at bounding box center [340, 216] width 375 height 26
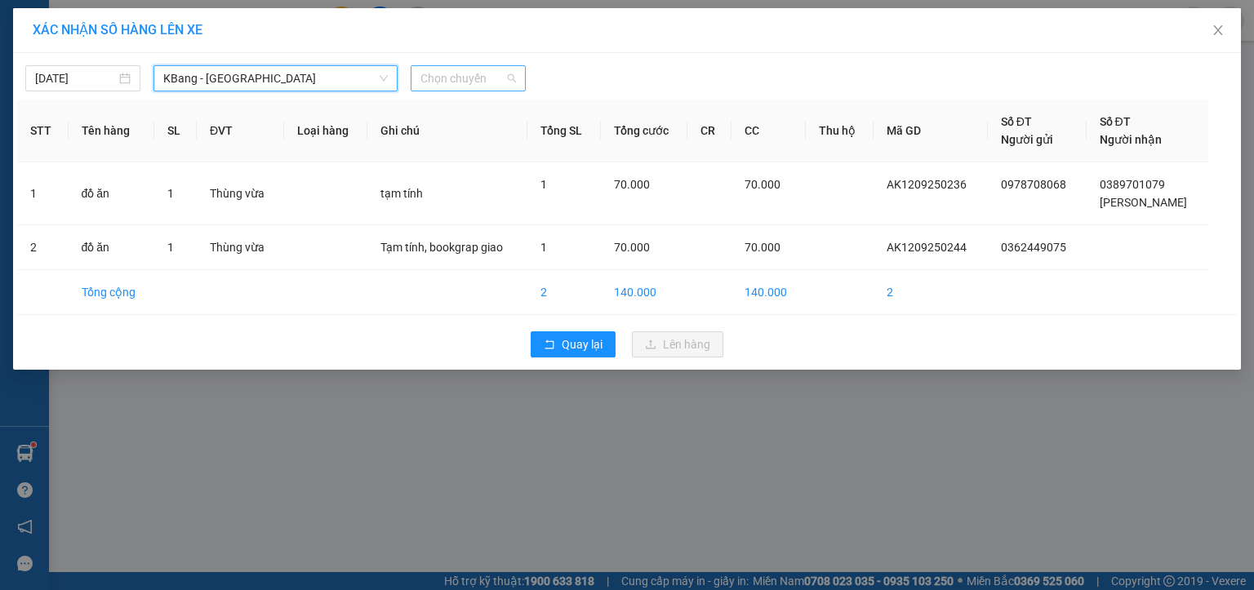
click at [464, 71] on span "Chọn chuyến" at bounding box center [467, 78] width 95 height 24
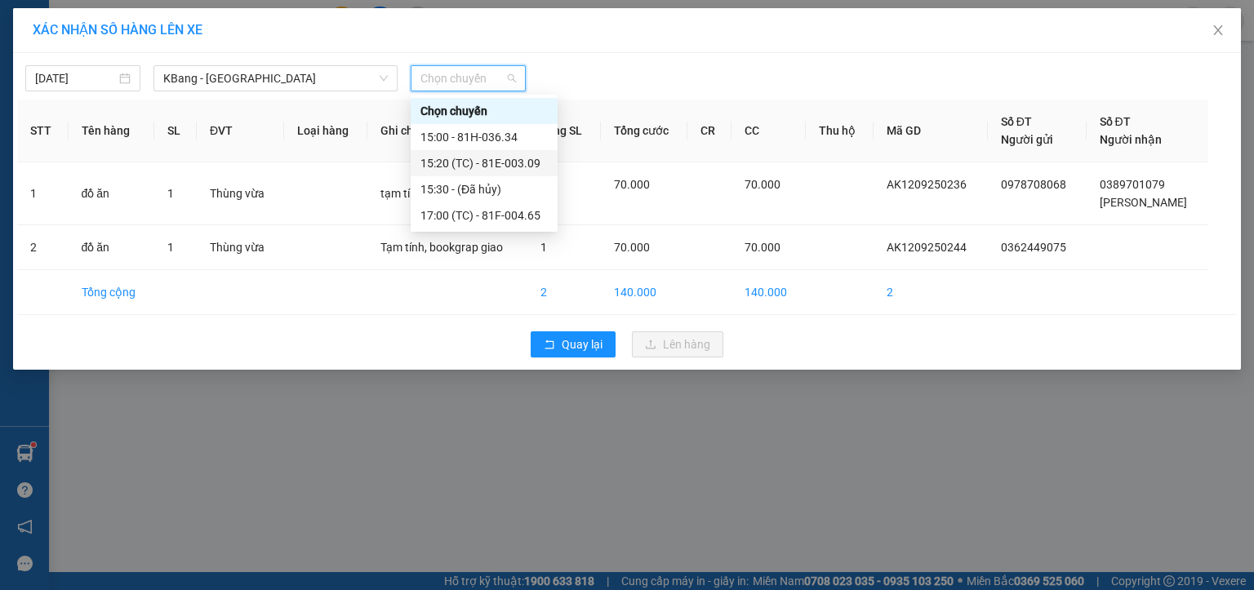
click at [504, 163] on div "15:20 (TC) - 81E-003.09" at bounding box center [483, 163] width 127 height 18
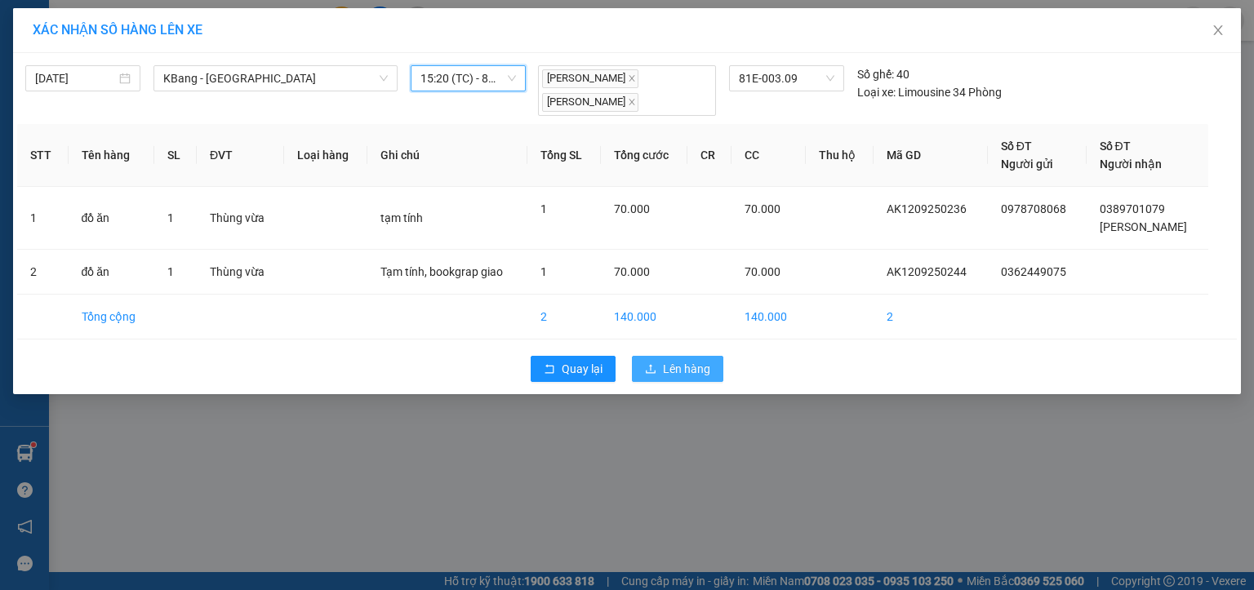
click at [683, 360] on span "Lên hàng" at bounding box center [686, 369] width 47 height 18
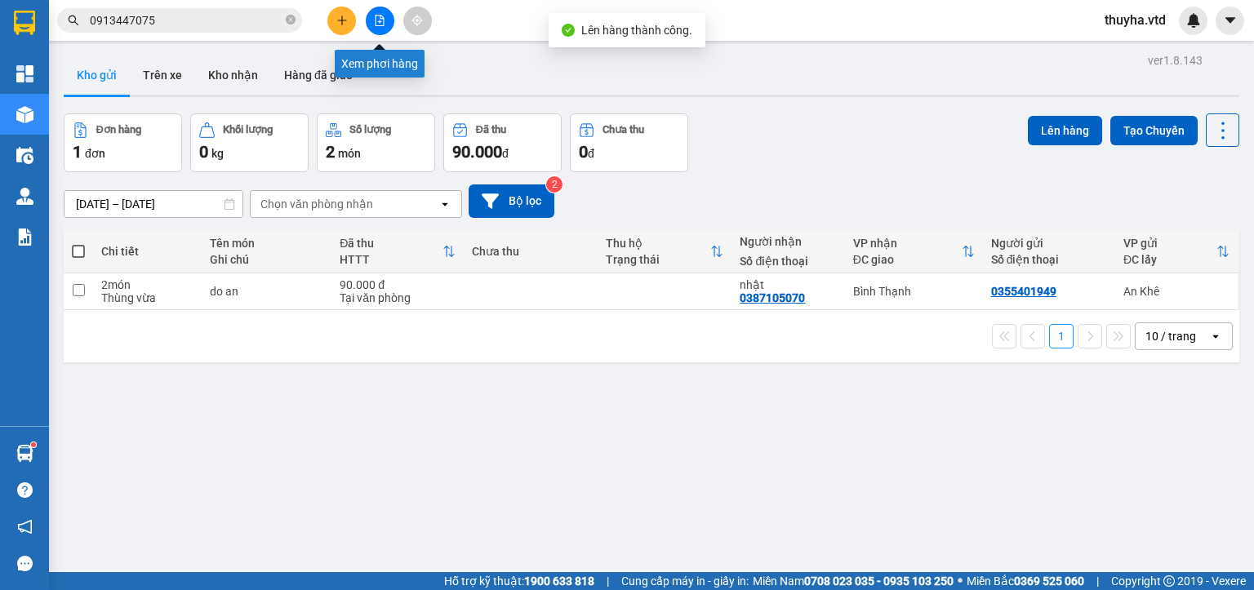
click at [373, 24] on button at bounding box center [380, 21] width 29 height 29
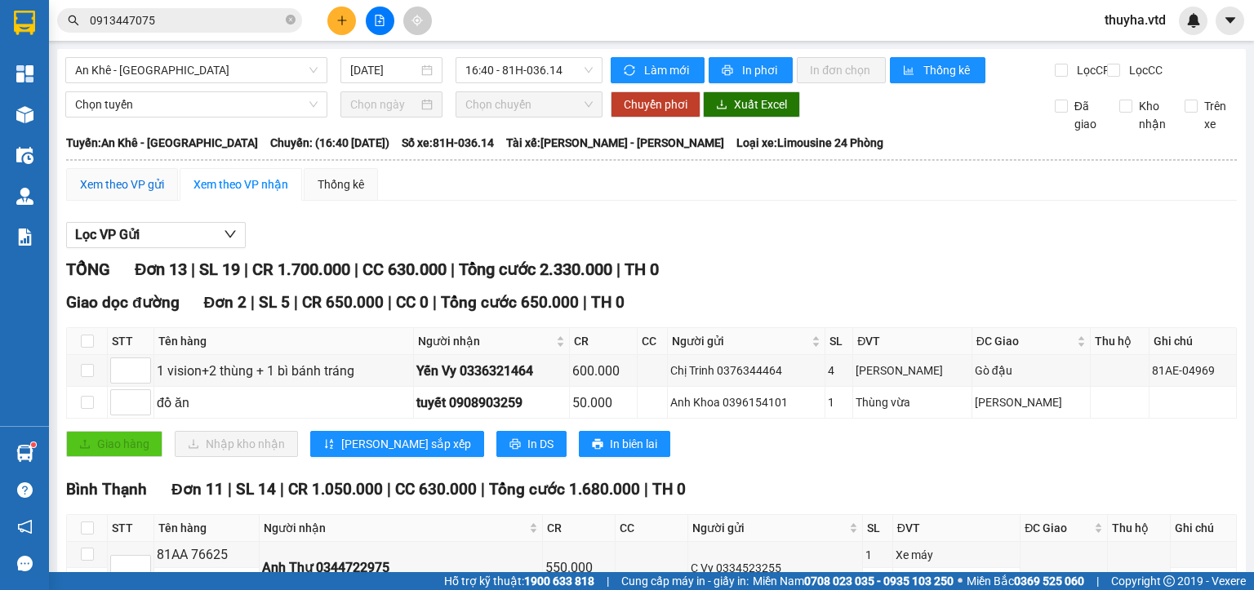
click at [101, 193] on div "Xem theo VP gửi" at bounding box center [122, 184] width 84 height 18
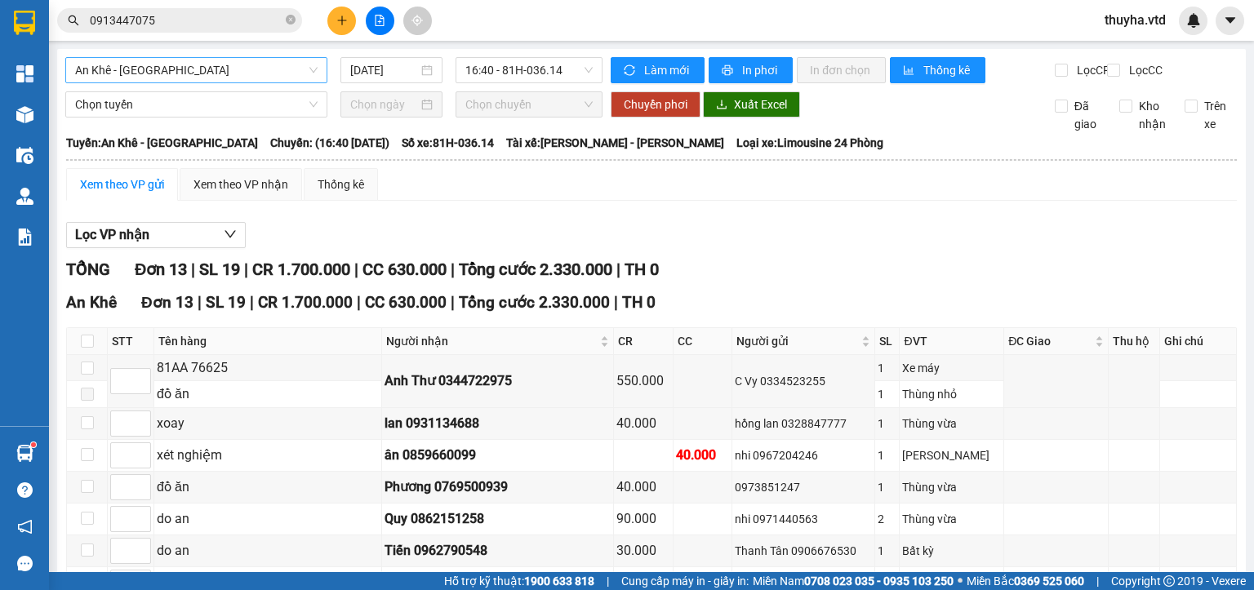
drag, startPoint x: 166, startPoint y: 64, endPoint x: 159, endPoint y: 77, distance: 14.6
click at [166, 64] on span "An Khê - [GEOGRAPHIC_DATA]" at bounding box center [196, 70] width 242 height 24
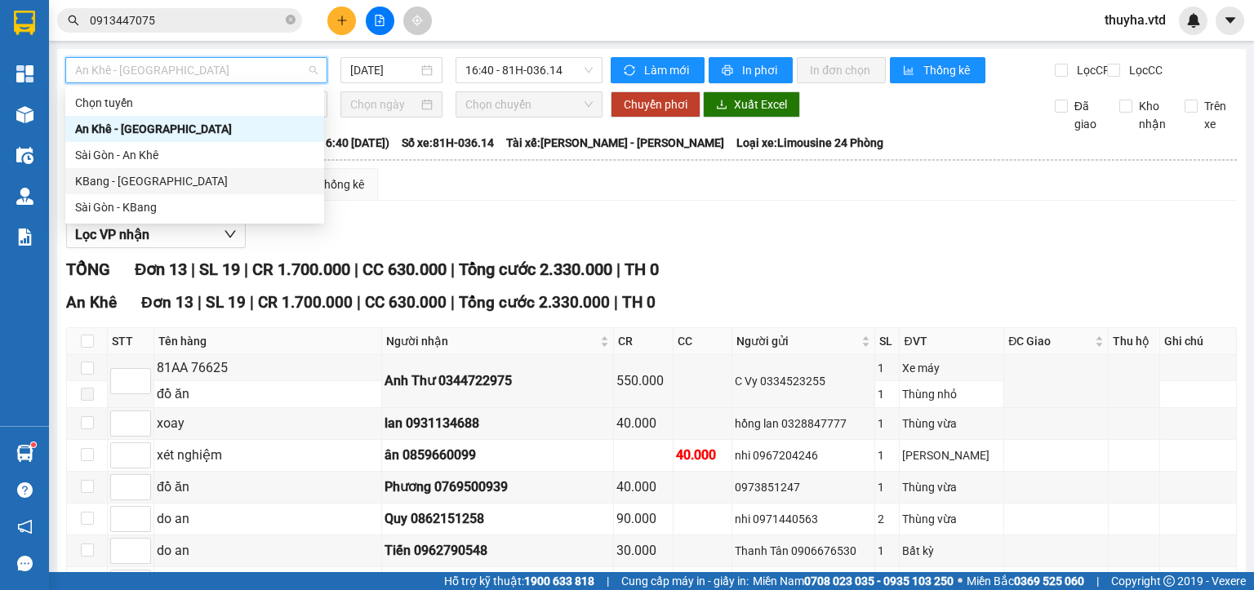
drag, startPoint x: 116, startPoint y: 182, endPoint x: 273, endPoint y: 145, distance: 161.8
click at [118, 181] on div "KBang - [GEOGRAPHIC_DATA]" at bounding box center [194, 181] width 239 height 18
type input "[DATE]"
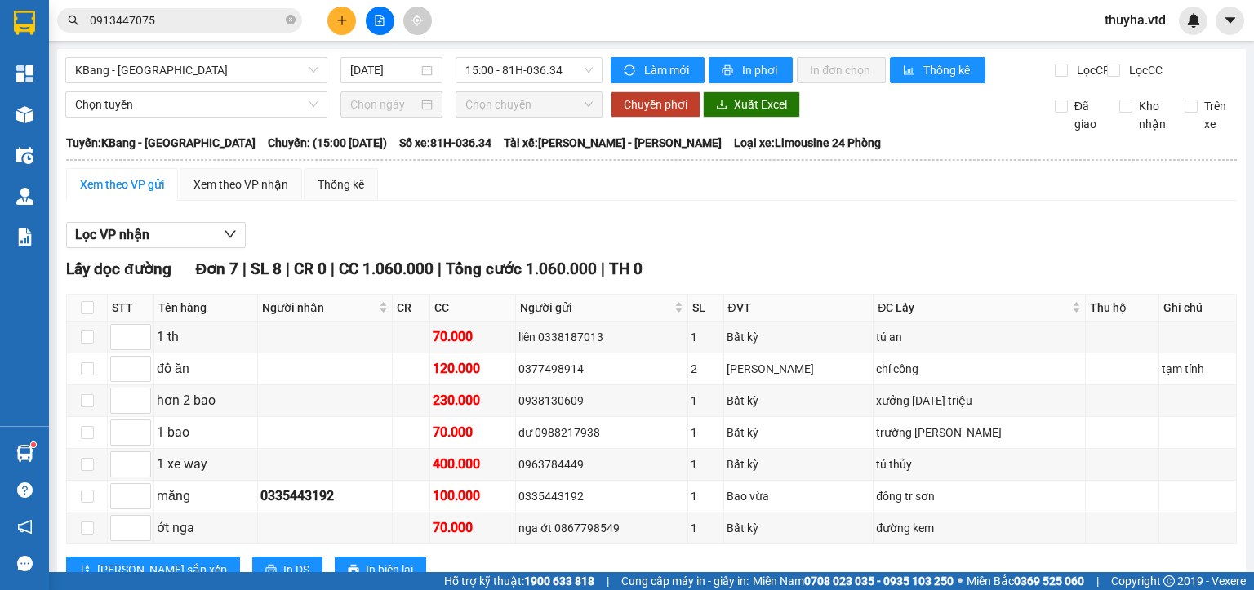
click at [702, 238] on div "Lọc VP nhận" at bounding box center [651, 235] width 1170 height 27
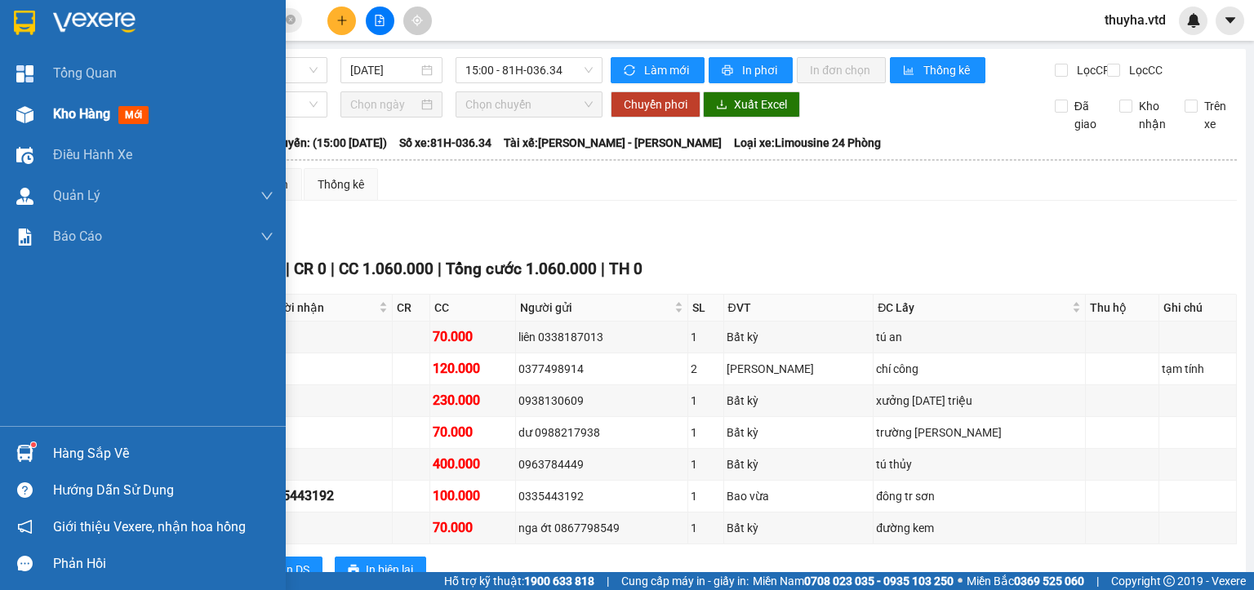
click at [53, 119] on div "Kho hàng mới" at bounding box center [143, 114] width 286 height 41
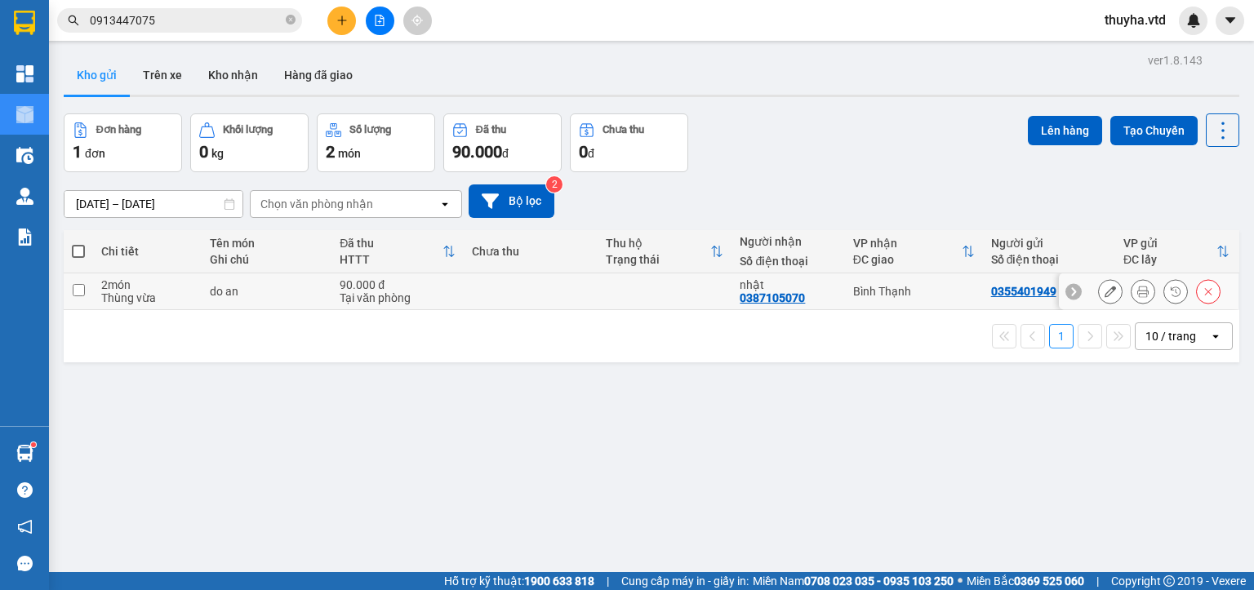
click at [79, 290] on input "checkbox" at bounding box center [79, 290] width 12 height 12
checkbox input "true"
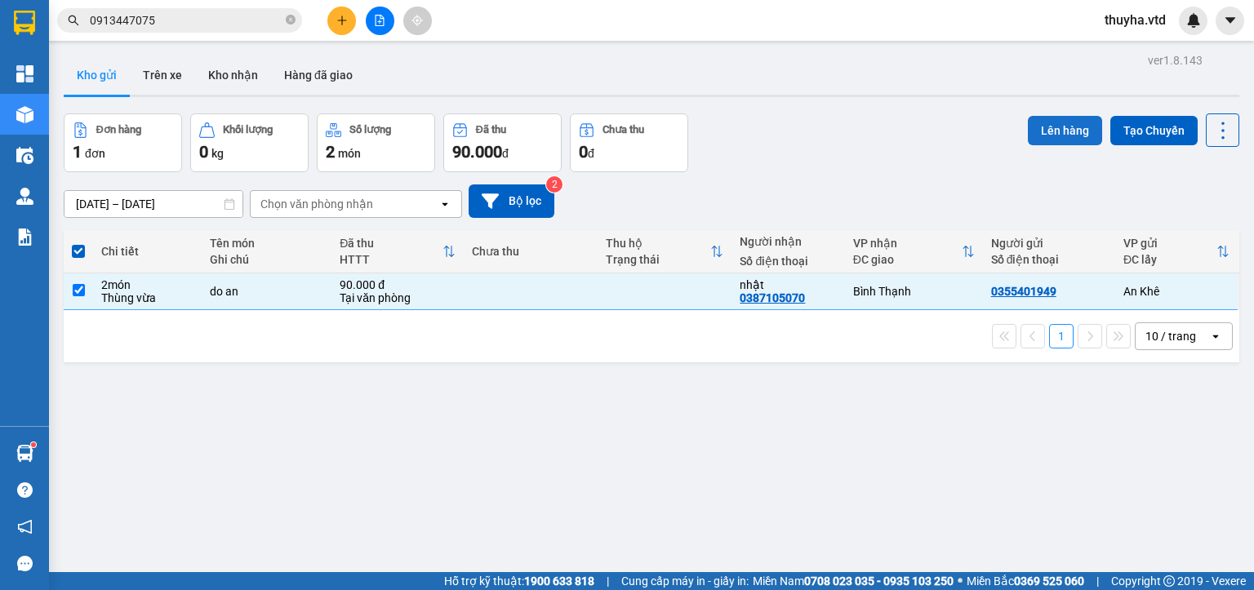
click at [1064, 126] on button "Lên hàng" at bounding box center [1065, 130] width 74 height 29
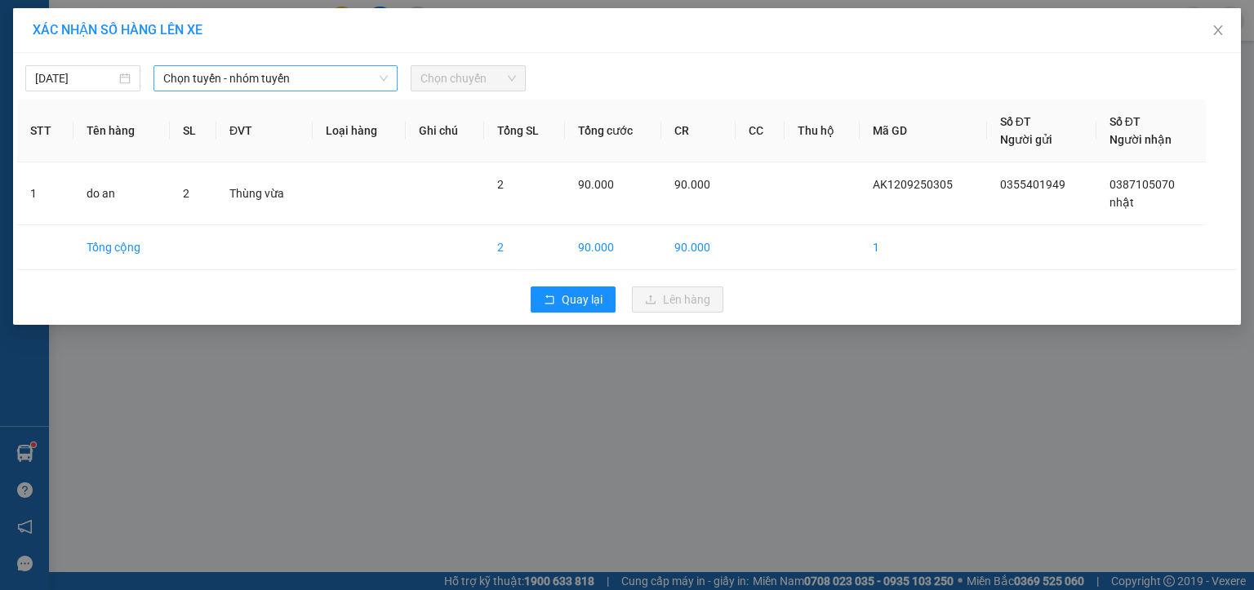
click at [256, 77] on span "Chọn tuyến - nhóm tuyến" at bounding box center [275, 78] width 224 height 24
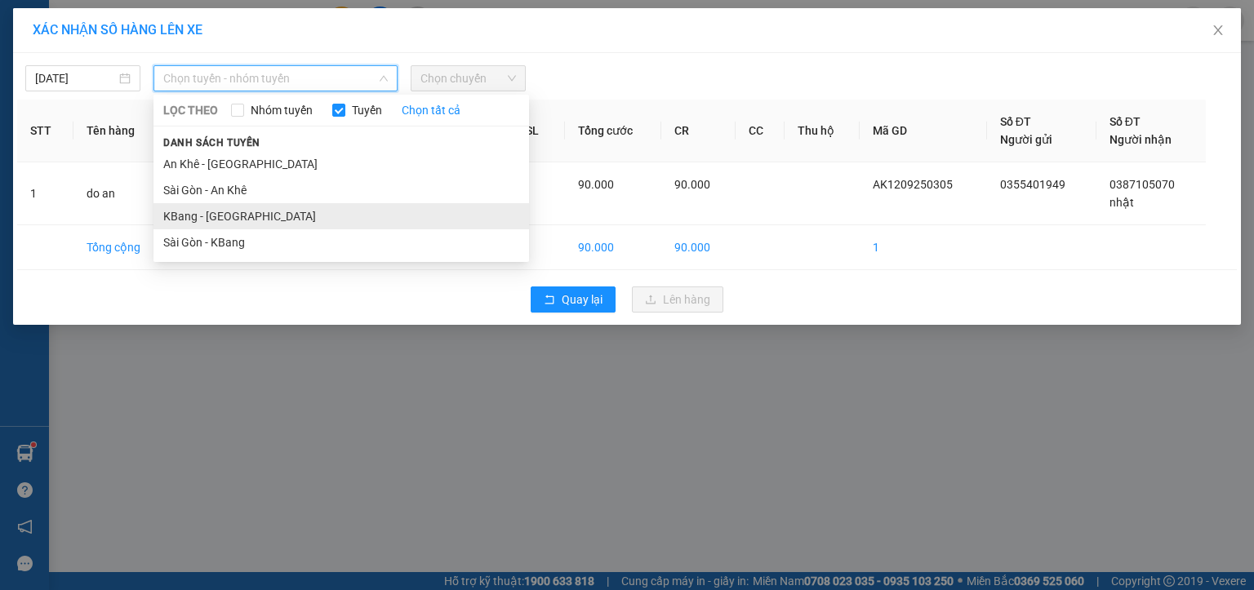
click at [206, 217] on li "KBang - [GEOGRAPHIC_DATA]" at bounding box center [340, 216] width 375 height 26
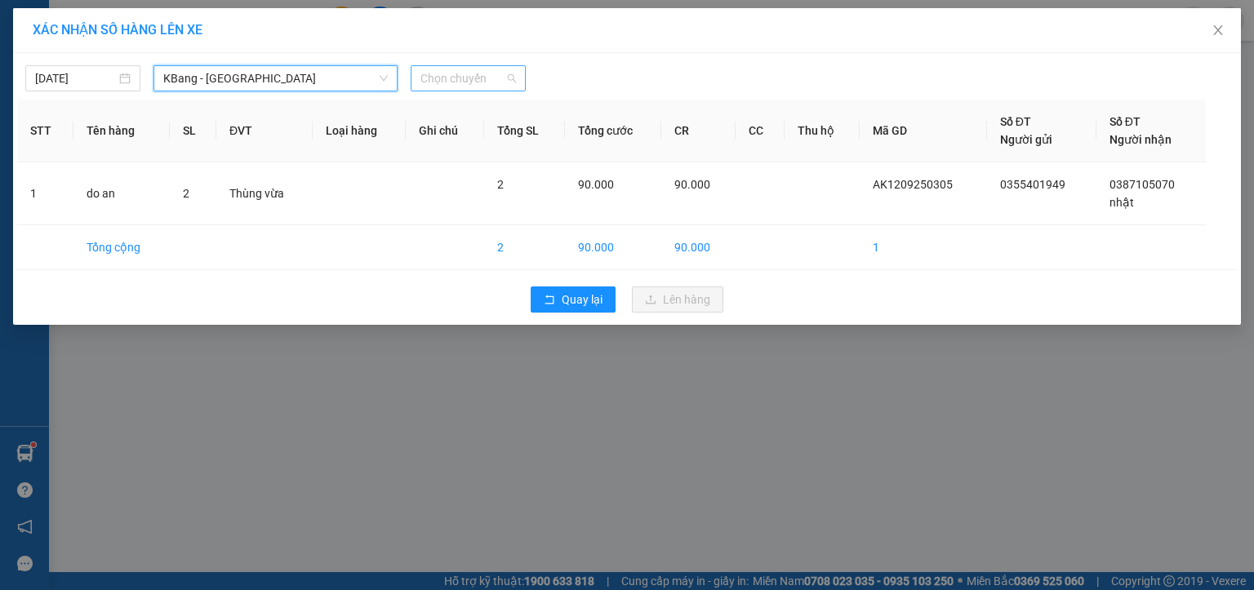
click at [442, 84] on span "Chọn chuyến" at bounding box center [467, 78] width 95 height 24
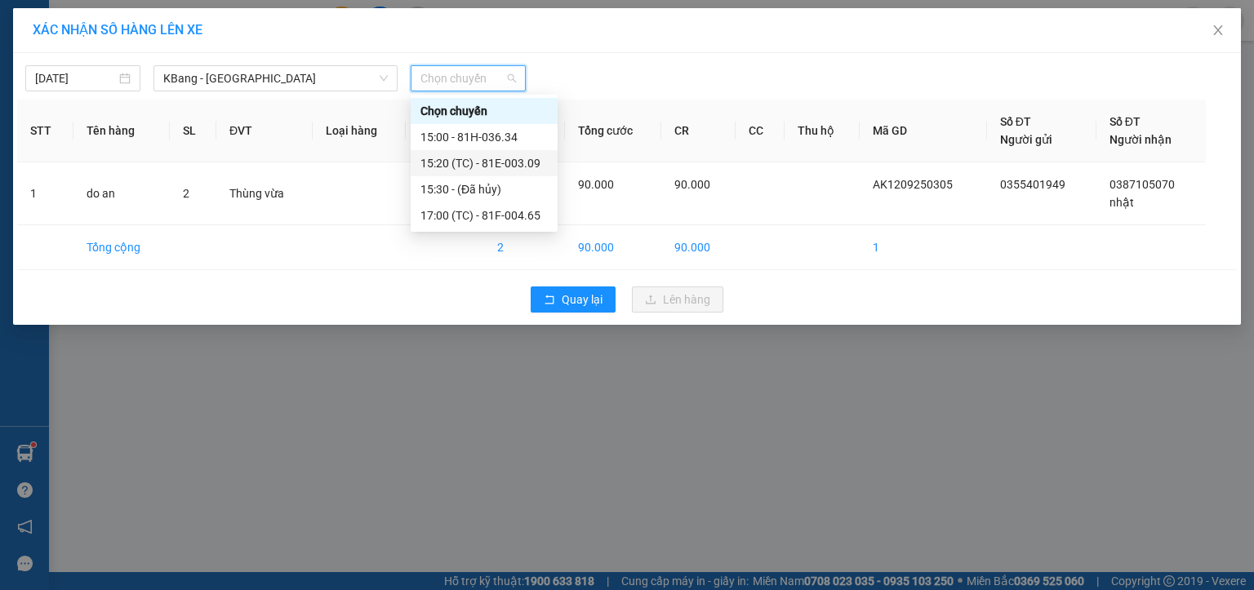
click at [500, 173] on div "15:20 (TC) - 81E-003.09" at bounding box center [484, 163] width 147 height 26
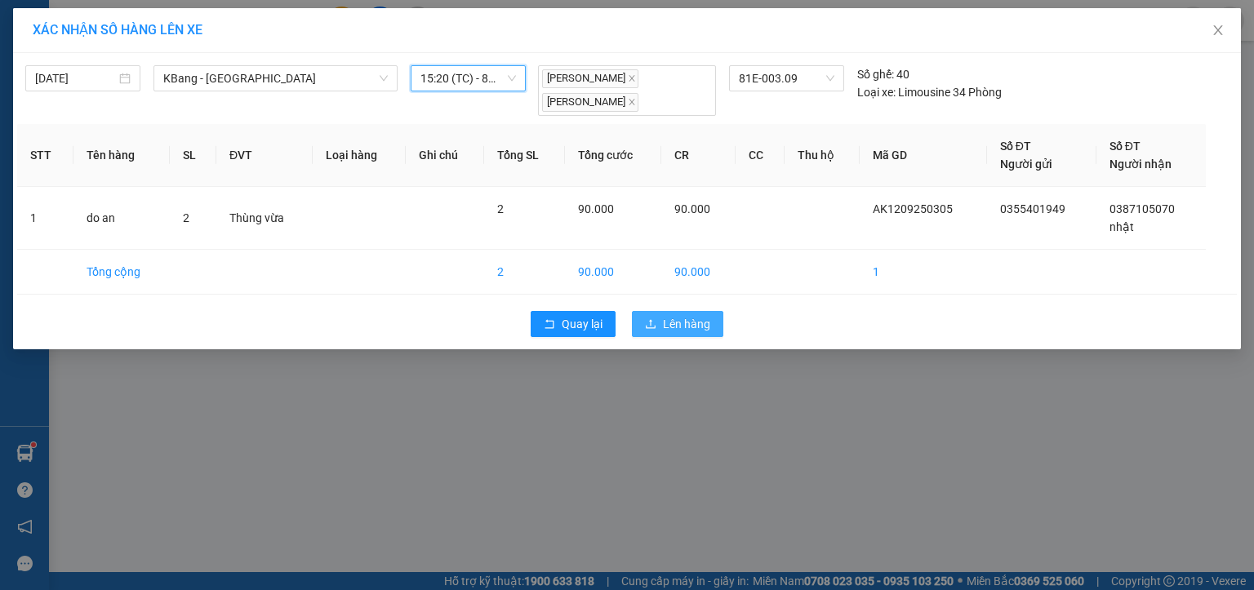
click at [709, 325] on button "Lên hàng" at bounding box center [677, 324] width 91 height 26
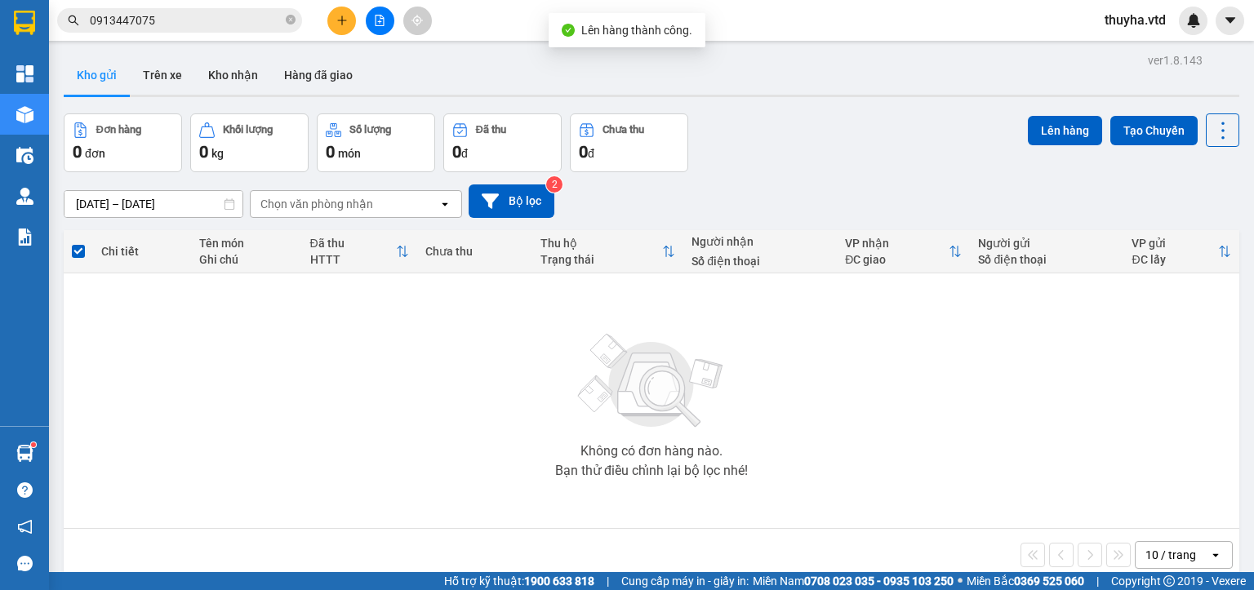
click at [374, 23] on icon "file-add" at bounding box center [379, 20] width 11 height 11
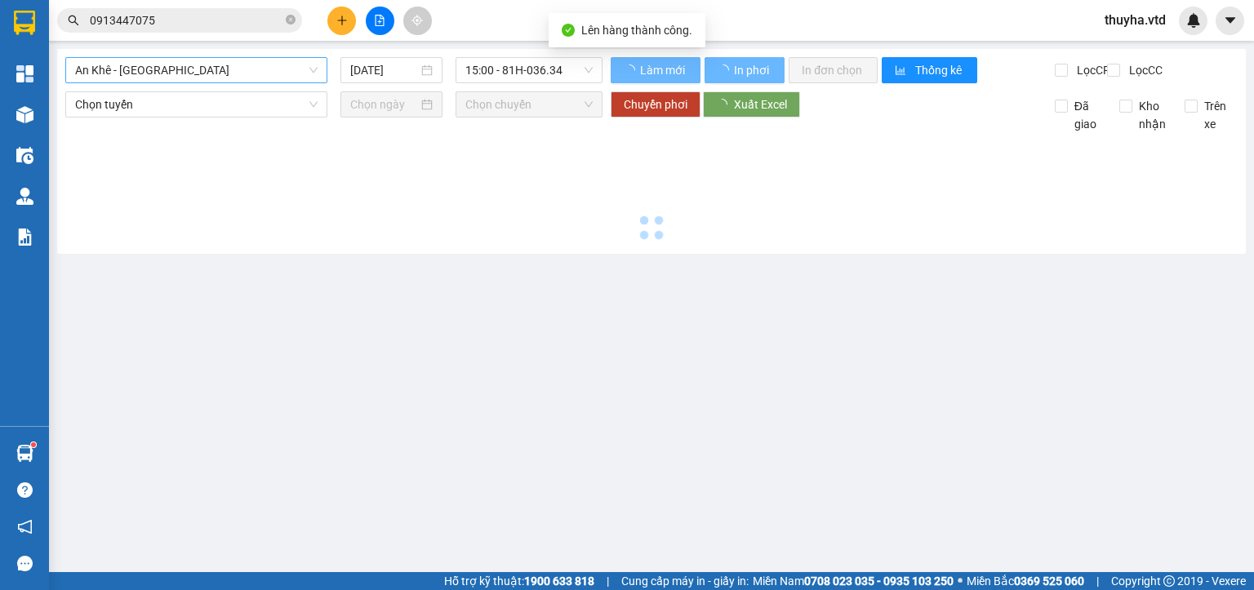
click at [88, 70] on span "An Khê - [GEOGRAPHIC_DATA]" at bounding box center [196, 70] width 242 height 24
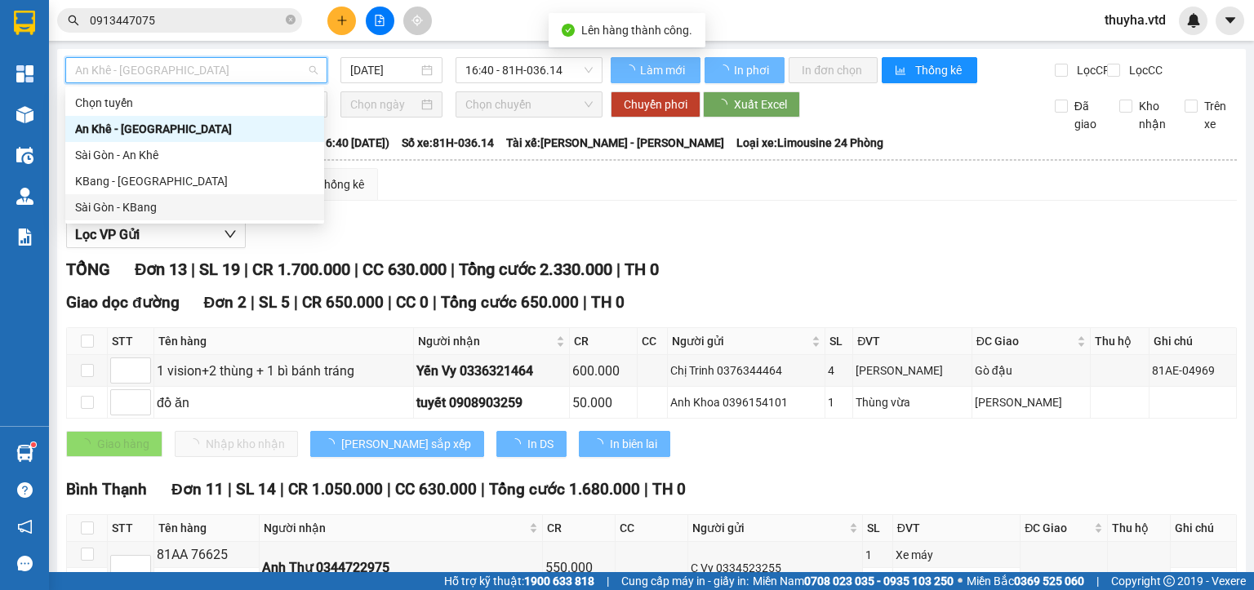
click at [91, 190] on div "KBang - [GEOGRAPHIC_DATA]" at bounding box center [194, 181] width 259 height 26
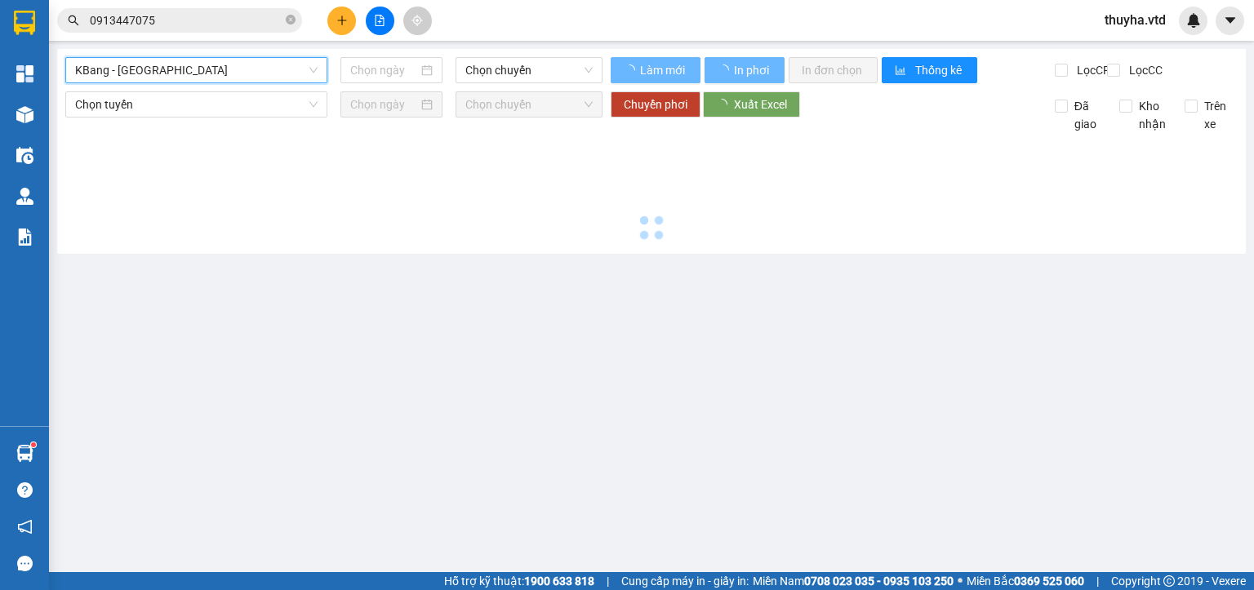
type input "[DATE]"
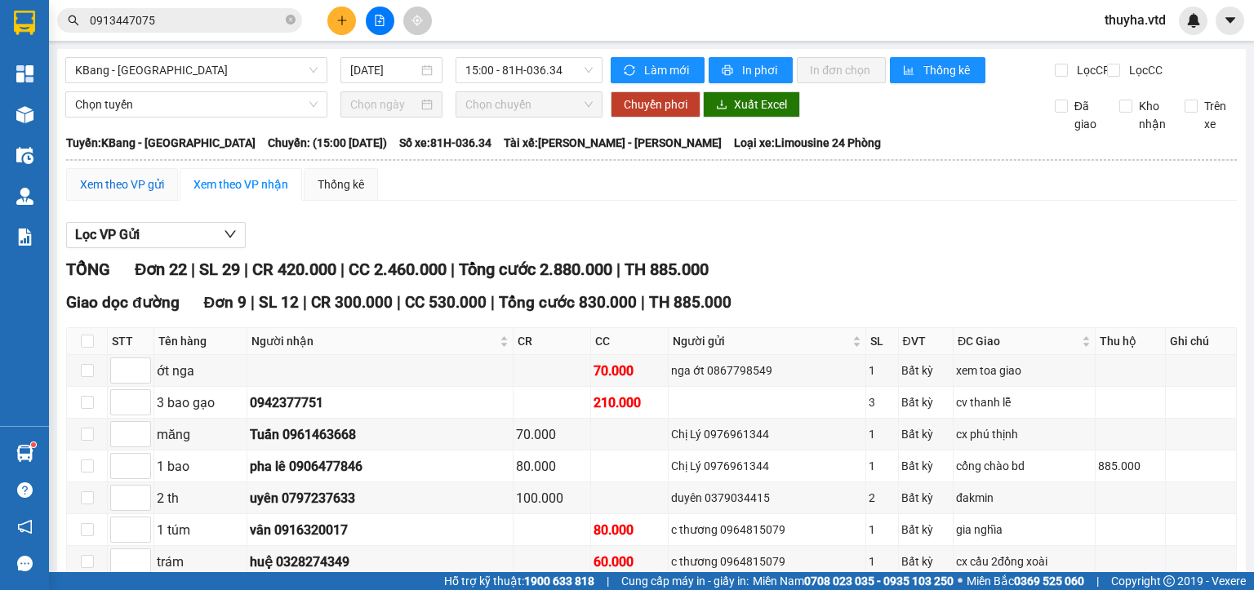
click at [118, 193] on div "Xem theo VP gửi" at bounding box center [122, 184] width 84 height 18
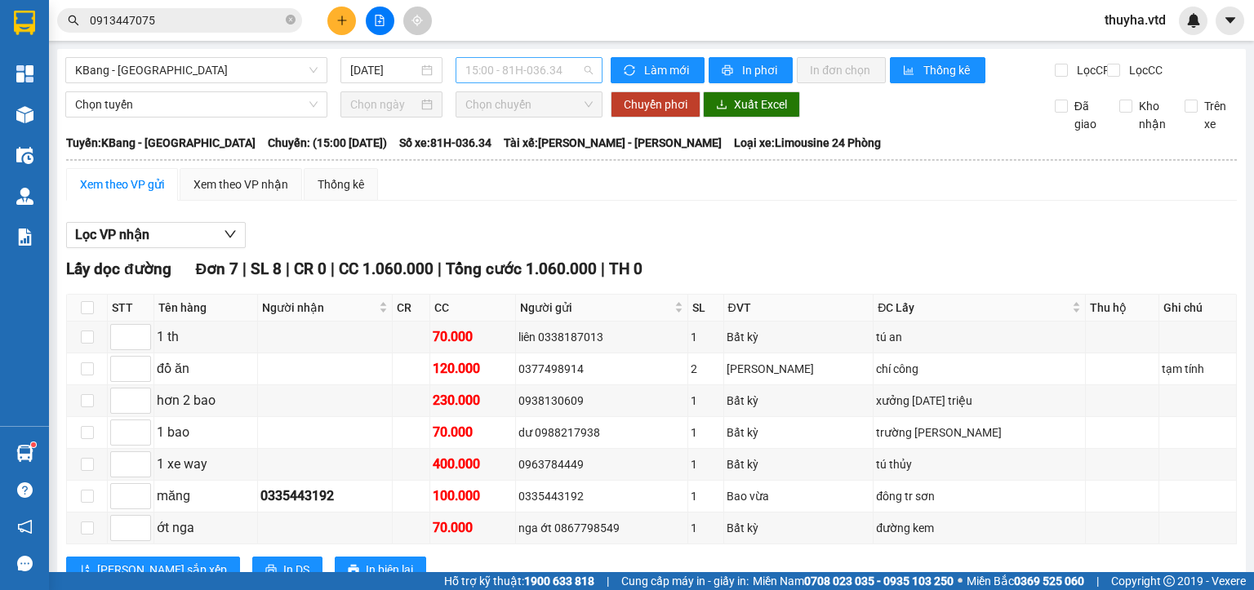
click at [530, 63] on span "15:00 - 81H-036.34" at bounding box center [529, 70] width 128 height 24
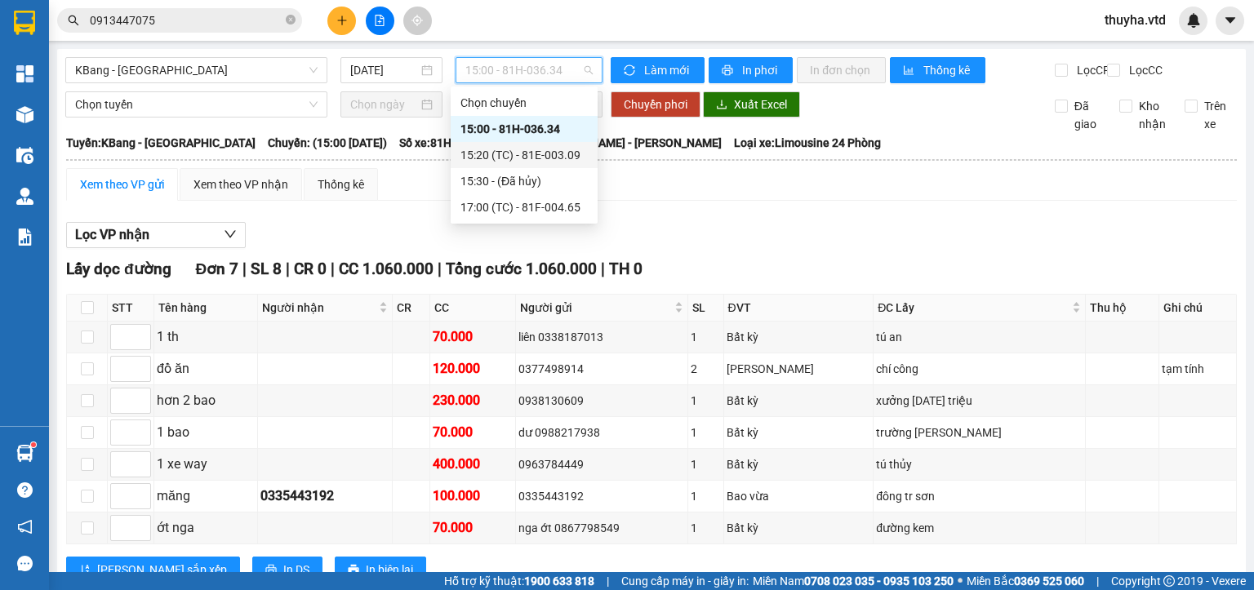
click at [545, 155] on div "15:20 (TC) - 81E-003.09" at bounding box center [523, 155] width 127 height 18
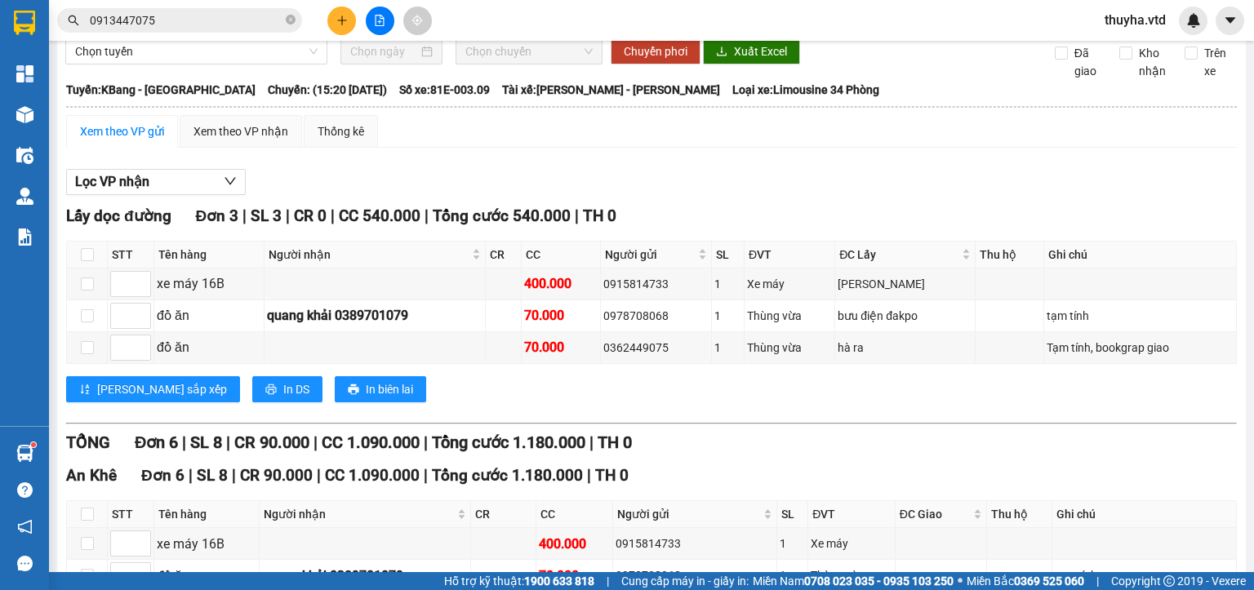
scroll to position [82, 0]
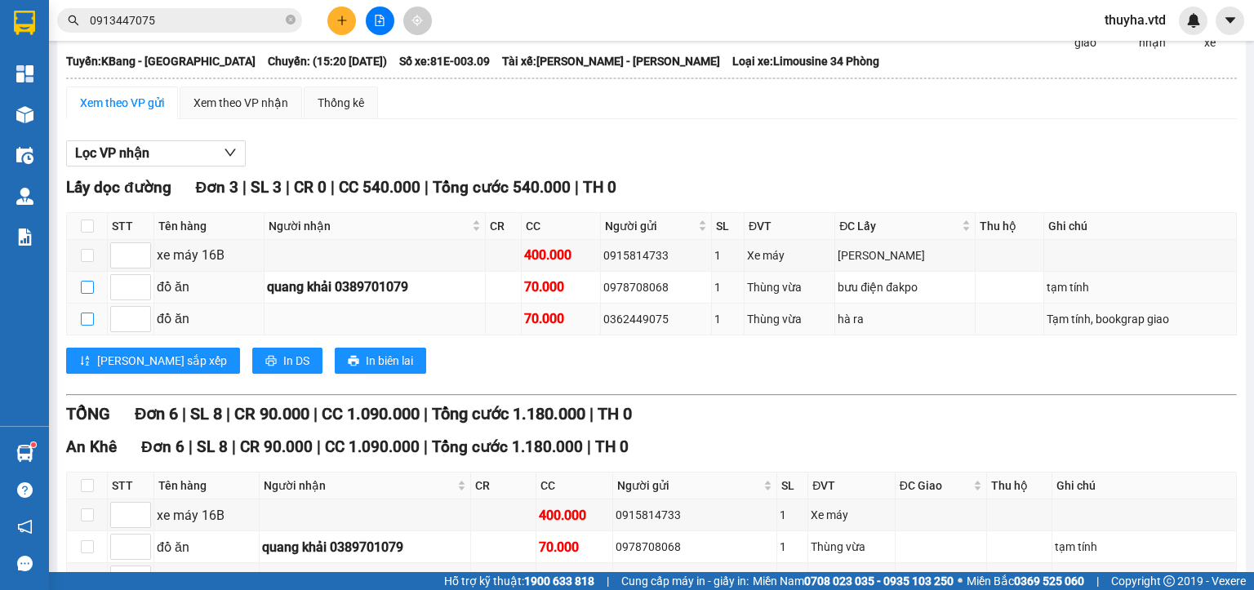
drag, startPoint x: 84, startPoint y: 296, endPoint x: 84, endPoint y: 326, distance: 30.2
click at [85, 294] on input "checkbox" at bounding box center [87, 287] width 13 height 13
checkbox input "true"
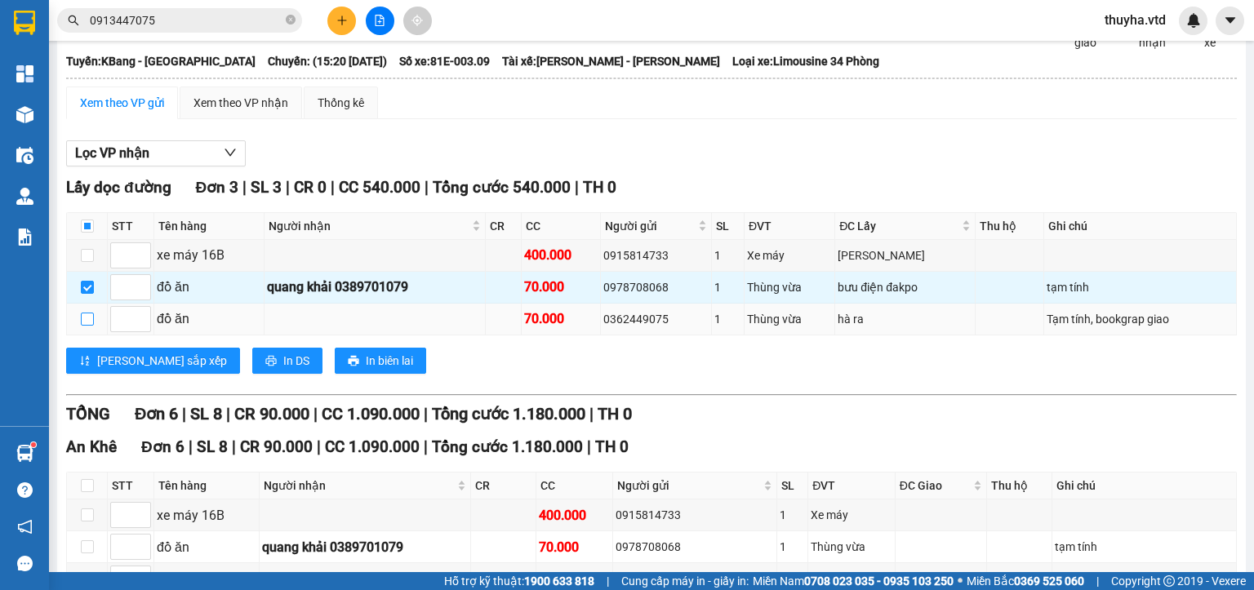
click at [86, 326] on input "checkbox" at bounding box center [87, 319] width 13 height 13
checkbox input "true"
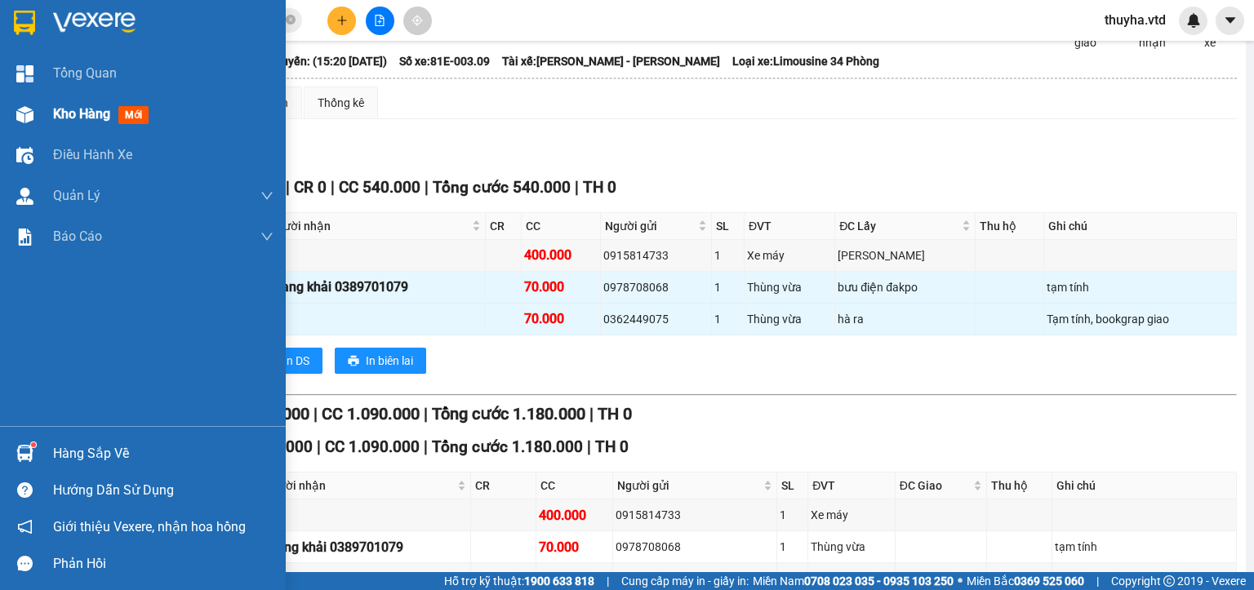
click at [38, 111] on div at bounding box center [25, 114] width 29 height 29
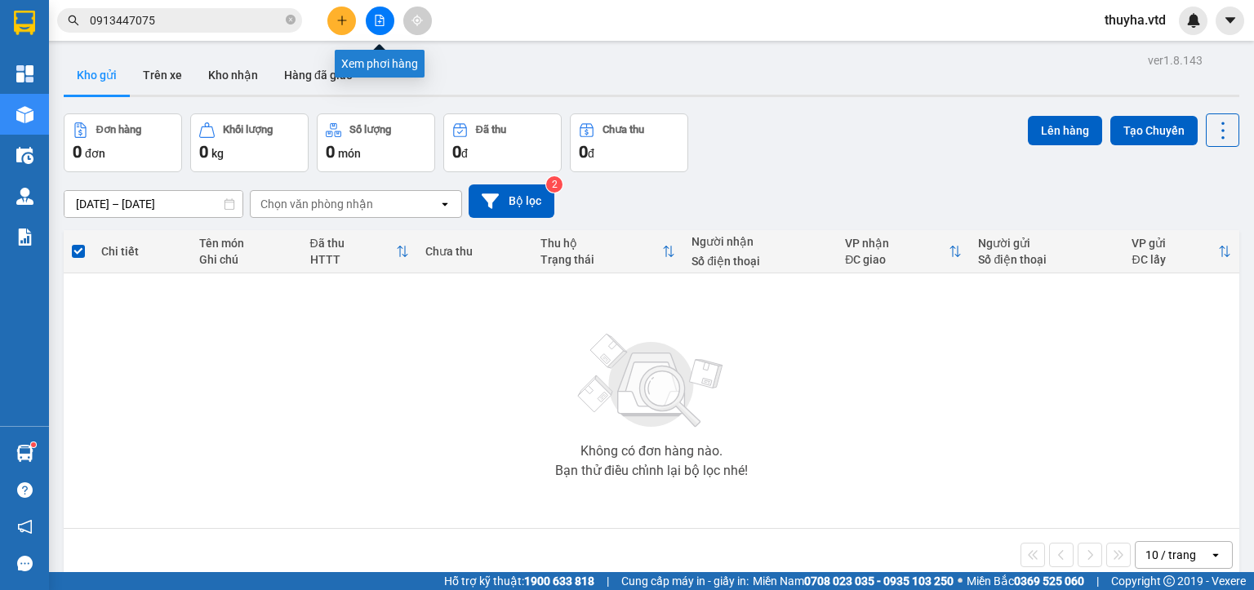
click at [383, 27] on button at bounding box center [380, 21] width 29 height 29
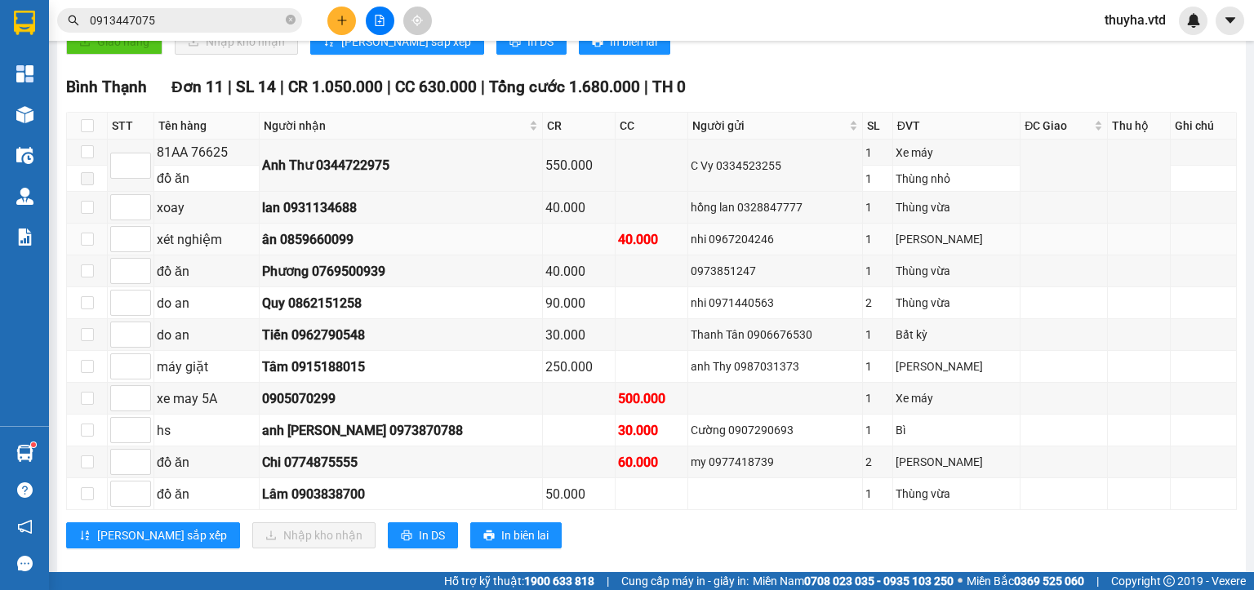
scroll to position [431, 0]
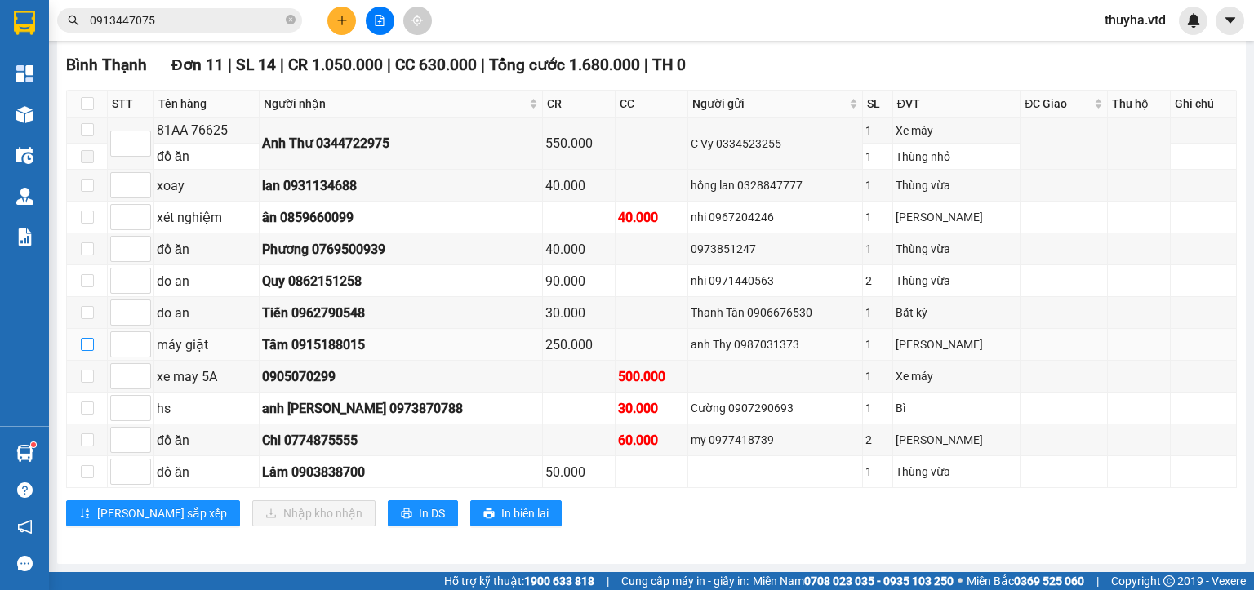
click at [83, 341] on input "checkbox" at bounding box center [87, 344] width 13 height 13
checkbox input "true"
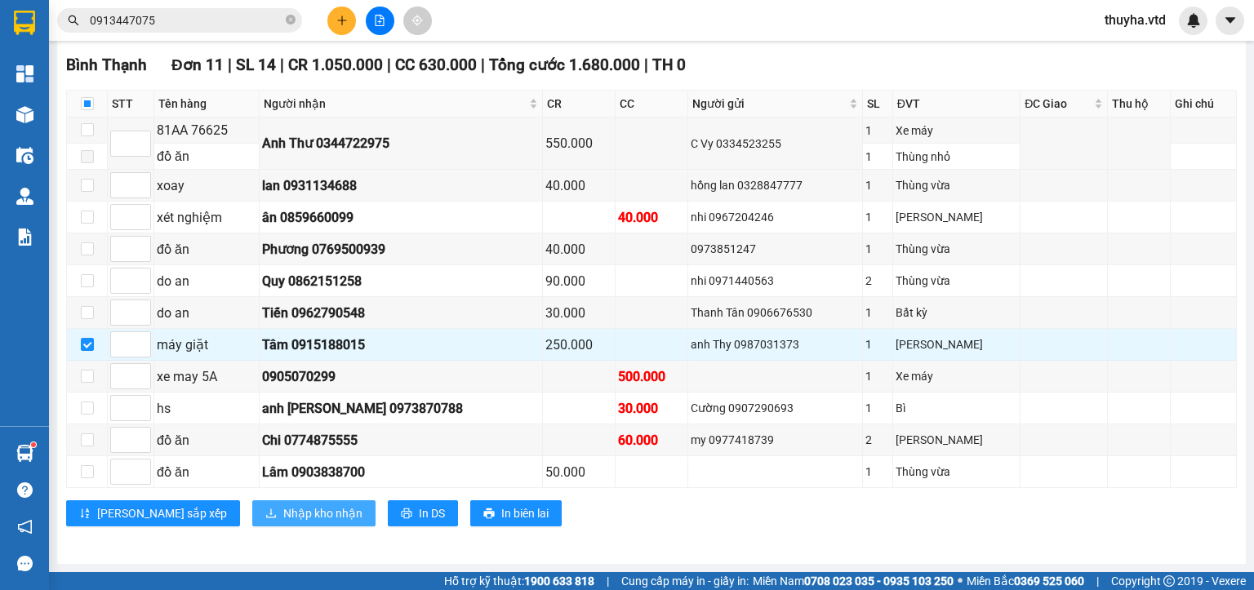
click at [283, 522] on span "Nhập kho nhận" at bounding box center [322, 513] width 79 height 18
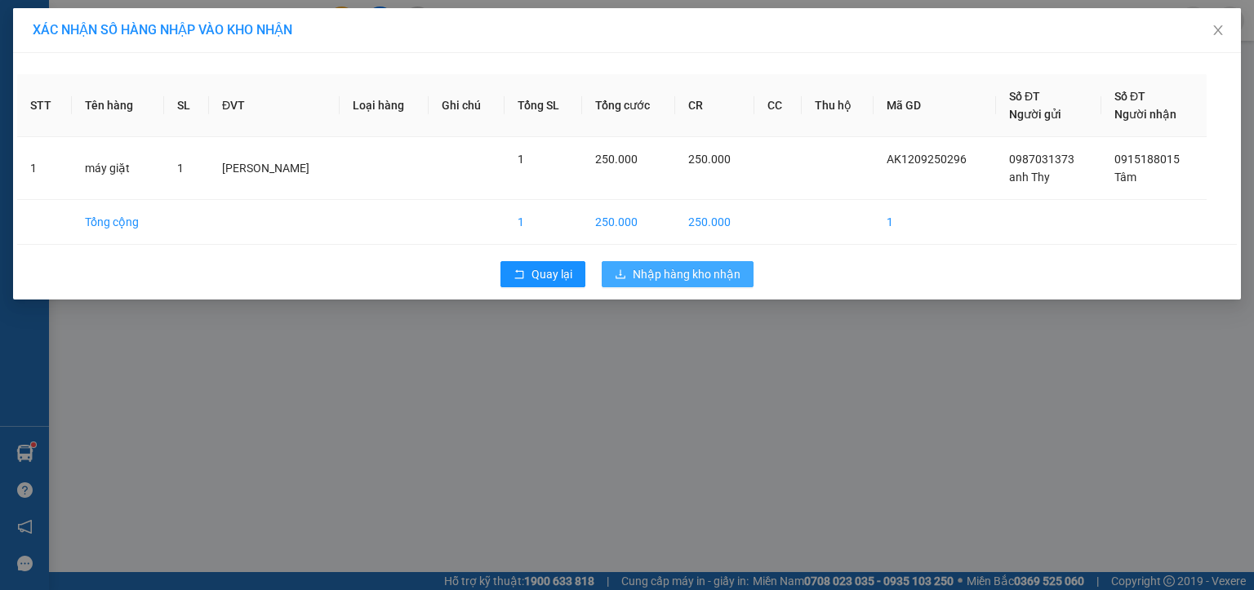
click at [708, 275] on span "Nhập hàng kho nhận" at bounding box center [687, 274] width 108 height 18
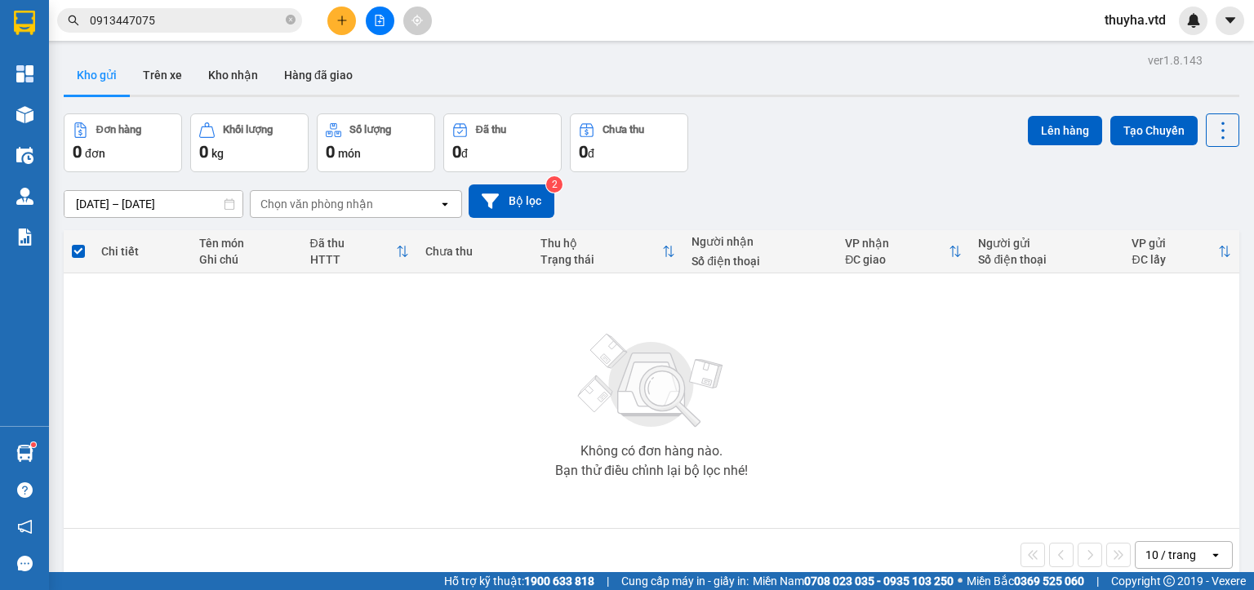
click at [371, 21] on button at bounding box center [380, 21] width 29 height 29
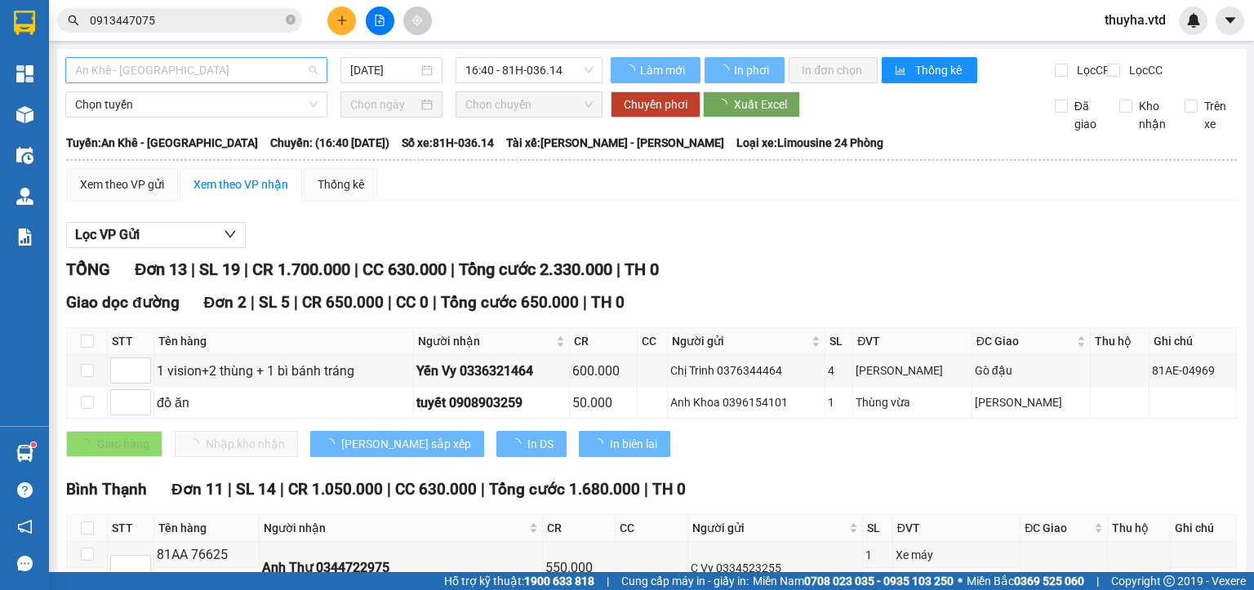
click at [106, 67] on span "An Khê - [GEOGRAPHIC_DATA]" at bounding box center [196, 70] width 242 height 24
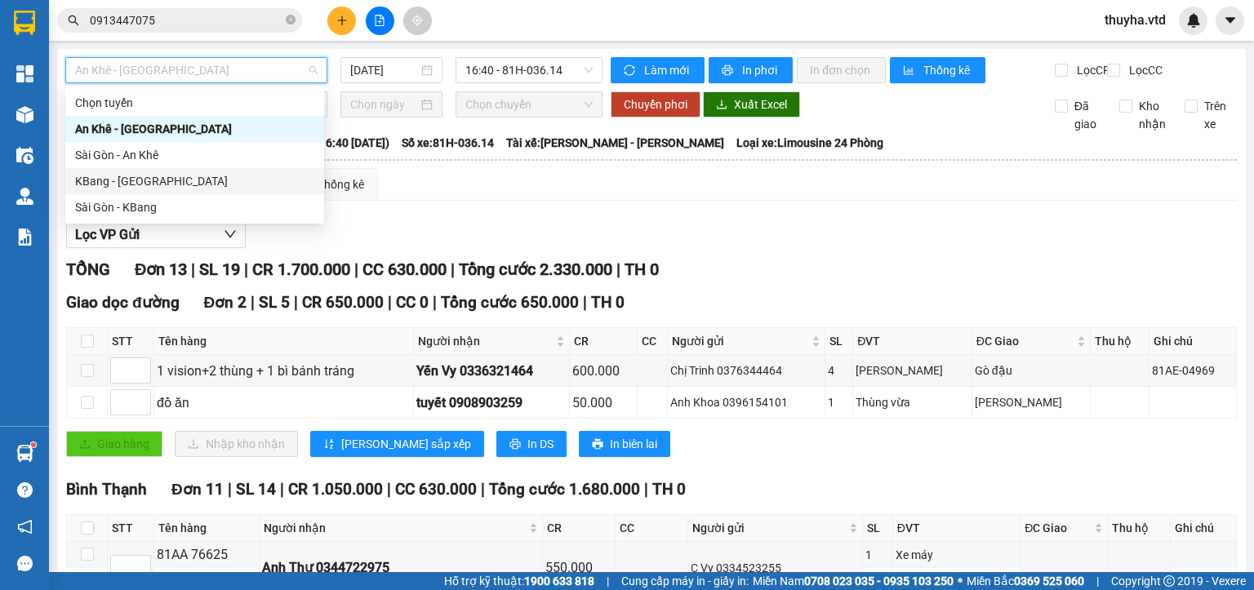
click at [105, 181] on div "KBang - [GEOGRAPHIC_DATA]" at bounding box center [194, 181] width 239 height 18
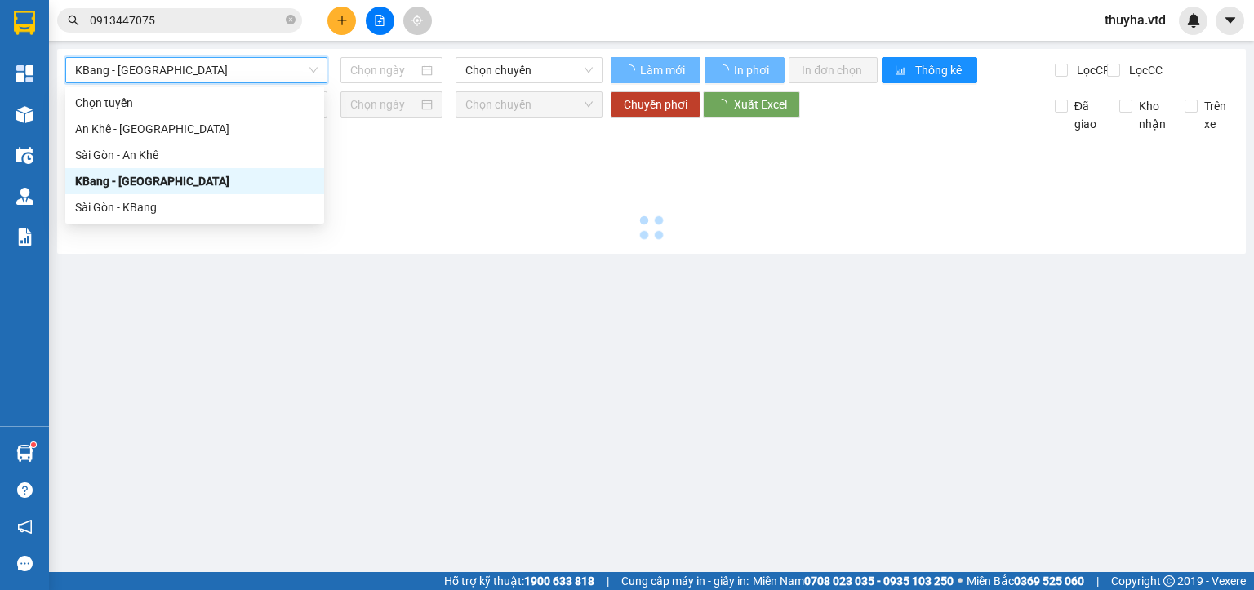
type input "[DATE]"
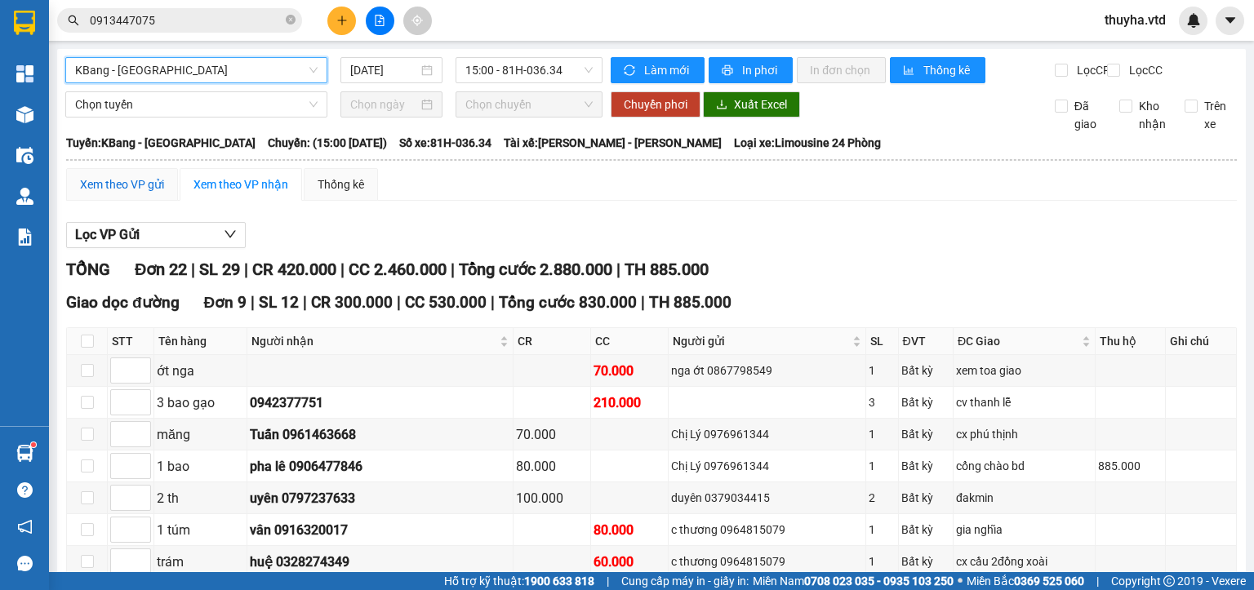
click at [114, 193] on div "Xem theo VP gửi" at bounding box center [122, 184] width 84 height 18
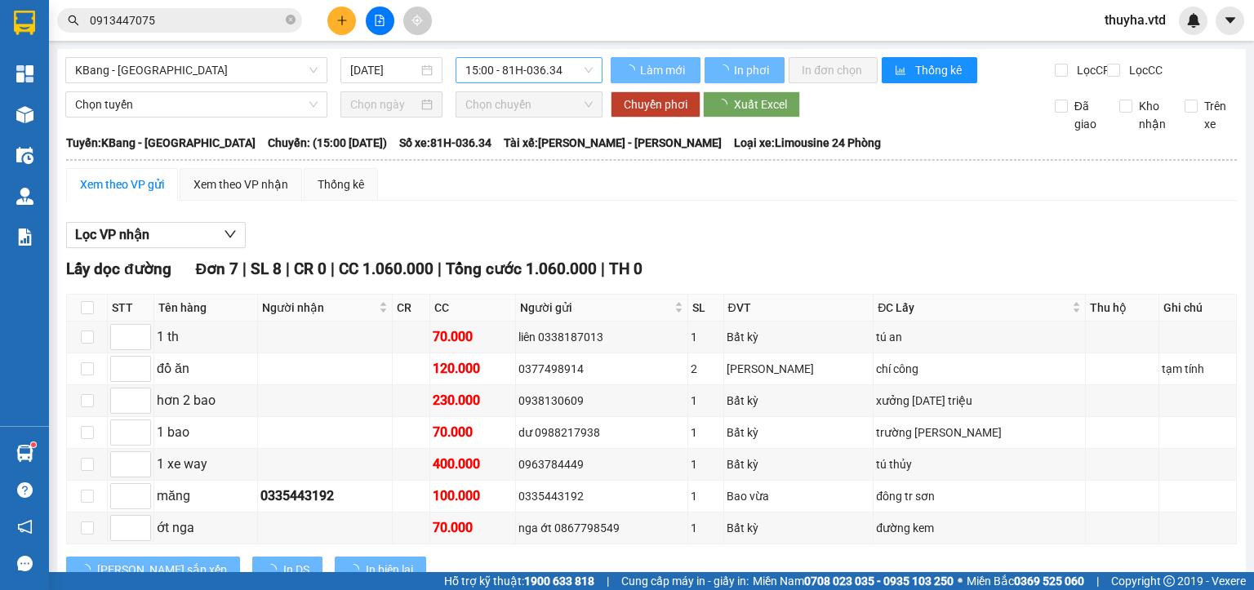
click at [534, 67] on span "15:00 - 81H-036.34" at bounding box center [529, 70] width 128 height 24
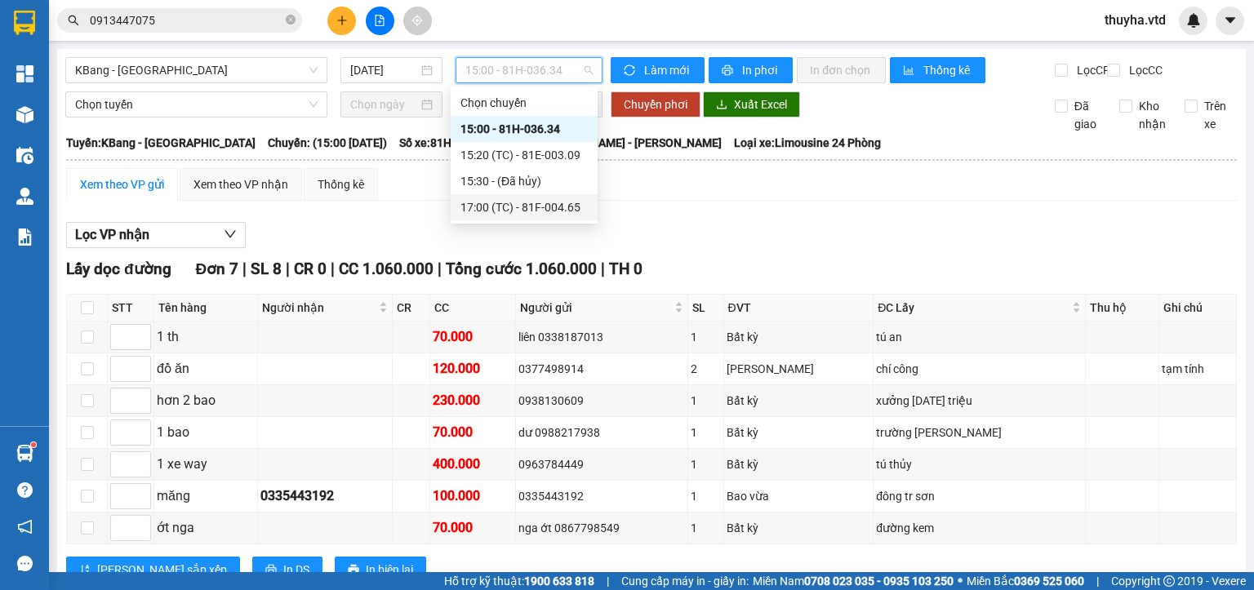
click at [558, 207] on div "17:00 (TC) - 81F-004.65" at bounding box center [523, 207] width 127 height 18
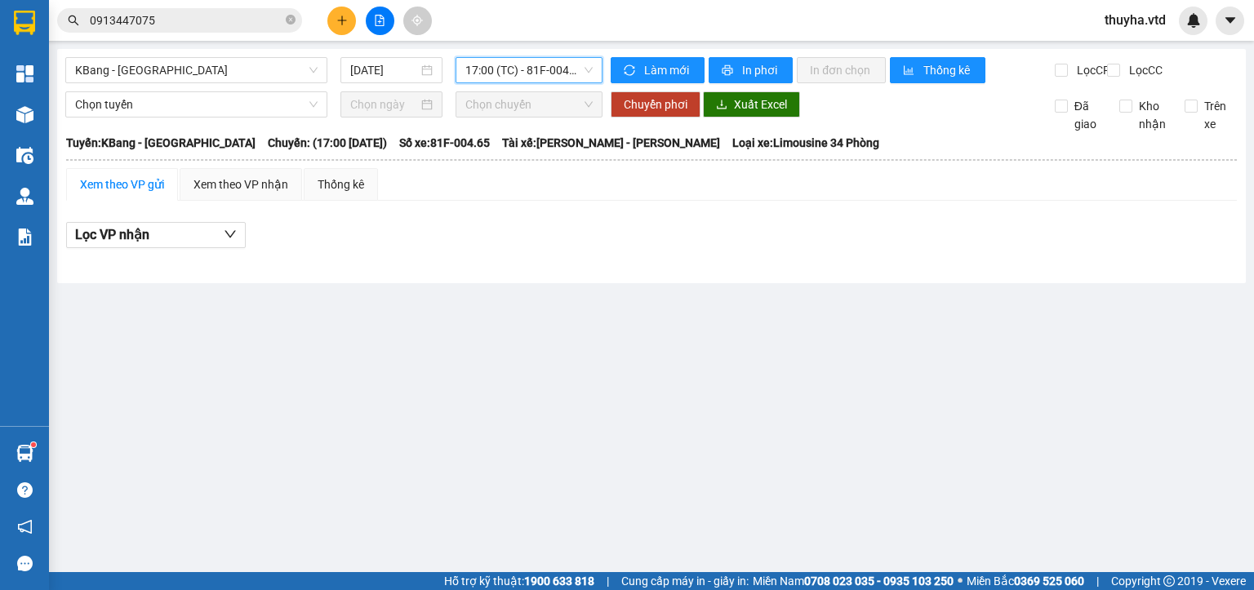
click at [535, 72] on span "17:00 (TC) - 81F-004.65" at bounding box center [529, 70] width 128 height 24
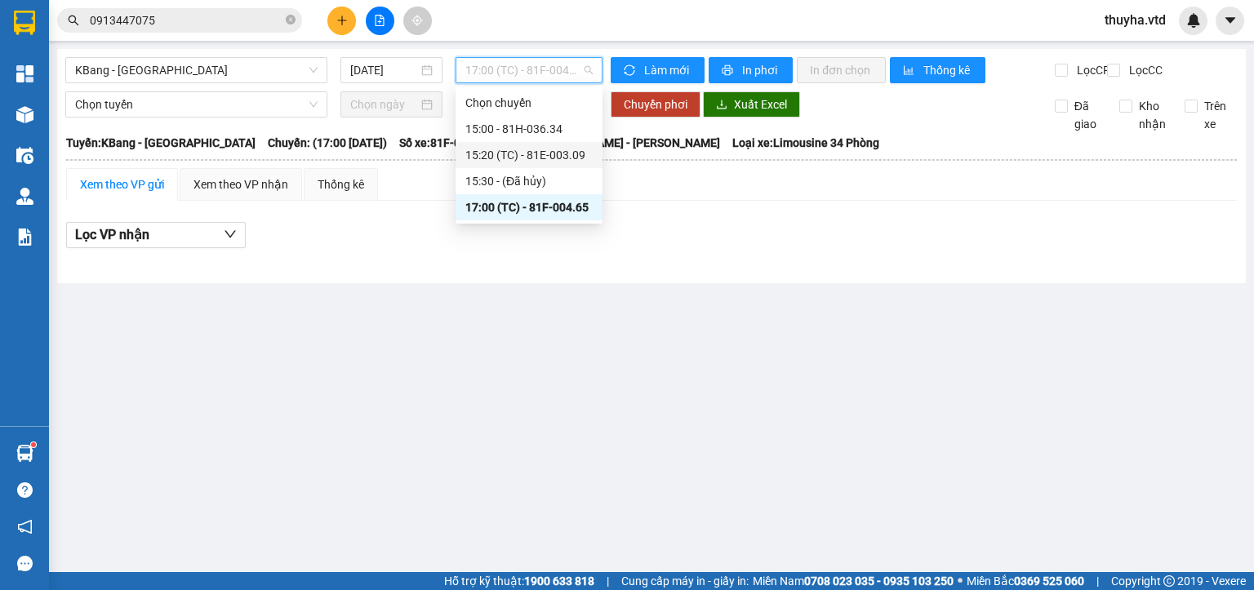
click at [550, 158] on div "15:20 (TC) - 81E-003.09" at bounding box center [528, 155] width 127 height 18
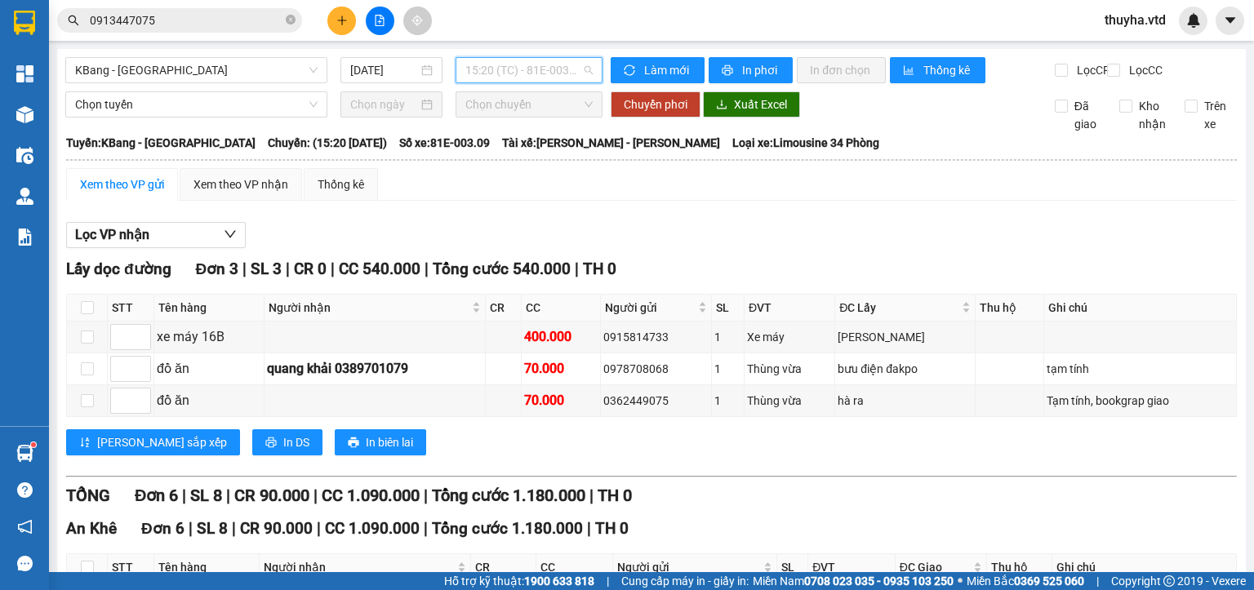
click at [532, 59] on span "15:20 (TC) - 81E-003.09" at bounding box center [529, 70] width 128 height 24
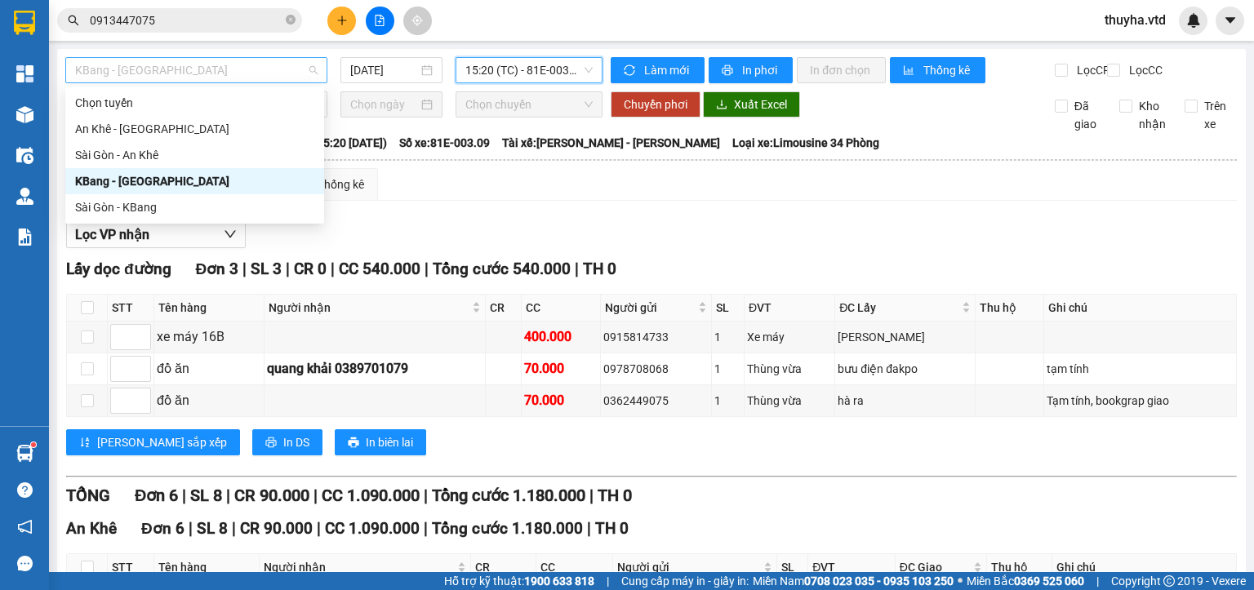
click at [95, 69] on span "KBang - [GEOGRAPHIC_DATA]" at bounding box center [196, 70] width 242 height 24
click at [104, 122] on div "An Khê - [GEOGRAPHIC_DATA]" at bounding box center [194, 129] width 239 height 18
type input "[DATE]"
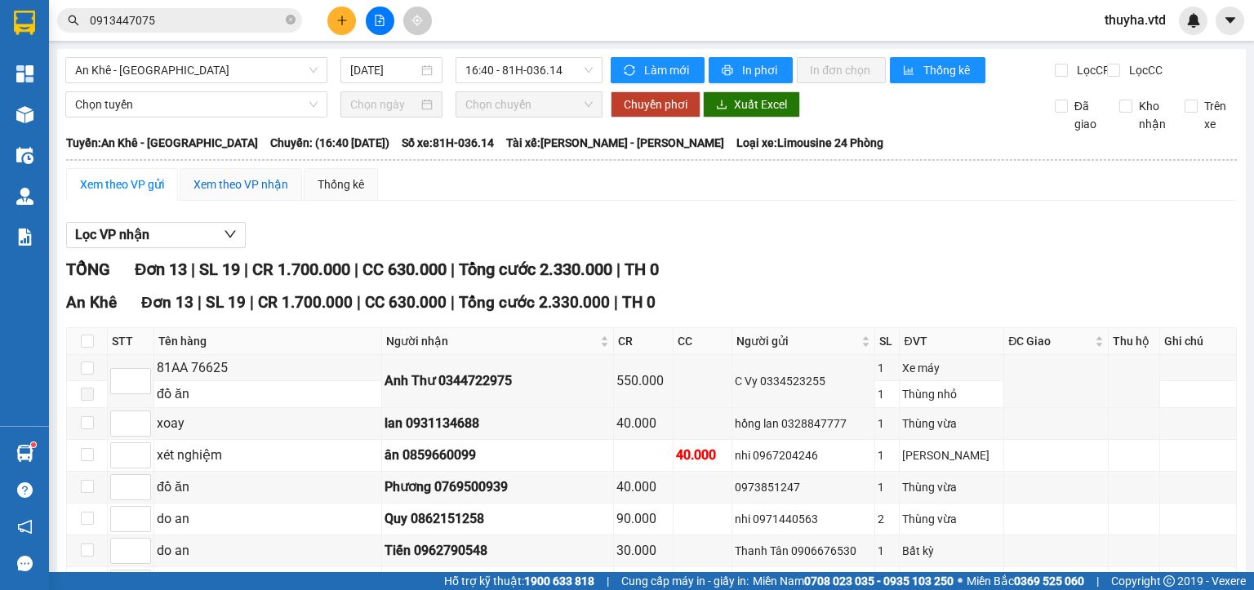
drag, startPoint x: 248, startPoint y: 203, endPoint x: 258, endPoint y: 204, distance: 9.8
click at [249, 193] on div "Xem theo VP nhận" at bounding box center [240, 184] width 95 height 18
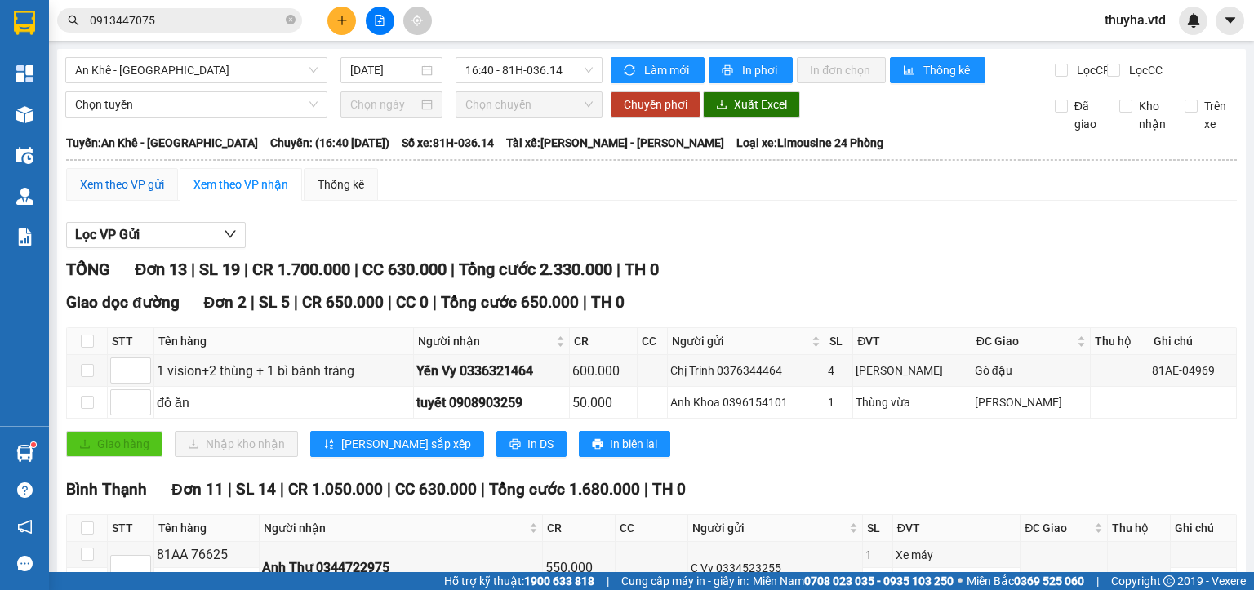
click at [122, 193] on div "Xem theo VP gửi" at bounding box center [122, 184] width 84 height 18
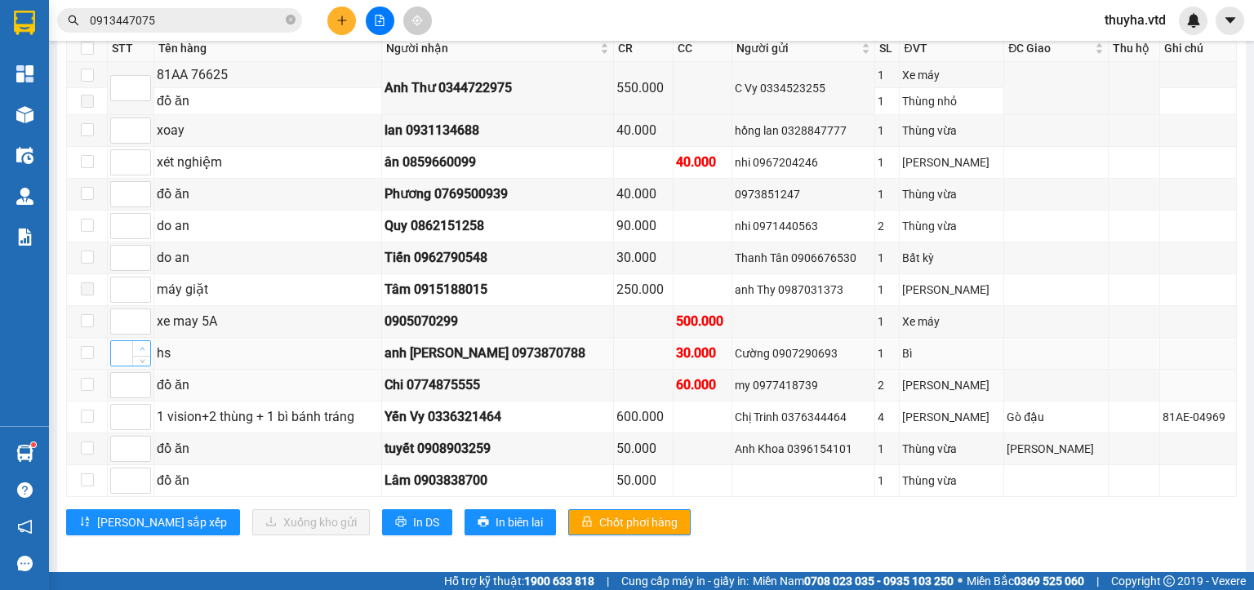
scroll to position [307, 0]
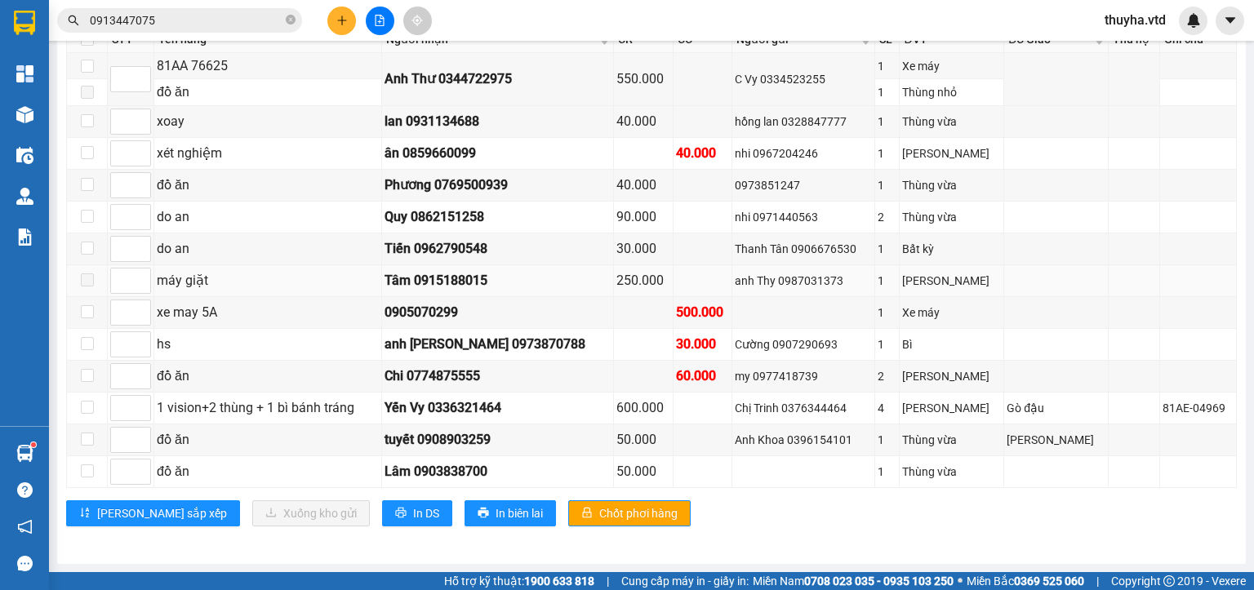
click at [85, 286] on span at bounding box center [87, 279] width 13 height 13
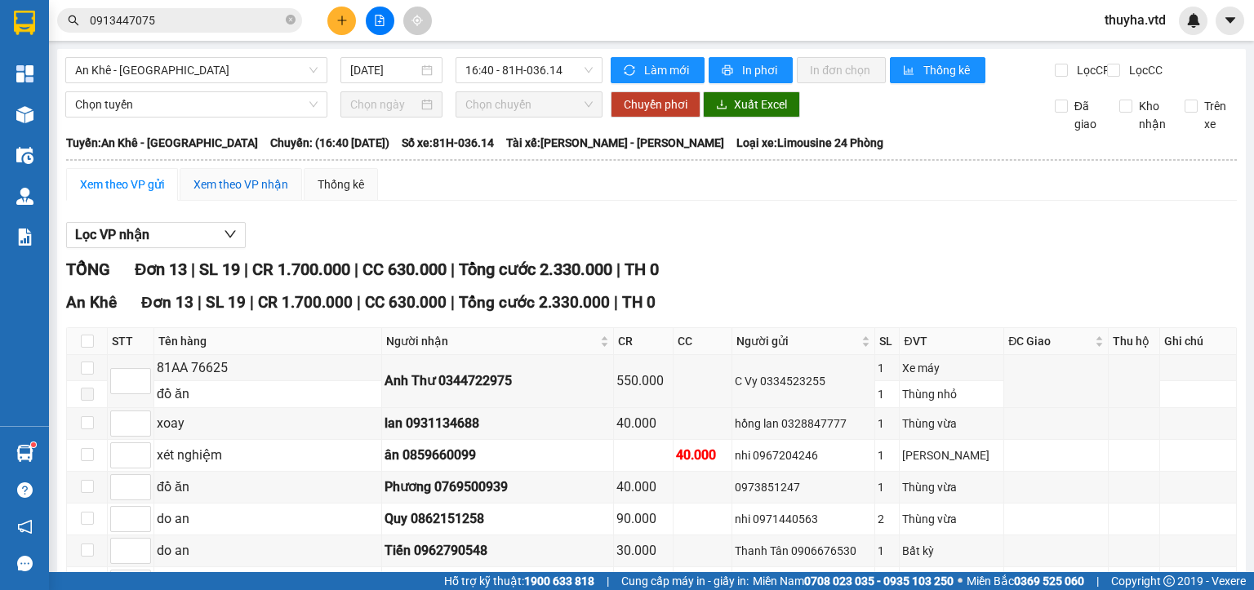
click at [278, 193] on div "Xem theo VP nhận" at bounding box center [240, 184] width 95 height 18
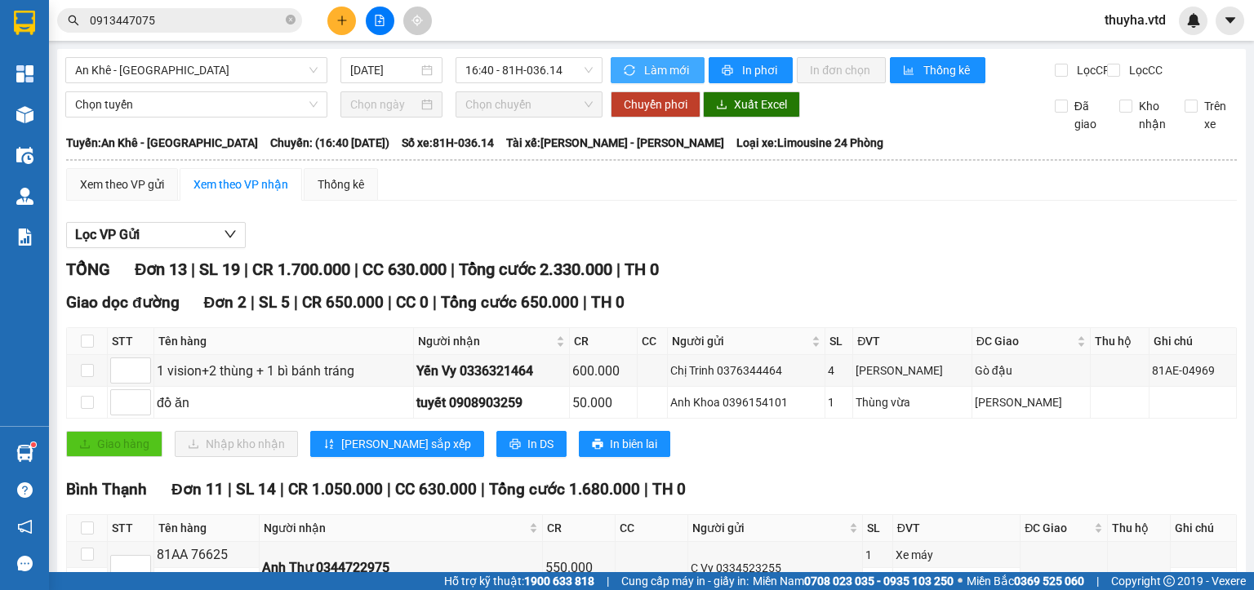
click at [656, 73] on span "Làm mới" at bounding box center [667, 70] width 47 height 18
click at [147, 193] on div "Xem theo VP gửi" at bounding box center [122, 184] width 84 height 18
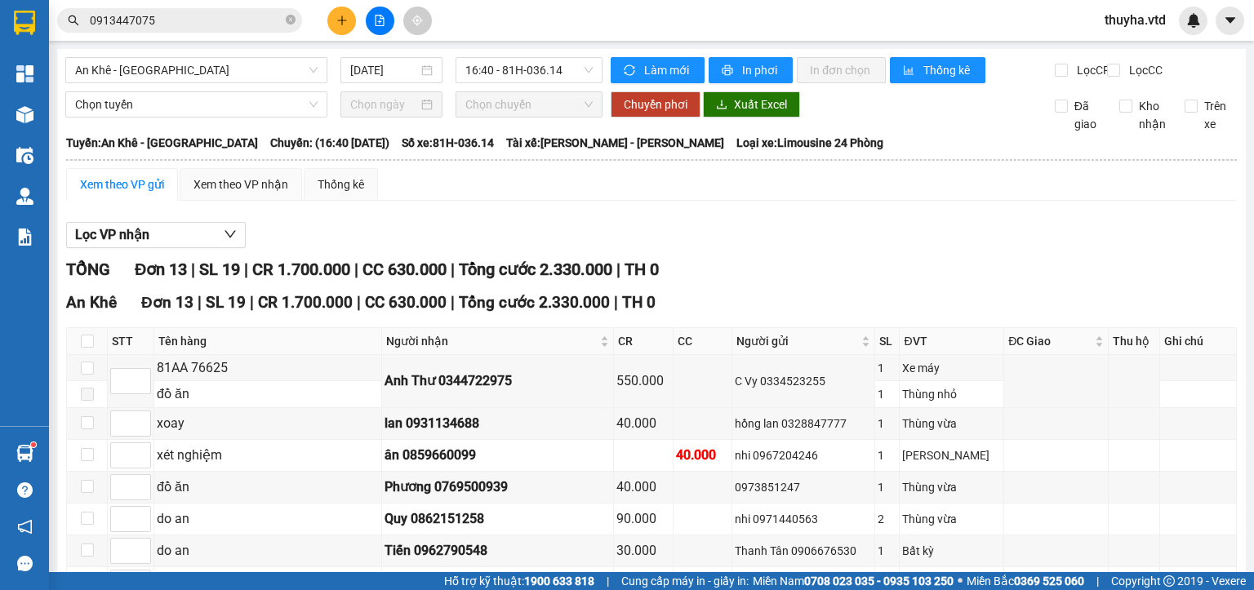
scroll to position [307, 0]
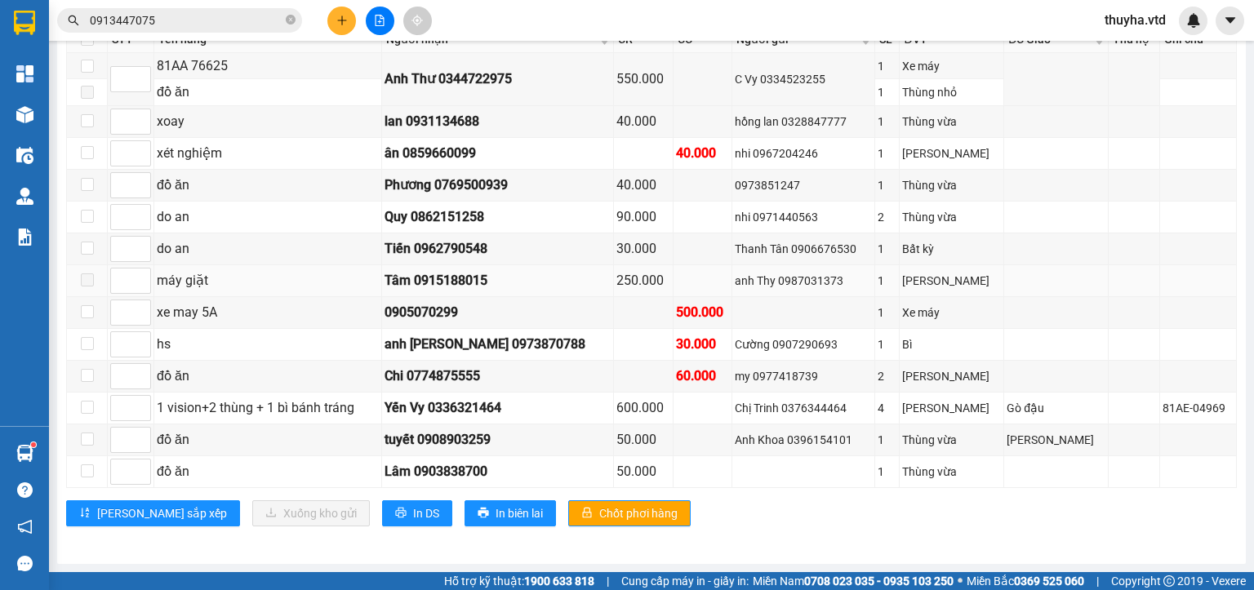
click at [88, 286] on span at bounding box center [87, 279] width 13 height 13
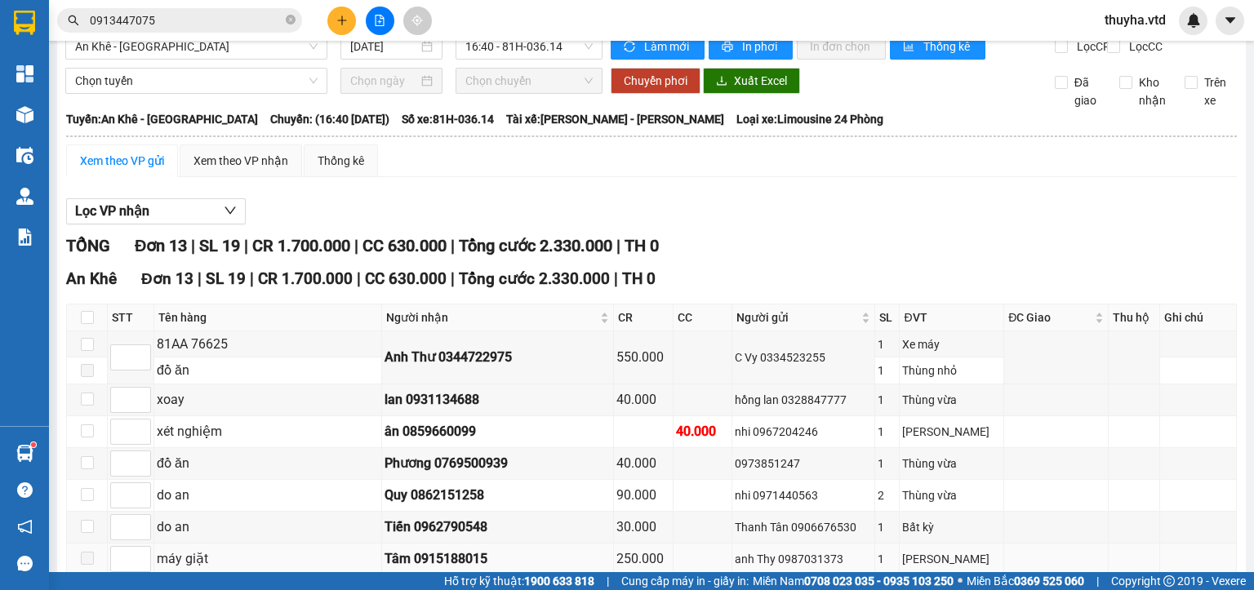
scroll to position [0, 0]
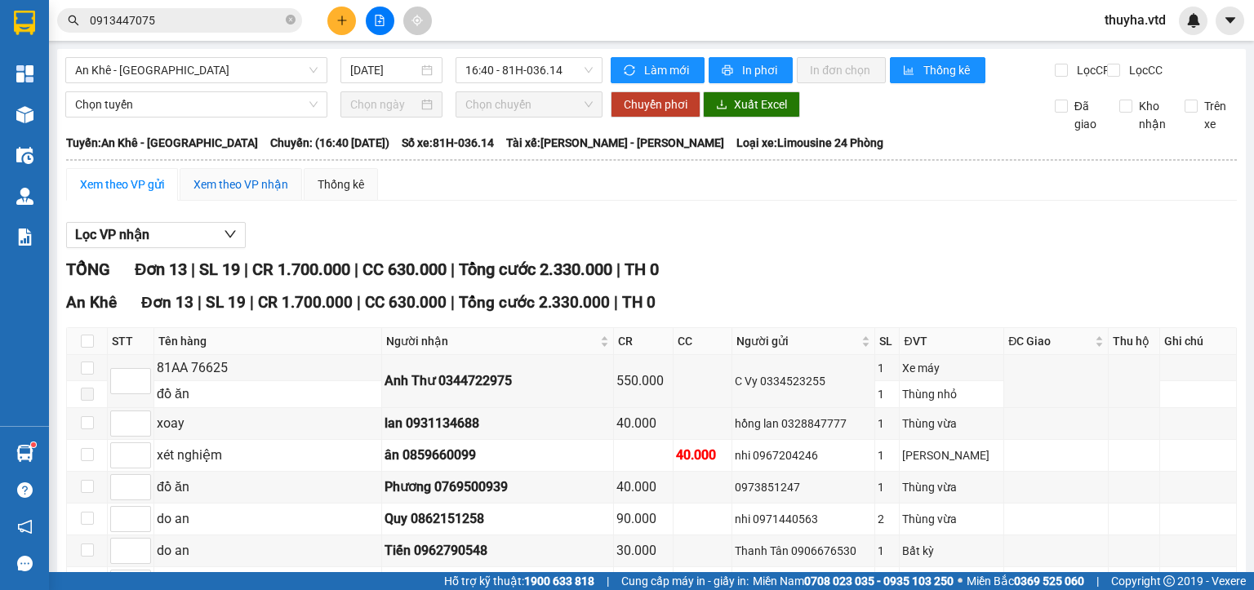
click at [248, 191] on div "Xem theo VP nhận" at bounding box center [240, 184] width 95 height 18
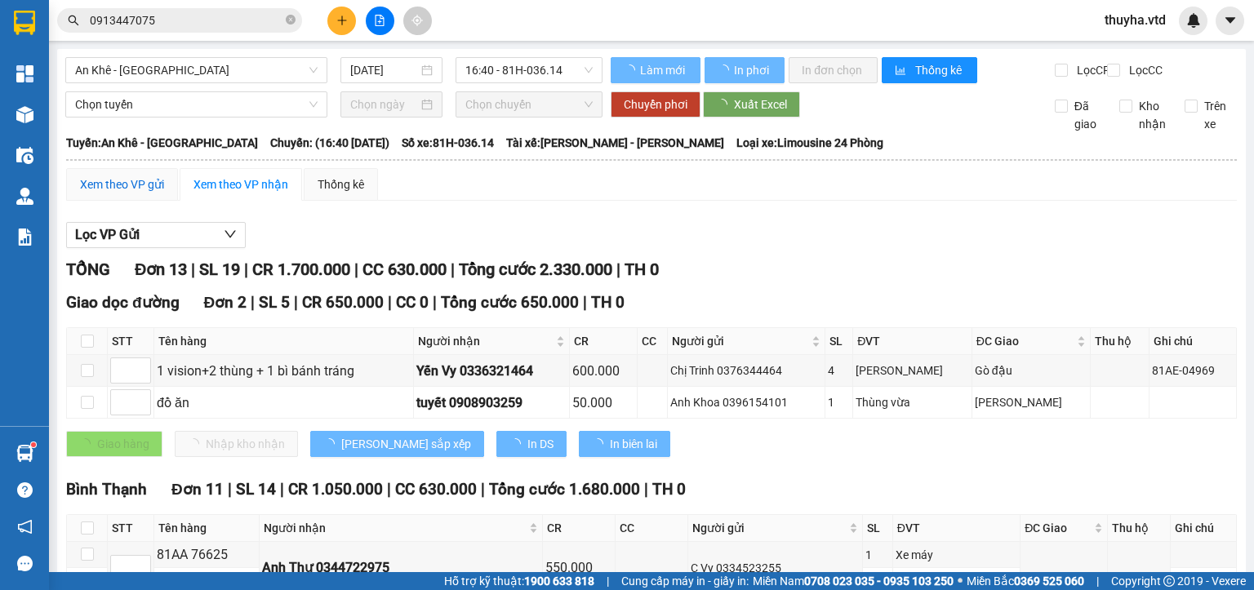
click at [114, 193] on div "Xem theo VP gửi" at bounding box center [122, 184] width 84 height 18
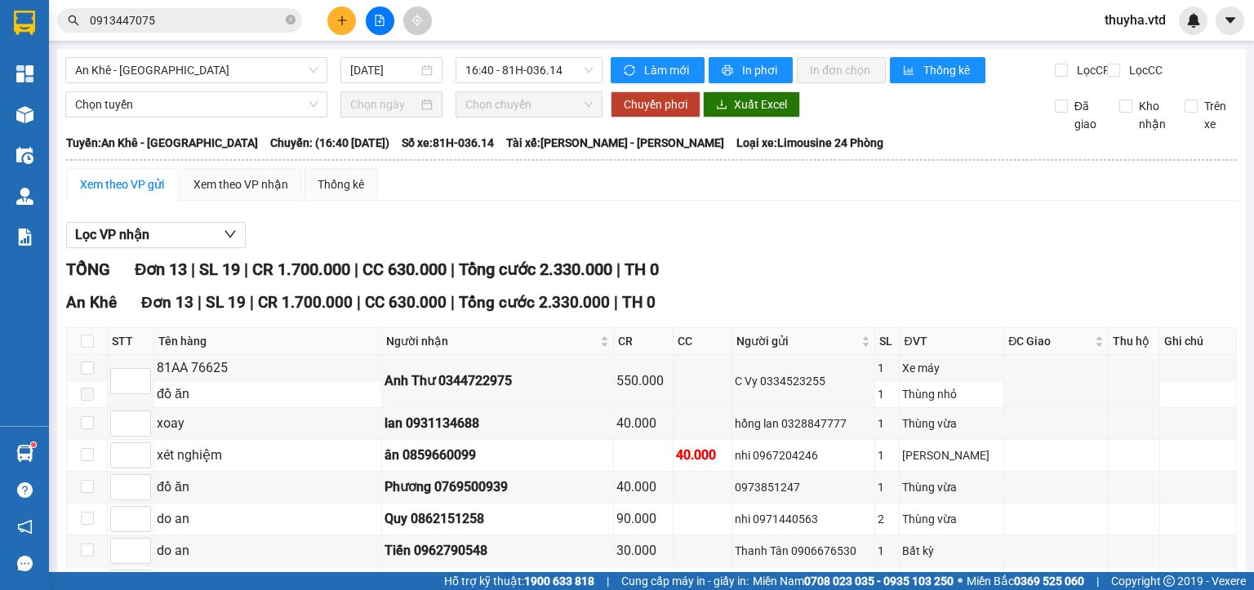
scroll to position [307, 0]
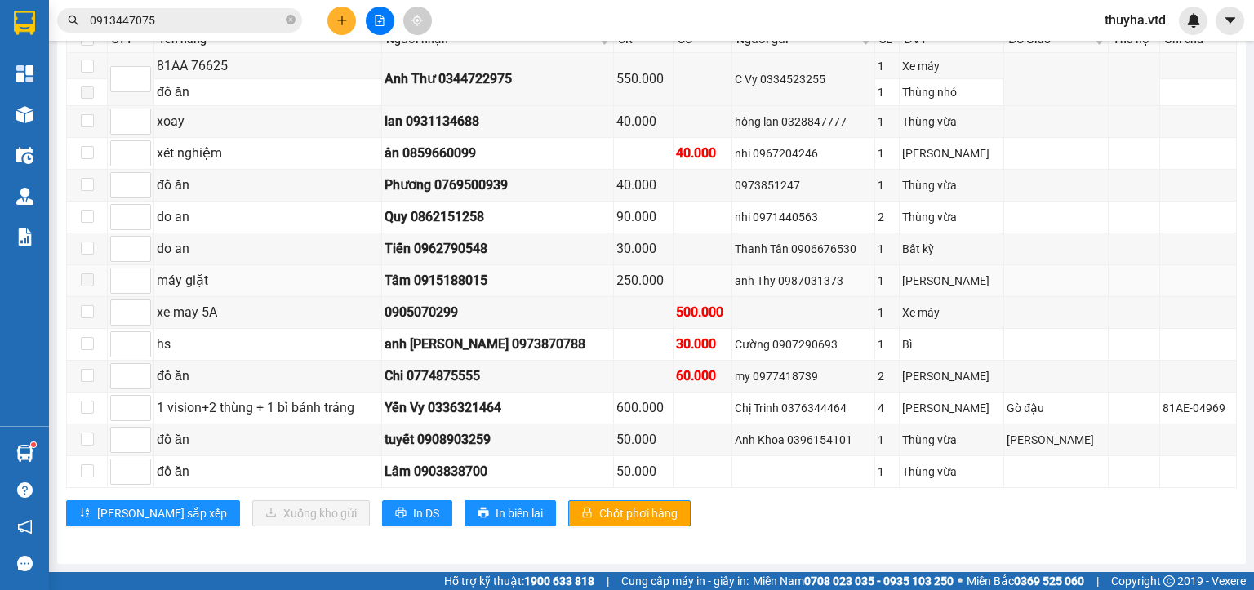
click at [88, 284] on span at bounding box center [87, 279] width 13 height 13
click at [87, 286] on span at bounding box center [87, 279] width 13 height 13
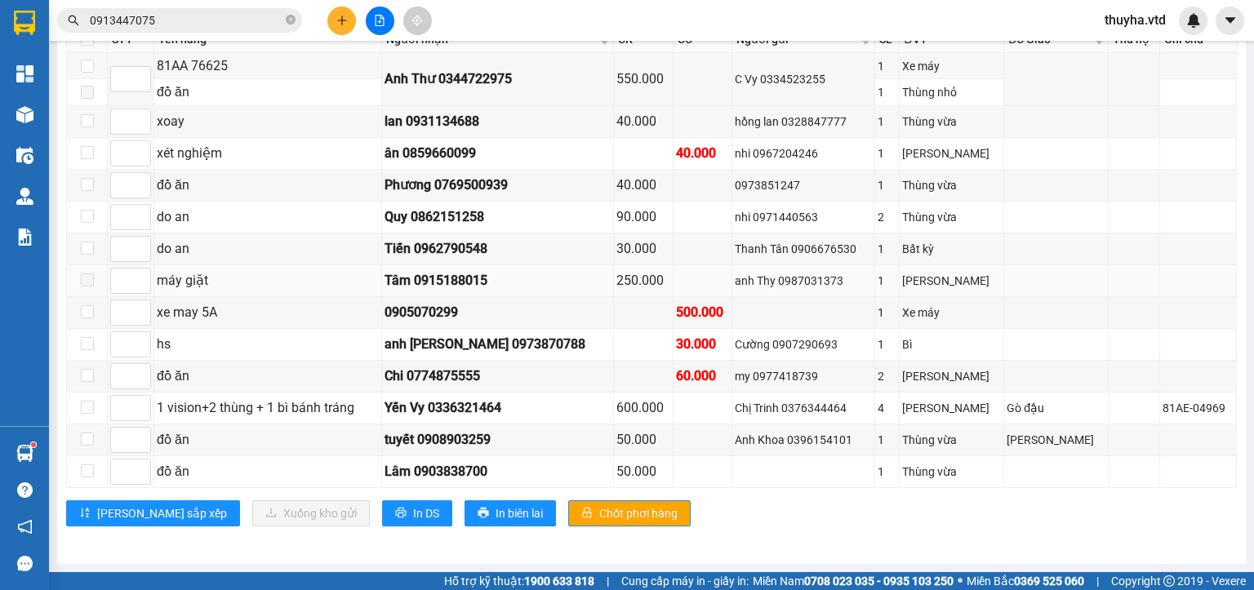
click at [87, 286] on span at bounding box center [87, 279] width 13 height 13
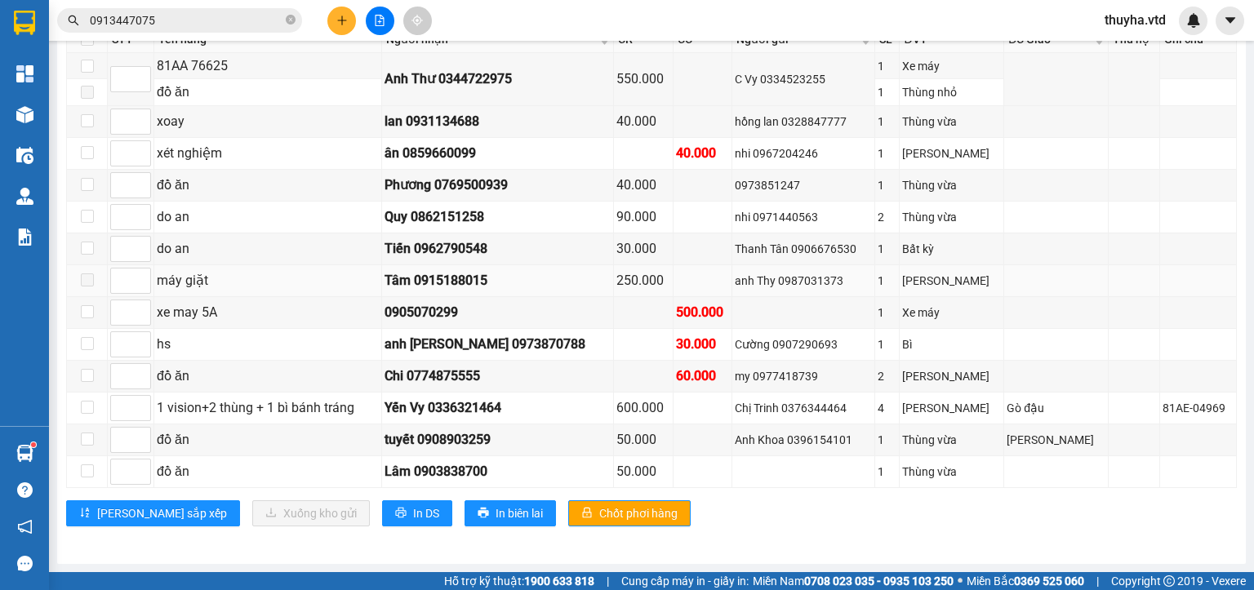
click at [87, 286] on span at bounding box center [87, 279] width 13 height 13
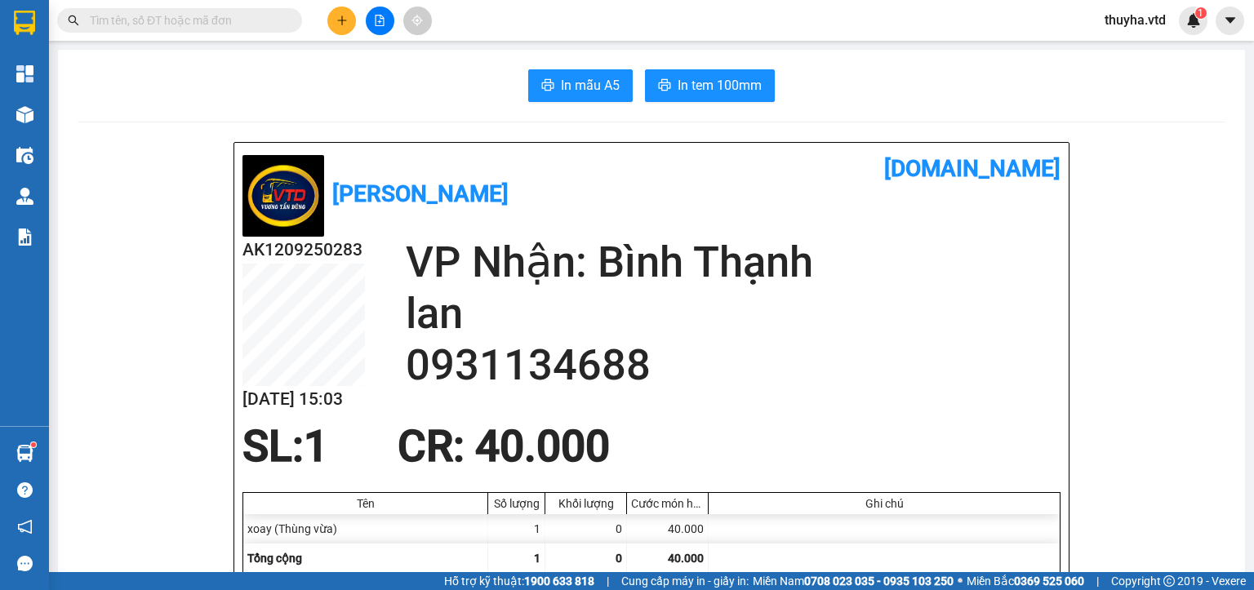
click at [344, 15] on icon "plus" at bounding box center [341, 20] width 11 height 11
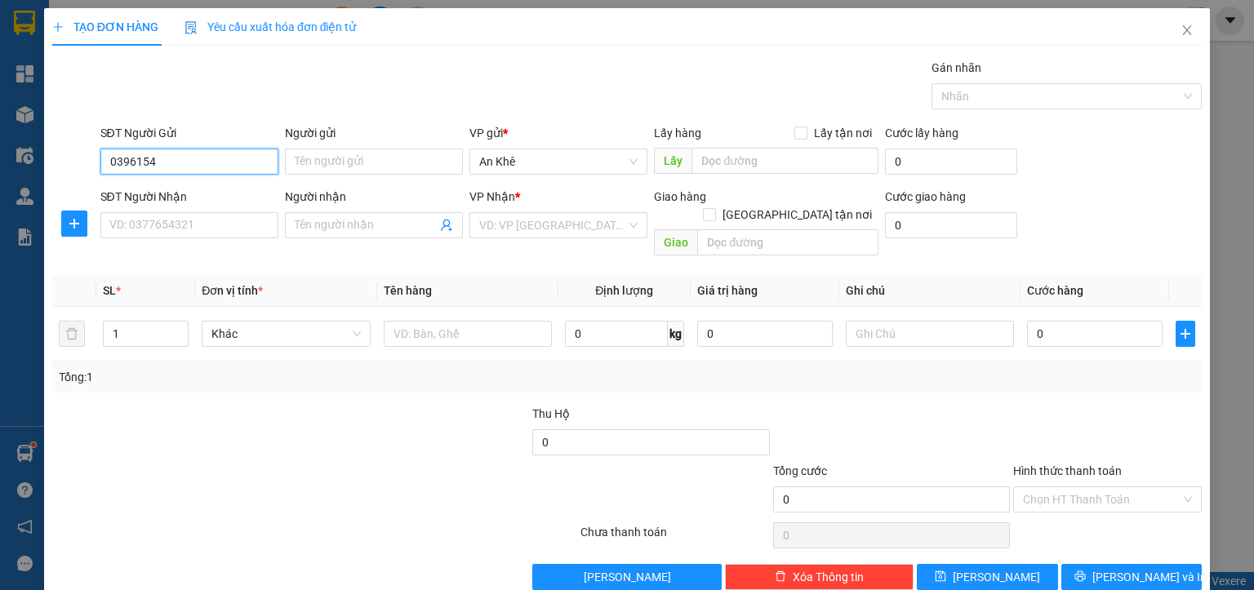
click at [180, 164] on input "0396154" at bounding box center [189, 162] width 178 height 26
click at [180, 194] on div "0396154101 - [PERSON_NAME]" at bounding box center [189, 193] width 161 height 18
type input "0396154101"
type input "Anh Khoa"
type input "0908903259"
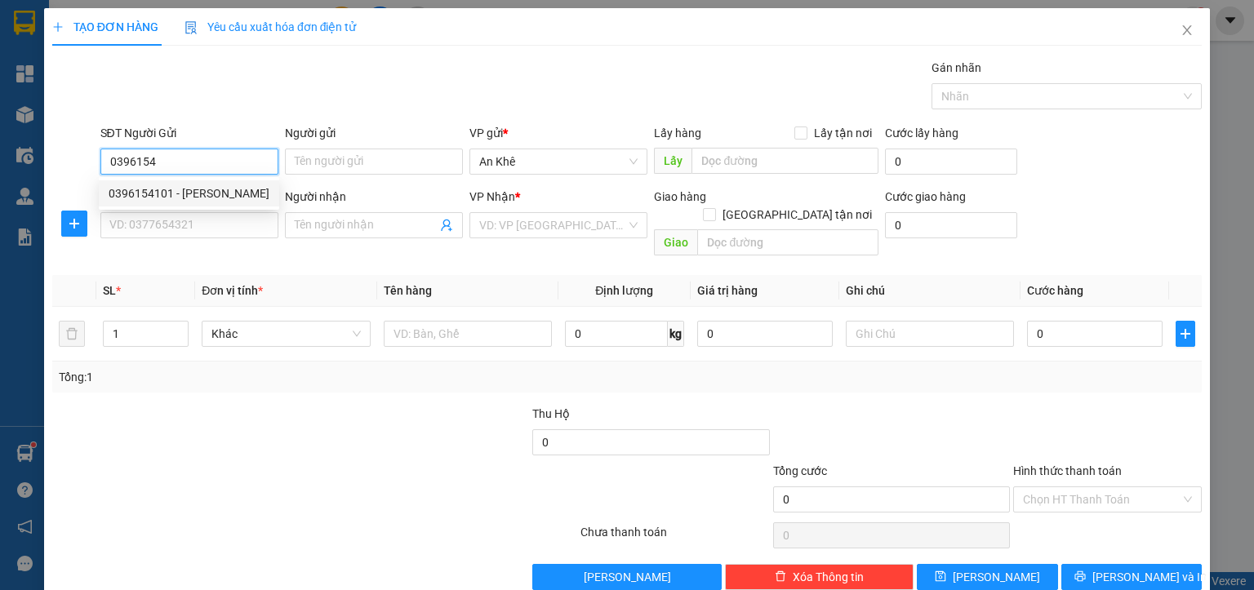
type input "tuyết"
type input "[PERSON_NAME]"
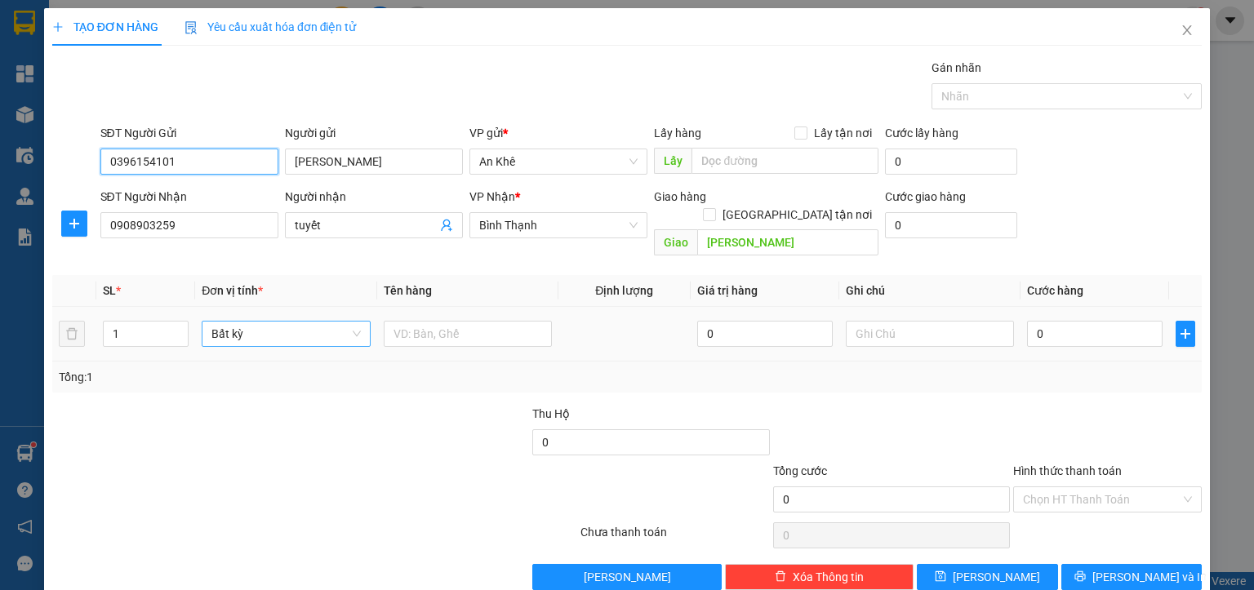
click at [251, 322] on span "Bất kỳ" at bounding box center [285, 334] width 149 height 24
type input "0396154101"
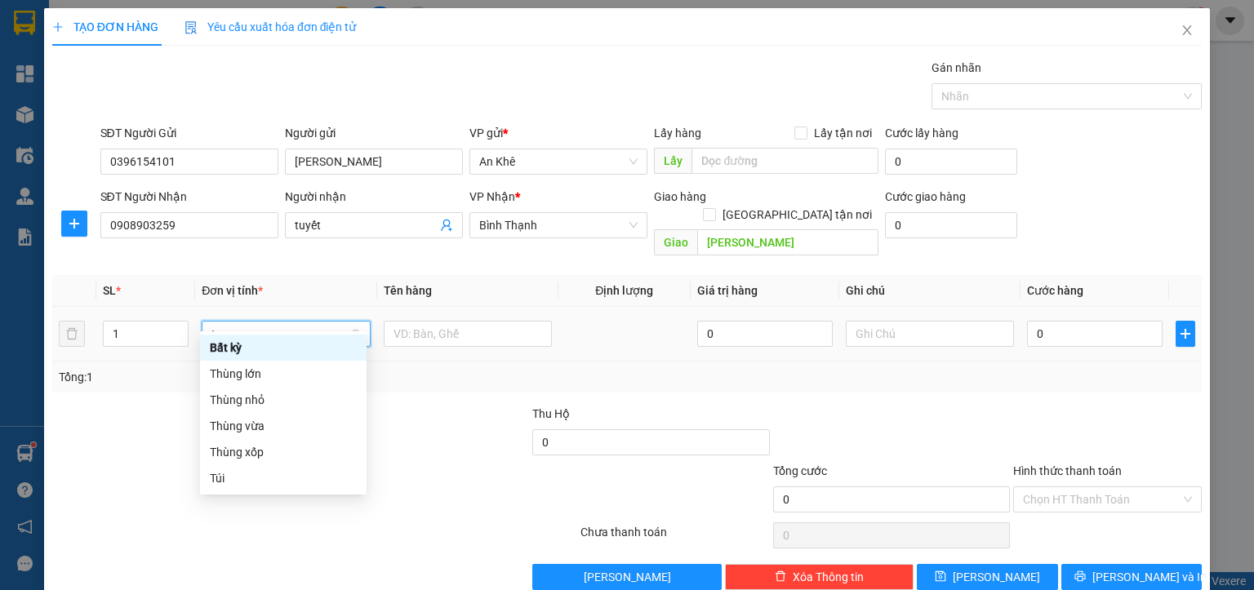
type input "th"
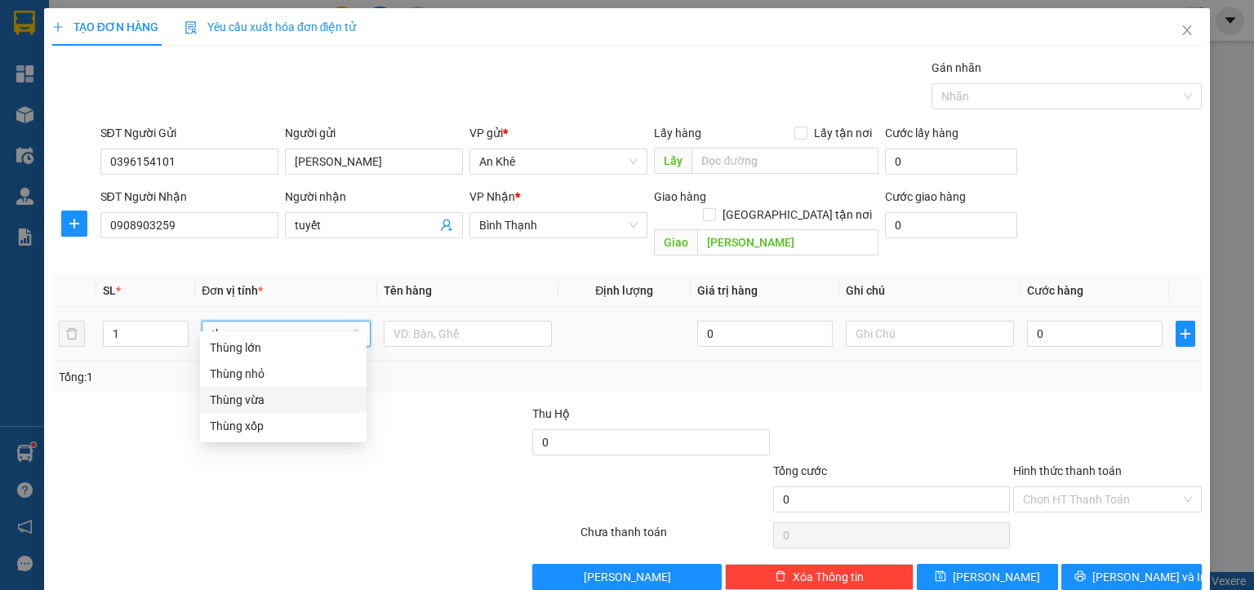
click at [255, 401] on div "Thùng vừa" at bounding box center [283, 400] width 147 height 18
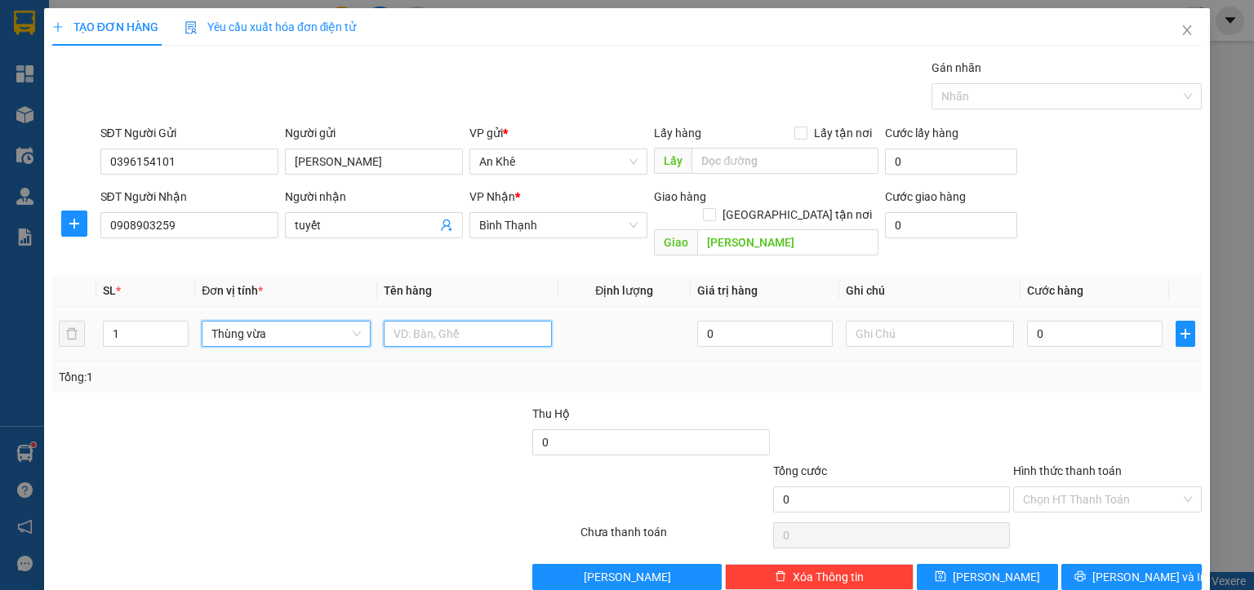
click at [396, 322] on input "text" at bounding box center [468, 334] width 168 height 26
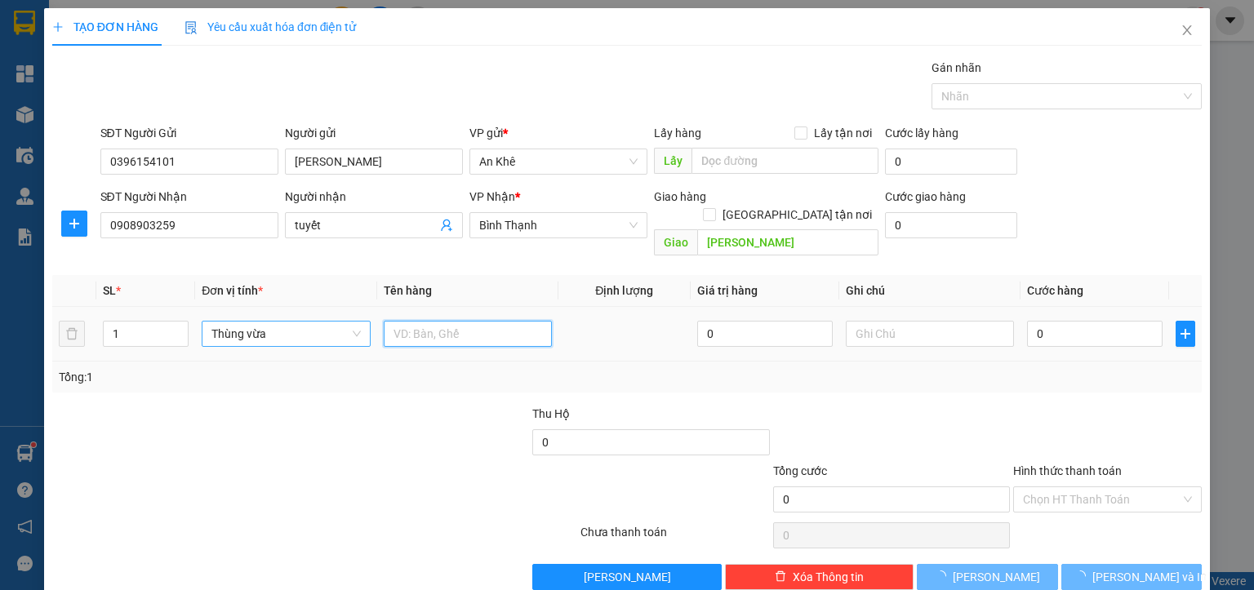
type input "d"
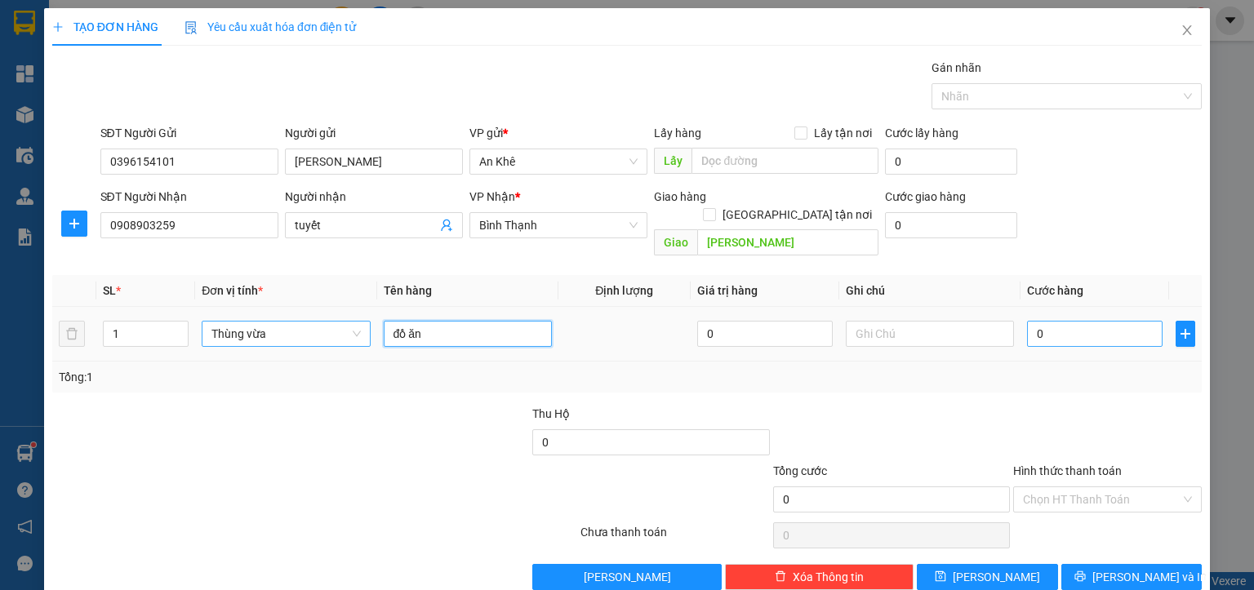
type input "đồ ăn"
click at [1041, 321] on input "0" at bounding box center [1094, 334] width 135 height 26
type input "5"
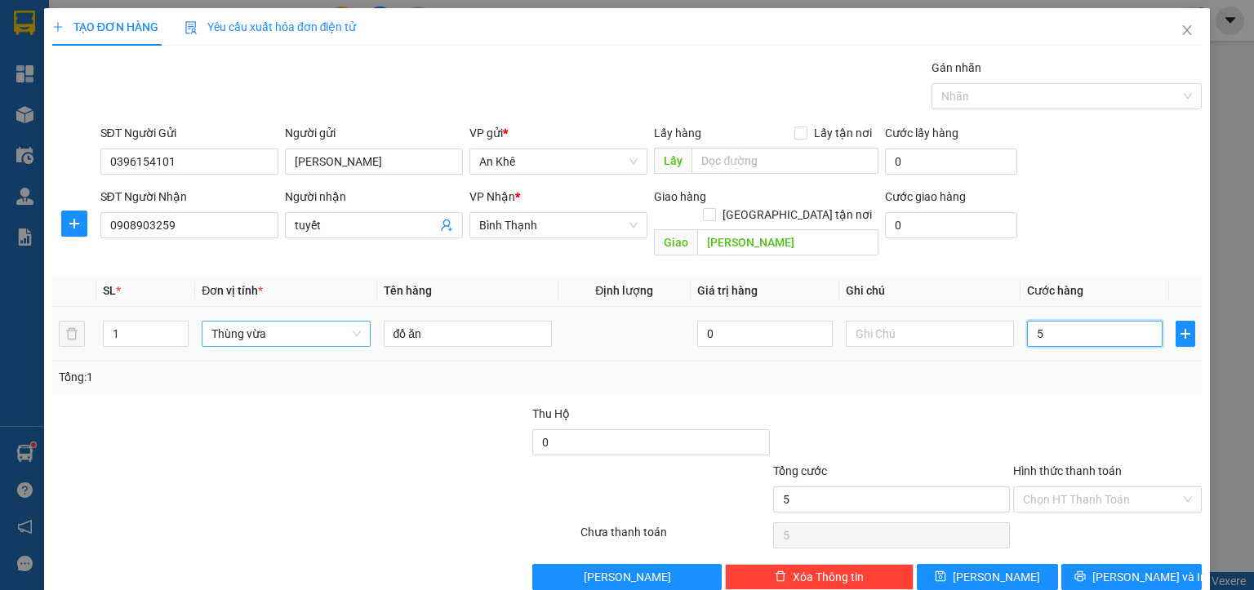
type input "50"
type input "500"
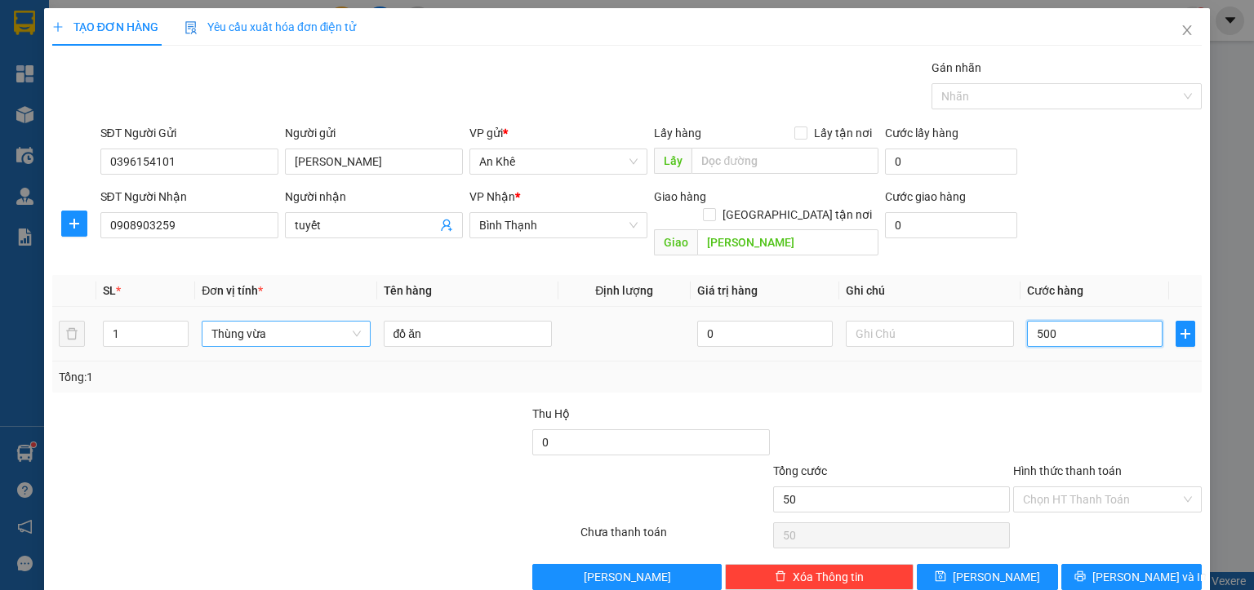
type input "500"
type input "5.000"
type input "50.000"
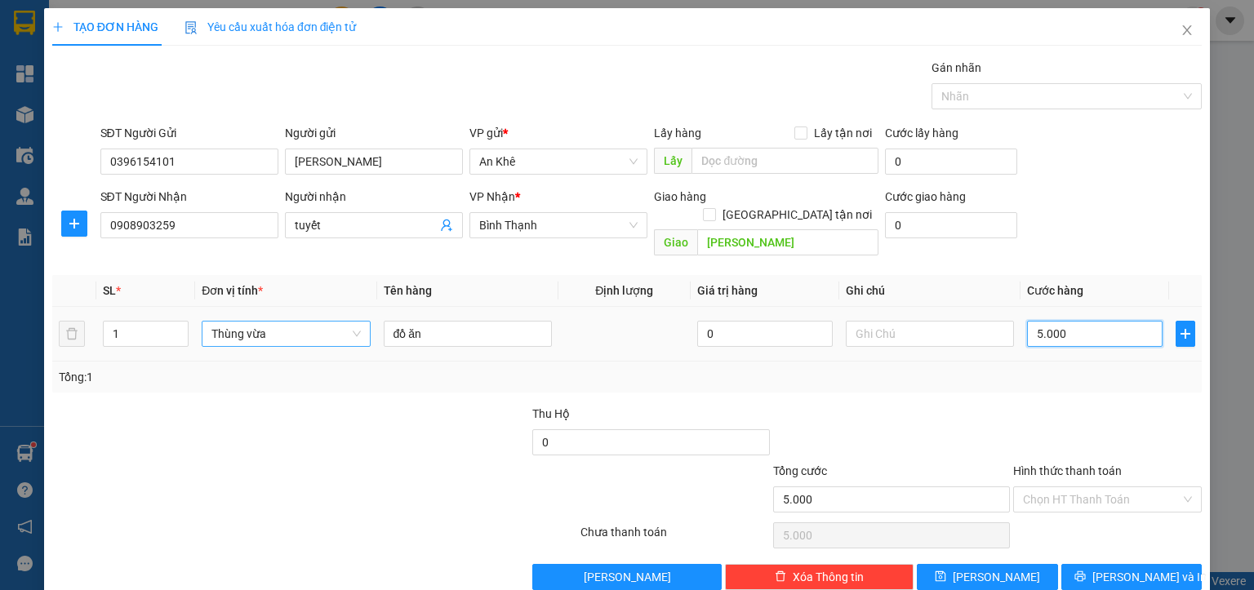
type input "50.000"
click at [1067, 487] on input "Hình thức thanh toán" at bounding box center [1102, 499] width 158 height 24
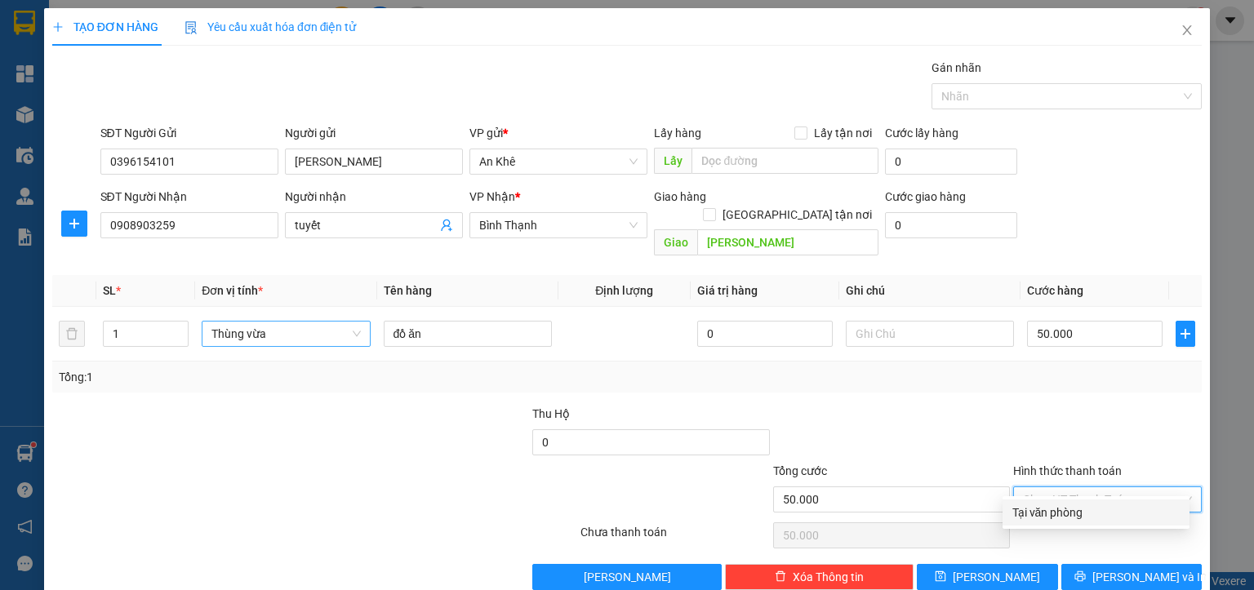
drag, startPoint x: 1058, startPoint y: 510, endPoint x: 1093, endPoint y: 528, distance: 39.4
click at [1059, 510] on div "Tại văn phòng" at bounding box center [1095, 513] width 167 height 18
type input "0"
click at [1103, 564] on button "Lưu và In" at bounding box center [1131, 577] width 141 height 26
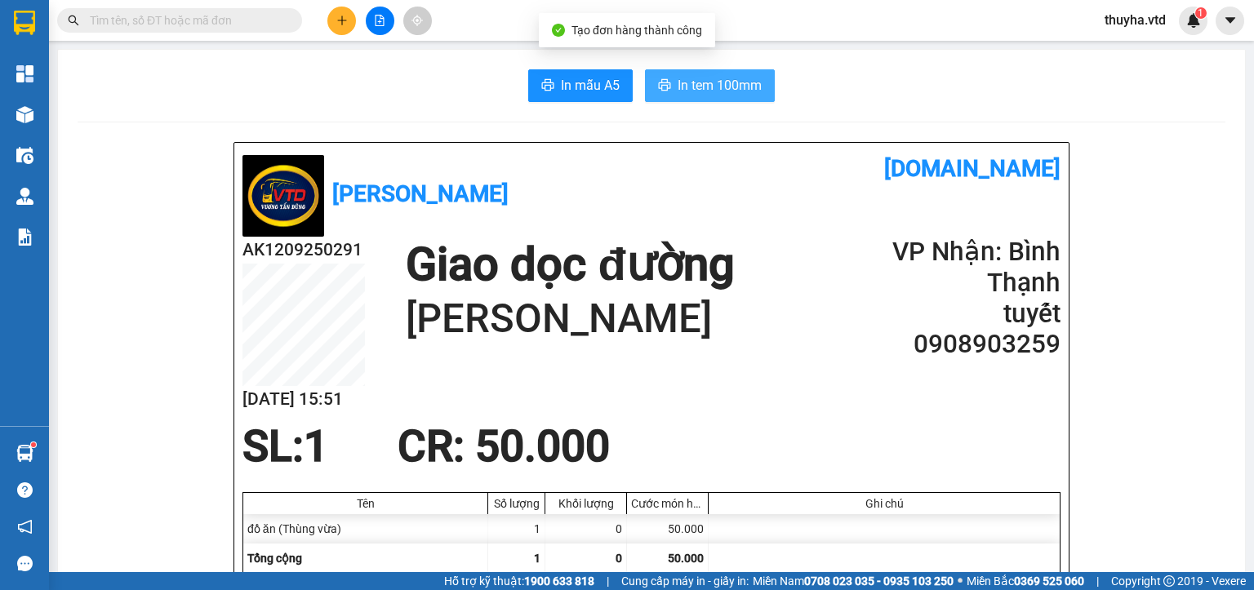
click at [711, 84] on span "In tem 100mm" at bounding box center [719, 85] width 84 height 20
click at [343, 28] on button at bounding box center [341, 21] width 29 height 29
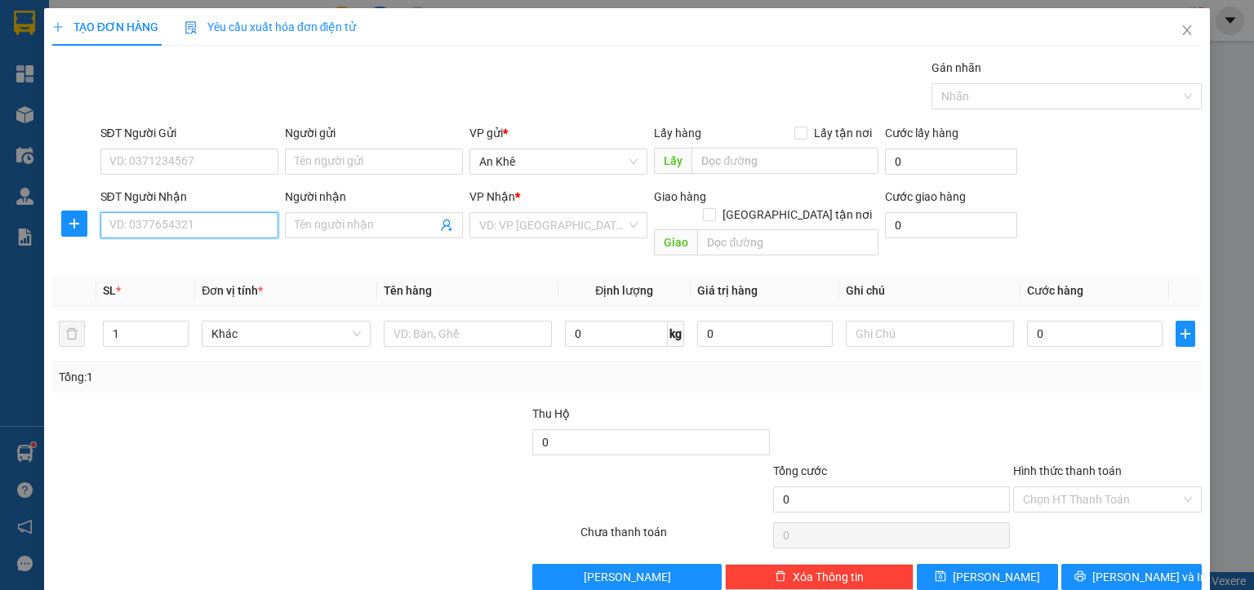
click at [228, 237] on input "SĐT Người Nhận" at bounding box center [189, 225] width 178 height 26
type input "0903838700"
click at [328, 229] on input "Người nhận" at bounding box center [366, 225] width 142 height 18
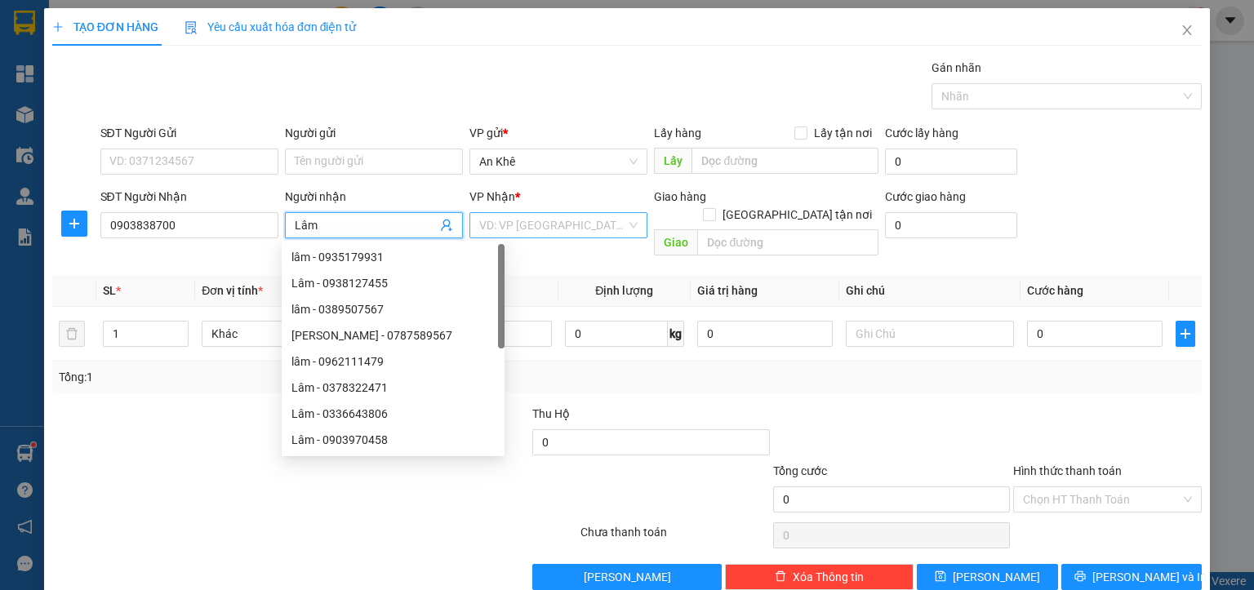
type input "Lâm"
click at [552, 230] on input "search" at bounding box center [552, 225] width 147 height 24
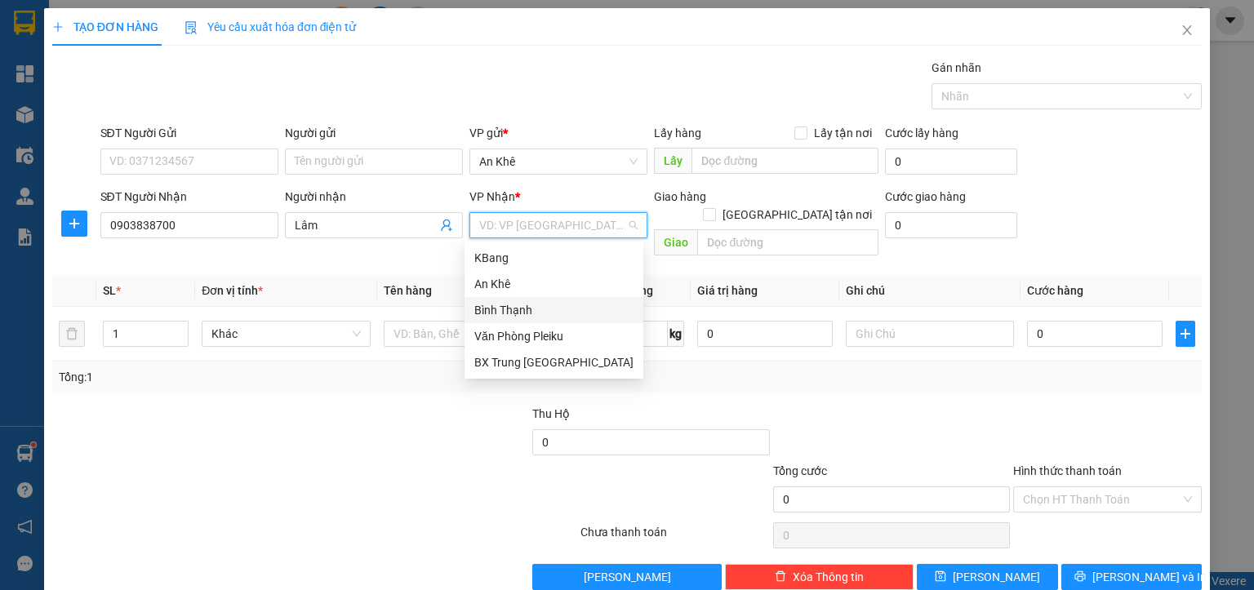
click at [504, 314] on div "Bình Thạnh" at bounding box center [553, 310] width 159 height 18
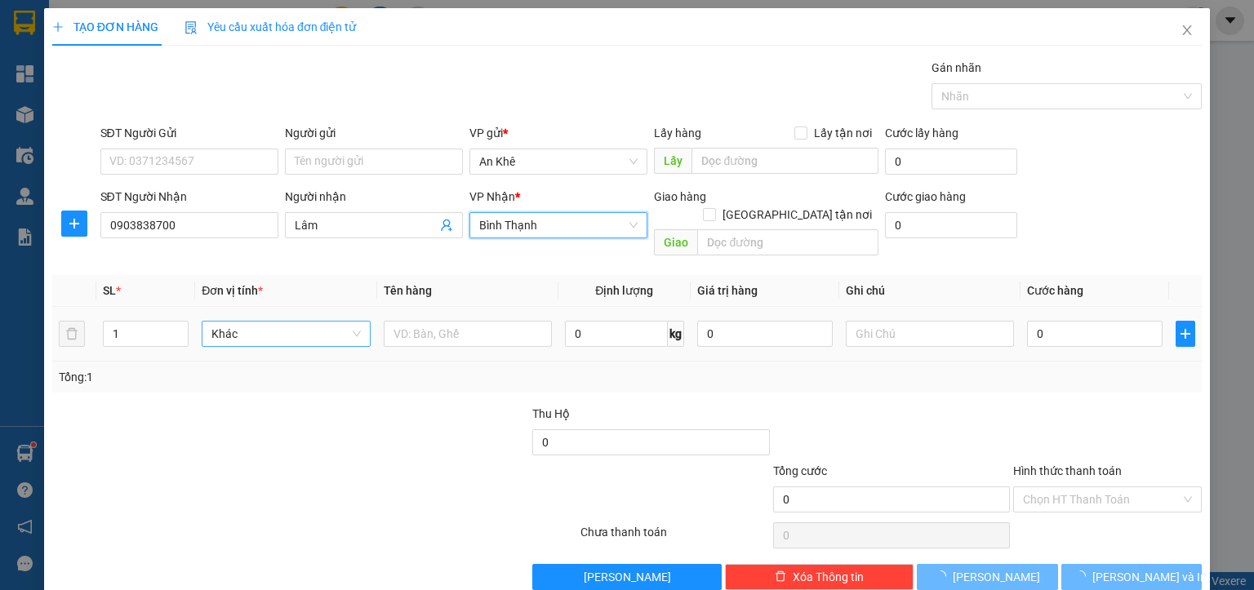
click at [293, 322] on span "Khác" at bounding box center [285, 334] width 149 height 24
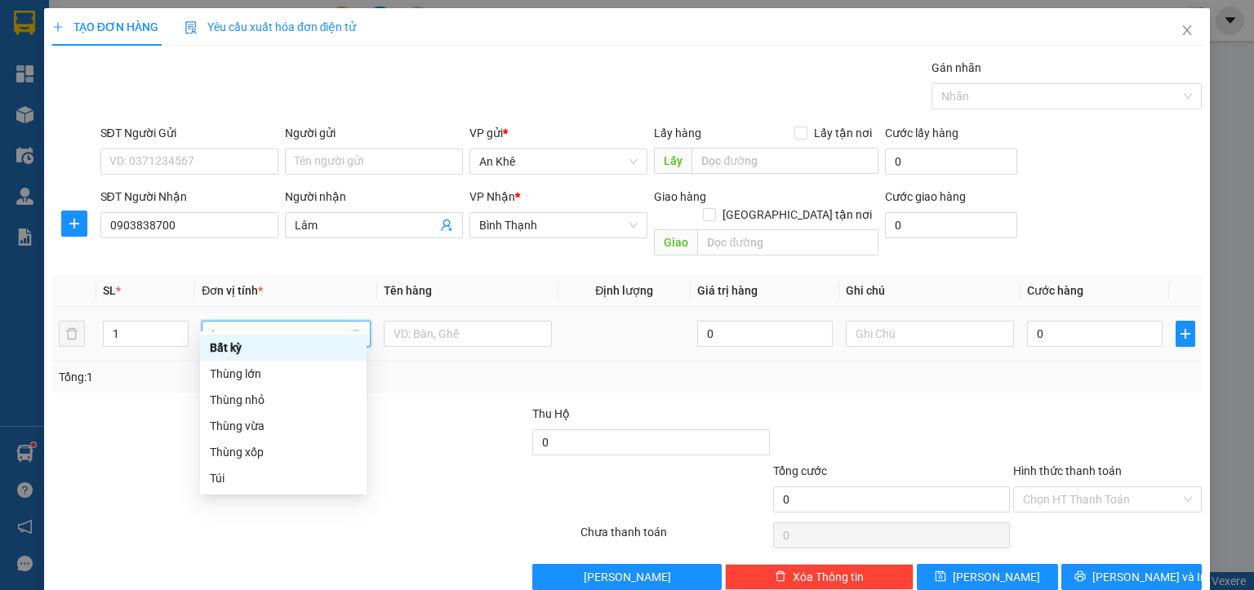
type input "th"
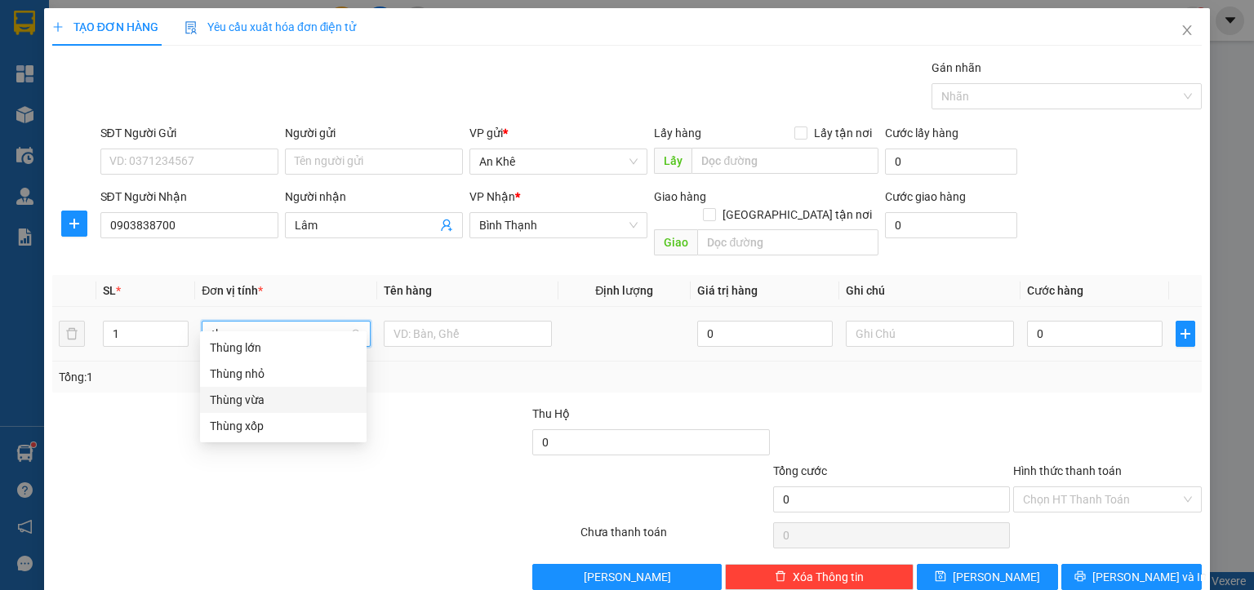
click at [273, 393] on div "Thùng vừa" at bounding box center [283, 400] width 147 height 18
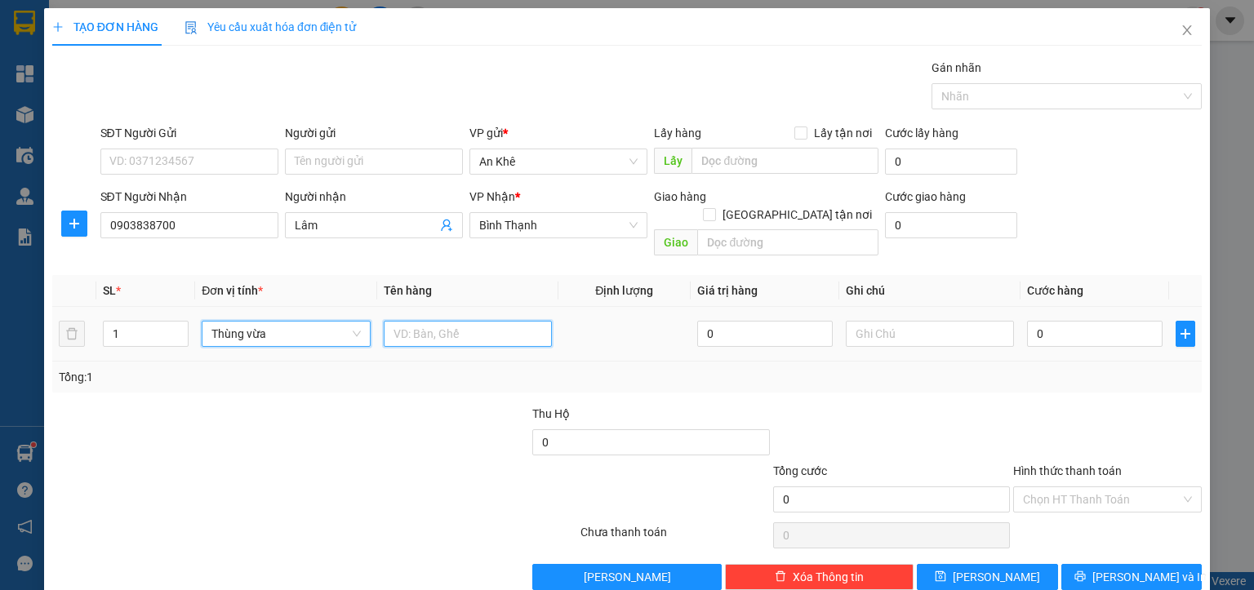
click at [430, 321] on input "text" at bounding box center [468, 334] width 168 height 26
type input "d"
type input "đồ ăn"
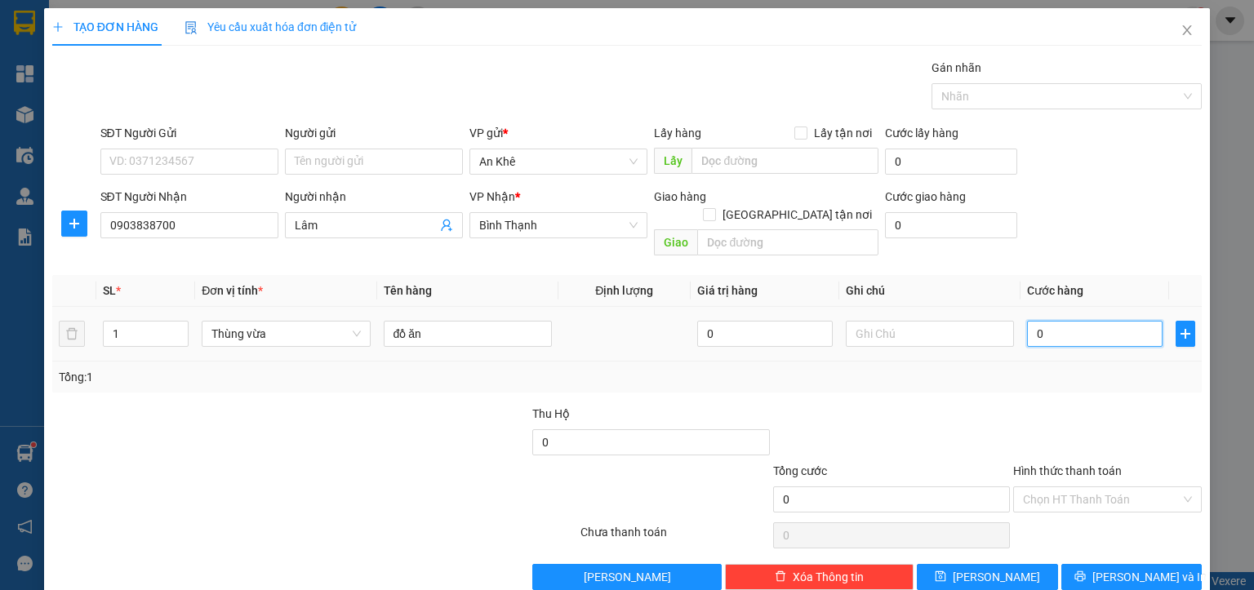
click at [1064, 321] on input "0" at bounding box center [1094, 334] width 135 height 26
type input "5"
type input "50"
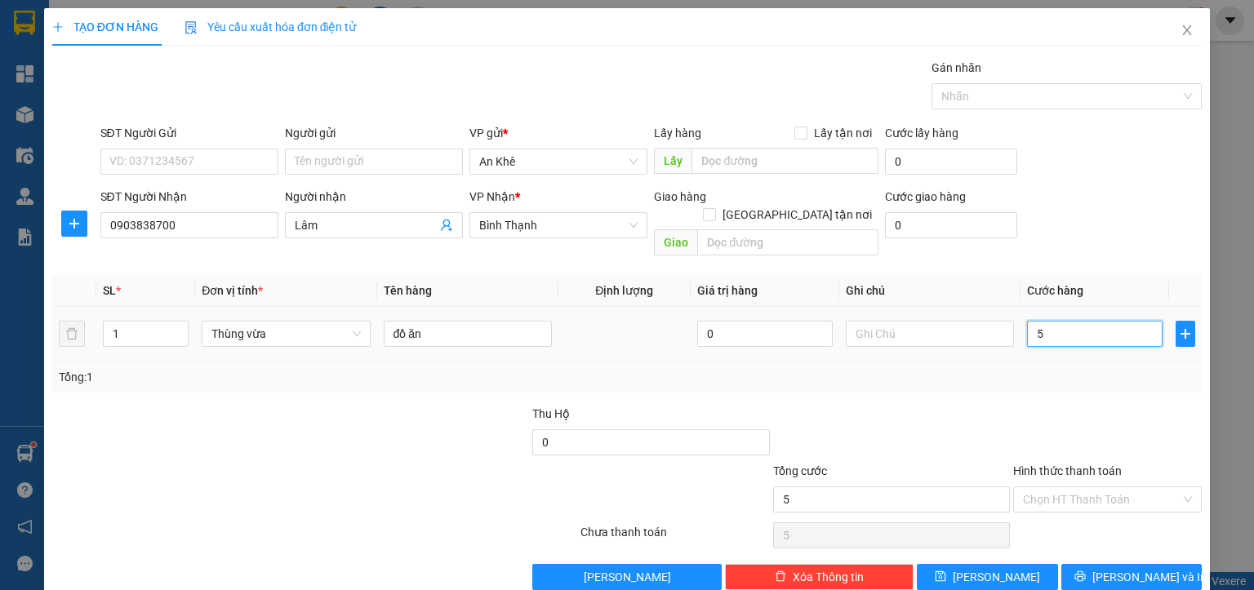
type input "50"
type input "500"
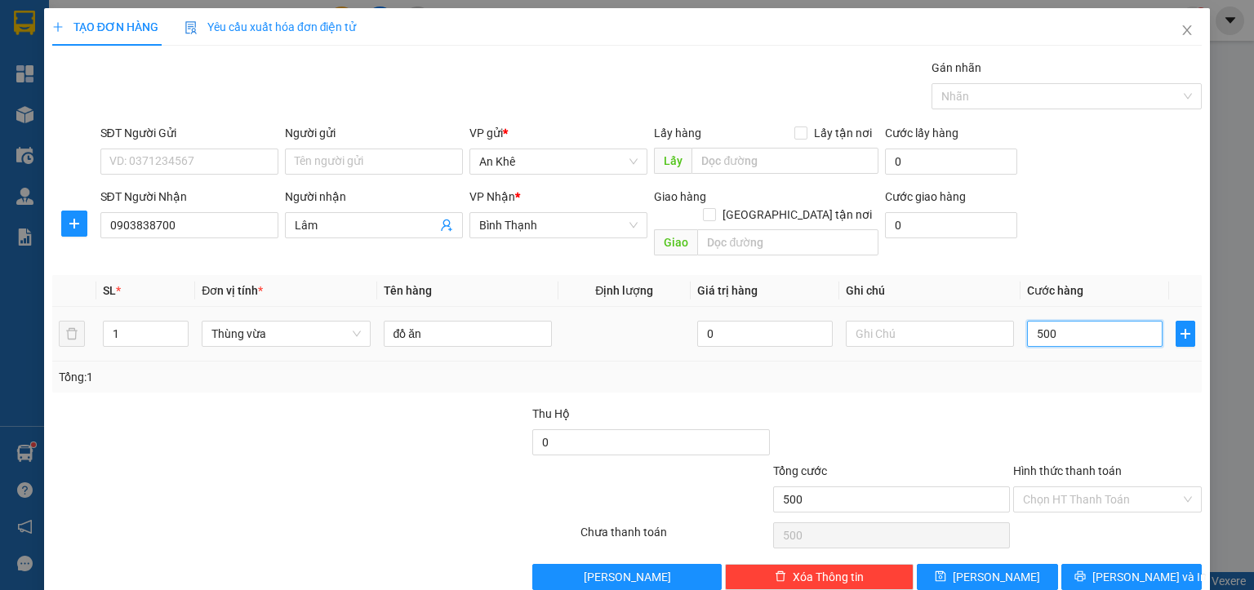
type input "5.000"
type input "50.000"
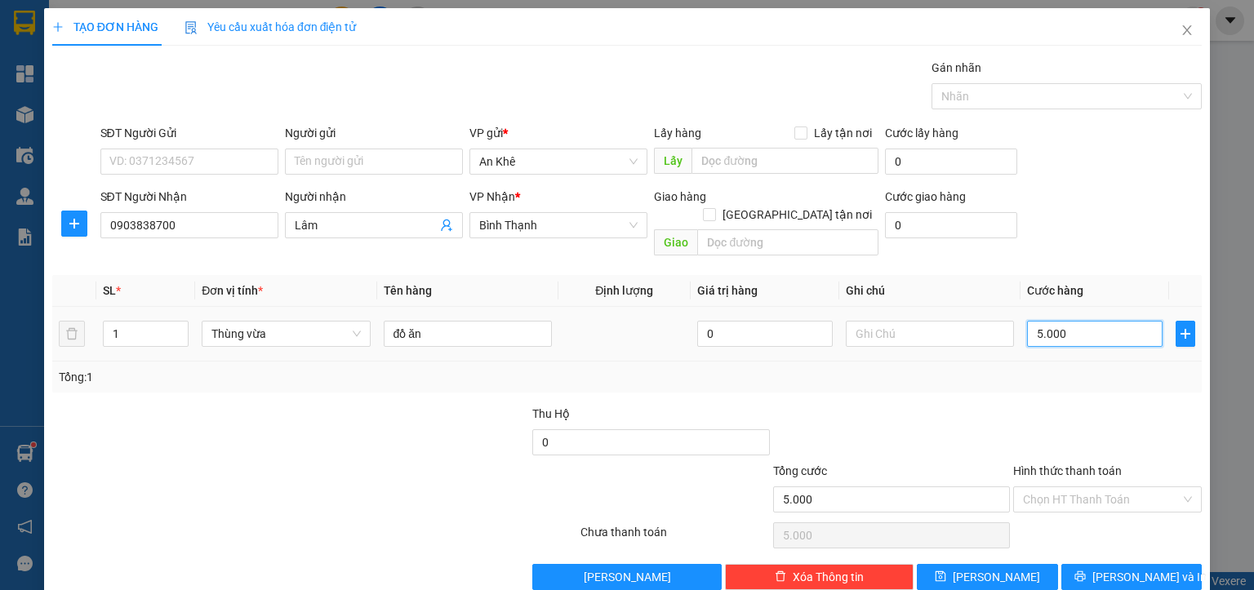
type input "50.000"
drag, startPoint x: 1042, startPoint y: 477, endPoint x: 1041, endPoint y: 500, distance: 22.9
click at [1042, 487] on input "Hình thức thanh toán" at bounding box center [1102, 499] width 158 height 24
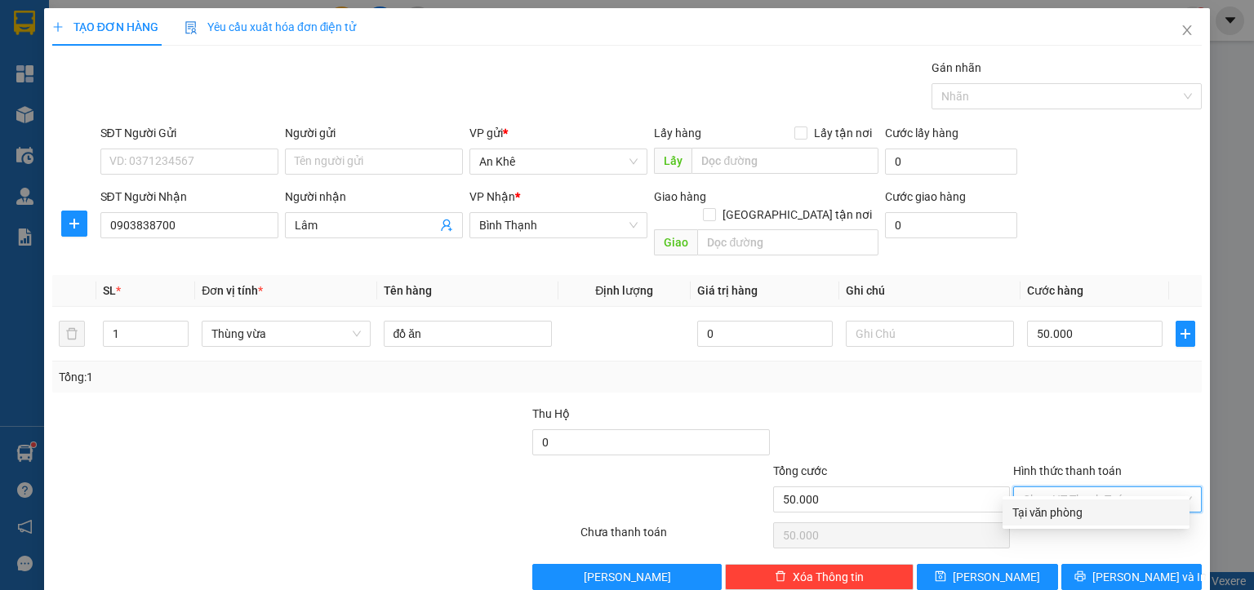
drag, startPoint x: 1041, startPoint y: 509, endPoint x: 1055, endPoint y: 520, distance: 17.5
click at [1042, 509] on div "Tại văn phòng" at bounding box center [1095, 513] width 167 height 18
type input "0"
click at [1112, 568] on span "Lưu và In" at bounding box center [1149, 577] width 114 height 18
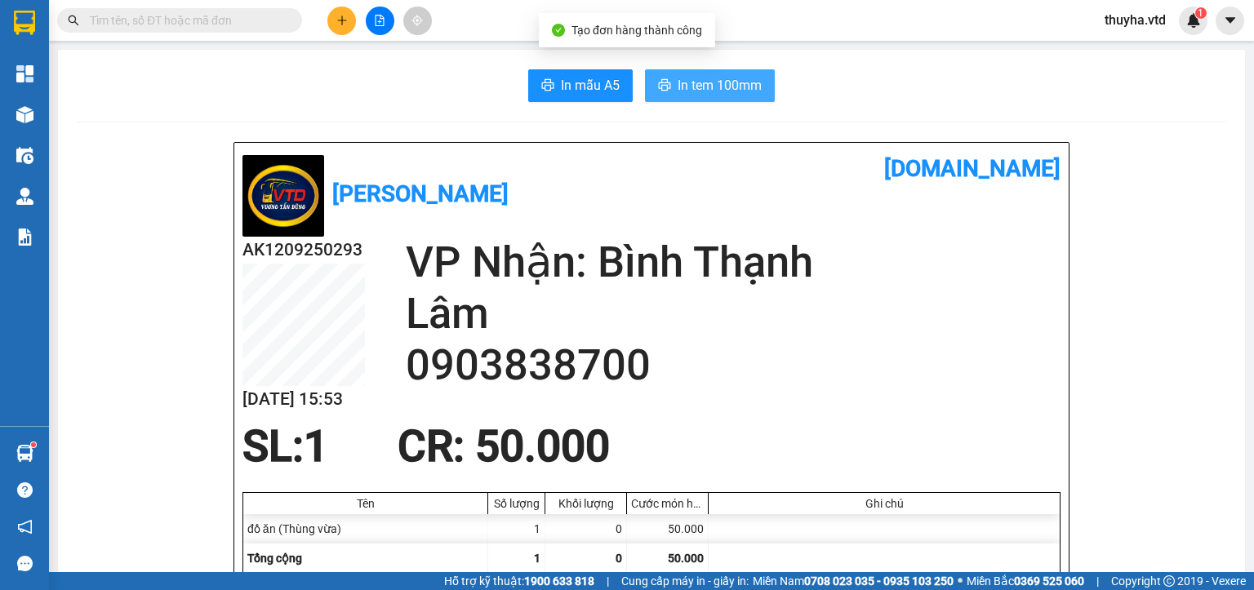
click at [718, 77] on span "In tem 100mm" at bounding box center [719, 85] width 84 height 20
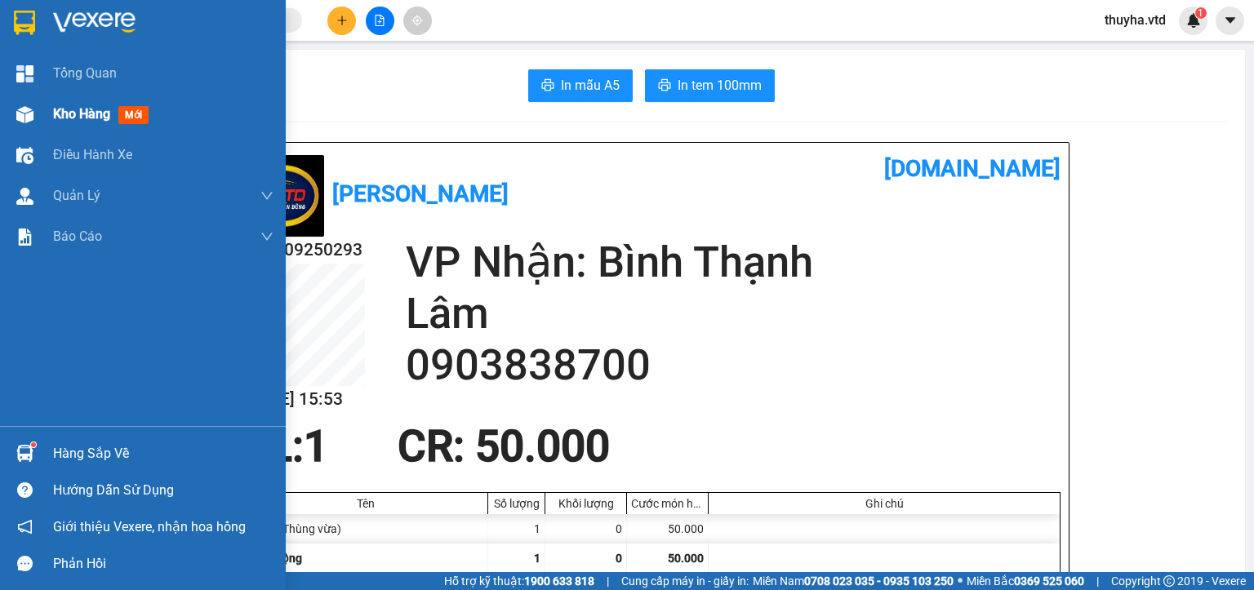
click at [49, 127] on div "Kho hàng mới" at bounding box center [143, 114] width 286 height 41
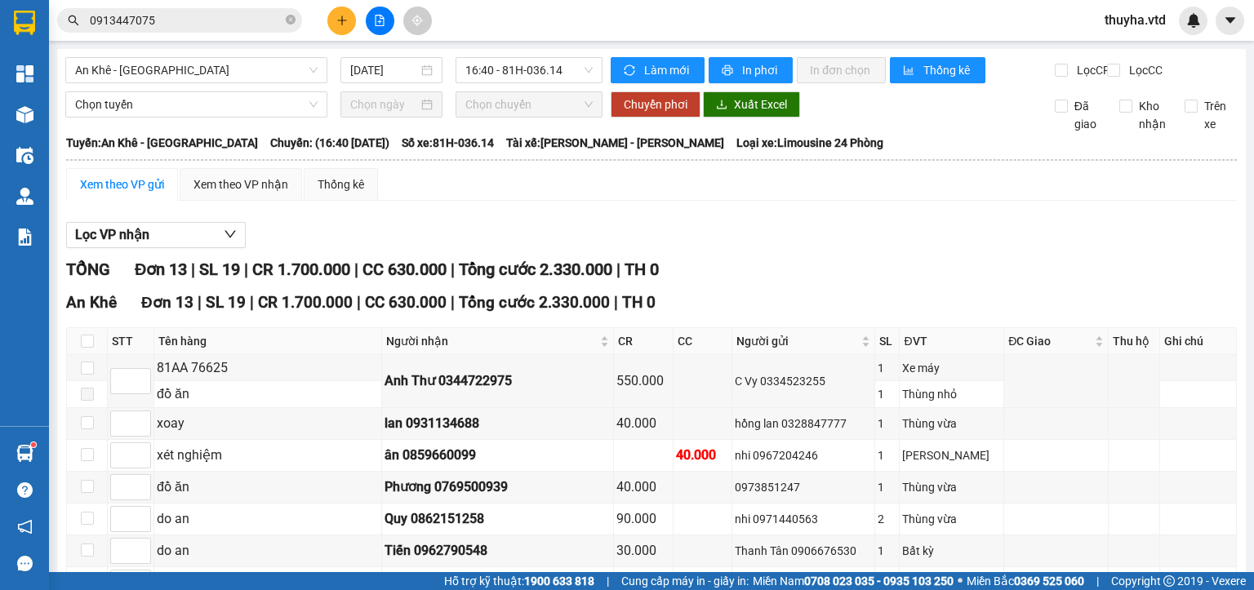
scroll to position [307, 0]
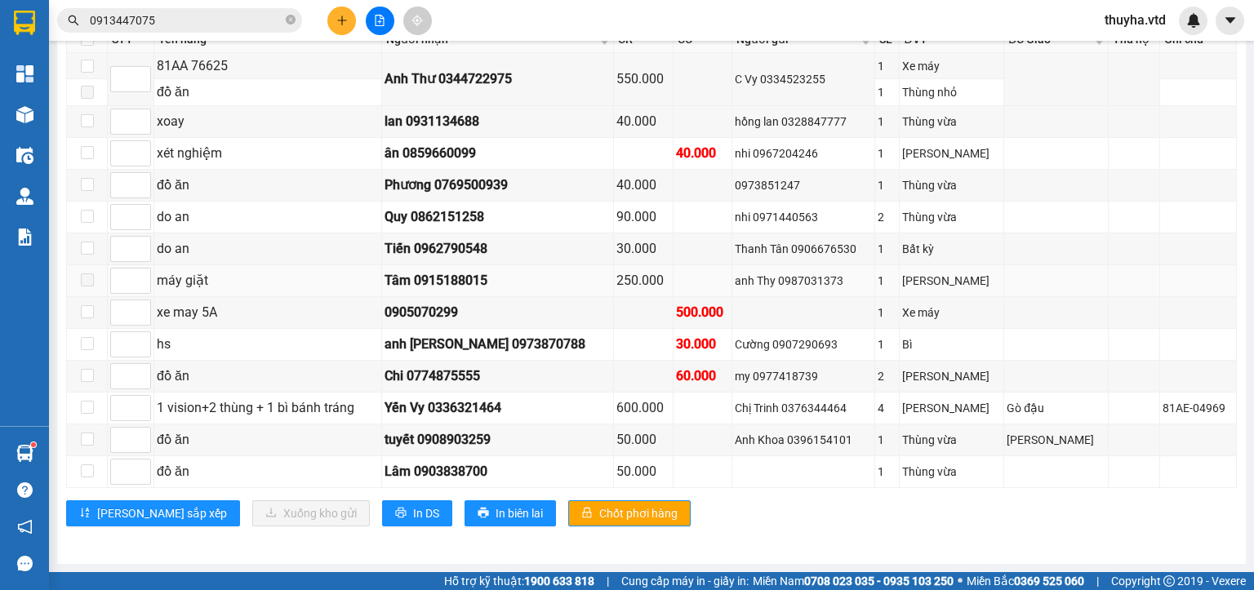
click at [85, 281] on span at bounding box center [87, 279] width 13 height 13
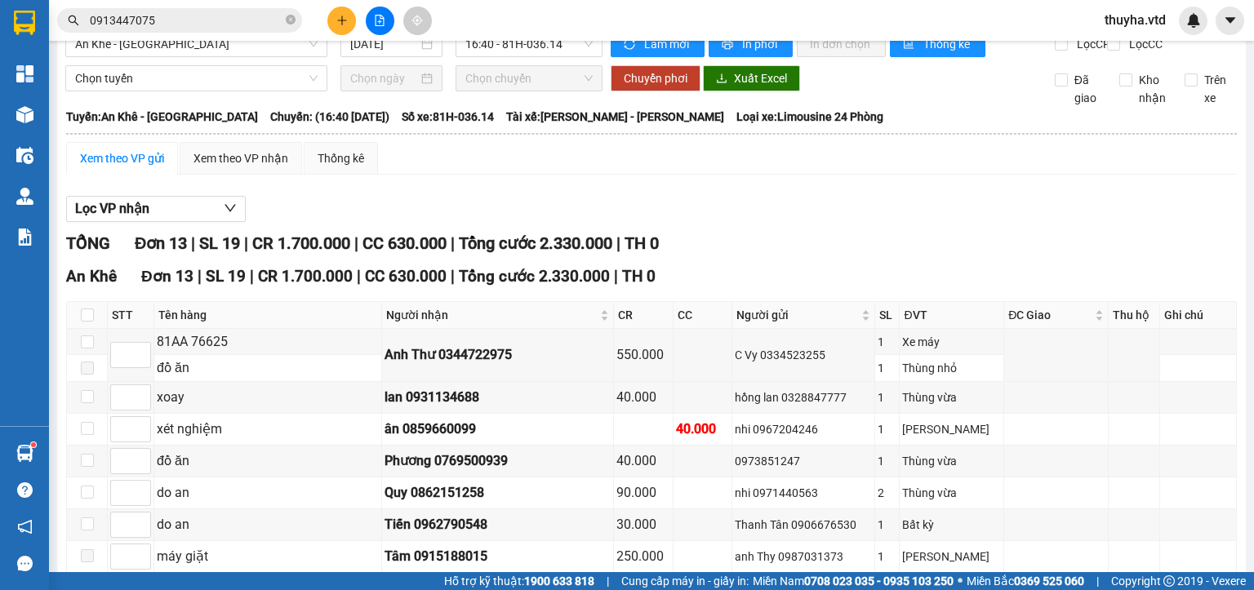
scroll to position [0, 0]
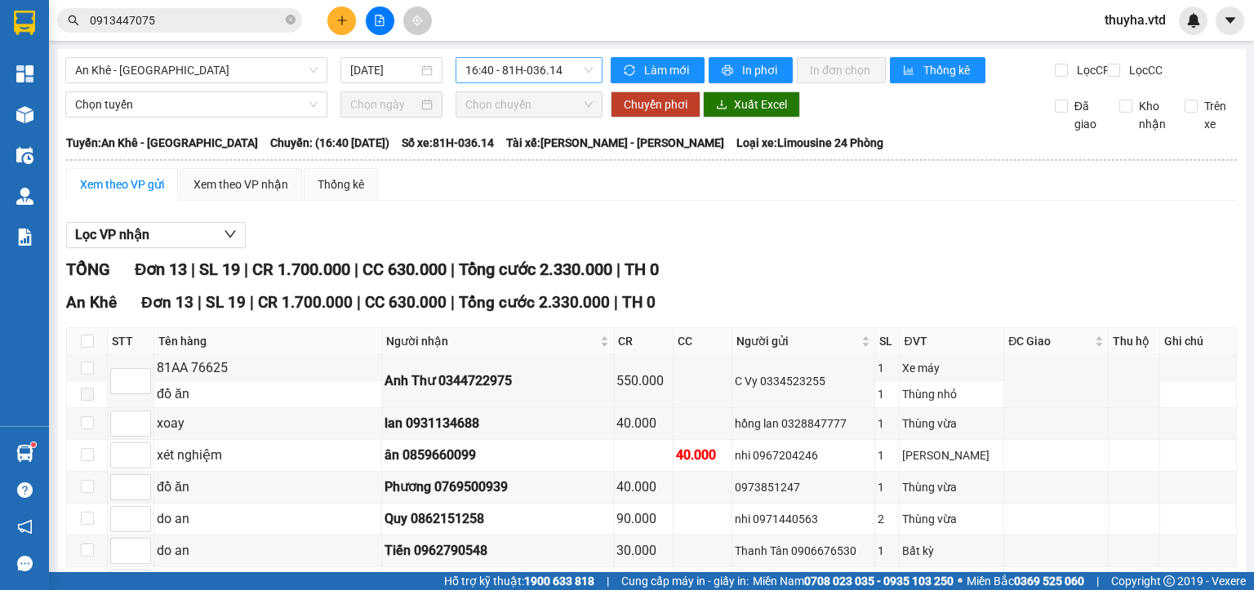
click at [522, 63] on span "16:40 - 81H-036.14" at bounding box center [529, 70] width 128 height 24
click at [131, 77] on span "An Khê - [GEOGRAPHIC_DATA]" at bounding box center [196, 70] width 242 height 24
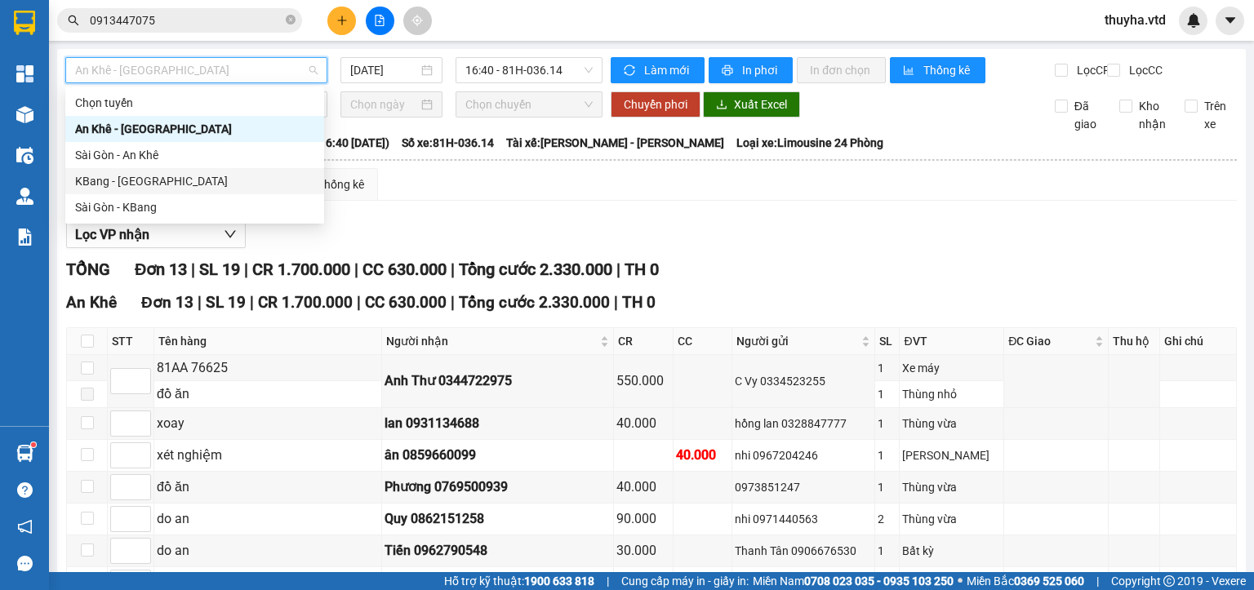
click at [95, 180] on div "KBang - [GEOGRAPHIC_DATA]" at bounding box center [194, 181] width 239 height 18
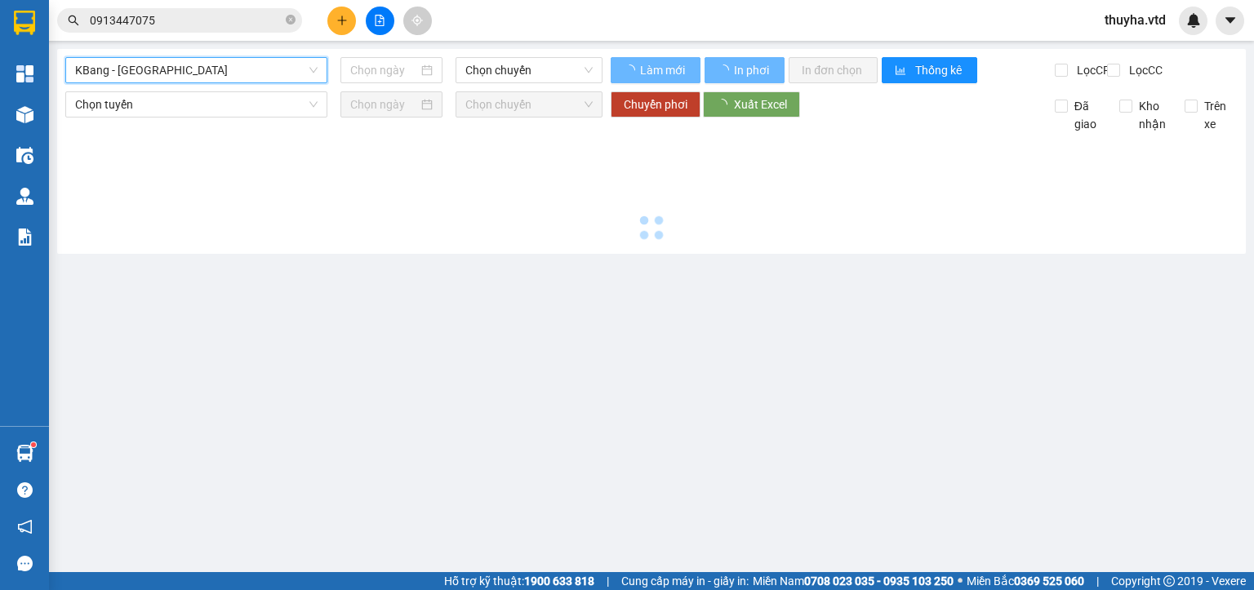
type input "[DATE]"
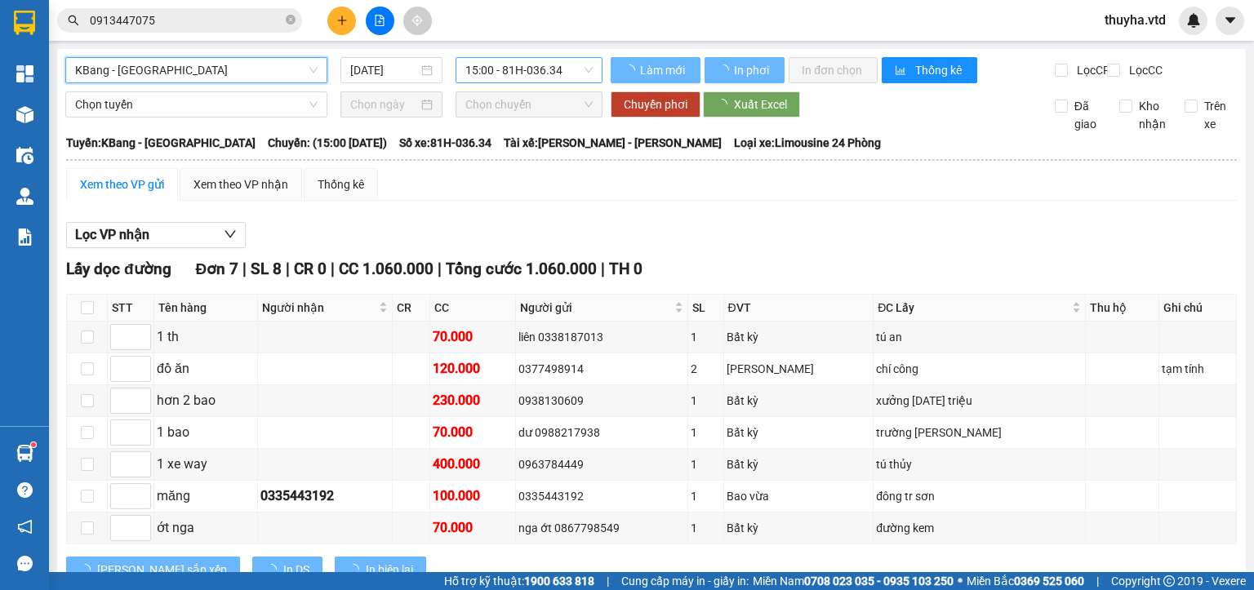
click at [528, 65] on span "15:00 - 81H-036.34" at bounding box center [529, 70] width 128 height 24
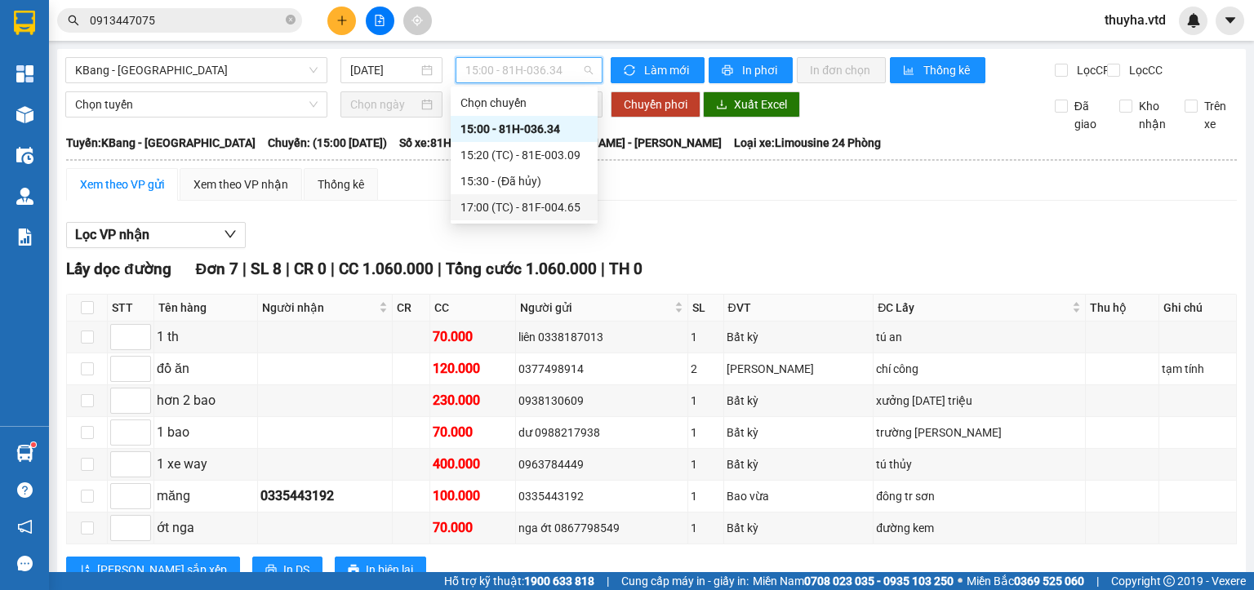
click at [529, 207] on div "17:00 (TC) - 81F-004.65" at bounding box center [523, 207] width 127 height 18
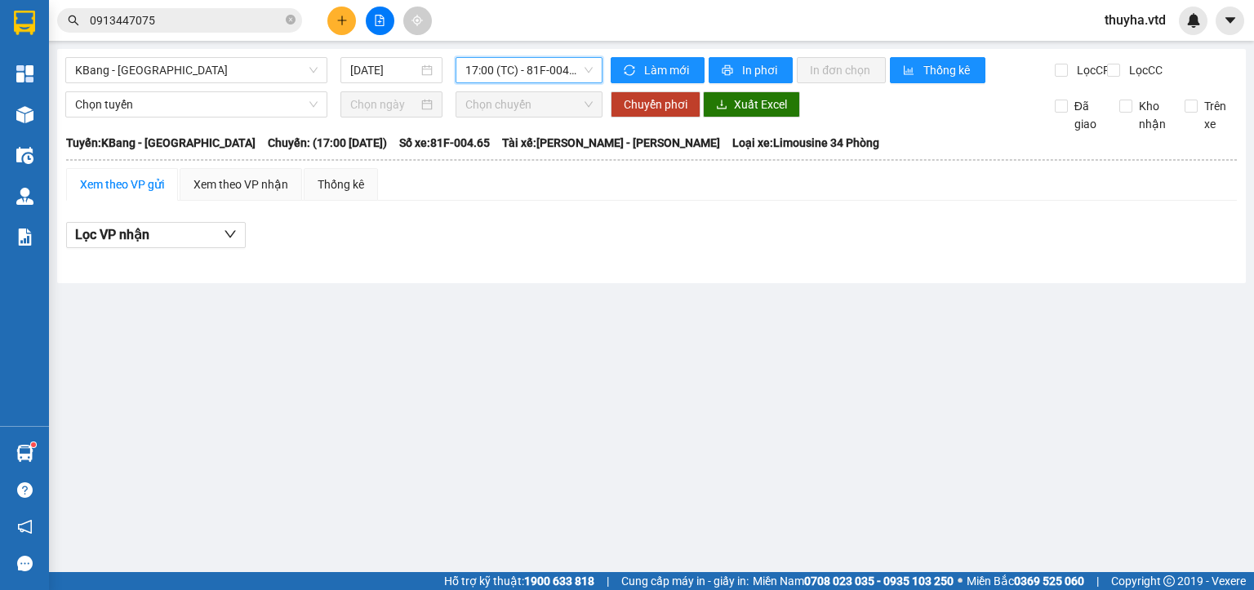
click at [526, 72] on span "17:00 (TC) - 81F-004.65" at bounding box center [529, 70] width 128 height 24
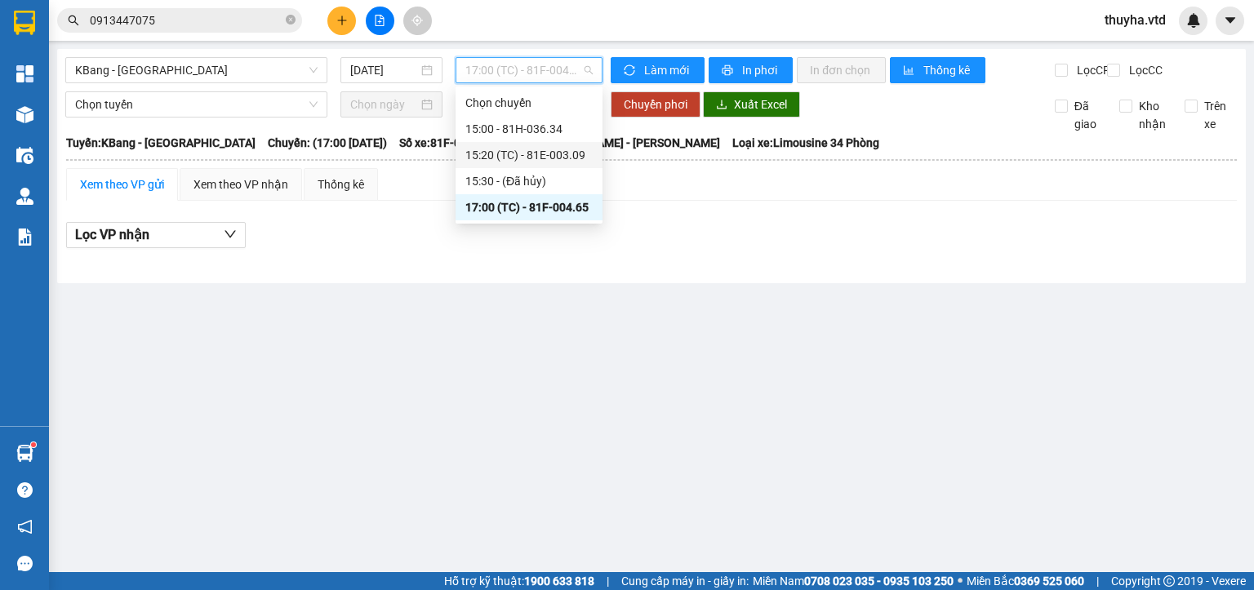
click at [545, 158] on div "15:20 (TC) - 81E-003.09" at bounding box center [528, 155] width 127 height 18
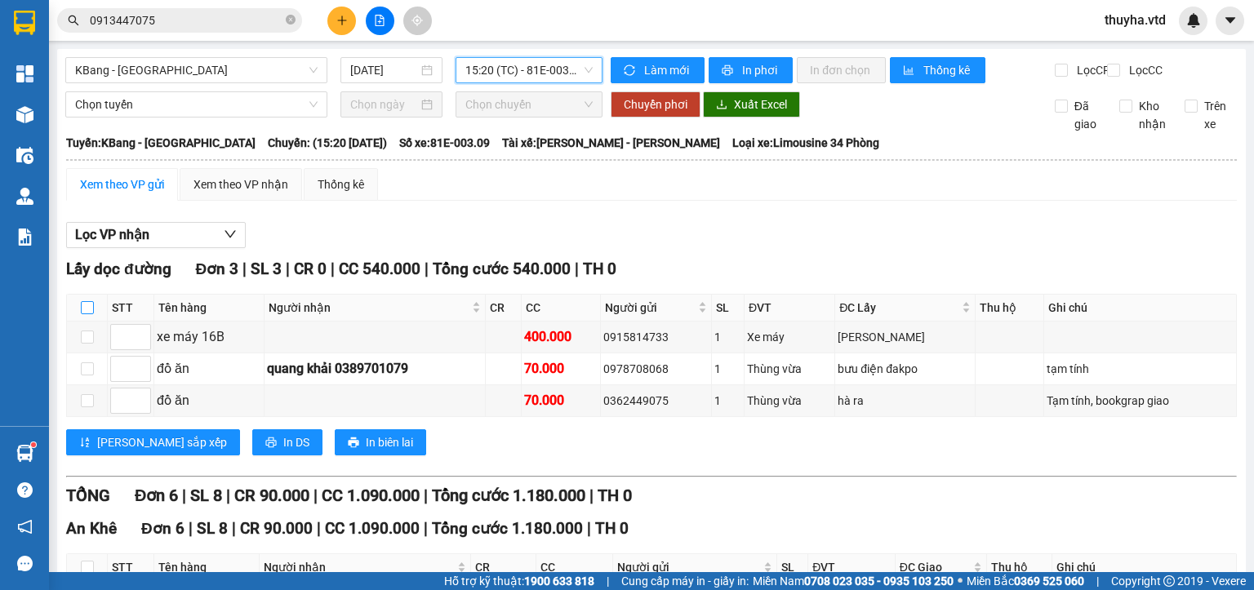
click at [87, 314] on input "checkbox" at bounding box center [87, 307] width 13 height 13
checkbox input "true"
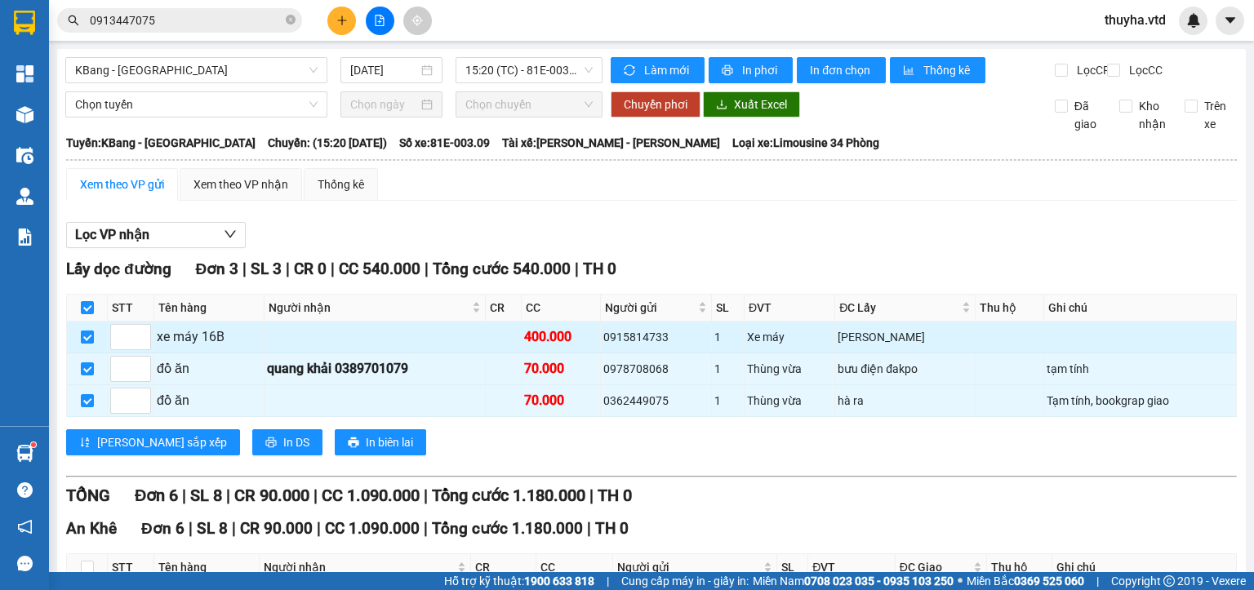
click at [81, 344] on input "checkbox" at bounding box center [87, 337] width 13 height 13
checkbox input "false"
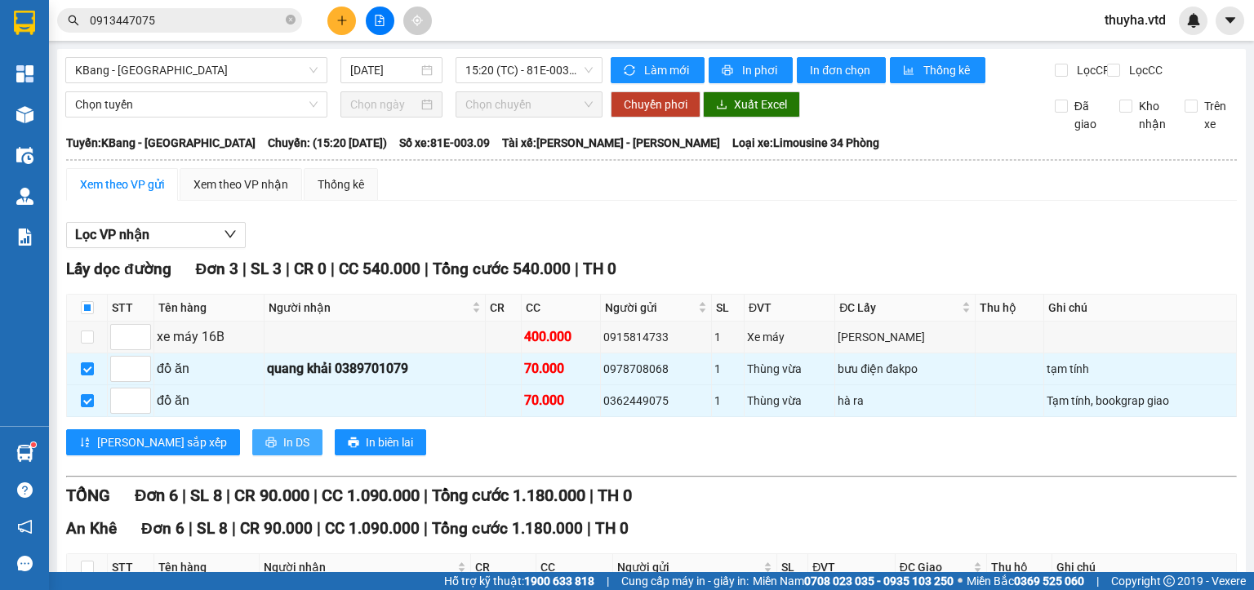
click at [283, 449] on span "In DS" at bounding box center [296, 442] width 26 height 18
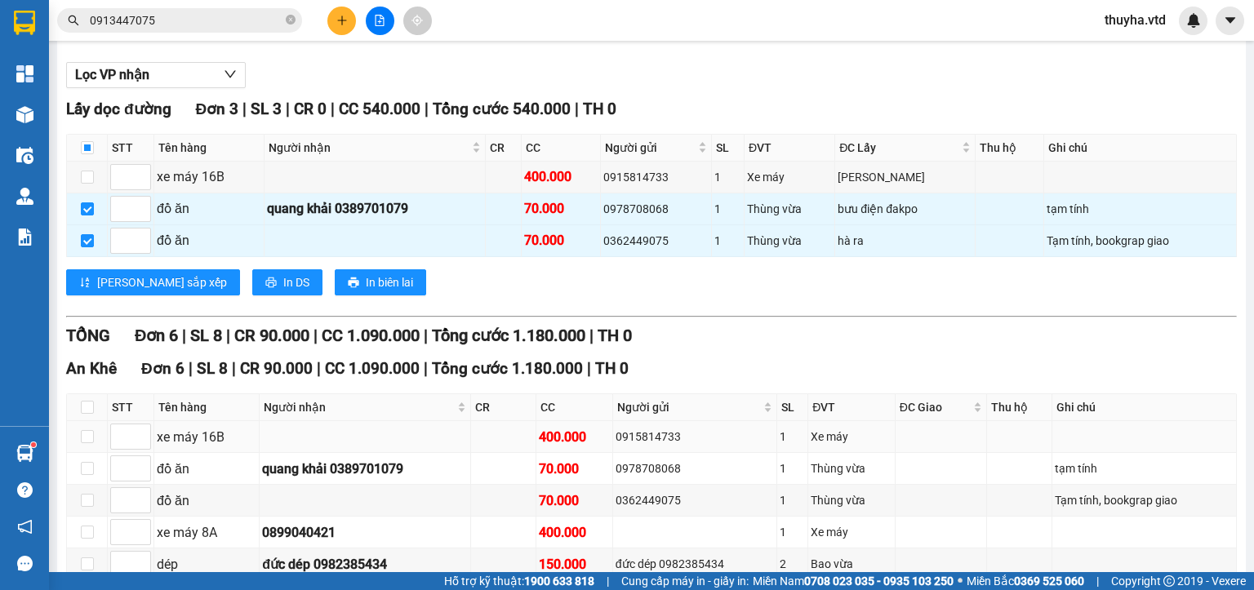
scroll to position [46, 0]
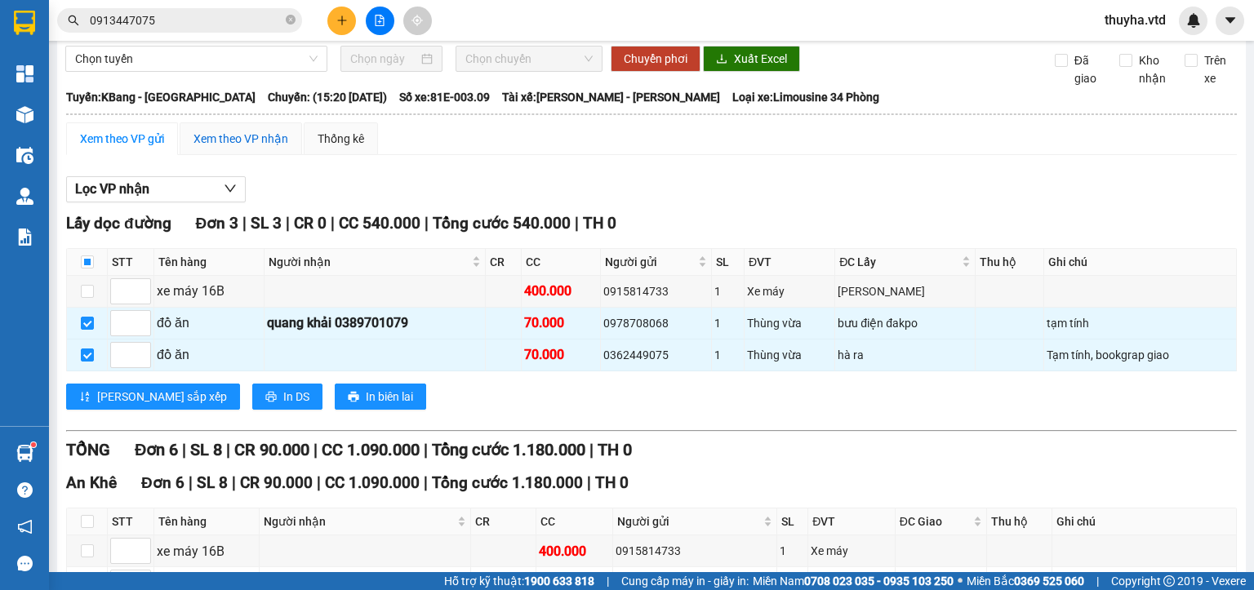
click at [273, 148] on div "Xem theo VP nhận" at bounding box center [240, 139] width 95 height 18
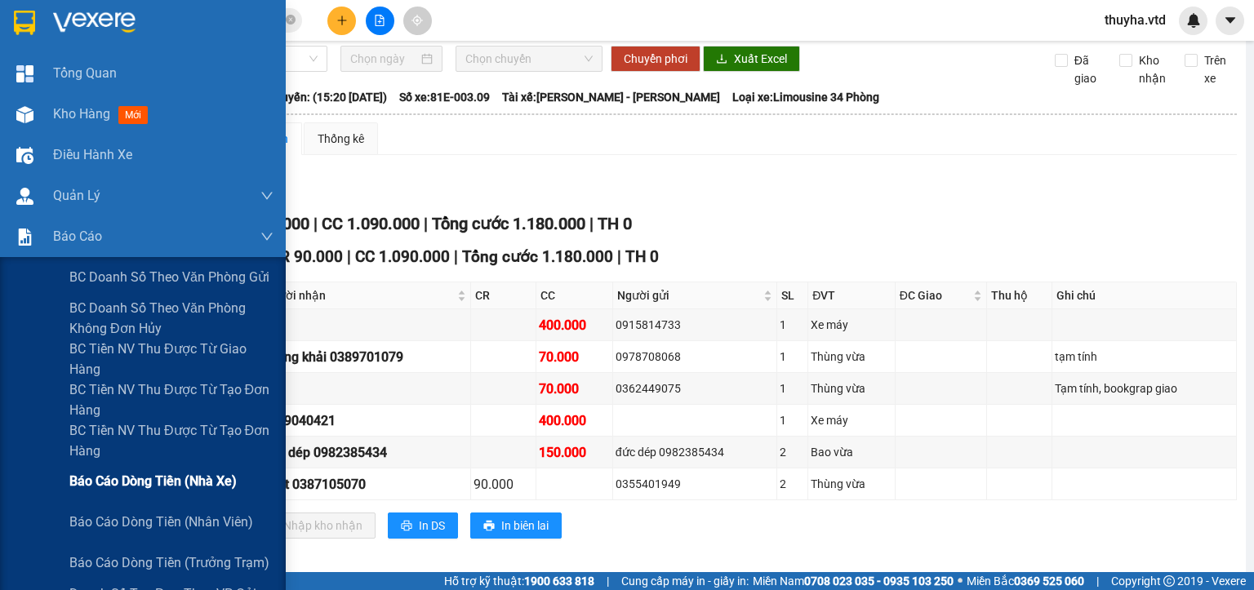
click at [180, 482] on span "Báo cáo dòng tiền (nhà xe)" at bounding box center [152, 481] width 167 height 20
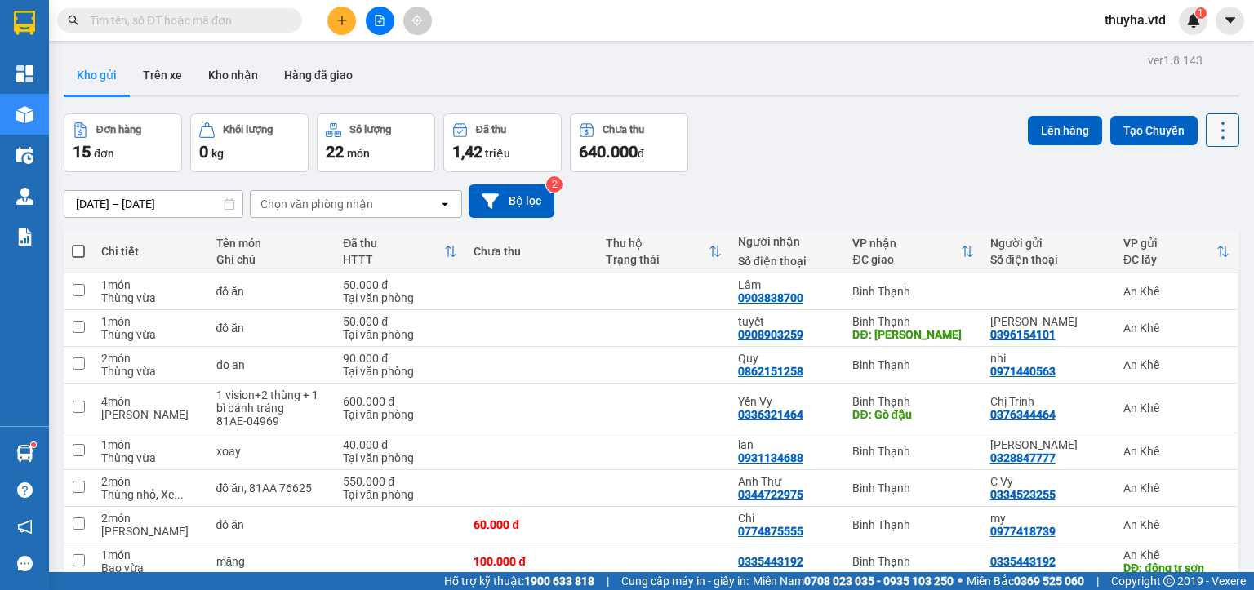
click at [1211, 125] on icon at bounding box center [1222, 130] width 23 height 23
click at [1189, 227] on span "Làm mới" at bounding box center [1185, 232] width 45 height 16
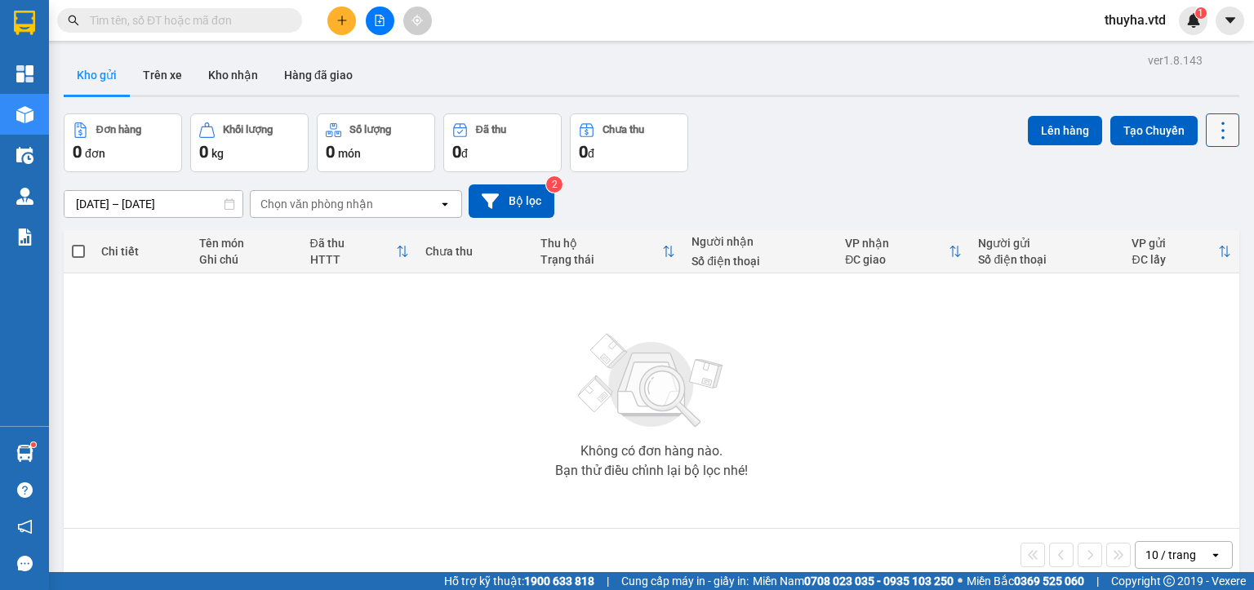
click at [1221, 135] on icon at bounding box center [1222, 130] width 3 height 17
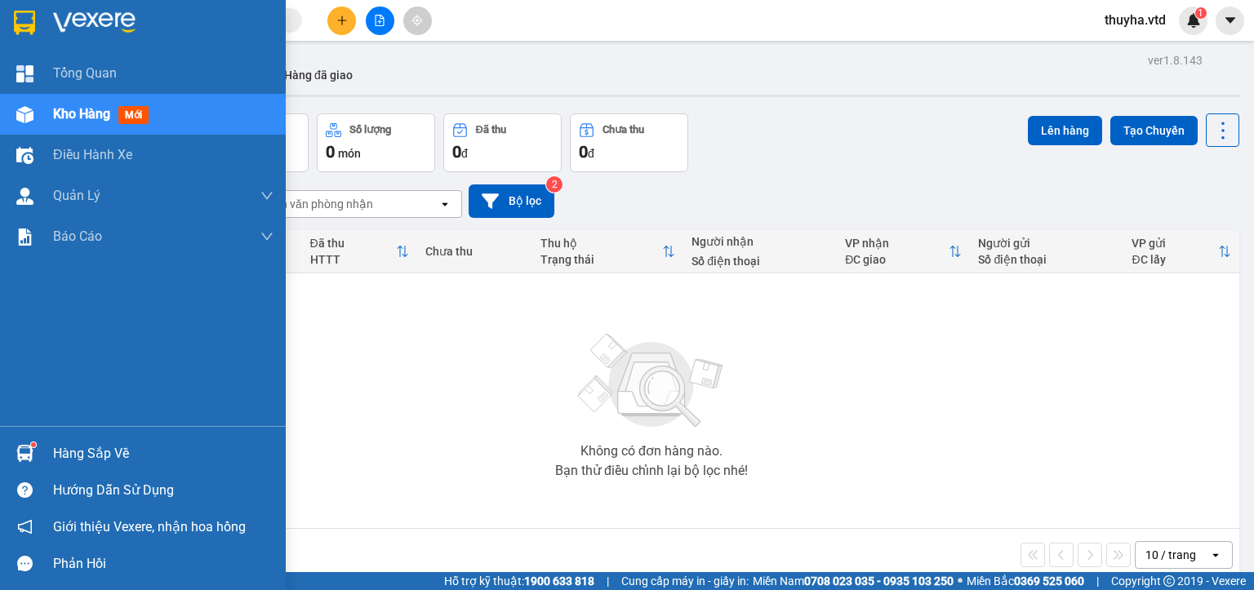
click at [24, 110] on img at bounding box center [24, 114] width 17 height 17
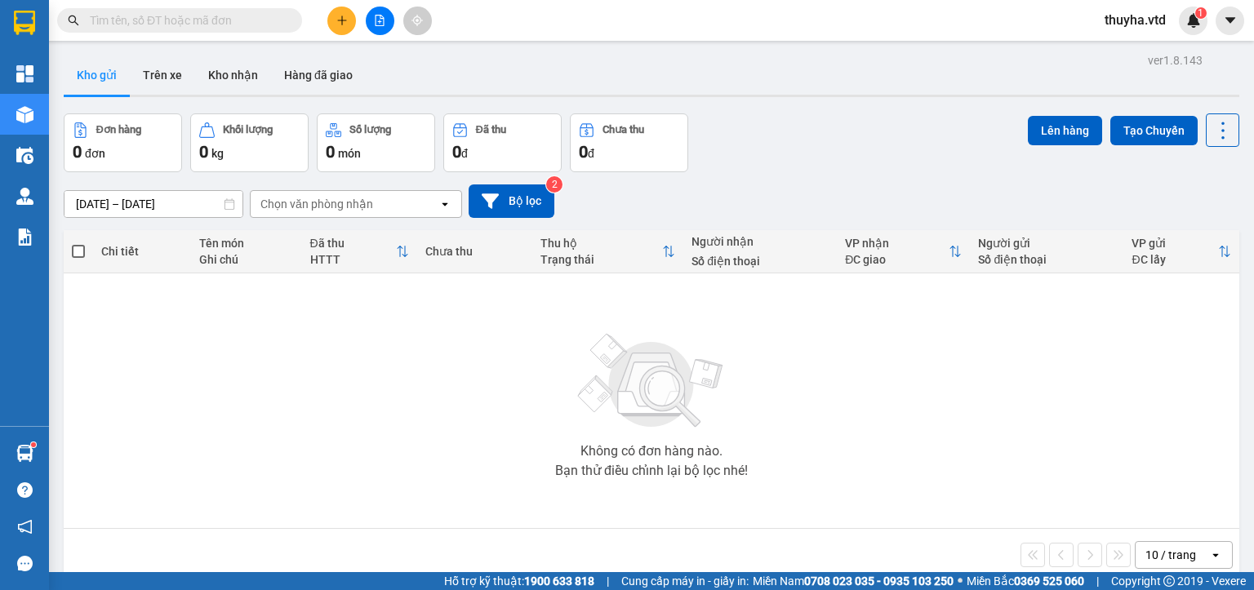
click at [382, 22] on icon "file-add" at bounding box center [379, 20] width 11 height 11
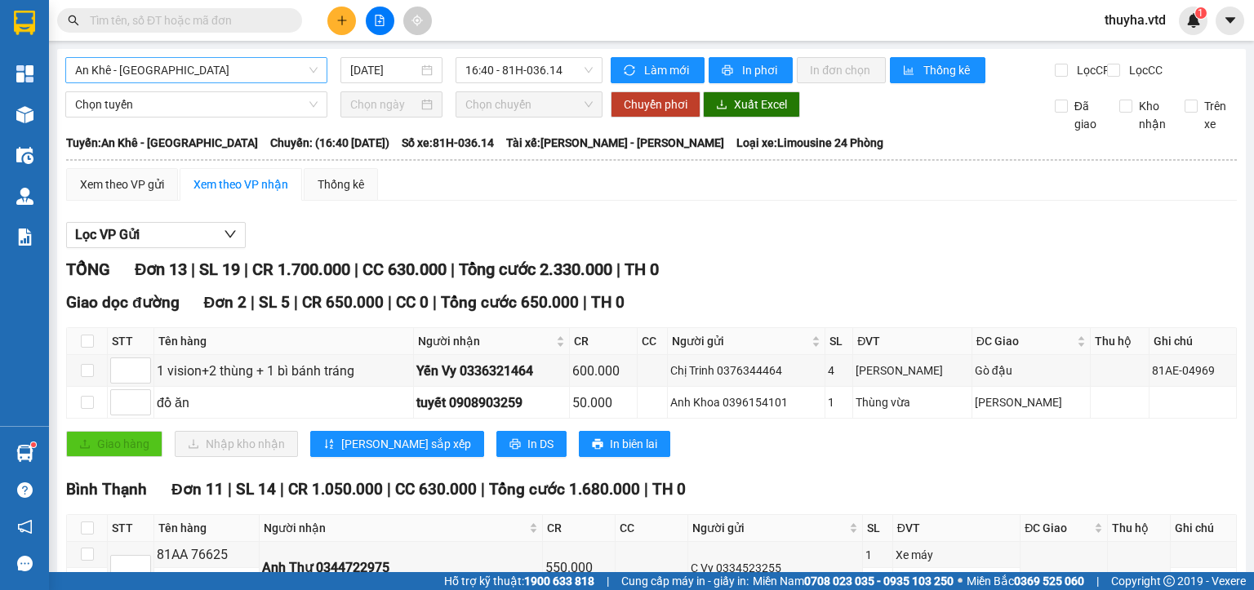
click at [151, 78] on span "An Khê - [GEOGRAPHIC_DATA]" at bounding box center [196, 70] width 242 height 24
drag, startPoint x: 487, startPoint y: 212, endPoint x: 423, endPoint y: 203, distance: 65.1
click at [496, 201] on div "Xem theo VP gửi Xem theo VP nhận Thống kê" at bounding box center [651, 184] width 1170 height 33
click at [149, 193] on div "Xem theo VP gửi" at bounding box center [122, 184] width 84 height 18
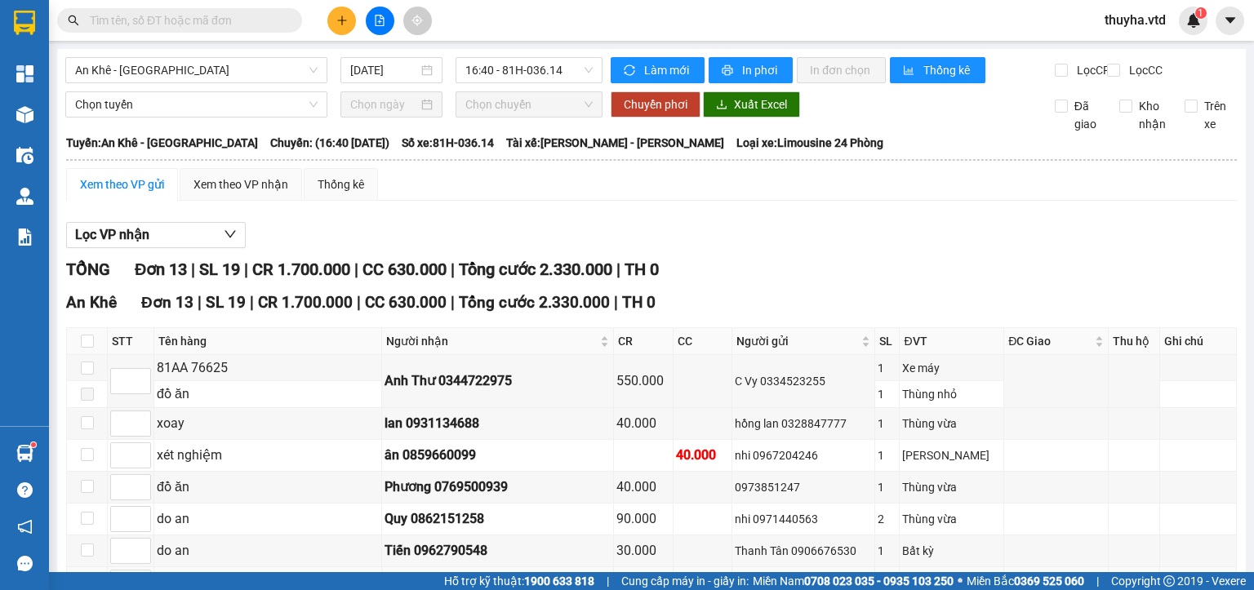
scroll to position [307, 0]
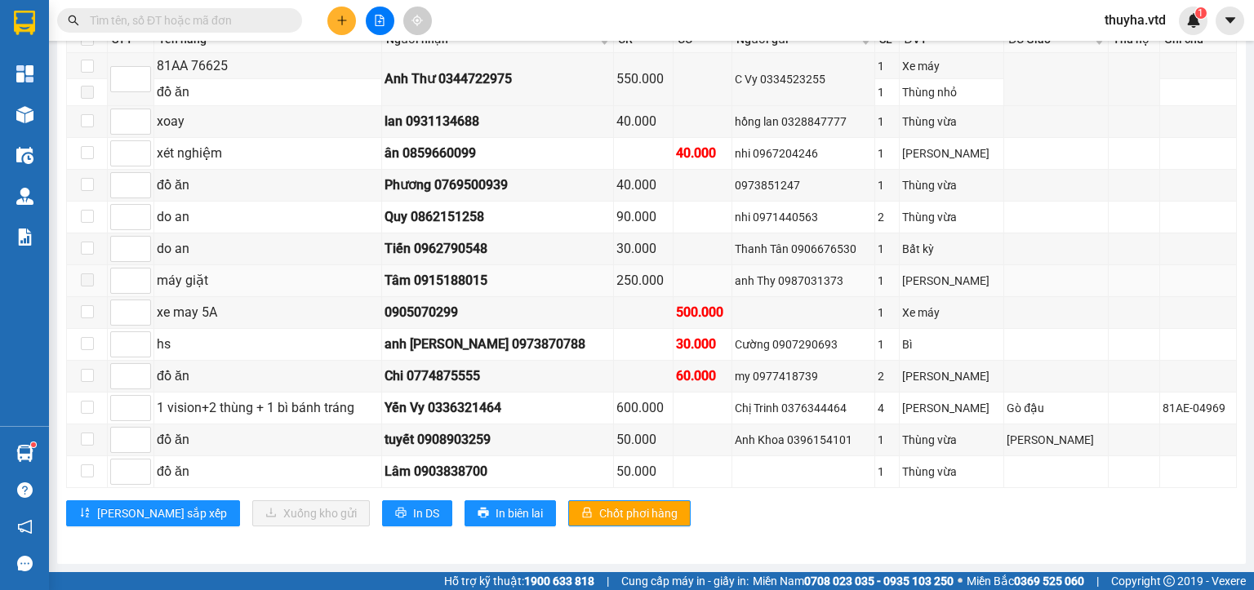
click at [81, 282] on span at bounding box center [87, 279] width 13 height 13
click at [86, 286] on span at bounding box center [87, 279] width 13 height 13
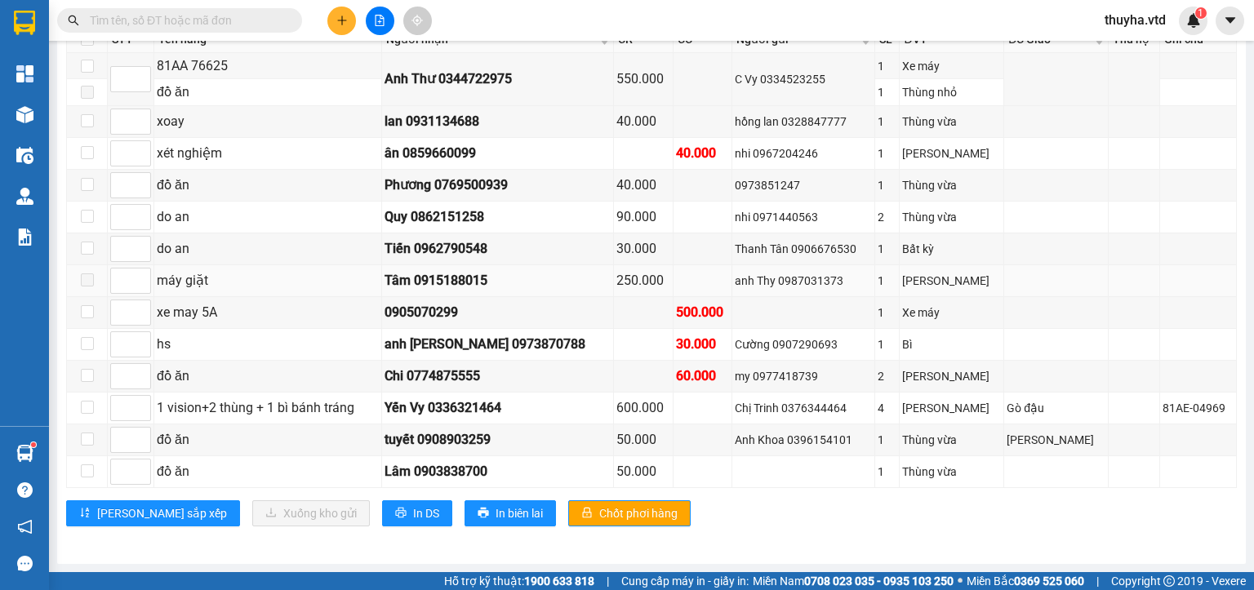
click at [86, 283] on span at bounding box center [87, 279] width 13 height 13
click at [85, 281] on span at bounding box center [87, 279] width 13 height 13
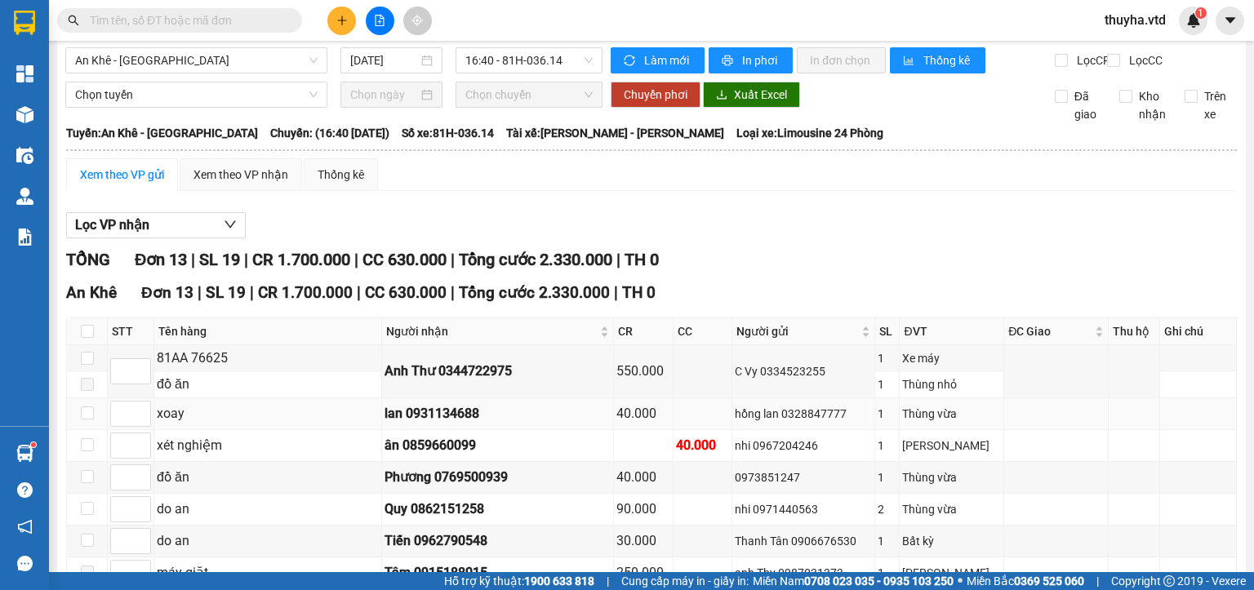
scroll to position [0, 0]
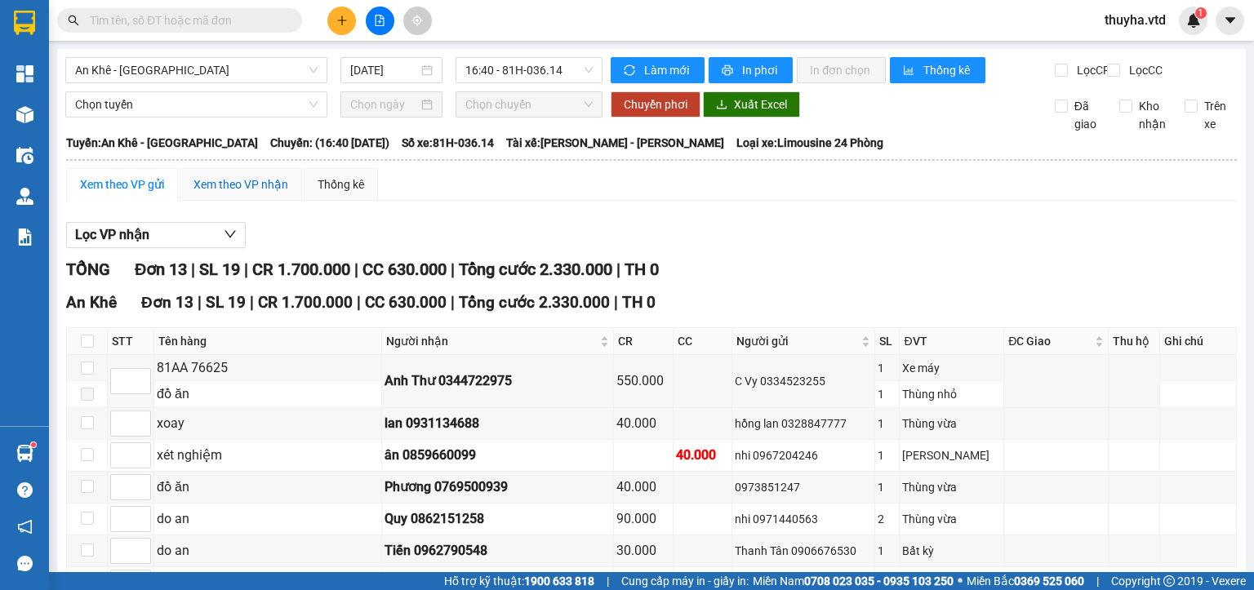
click at [250, 193] on div "Xem theo VP nhận" at bounding box center [240, 184] width 95 height 18
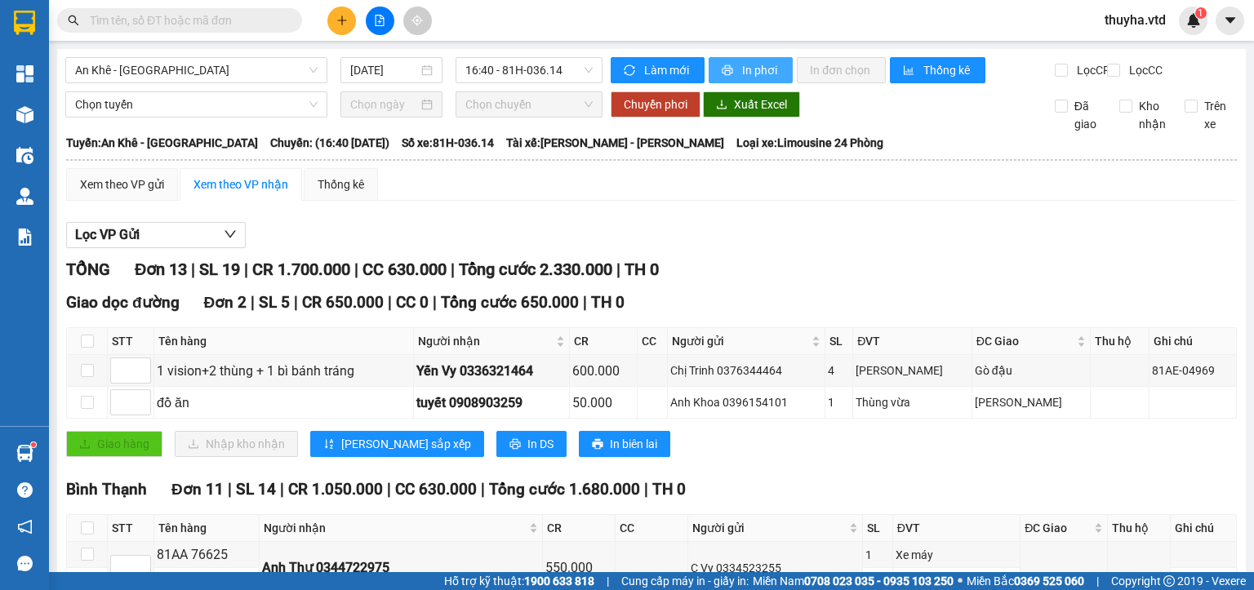
click at [742, 69] on span "In phơi" at bounding box center [761, 70] width 38 height 18
click at [128, 193] on div "Xem theo VP gửi" at bounding box center [122, 184] width 84 height 18
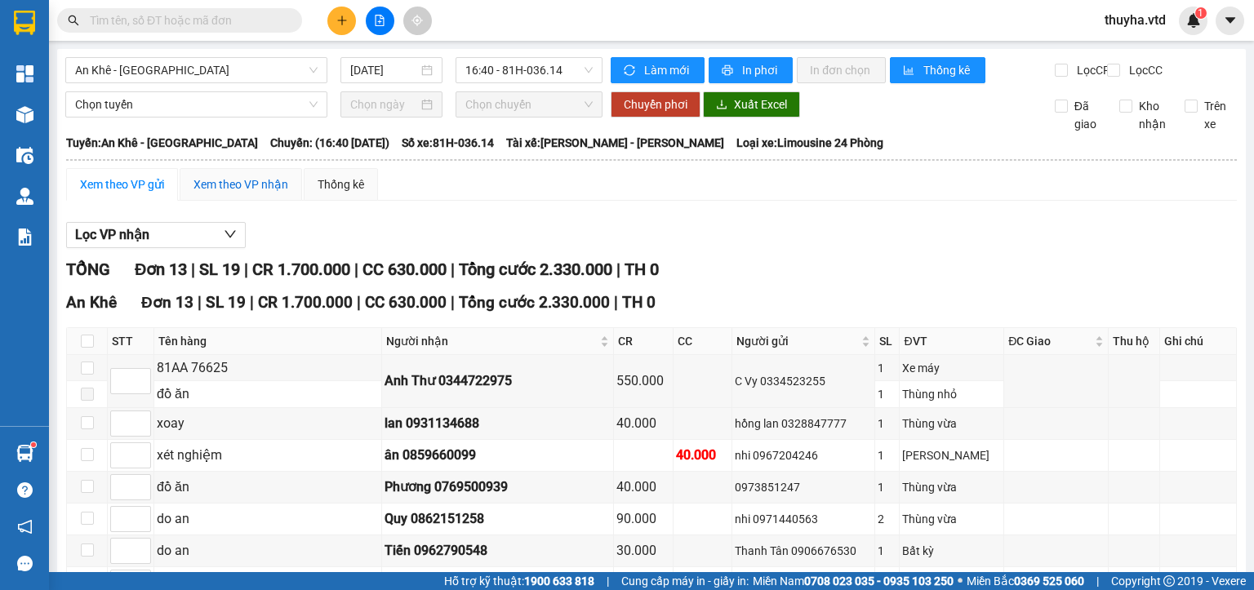
click at [242, 193] on div "Xem theo VP nhận" at bounding box center [240, 184] width 95 height 18
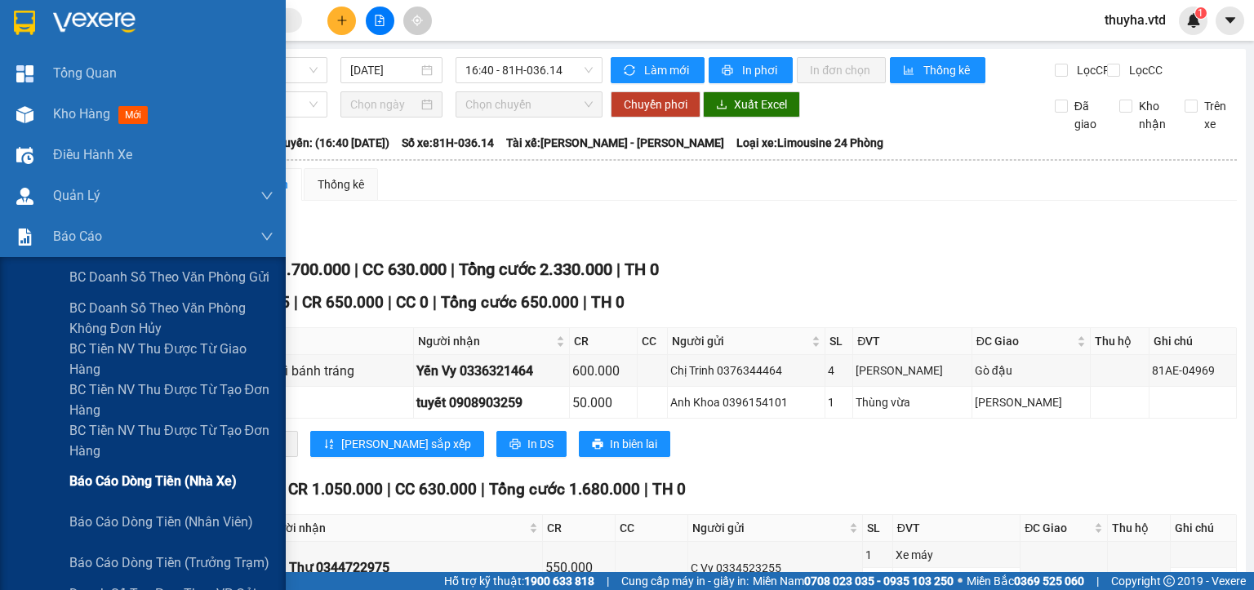
click at [135, 482] on span "Báo cáo dòng tiền (nhà xe)" at bounding box center [152, 481] width 167 height 20
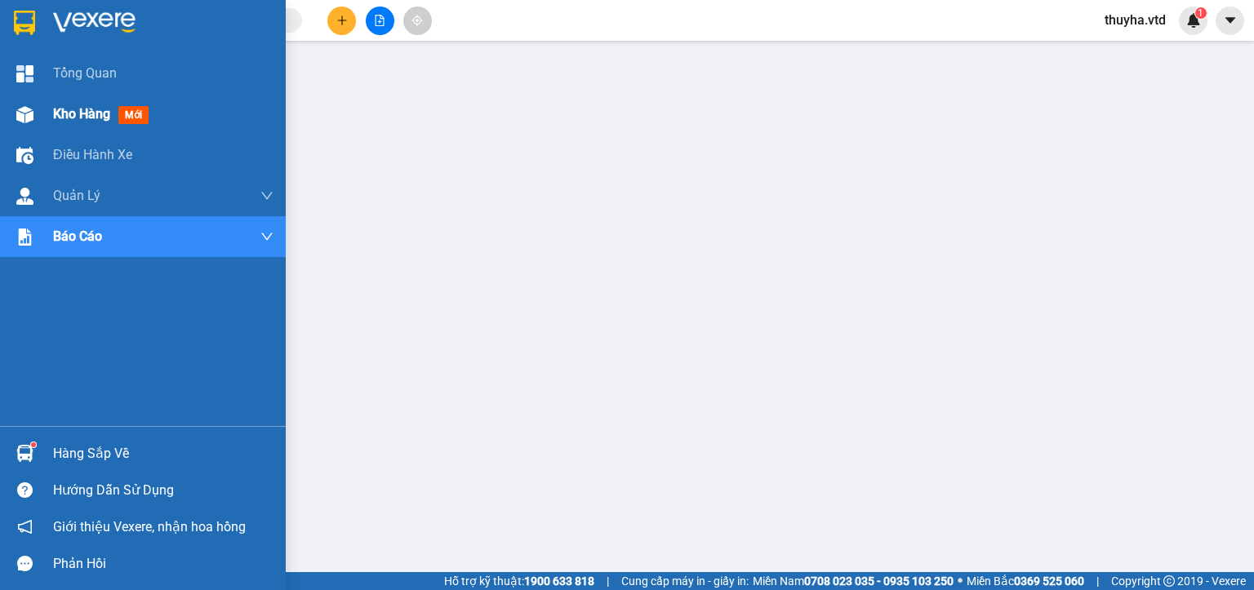
click at [38, 113] on div at bounding box center [25, 114] width 29 height 29
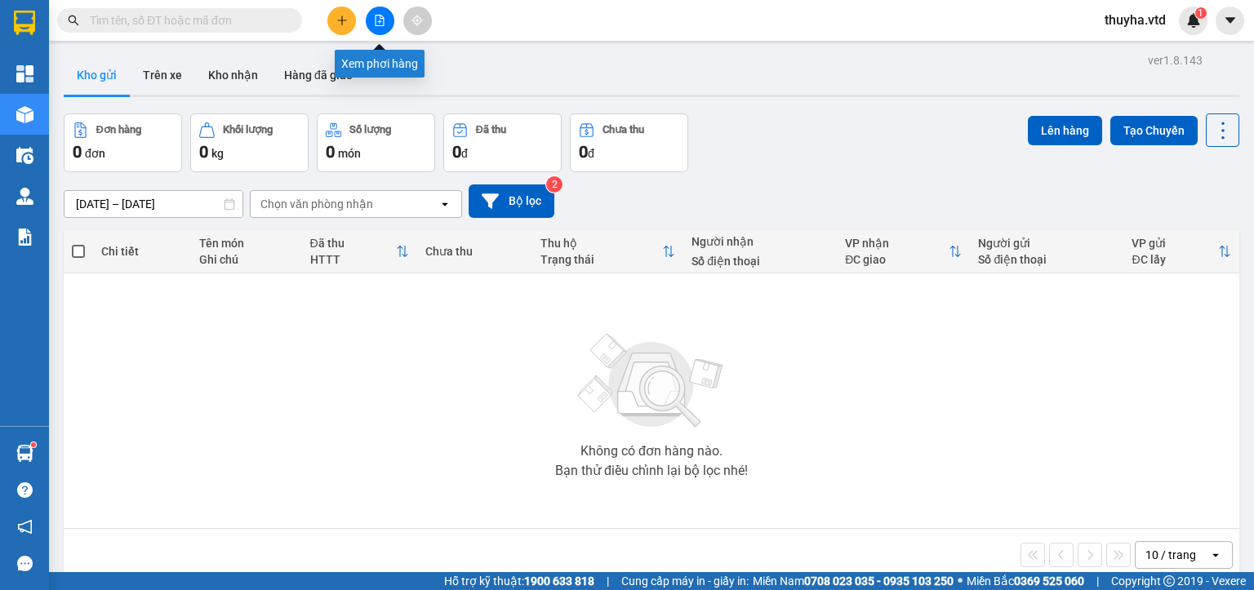
click at [374, 23] on icon "file-add" at bounding box center [379, 20] width 11 height 11
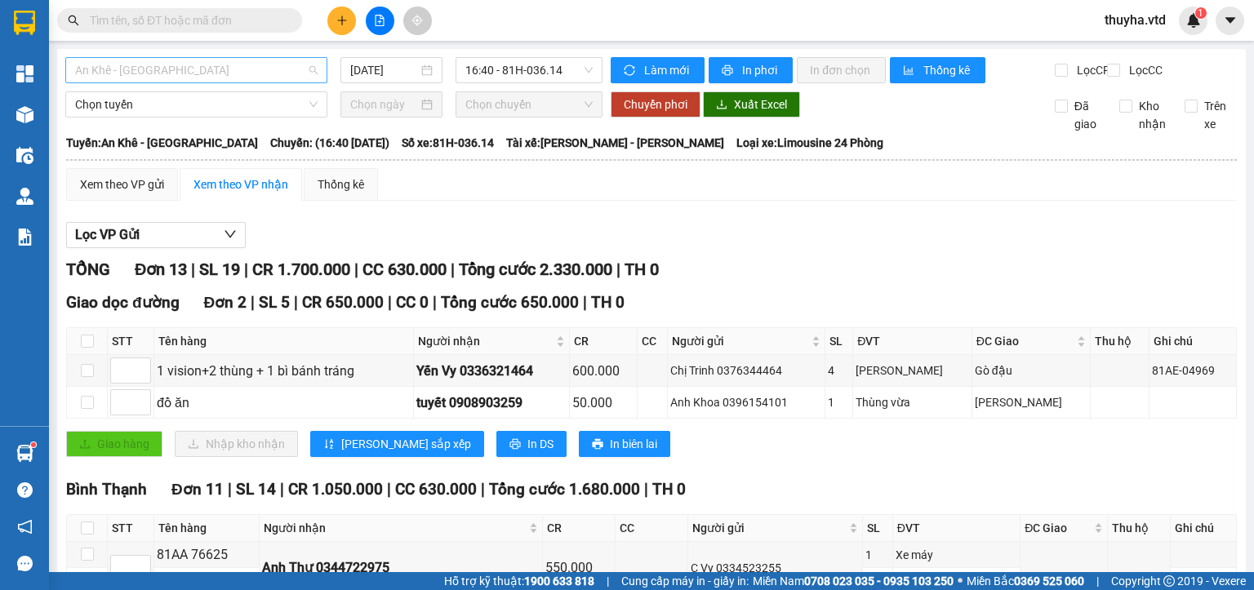
click at [100, 73] on span "An Khê - [GEOGRAPHIC_DATA]" at bounding box center [196, 70] width 242 height 24
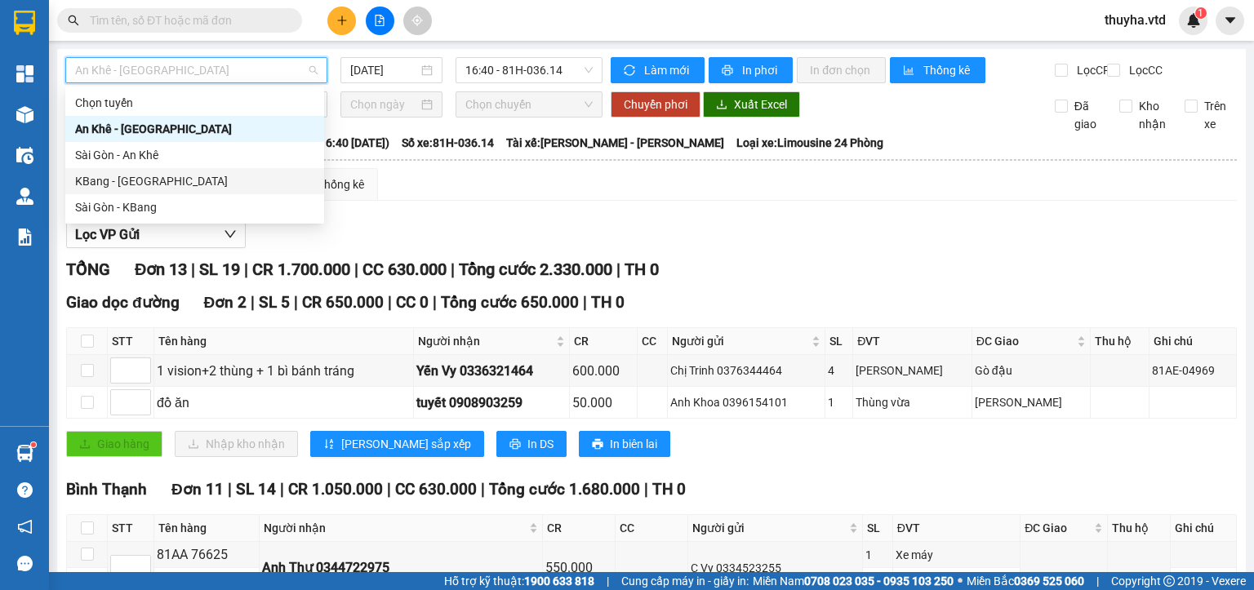
click at [101, 182] on div "KBang - [GEOGRAPHIC_DATA]" at bounding box center [194, 181] width 239 height 18
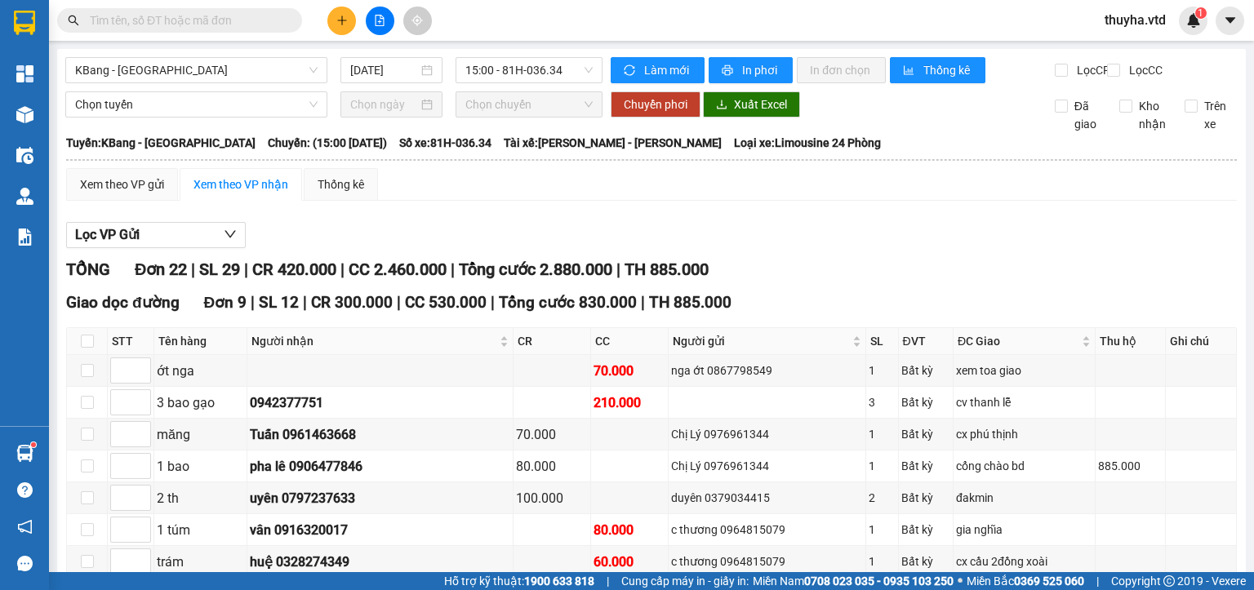
click at [509, 201] on div "Xem theo VP gửi Xem theo VP nhận Thống kê" at bounding box center [651, 184] width 1170 height 33
click at [630, 73] on span "sync" at bounding box center [631, 70] width 14 height 13
click at [372, 77] on input "[DATE]" at bounding box center [383, 70] width 67 height 18
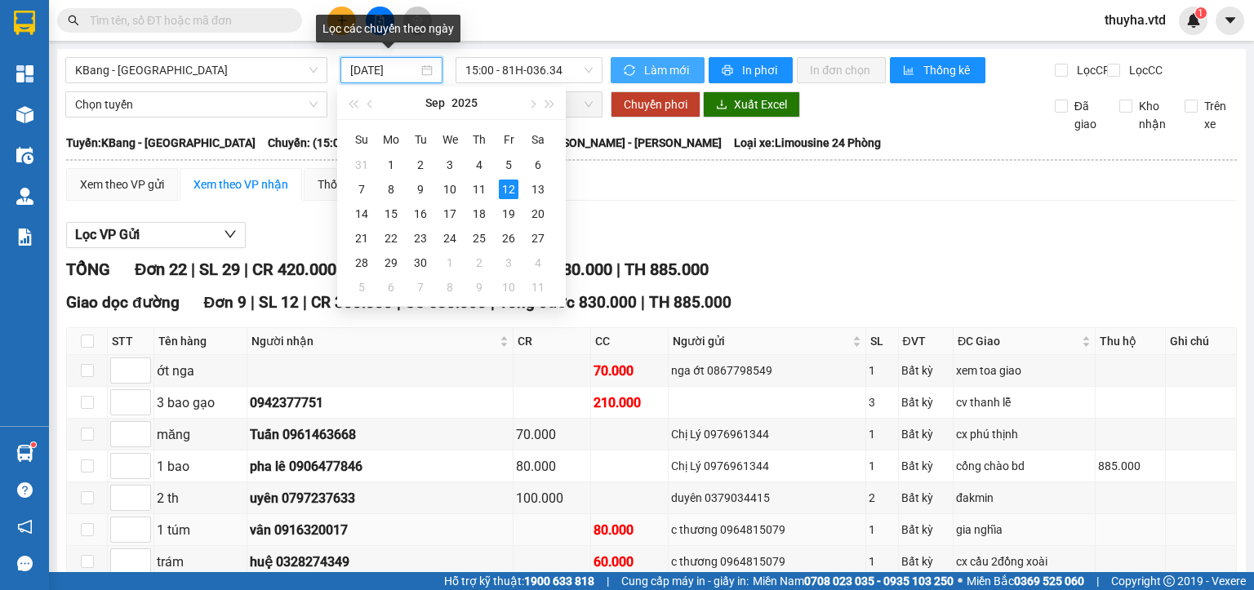
type input "[DATE]"
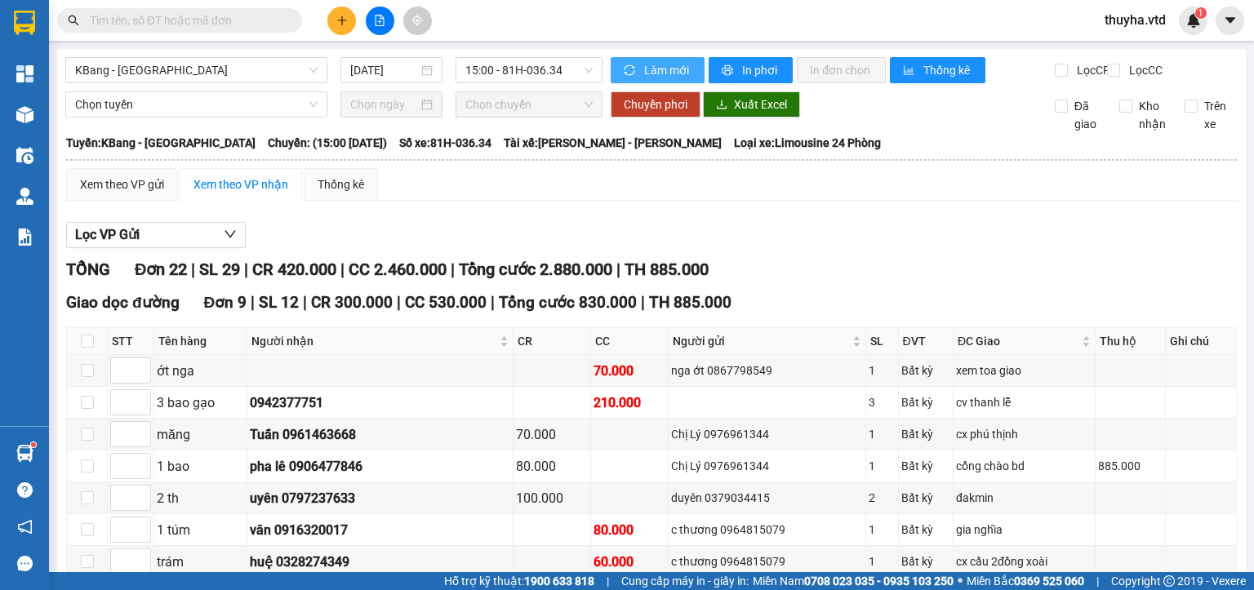
click at [655, 73] on span "Làm mới" at bounding box center [667, 70] width 47 height 18
